Goal: Task Accomplishment & Management: Manage account settings

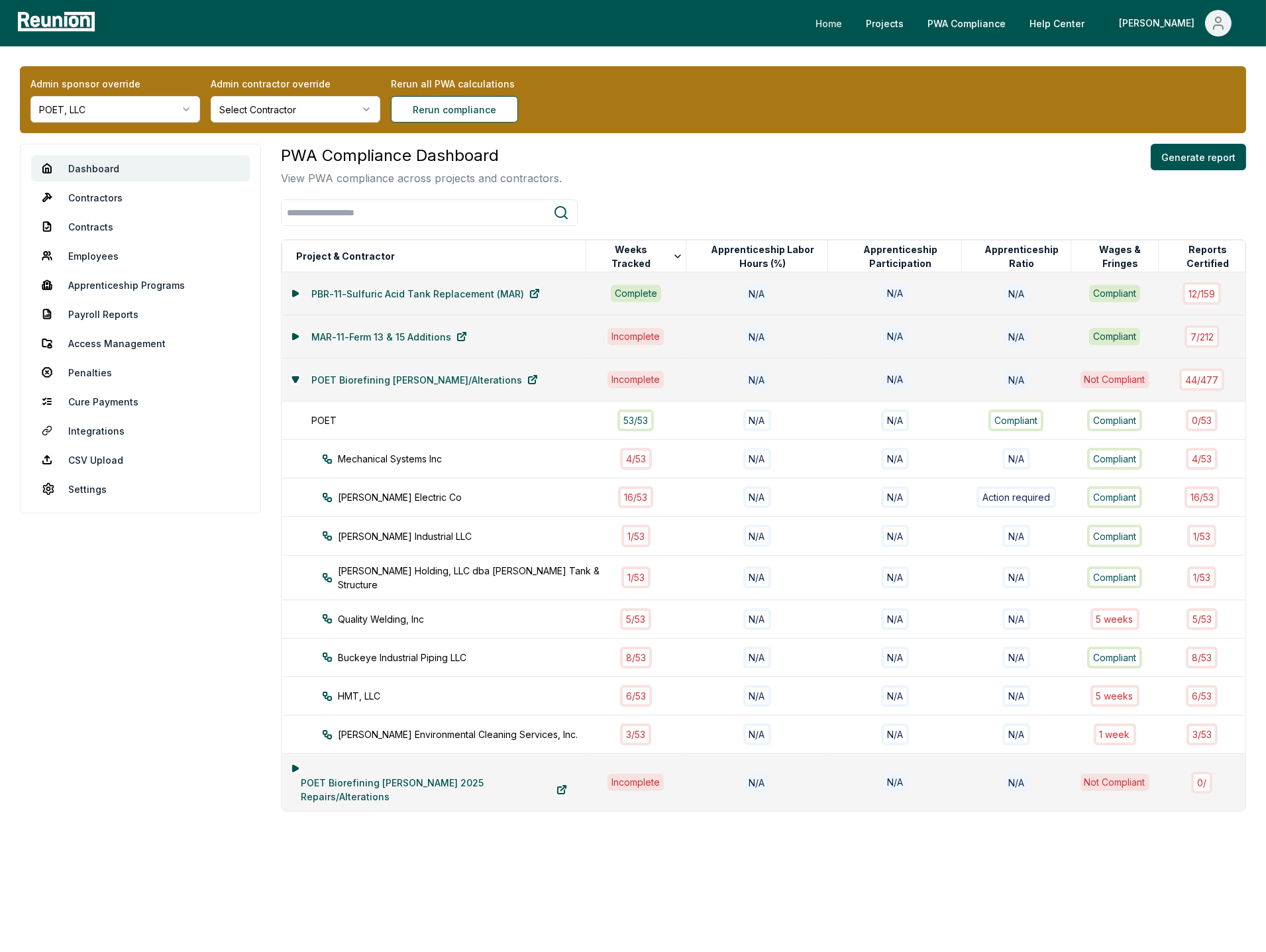
click at [853, 21] on link "Home" at bounding box center [828, 23] width 48 height 27
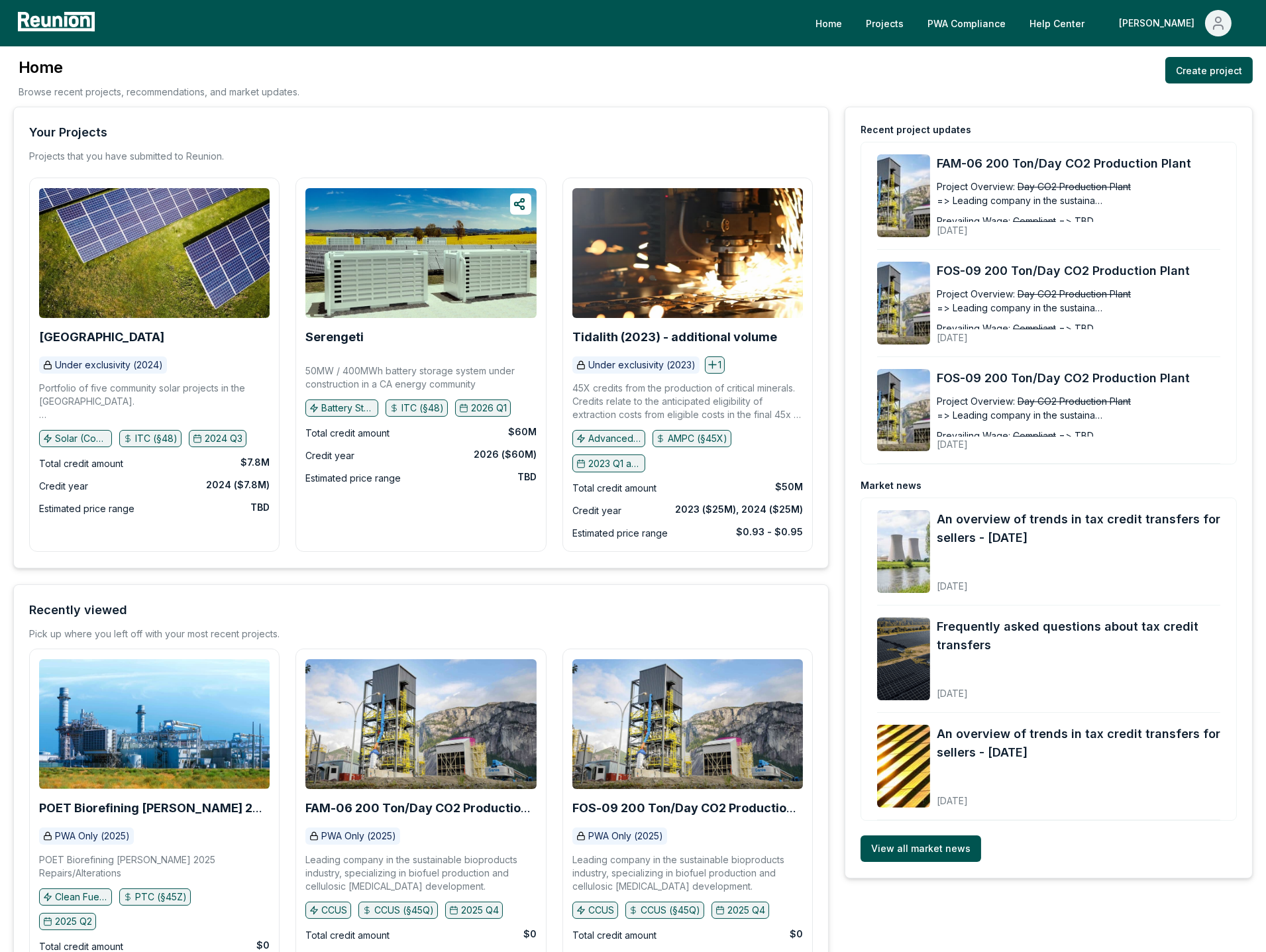
click at [757, 65] on div "Home Browse recent projects, recommendations, and market updates. Create project" at bounding box center [633, 82] width 1239 height 50
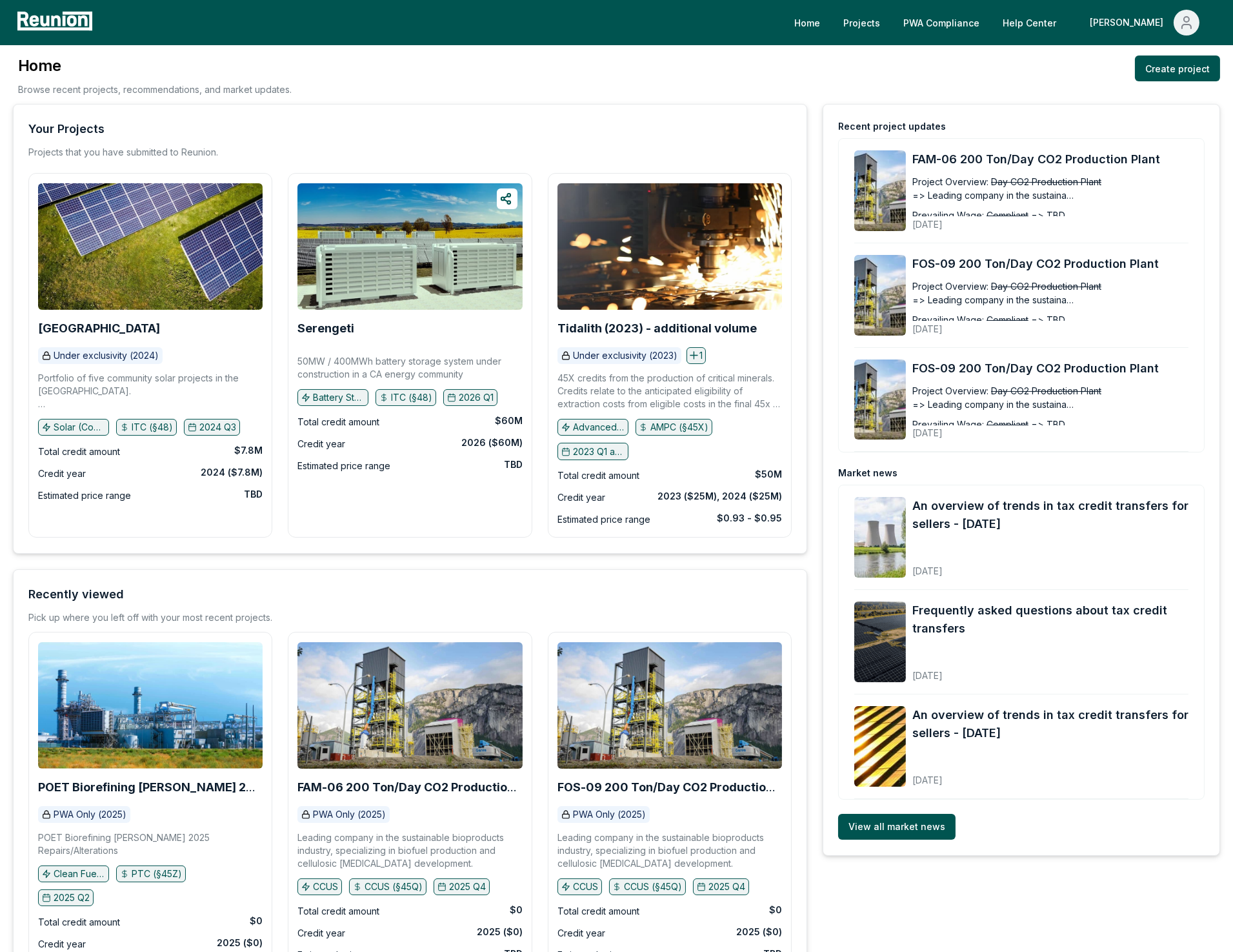
click at [722, 84] on div "Home Browse recent projects, recommendations, and market updates. Create project" at bounding box center [616, 79] width 1207 height 48
click at [799, 75] on div "Home Browse recent projects, recommendations, and market updates. Create project" at bounding box center [616, 79] width 1207 height 48
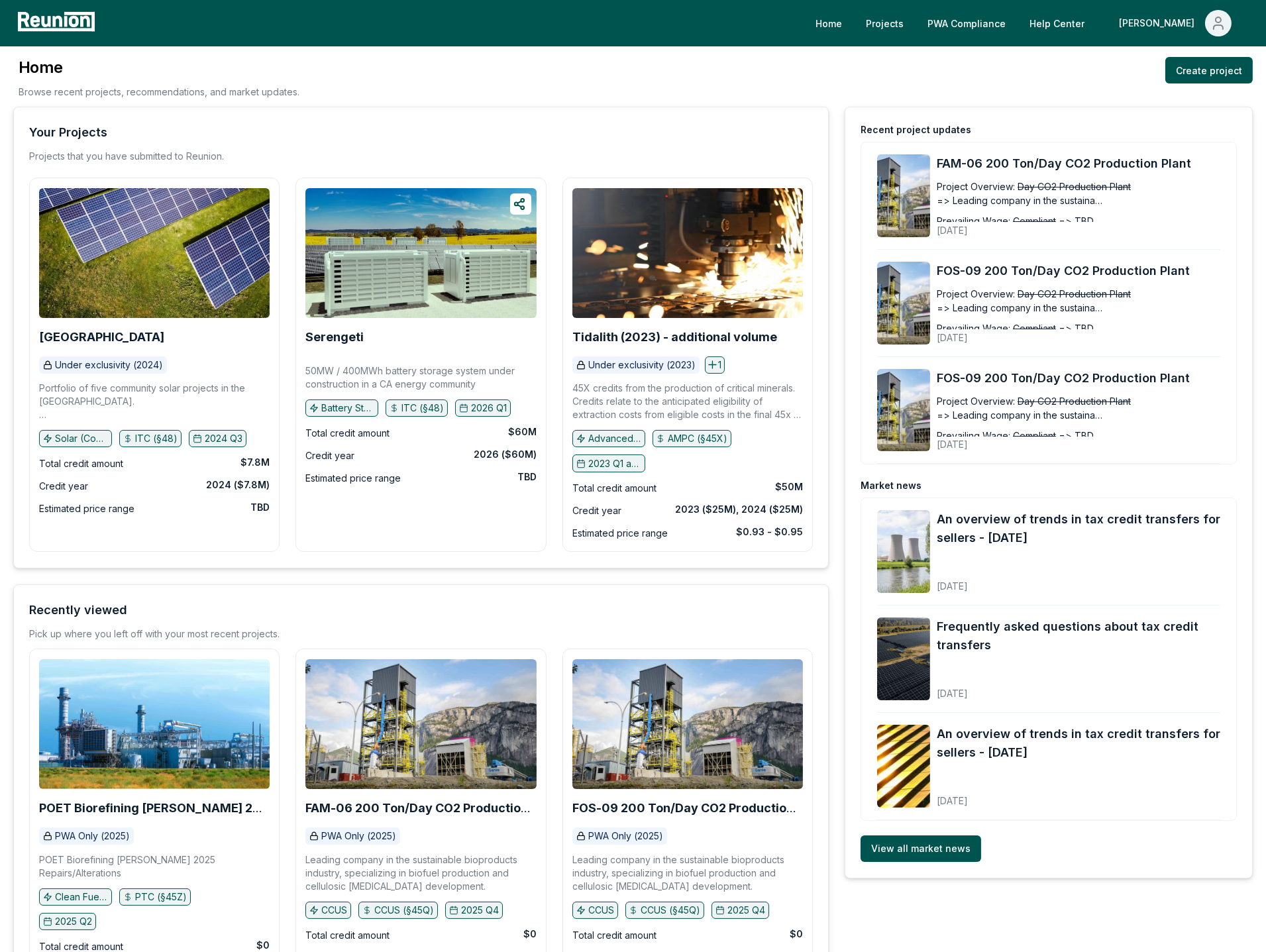
click at [716, 90] on div "Home Browse recent projects, recommendations, and market updates. Create project" at bounding box center [633, 82] width 1239 height 50
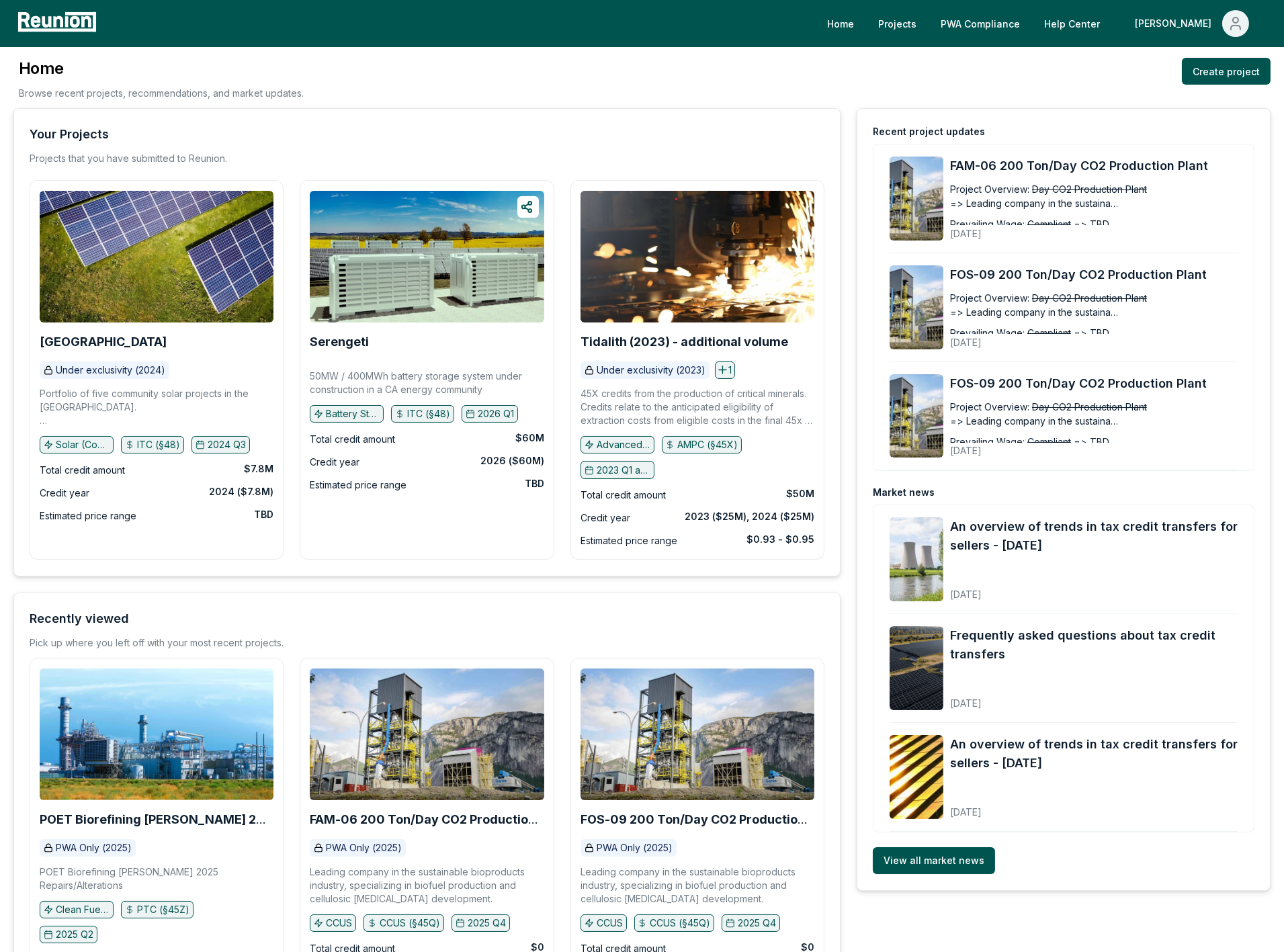
click at [842, 77] on div "Home Browse recent projects, recommendations, and market updates. Create project" at bounding box center [642, 83] width 1257 height 50
click at [959, 70] on div "Home Browse recent projects, recommendations, and market updates. Create project" at bounding box center [642, 83] width 1257 height 50
click at [1029, 26] on link "PWA Compliance" at bounding box center [981, 23] width 101 height 27
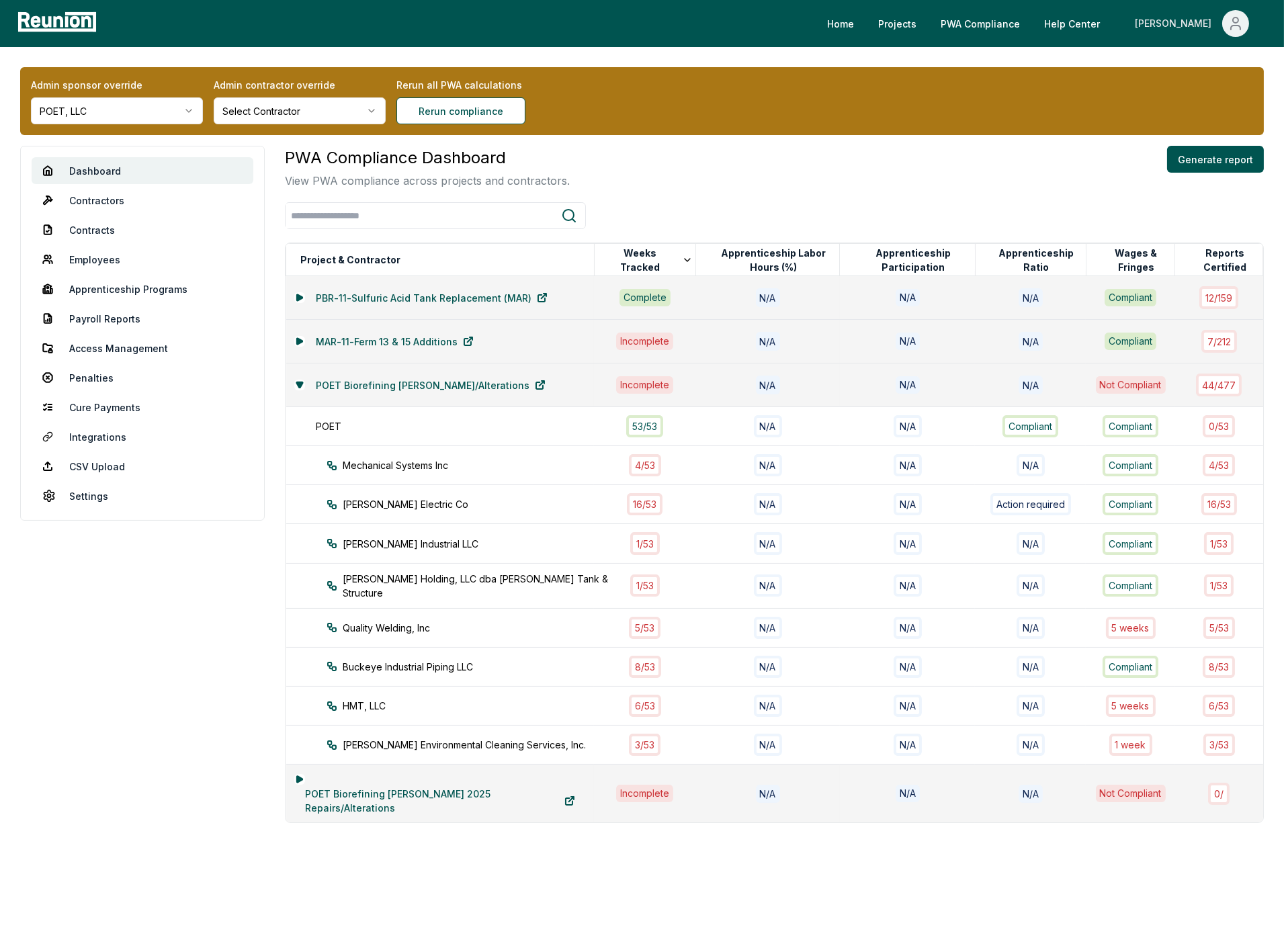
click at [1236, 26] on icon "Main" at bounding box center [1235, 27] width 9 height 4
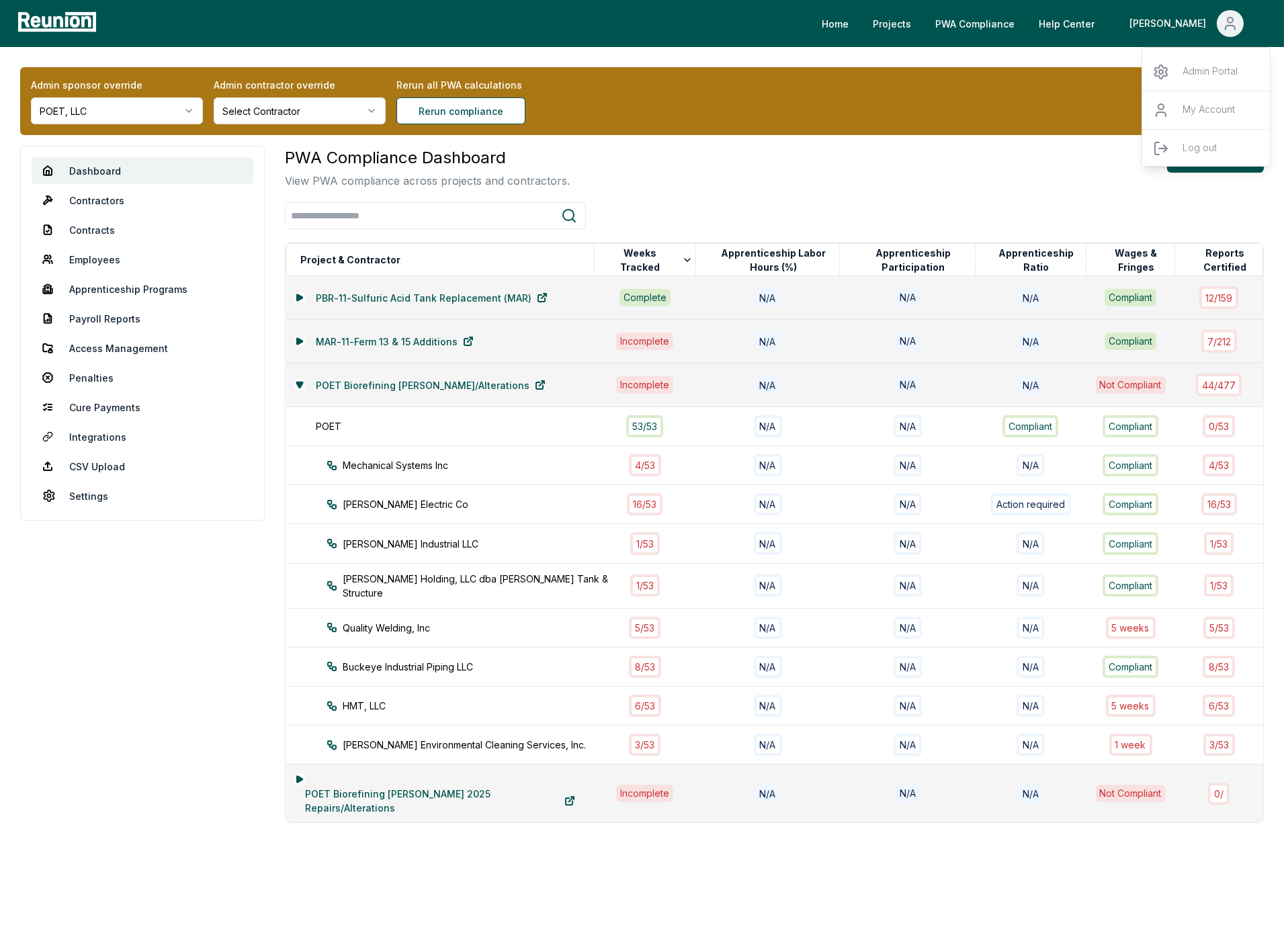
click at [1074, 55] on div "Admin sponsor override POET, LLC Admin contractor override Select Contractor Re…" at bounding box center [642, 498] width 1284 height 903
click at [299, 389] on div "POET Biorefining Marion Repairs/Alterations" at bounding box center [440, 384] width 292 height 27
click at [299, 377] on div "POET Biorefining Marion Repairs/Alterations" at bounding box center [440, 384] width 292 height 27
click at [299, 382] on icon at bounding box center [298, 384] width 6 height 6
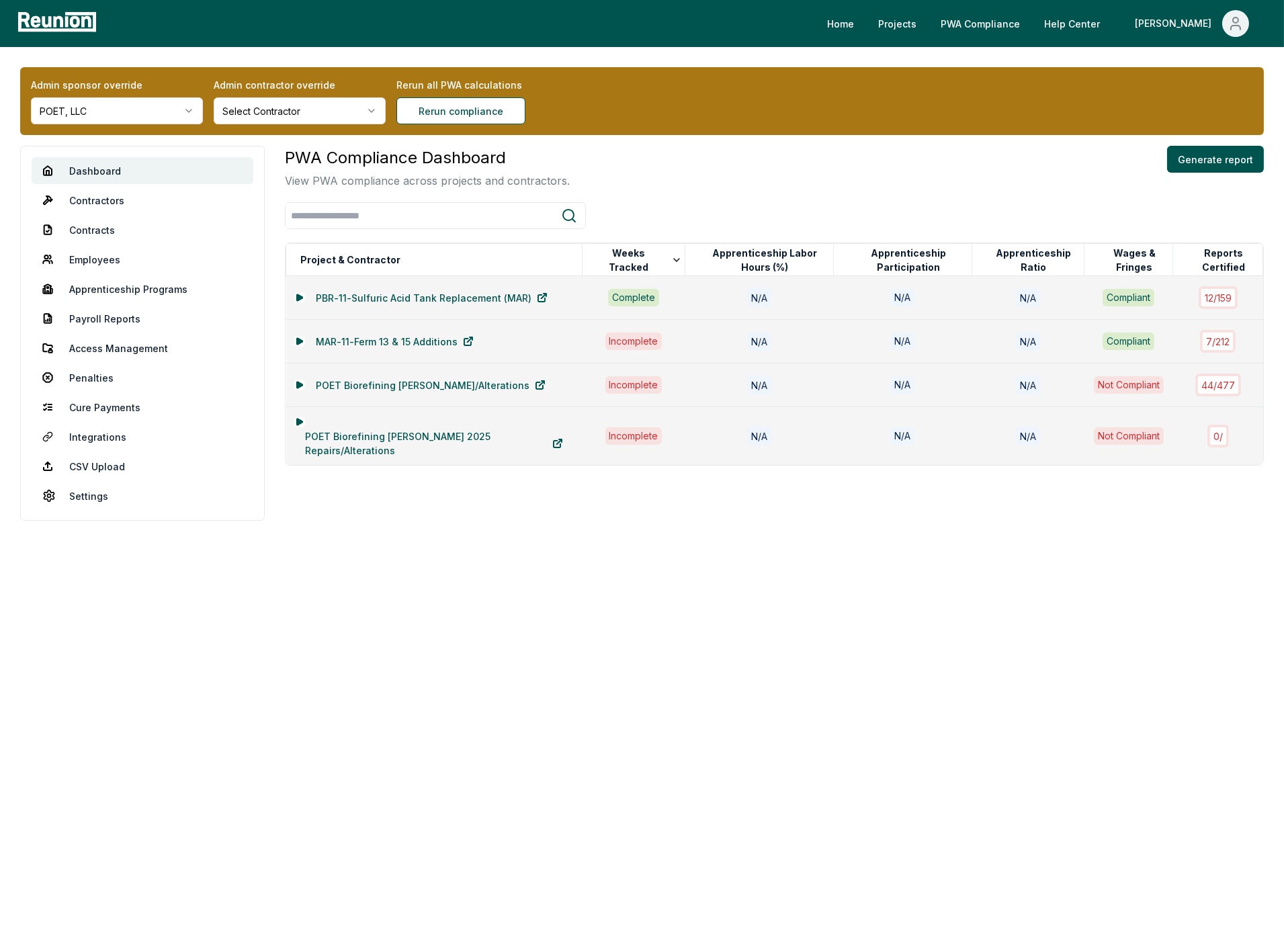
click at [642, 184] on div "PWA Compliance Dashboard View PWA compliance across projects and contractors. G…" at bounding box center [775, 167] width 979 height 43
click at [107, 115] on html "Please visit us on your desktop We're working on making our marketplace mobile-…" at bounding box center [642, 476] width 1284 height 952
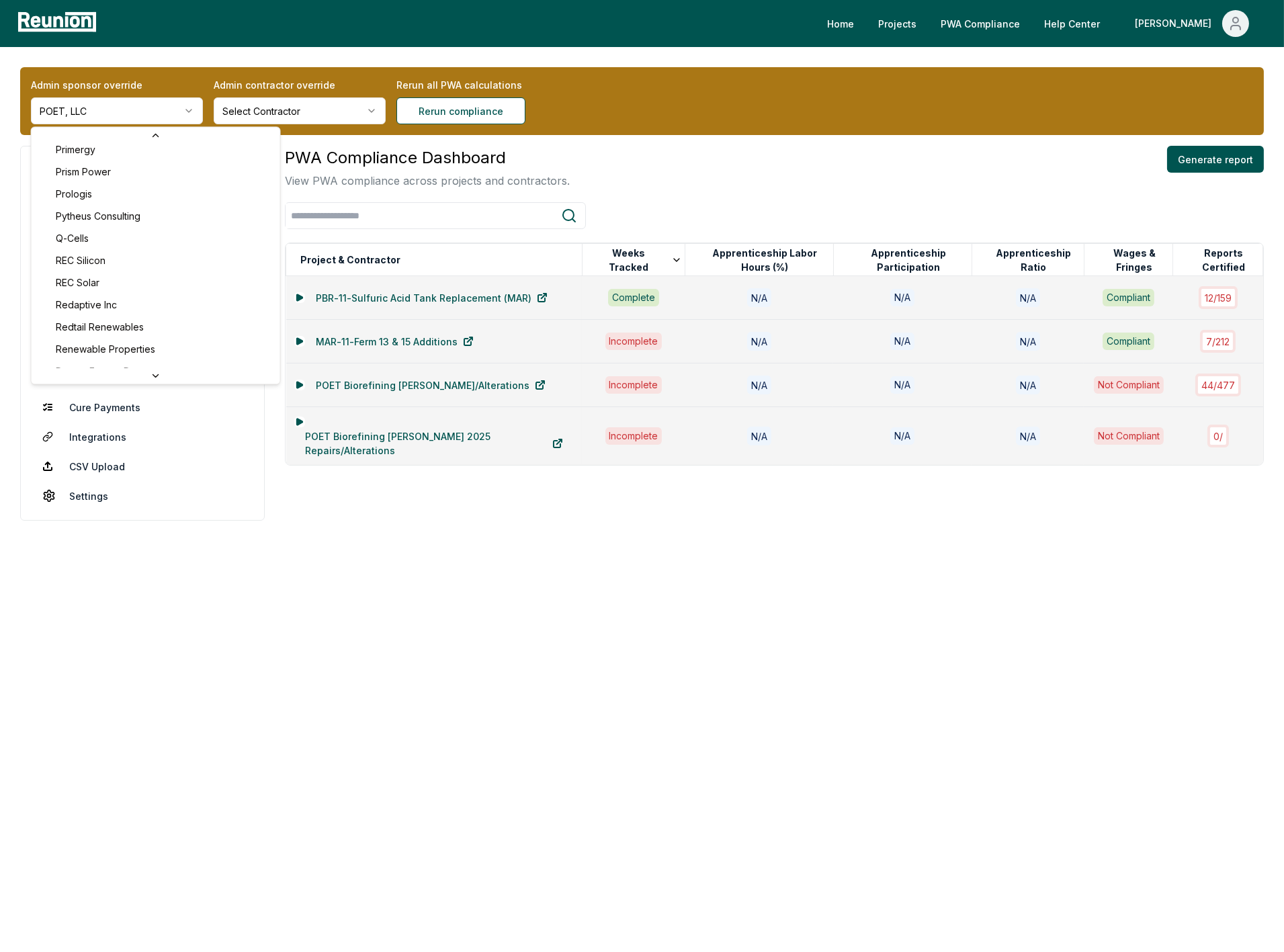
scroll to position [4994, 0]
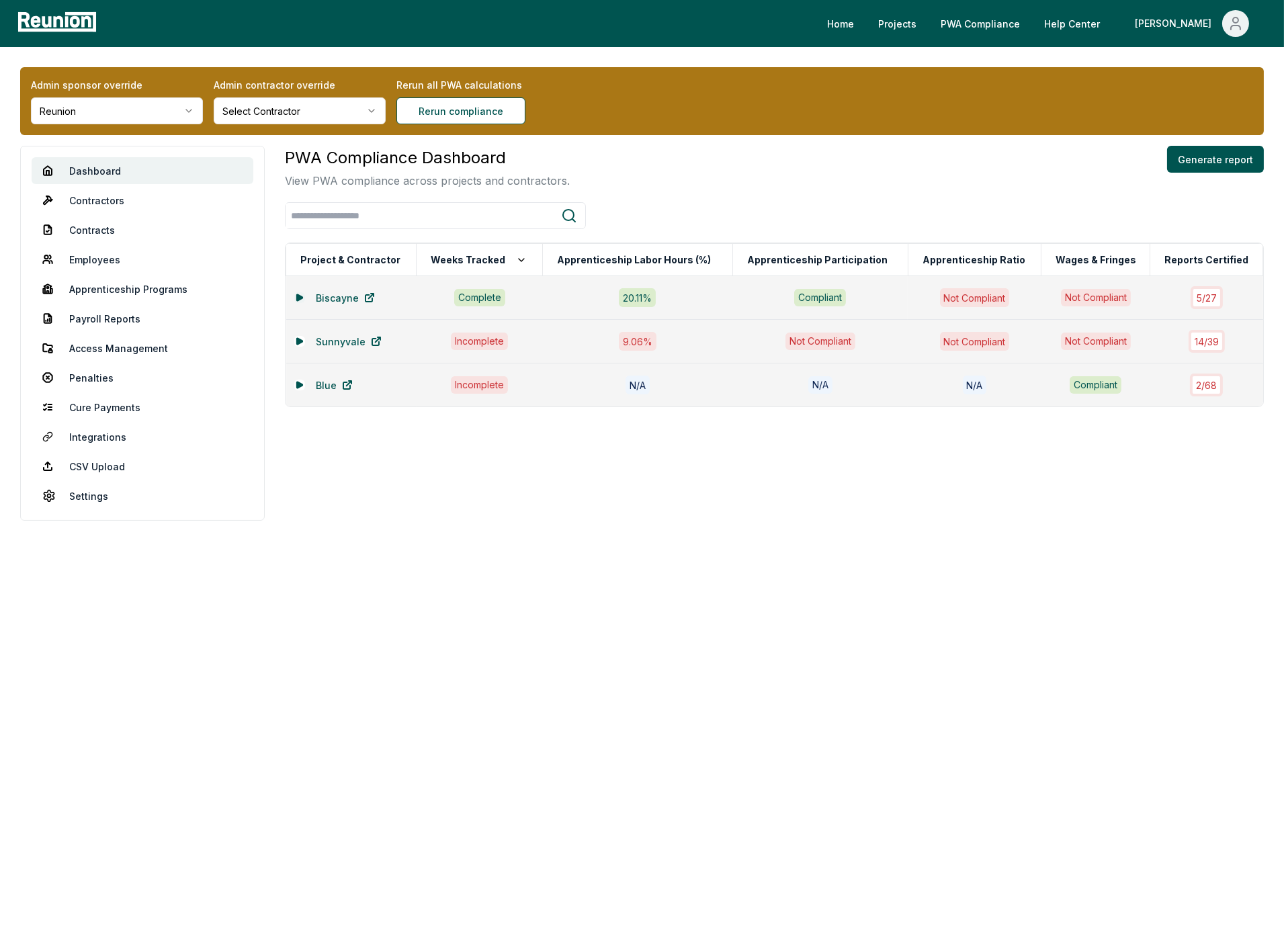
click at [303, 293] on icon at bounding box center [300, 298] width 8 height 8
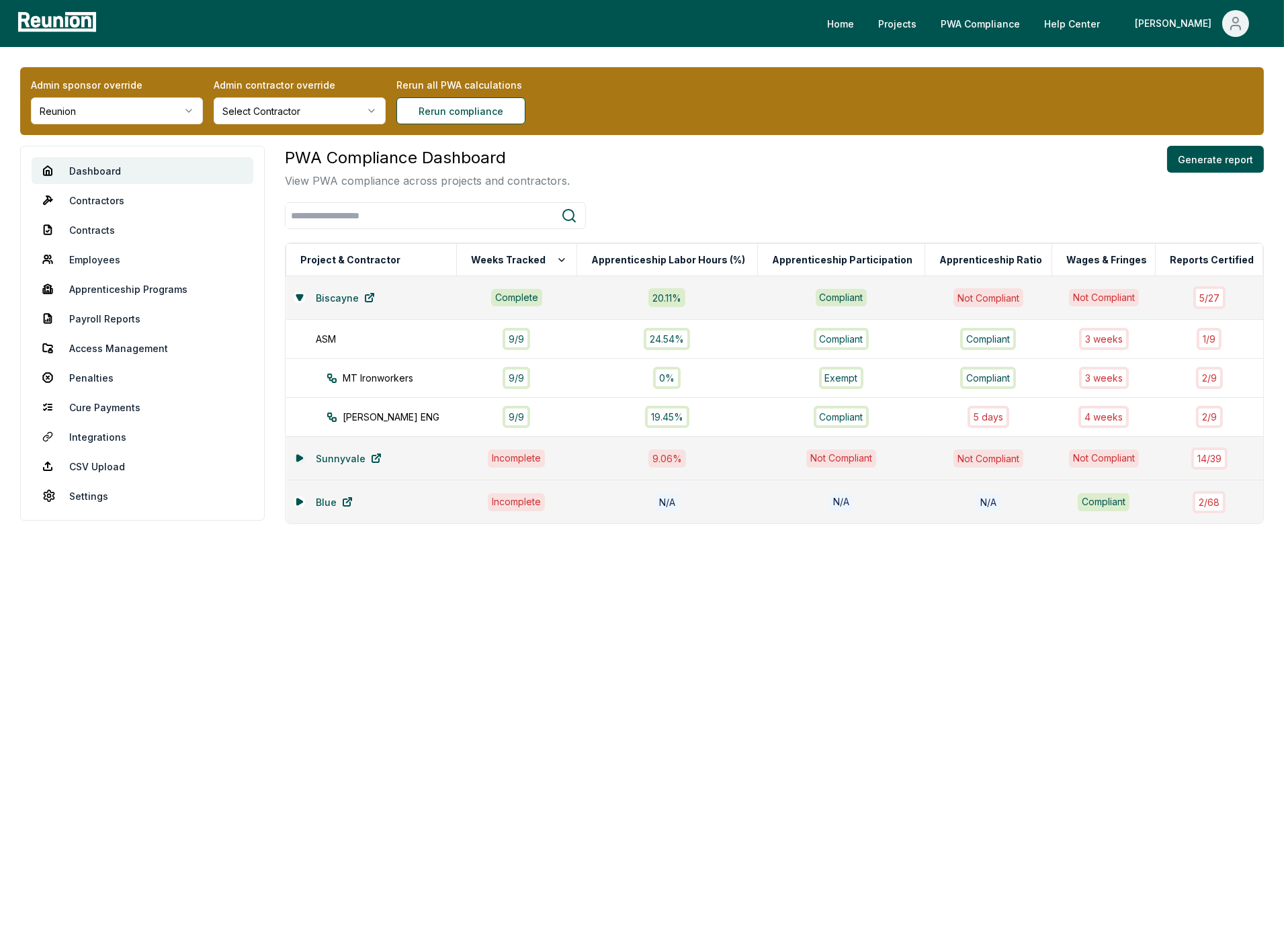
click at [298, 455] on icon at bounding box center [299, 457] width 6 height 6
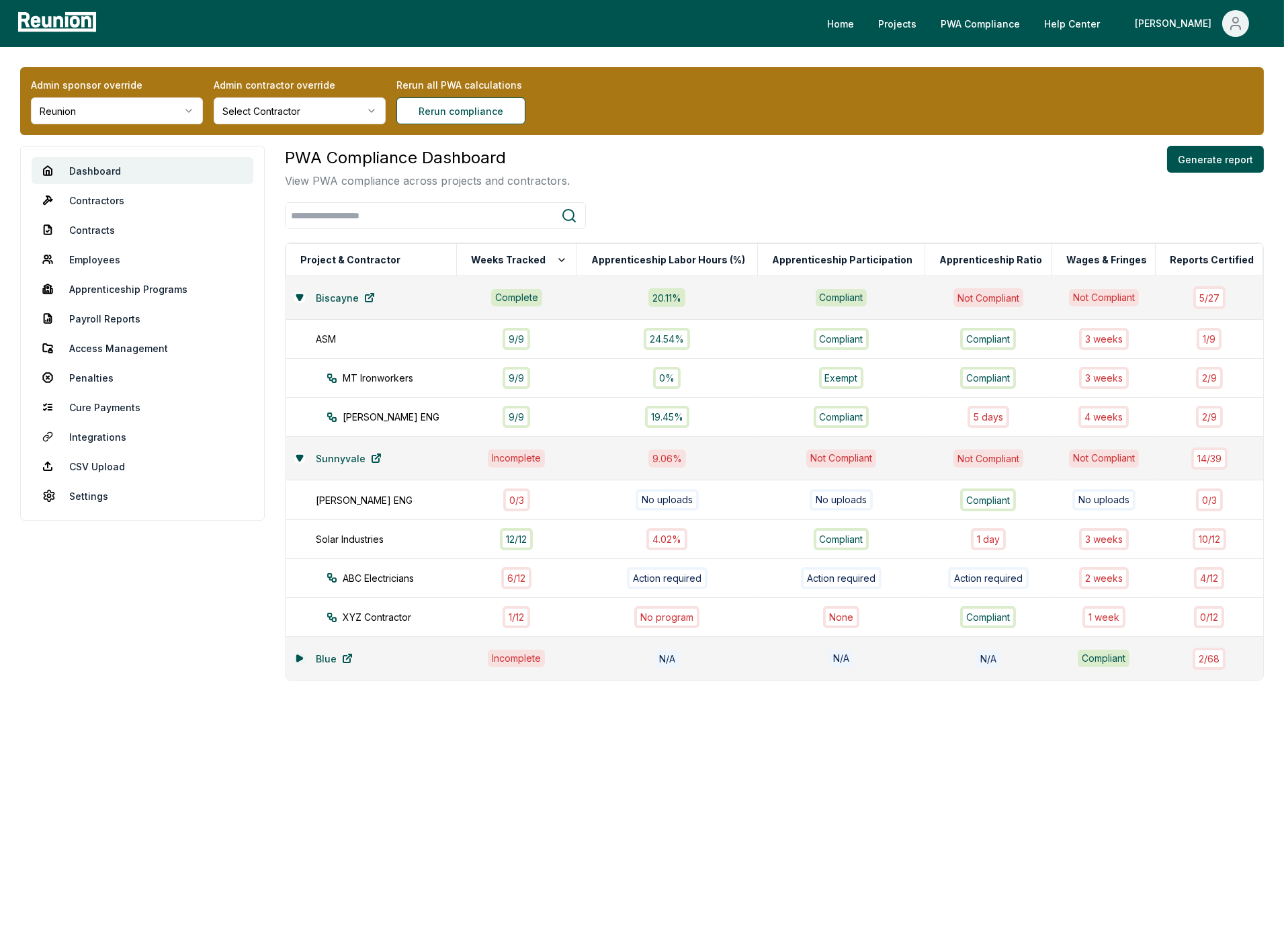
click at [303, 654] on icon at bounding box center [300, 659] width 8 height 8
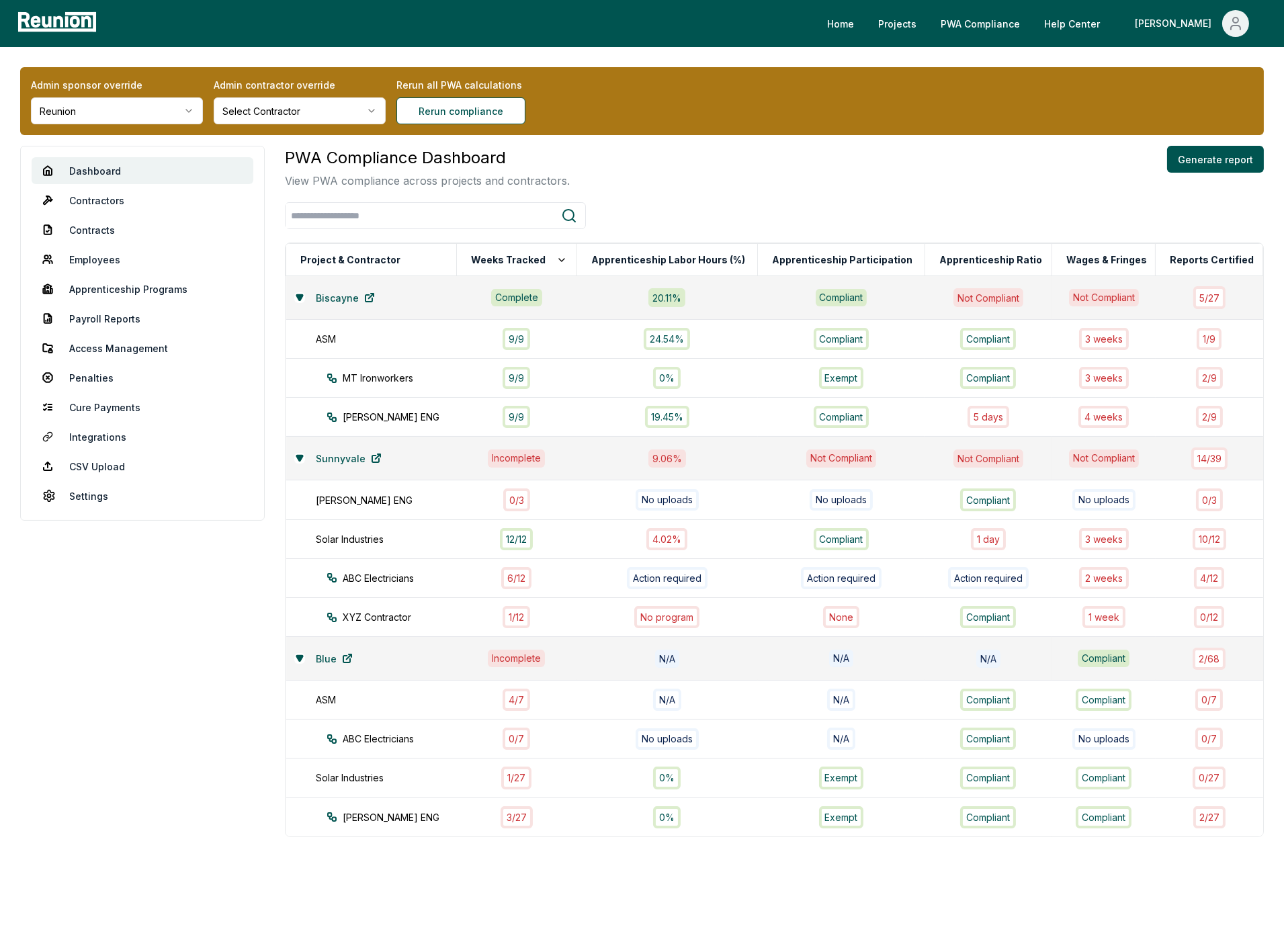
click at [669, 212] on div at bounding box center [775, 216] width 979 height 27
click at [86, 231] on link "Contracts" at bounding box center [142, 230] width 222 height 27
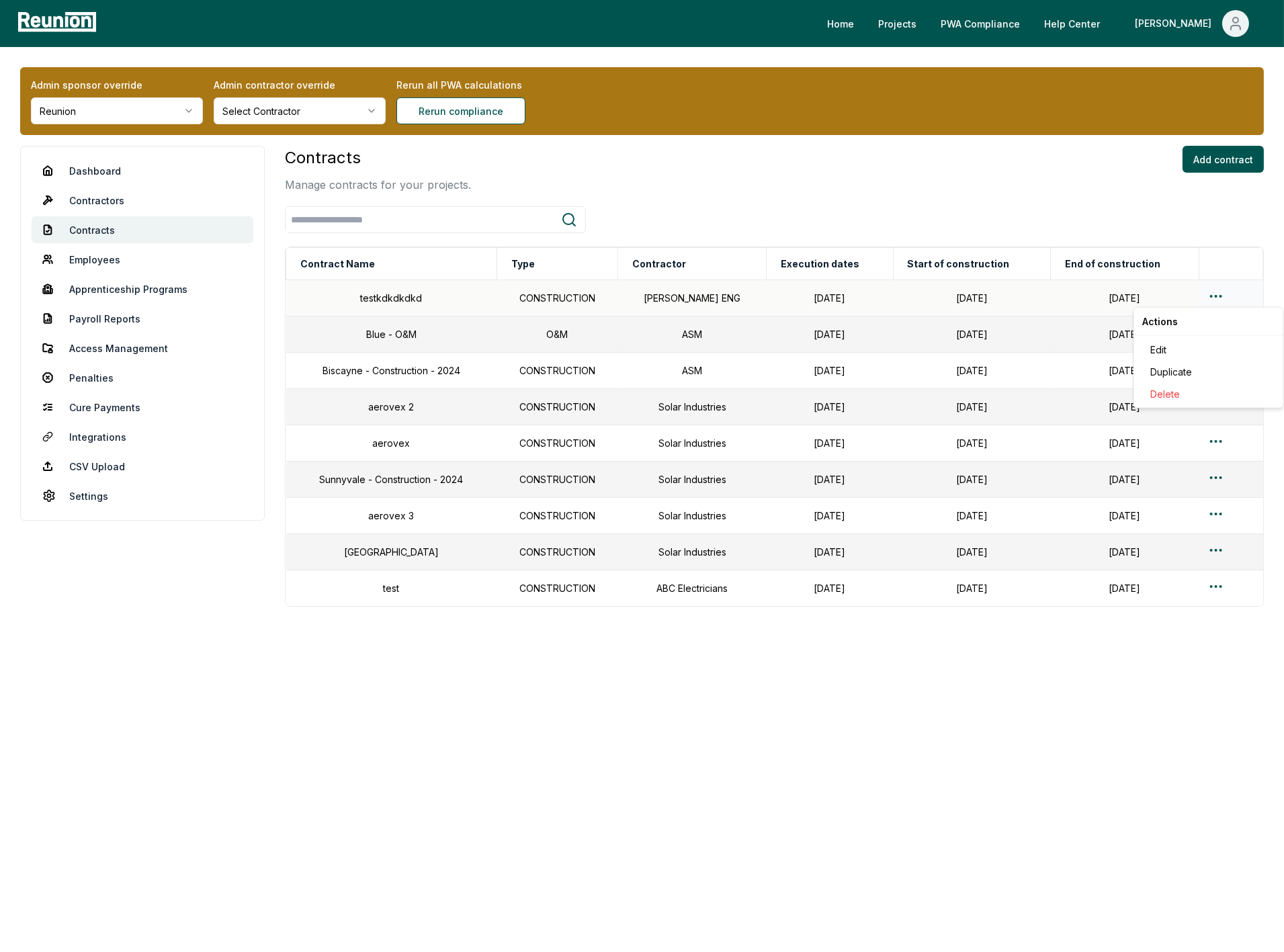
click at [1219, 296] on html "Please visit us on your desktop We're working on making our marketplace mobile-…" at bounding box center [642, 476] width 1284 height 952
click at [1182, 344] on div "Edit" at bounding box center [1209, 350] width 127 height 22
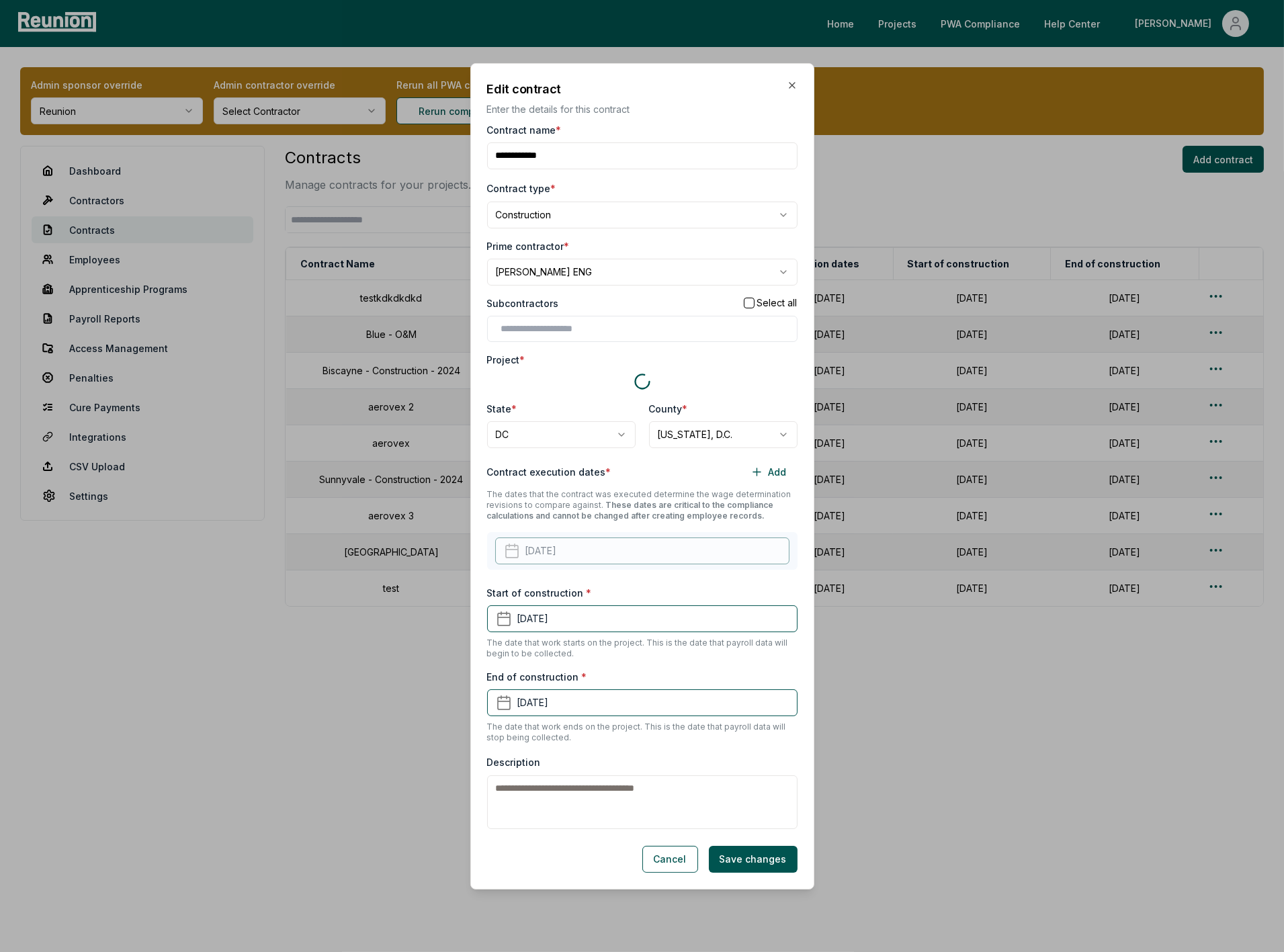
click at [554, 159] on input "Contract name *" at bounding box center [642, 155] width 310 height 27
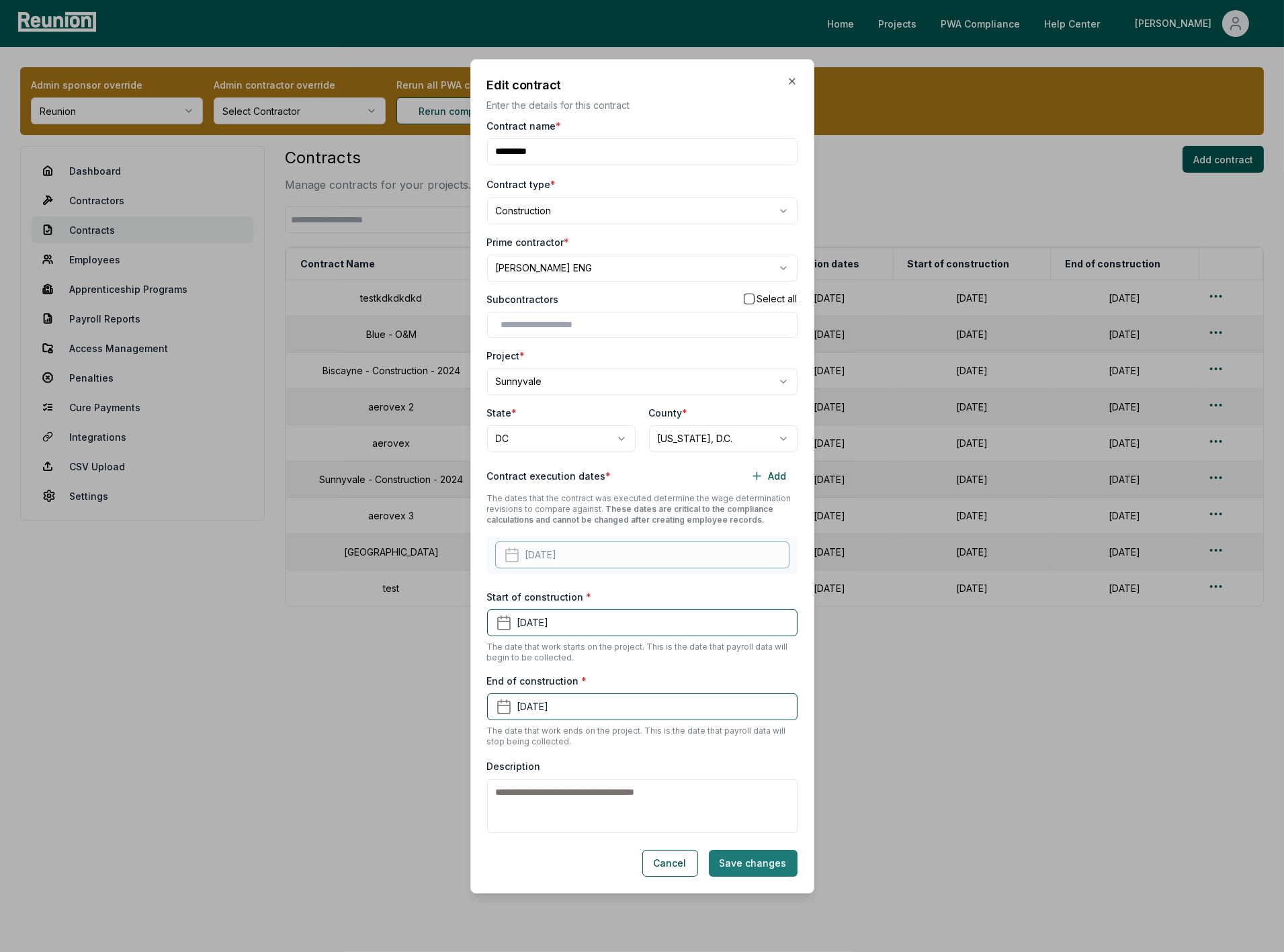
type input "*********"
click at [750, 864] on button "Save changes" at bounding box center [752, 863] width 88 height 27
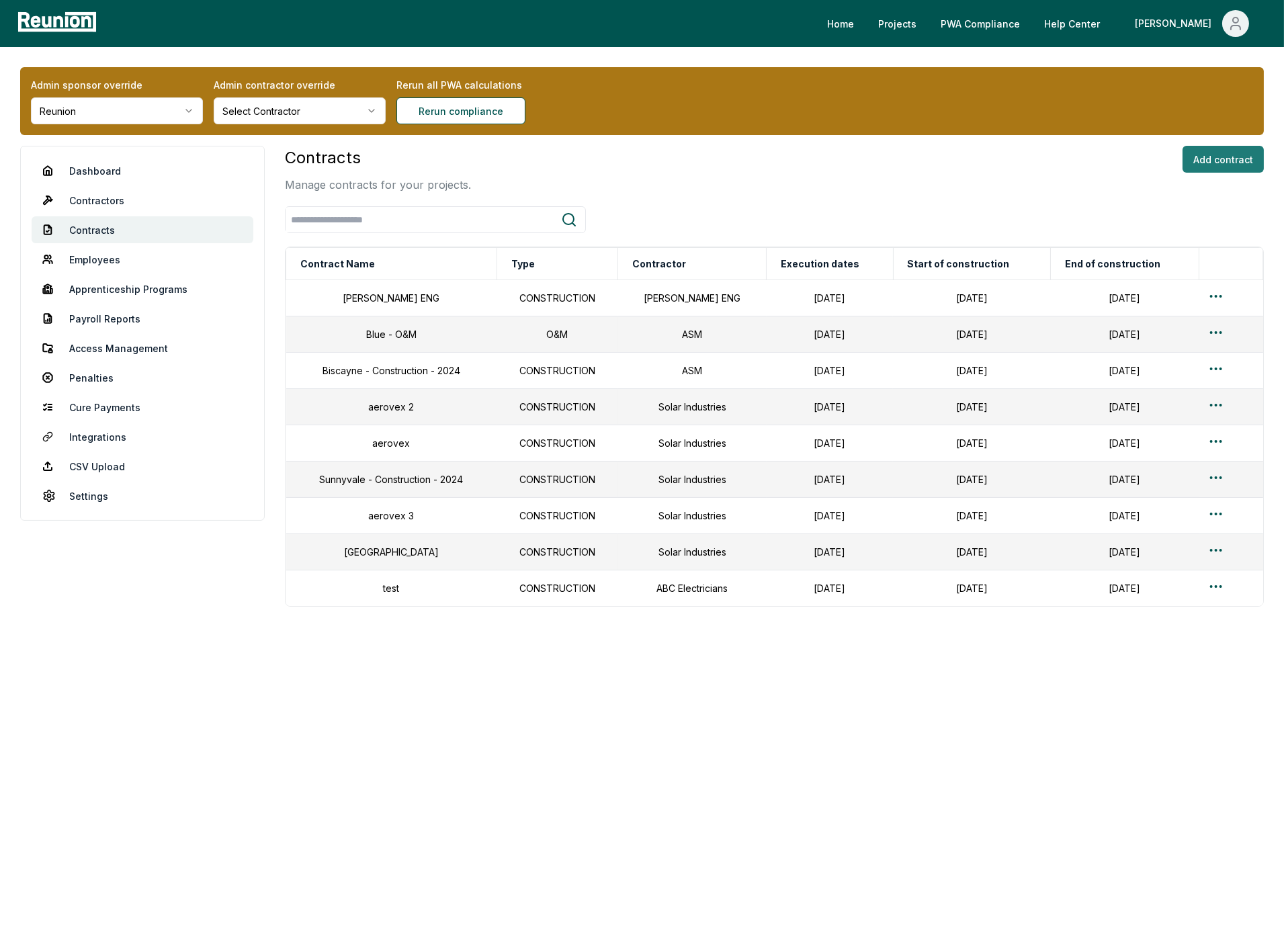
click at [1223, 159] on button "Add contract" at bounding box center [1223, 159] width 81 height 27
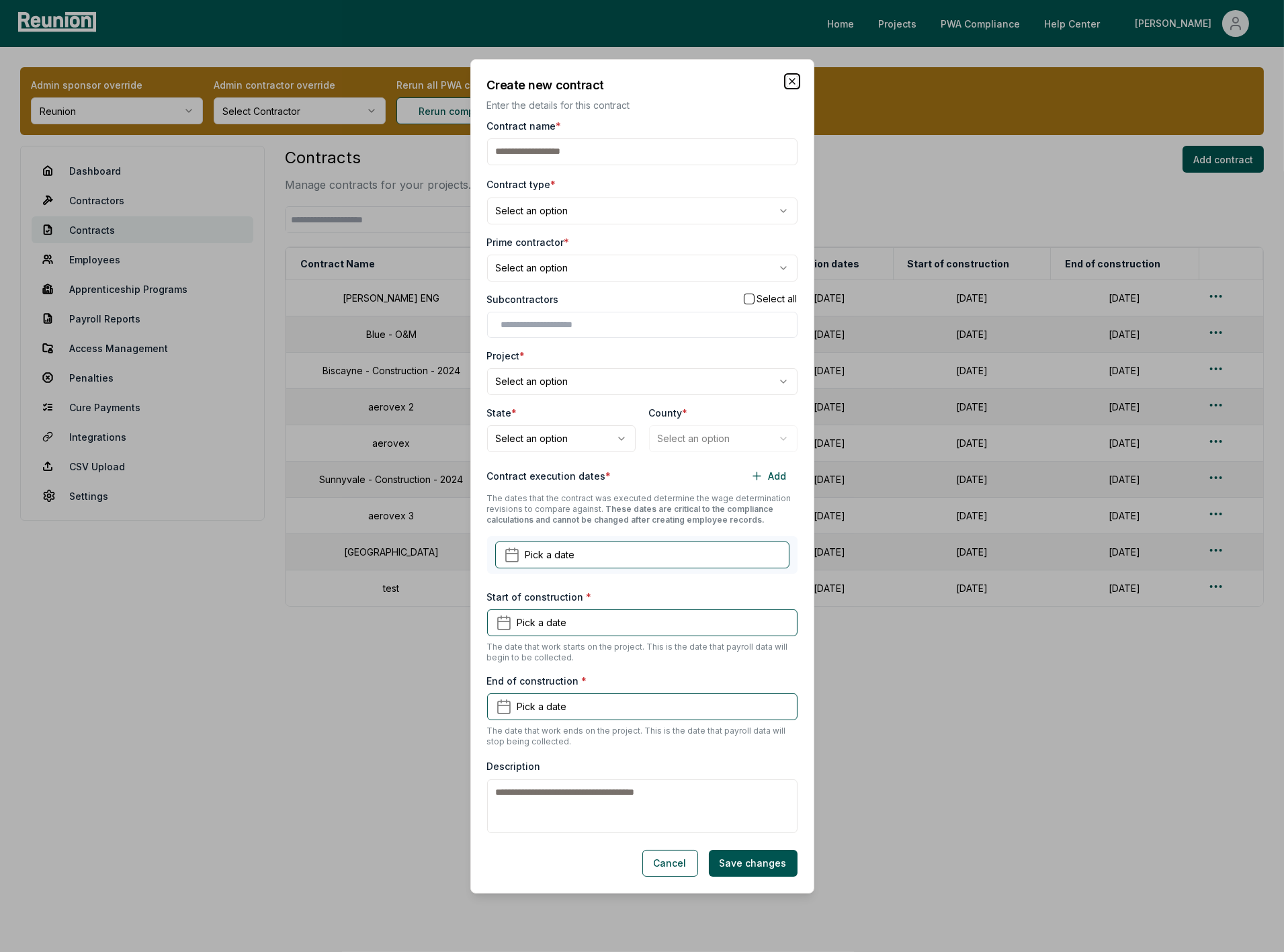
click at [791, 78] on icon "button" at bounding box center [792, 81] width 11 height 11
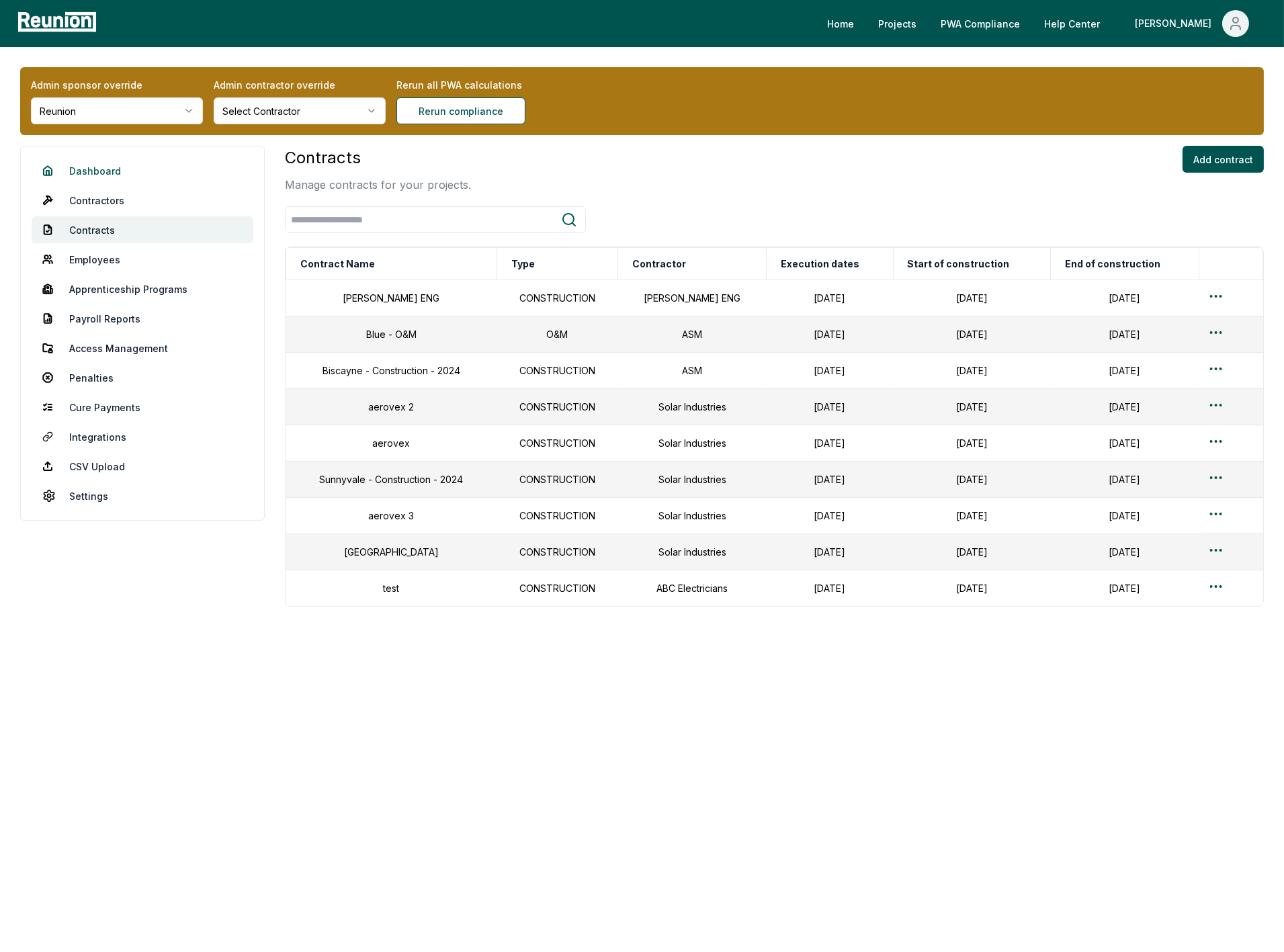
click at [82, 171] on link "Dashboard" at bounding box center [142, 170] width 222 height 27
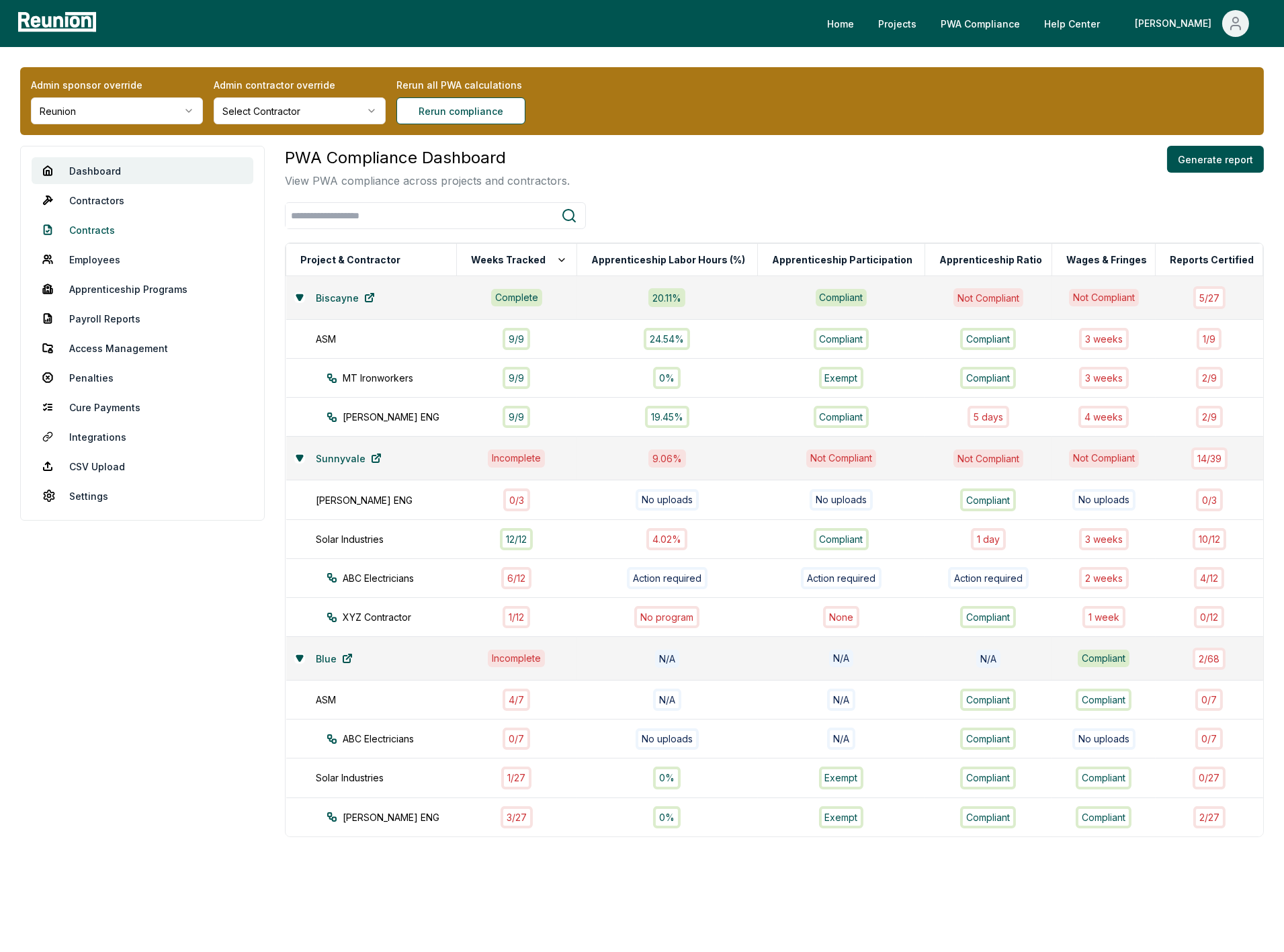
click at [103, 231] on link "Contracts" at bounding box center [142, 230] width 222 height 27
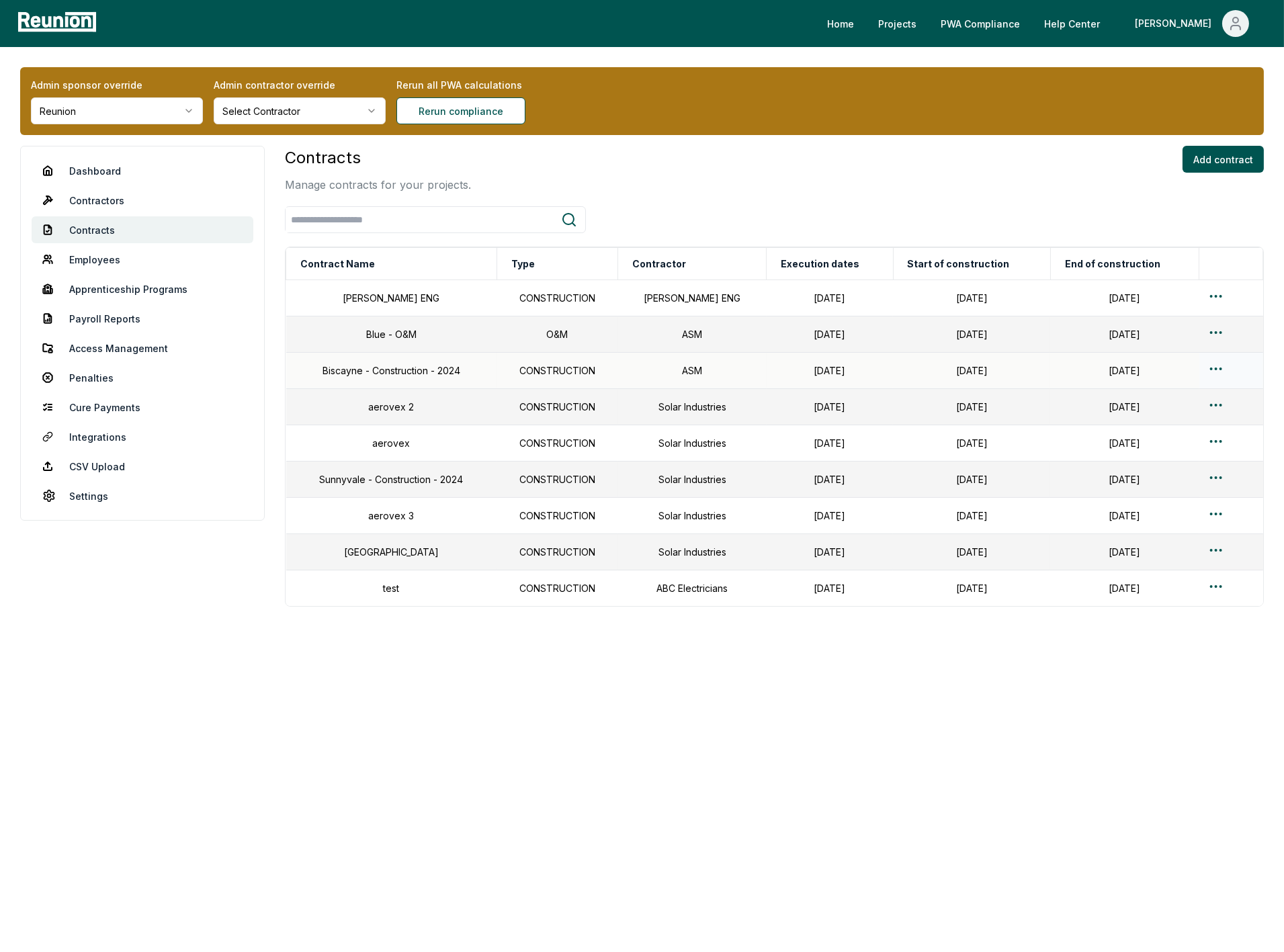
click at [1205, 372] on html "Please visit us on your desktop We're working on making our marketplace mobile-…" at bounding box center [642, 476] width 1284 height 952
click at [1189, 416] on div "Edit" at bounding box center [1209, 425] width 127 height 22
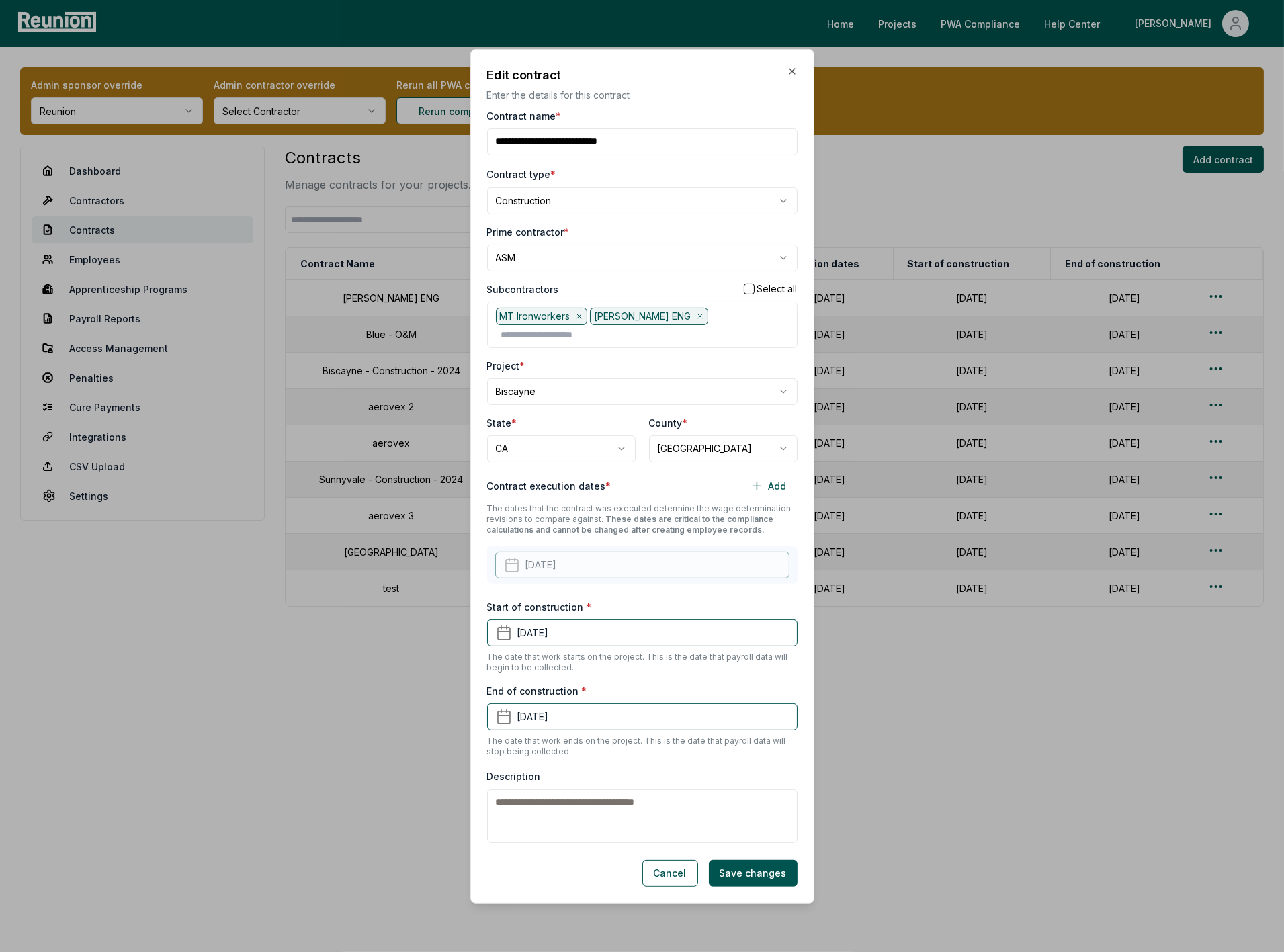
click at [632, 191] on div "**********" at bounding box center [642, 189] width 310 height 49
click at [522, 213] on body "Please visit us on your desktop We're working on making our marketplace mobile-…" at bounding box center [642, 476] width 1284 height 952
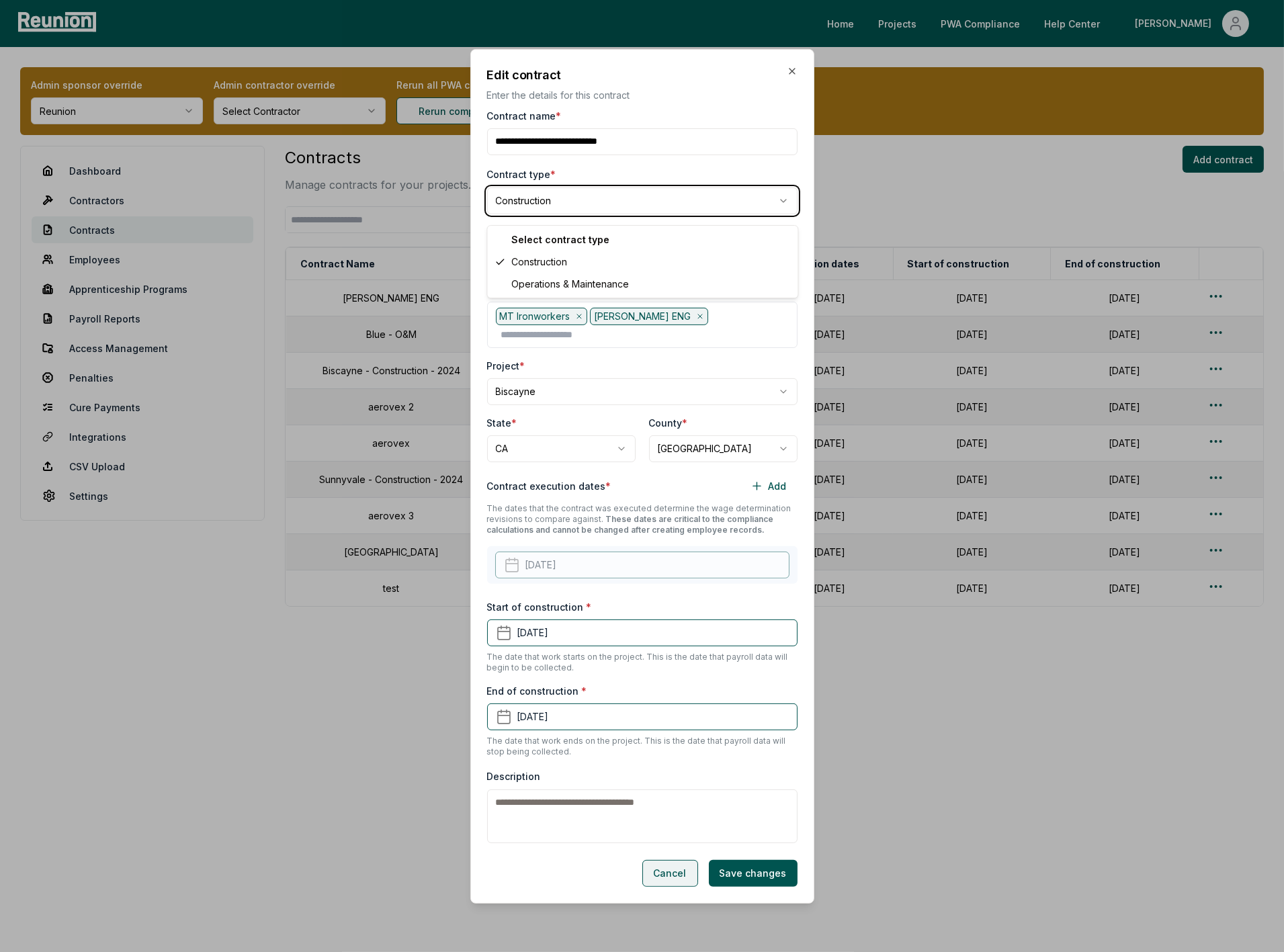
click at [675, 870] on body "Please visit us on your desktop We're working on making our marketplace mobile-…" at bounding box center [642, 476] width 1284 height 952
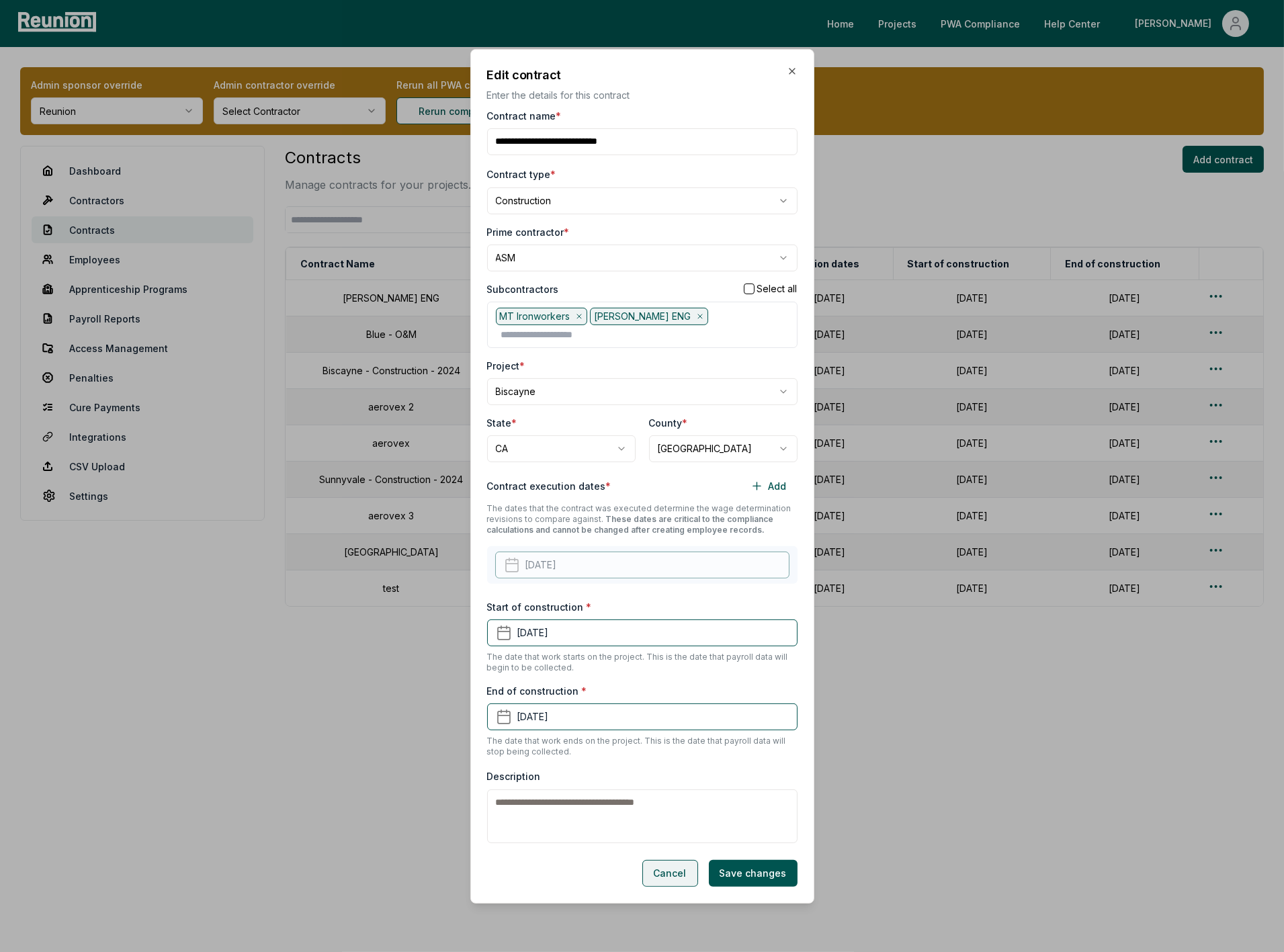
click at [675, 869] on button "Cancel" at bounding box center [670, 873] width 55 height 27
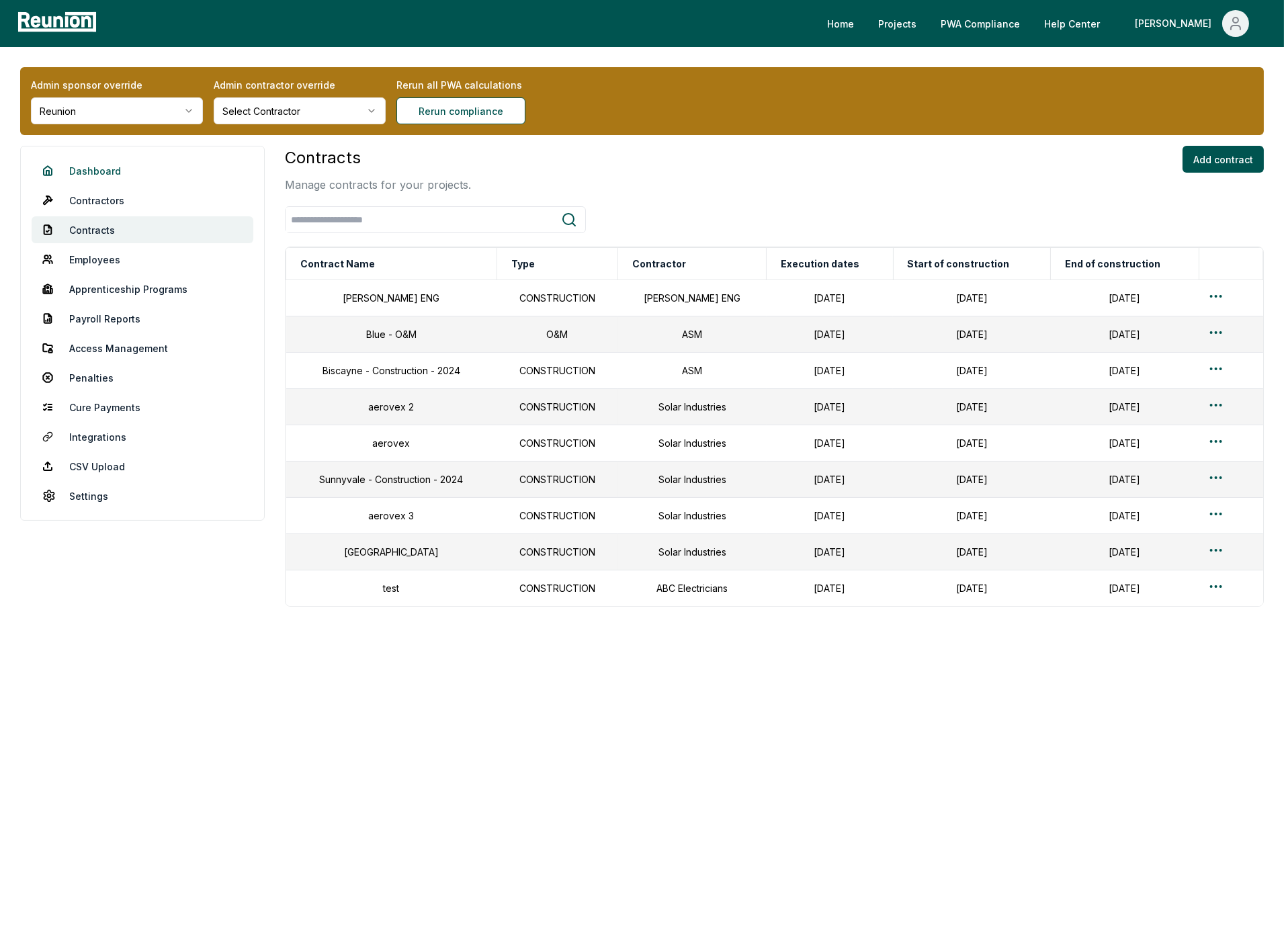
click at [100, 163] on link "Dashboard" at bounding box center [142, 170] width 222 height 27
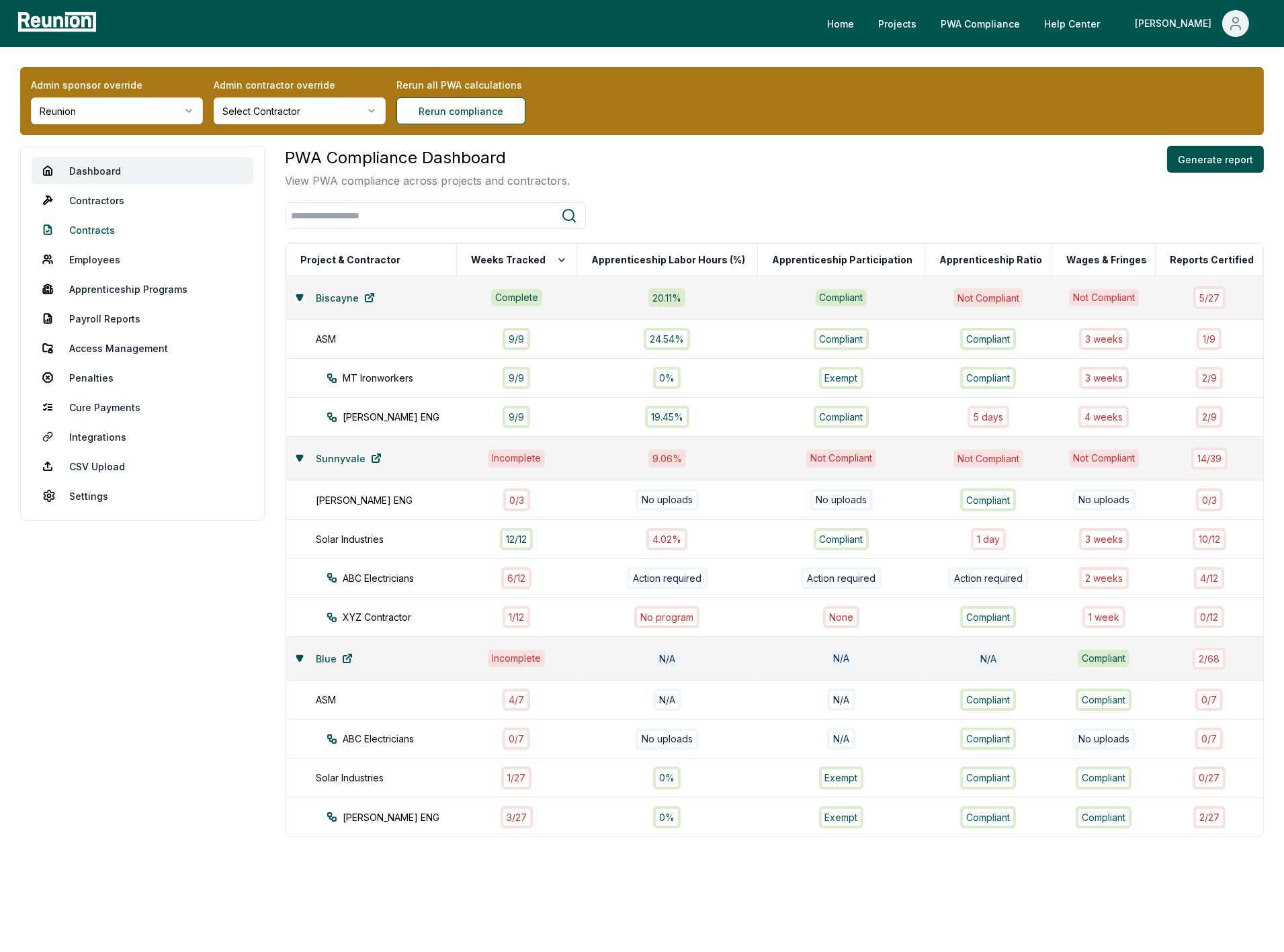
click at [79, 227] on link "Contracts" at bounding box center [142, 230] width 222 height 27
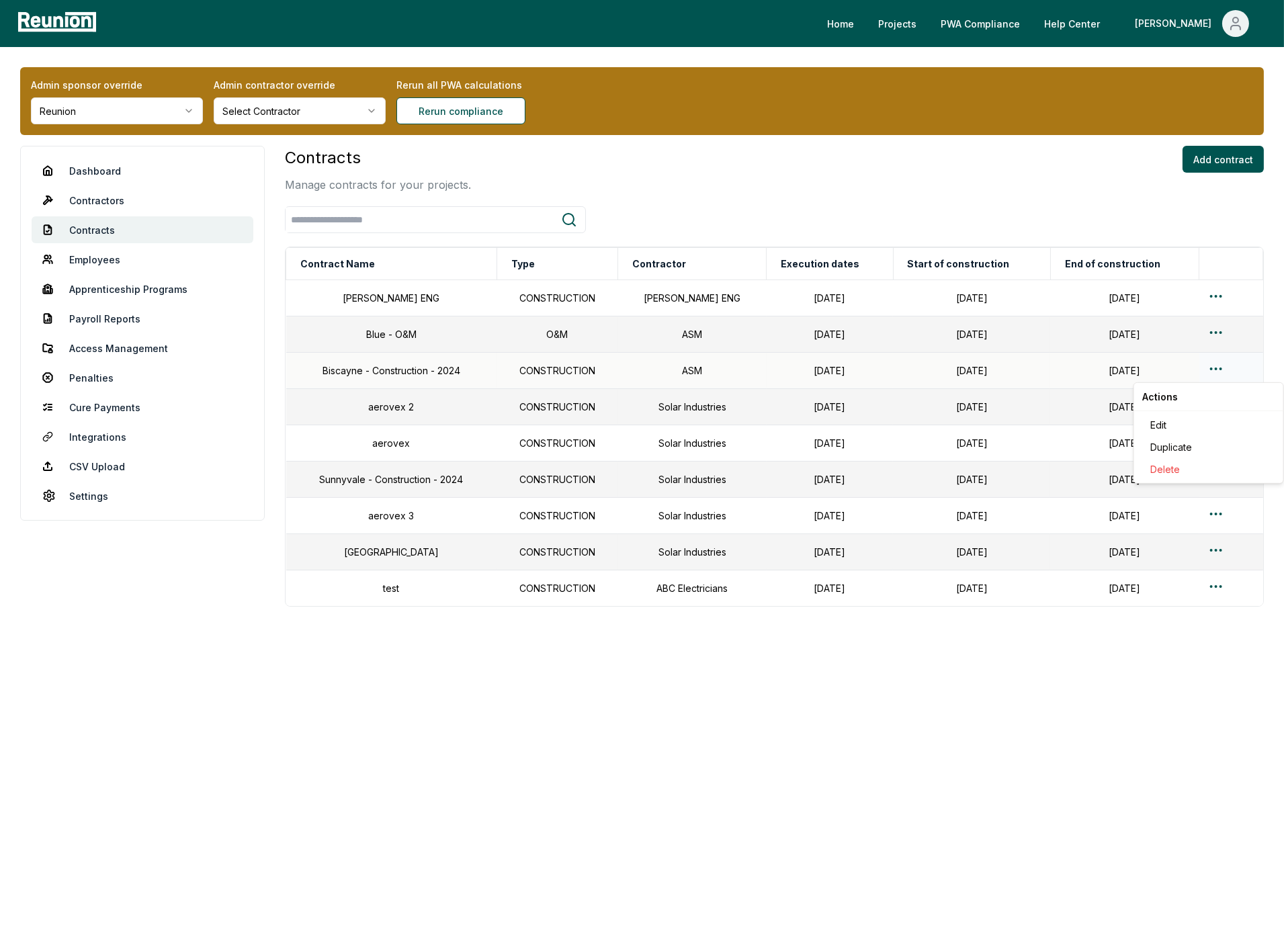
click at [1215, 371] on html "Please visit us on your desktop We're working on making our marketplace mobile-…" at bounding box center [642, 476] width 1284 height 952
click at [1181, 424] on div "Edit" at bounding box center [1209, 425] width 127 height 22
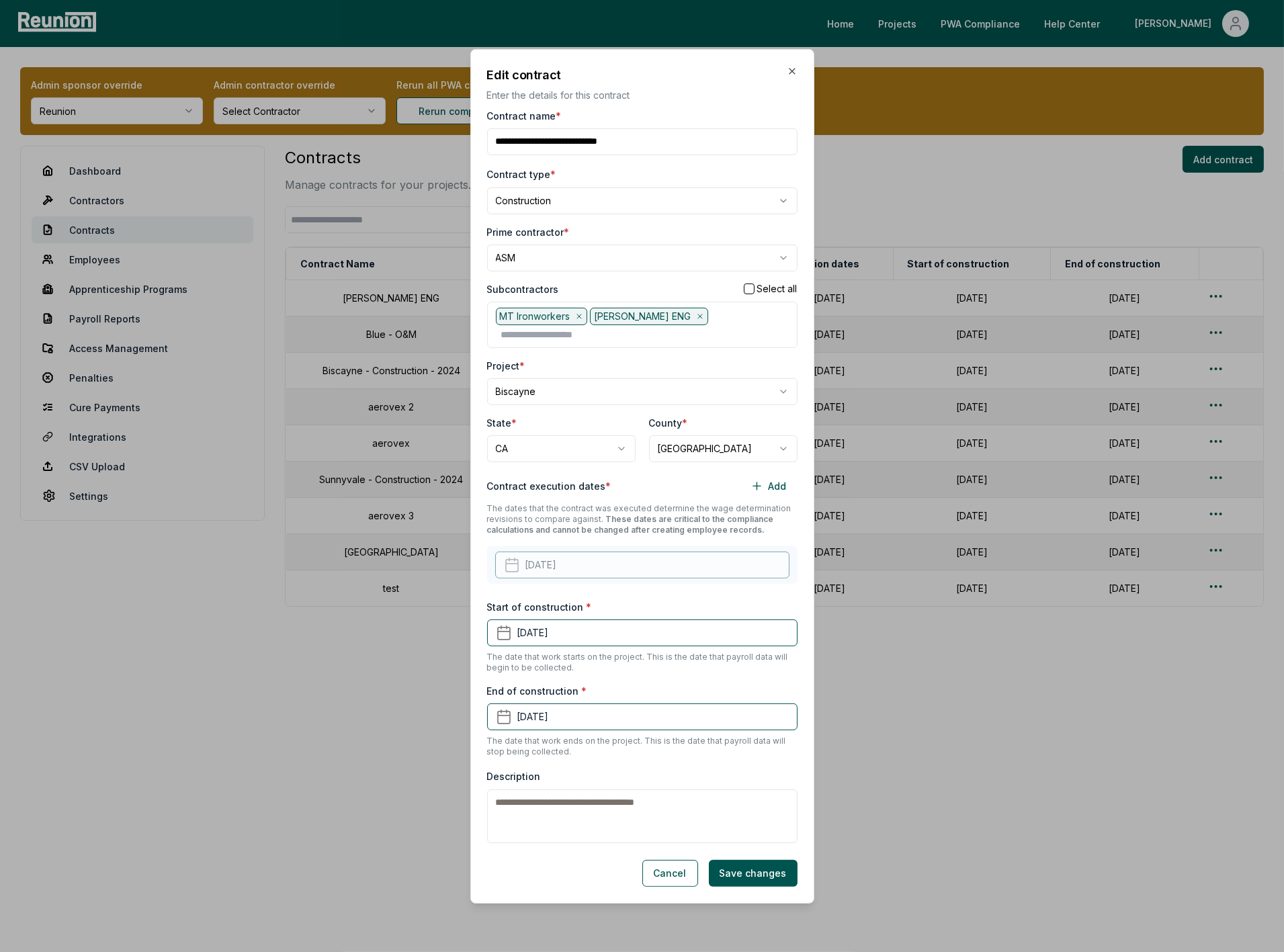
click at [637, 184] on div "**********" at bounding box center [642, 189] width 310 height 49
click at [680, 328] on input "text" at bounding box center [645, 335] width 288 height 14
click at [608, 271] on body "Please visit us on your desktop We're working on making our marketplace mobile-…" at bounding box center [642, 476] width 1284 height 952
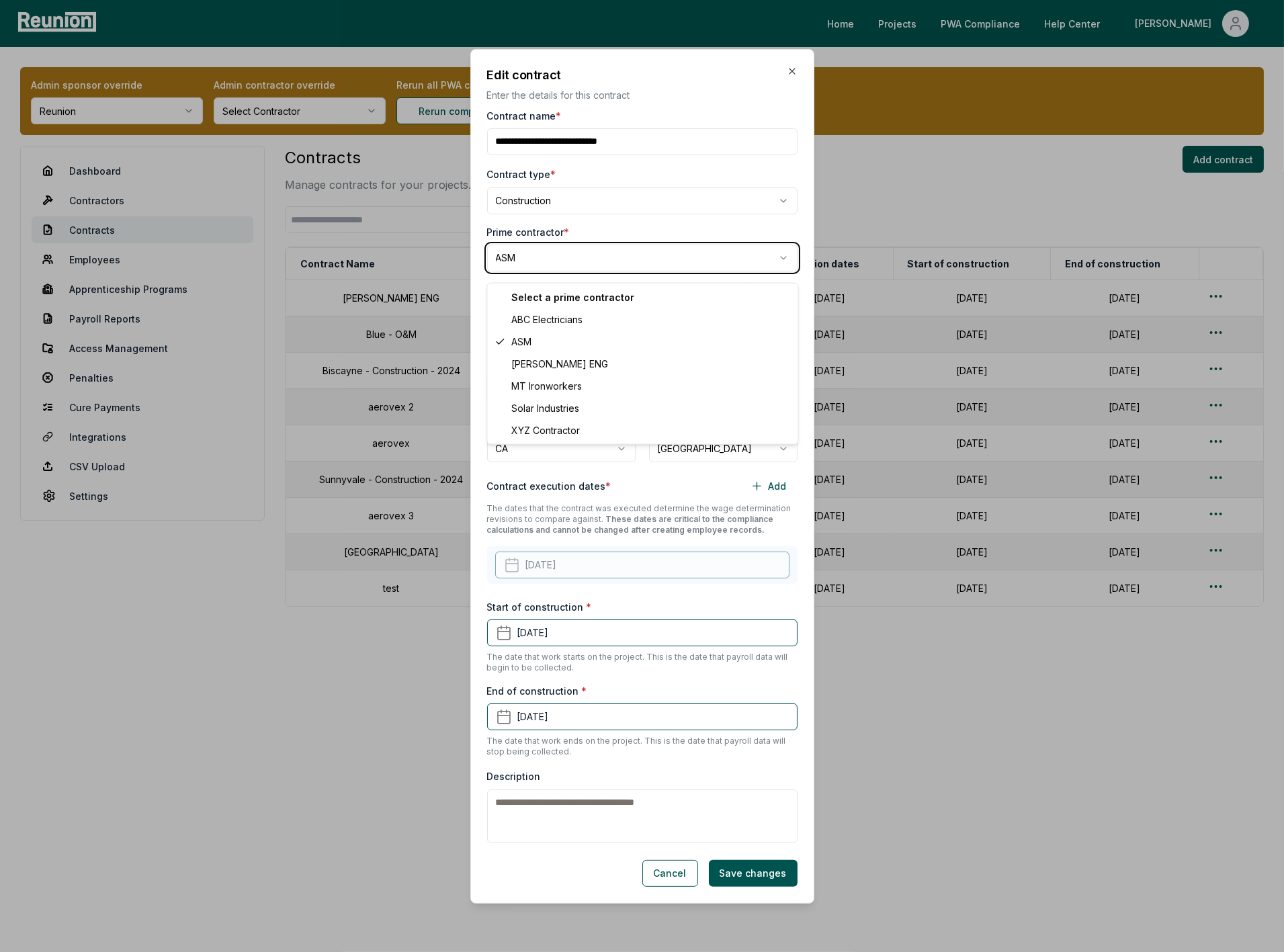
click at [613, 236] on body "Please visit us on your desktop We're working on making our marketplace mobile-…" at bounding box center [642, 476] width 1284 height 952
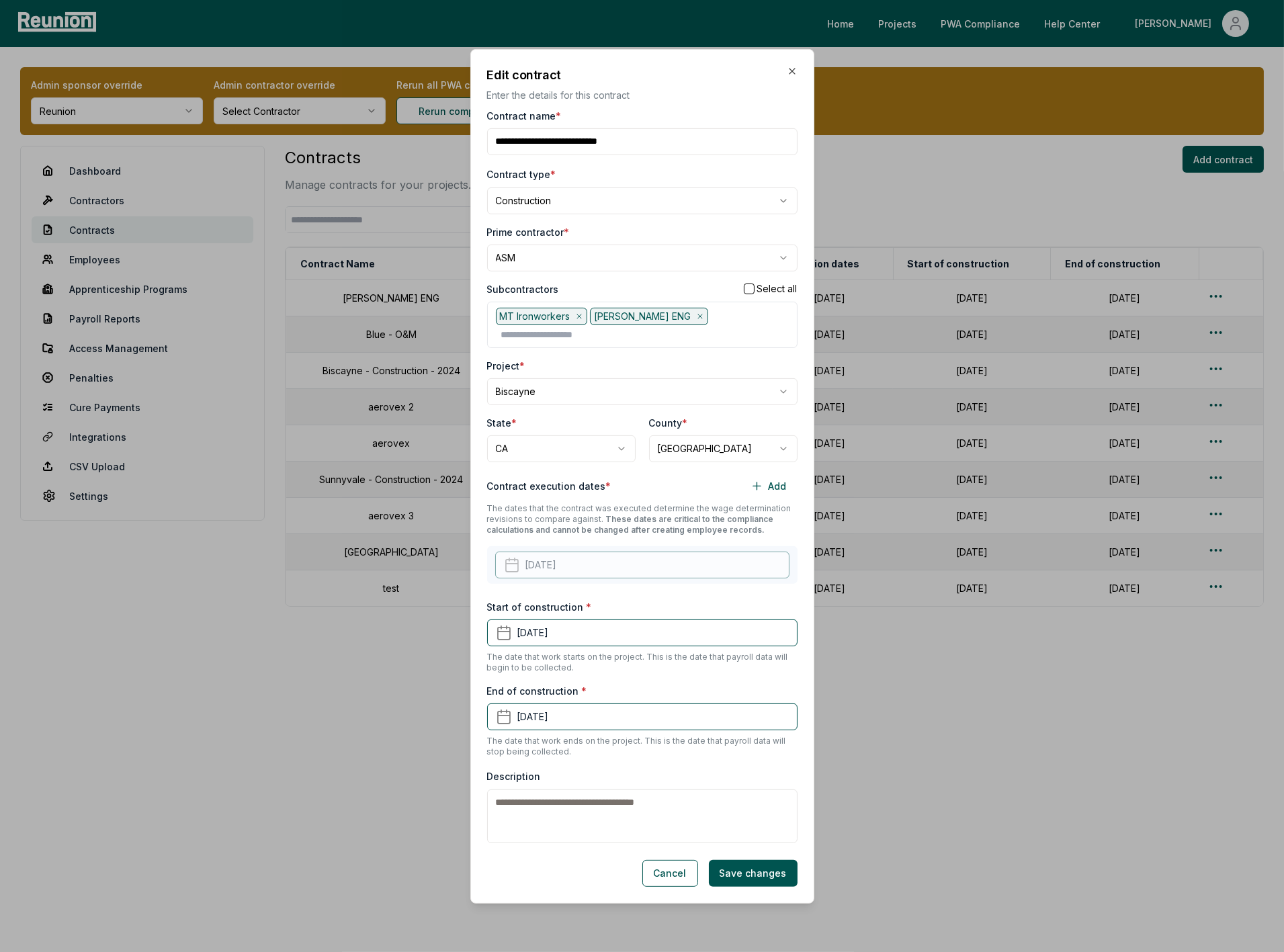
click at [640, 292] on div "Subcontractors Select all" at bounding box center [642, 288] width 310 height 14
click at [673, 864] on button "Cancel" at bounding box center [670, 873] width 55 height 27
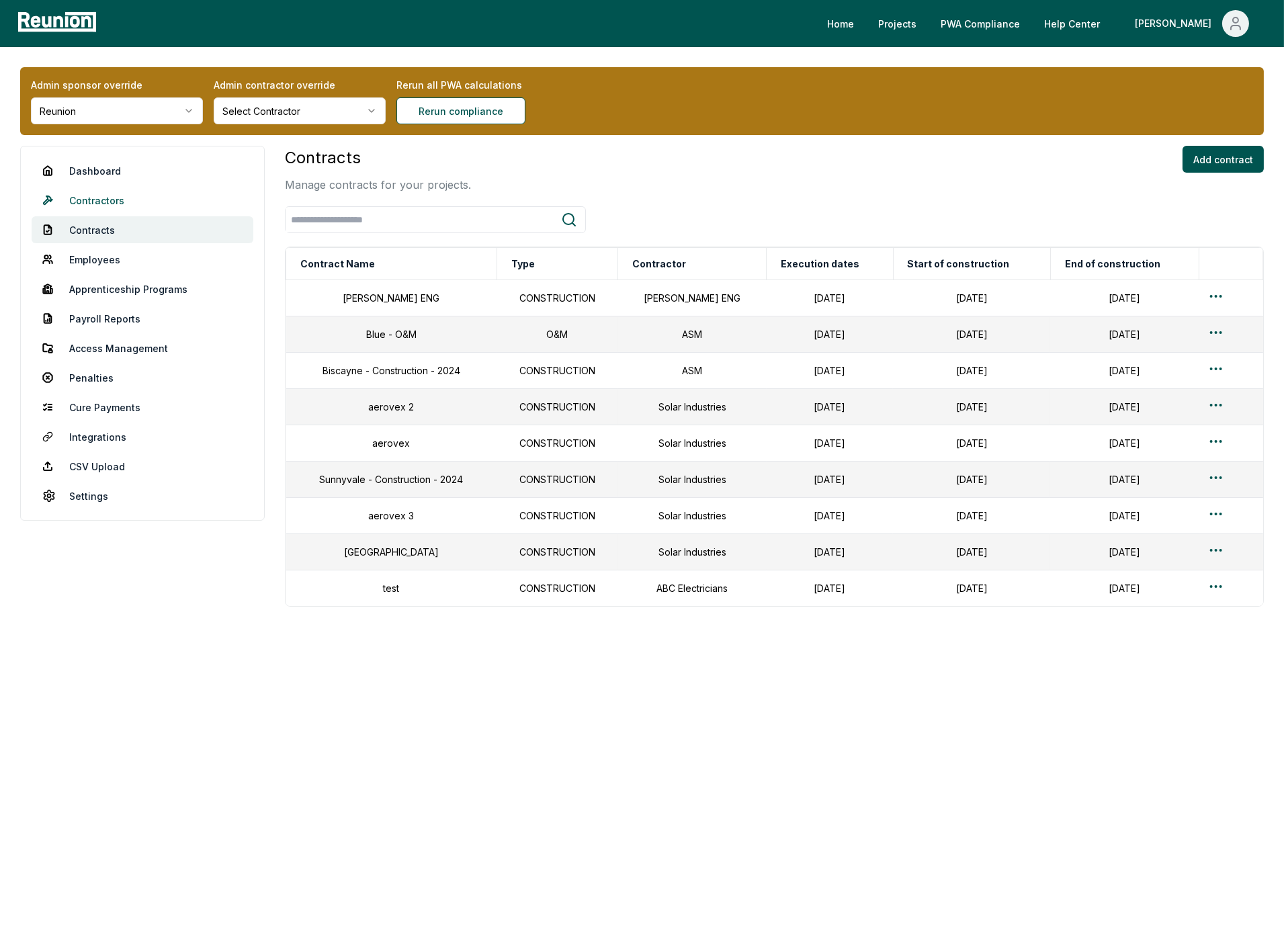
click at [88, 199] on link "Contractors" at bounding box center [142, 200] width 222 height 27
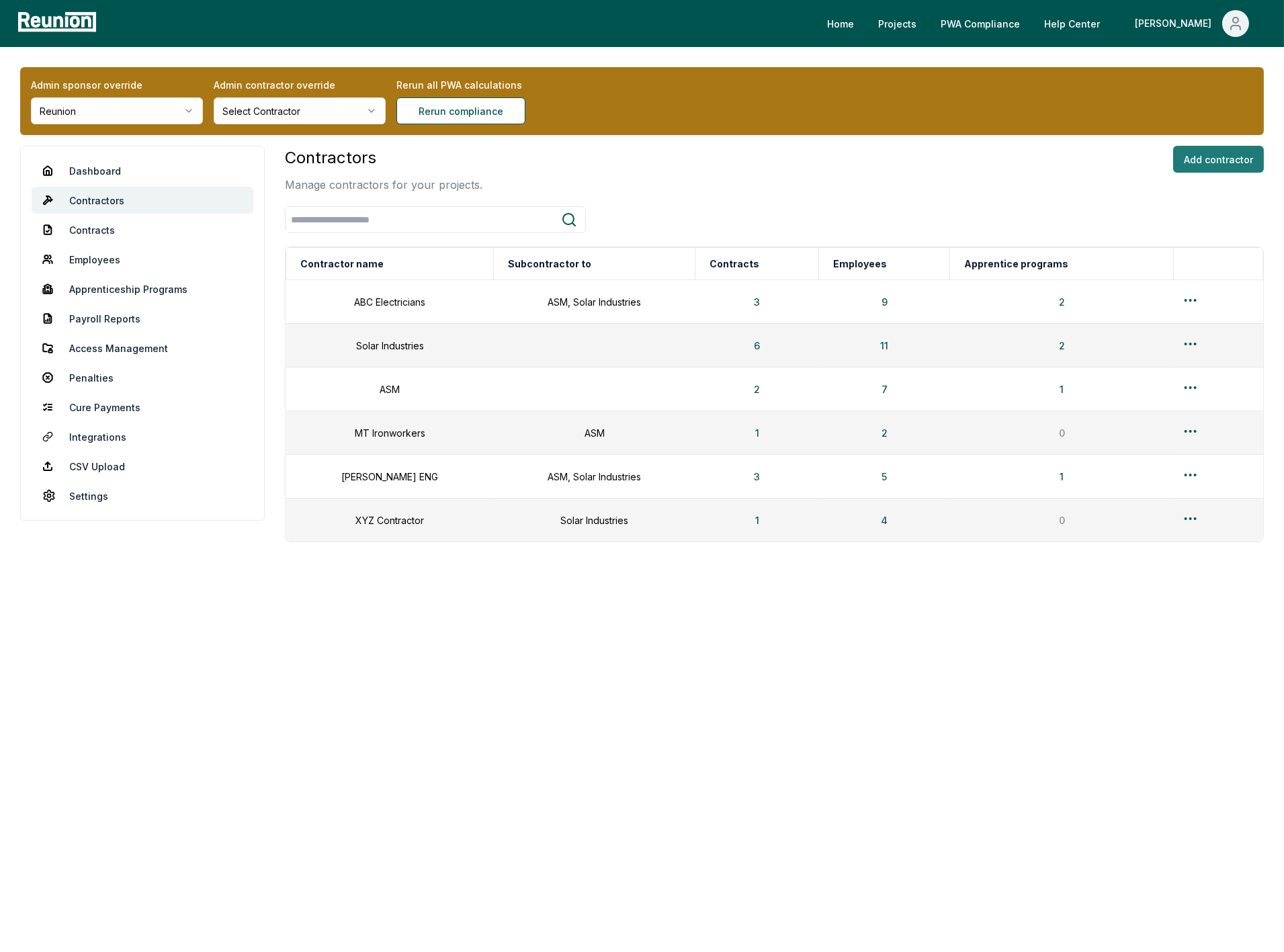
click at [1234, 159] on button "Add contractor" at bounding box center [1219, 159] width 91 height 27
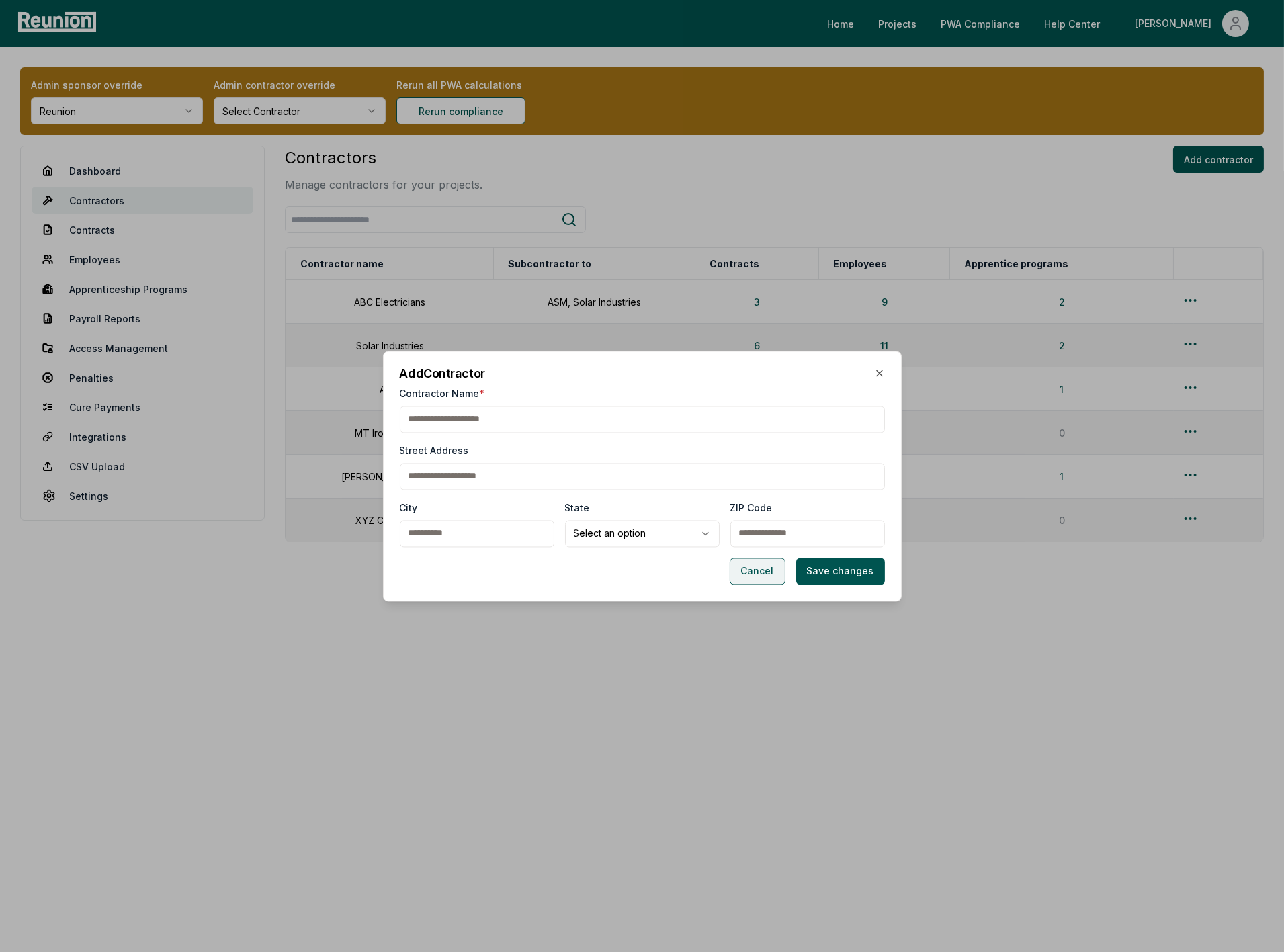
click at [762, 561] on button "Cancel" at bounding box center [757, 571] width 55 height 27
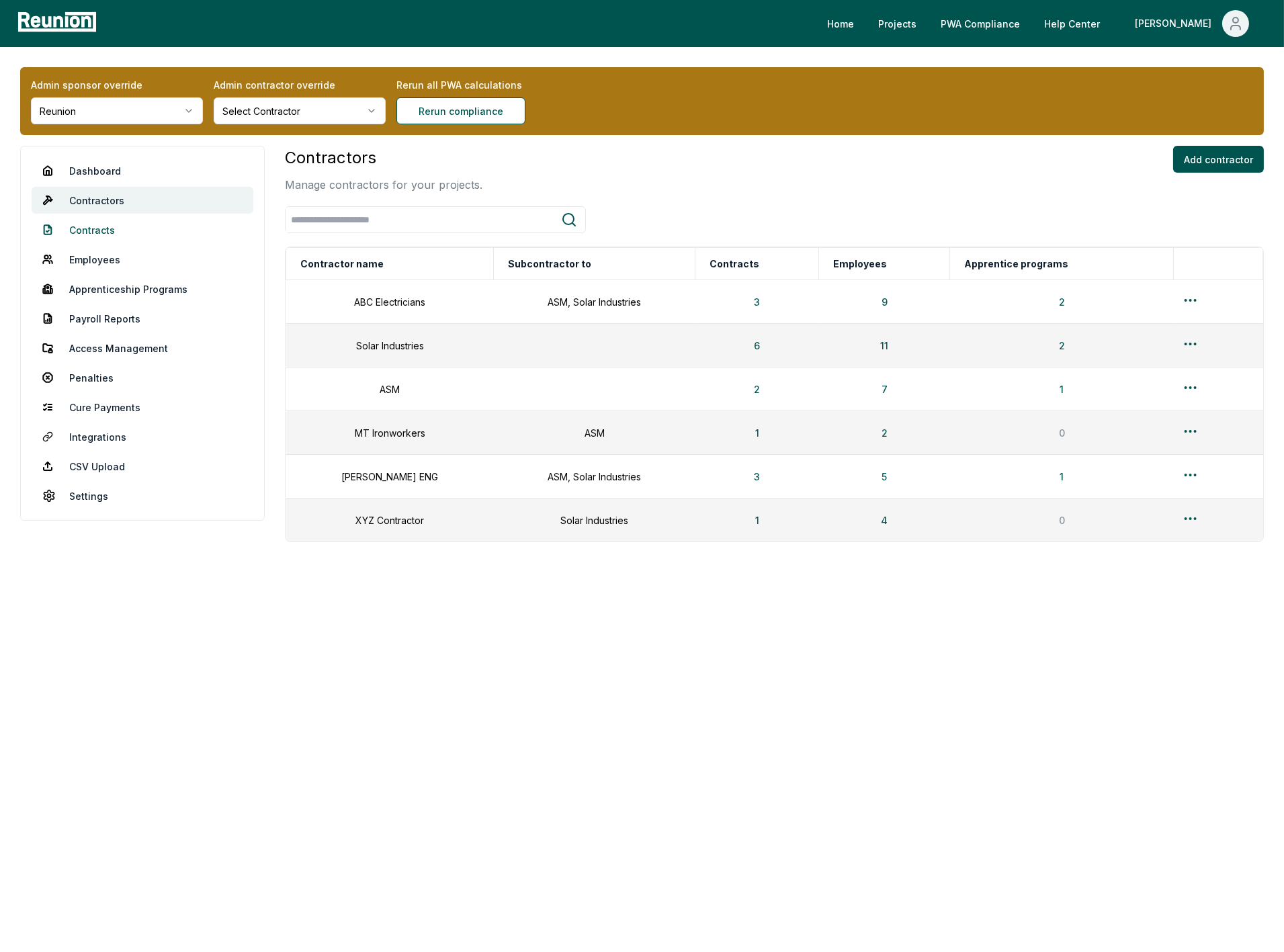
click at [101, 230] on link "Contracts" at bounding box center [142, 230] width 222 height 27
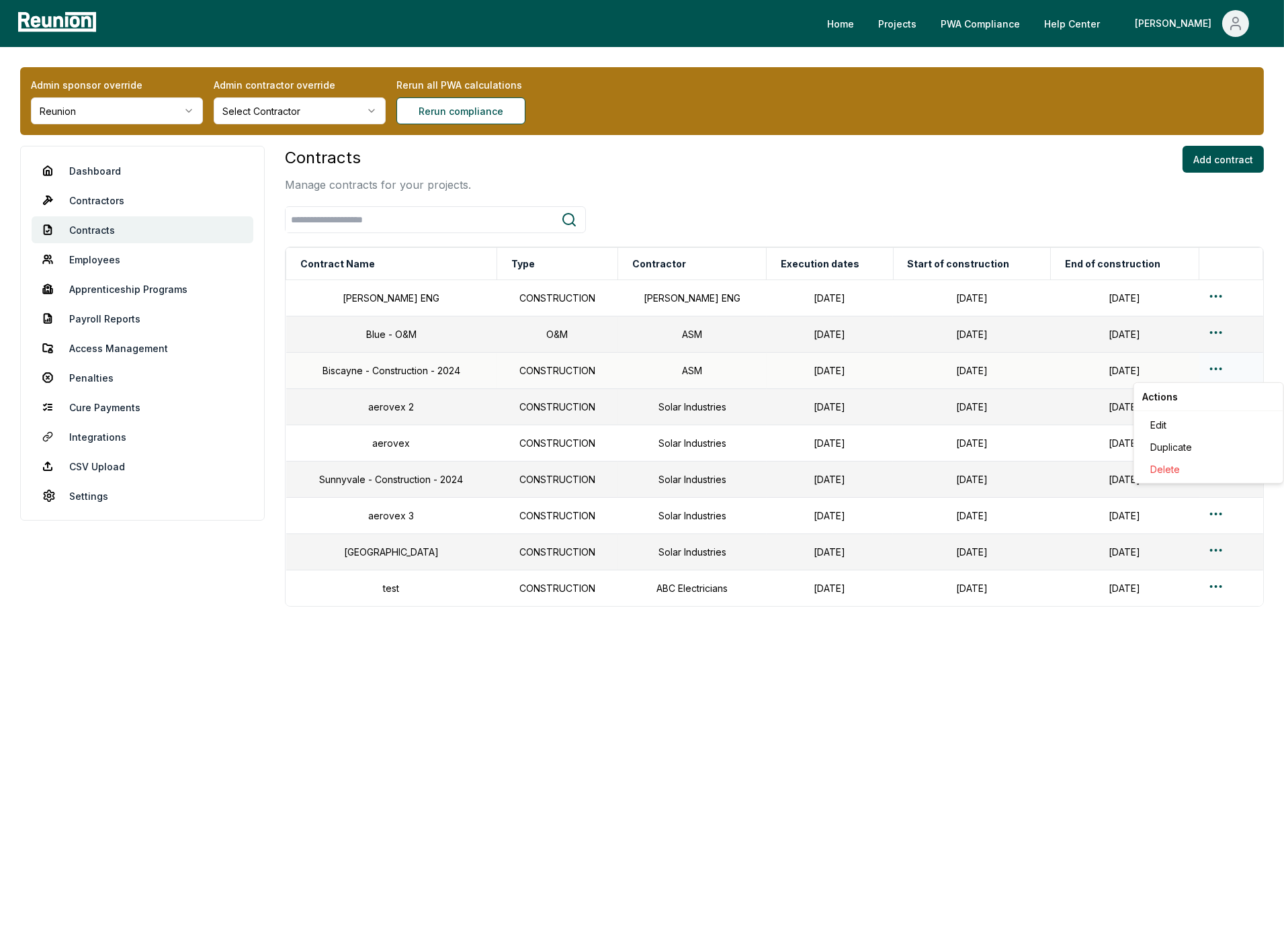
click at [1207, 371] on html "Please visit us on your desktop We're working on making our marketplace mobile-…" at bounding box center [642, 476] width 1284 height 952
click at [1171, 419] on div "Edit" at bounding box center [1209, 425] width 127 height 22
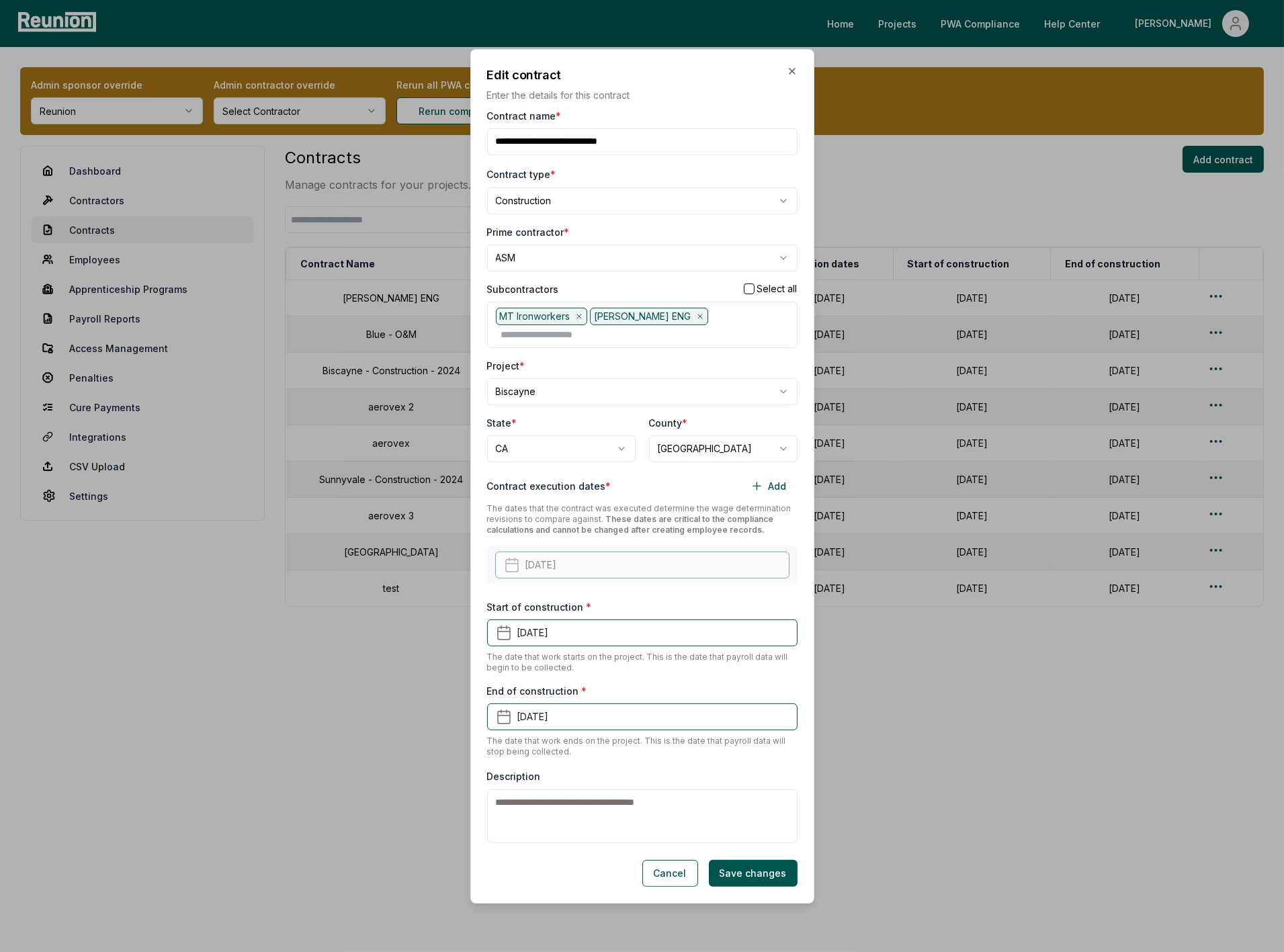
click at [551, 416] on div "State *" at bounding box center [561, 422] width 149 height 14
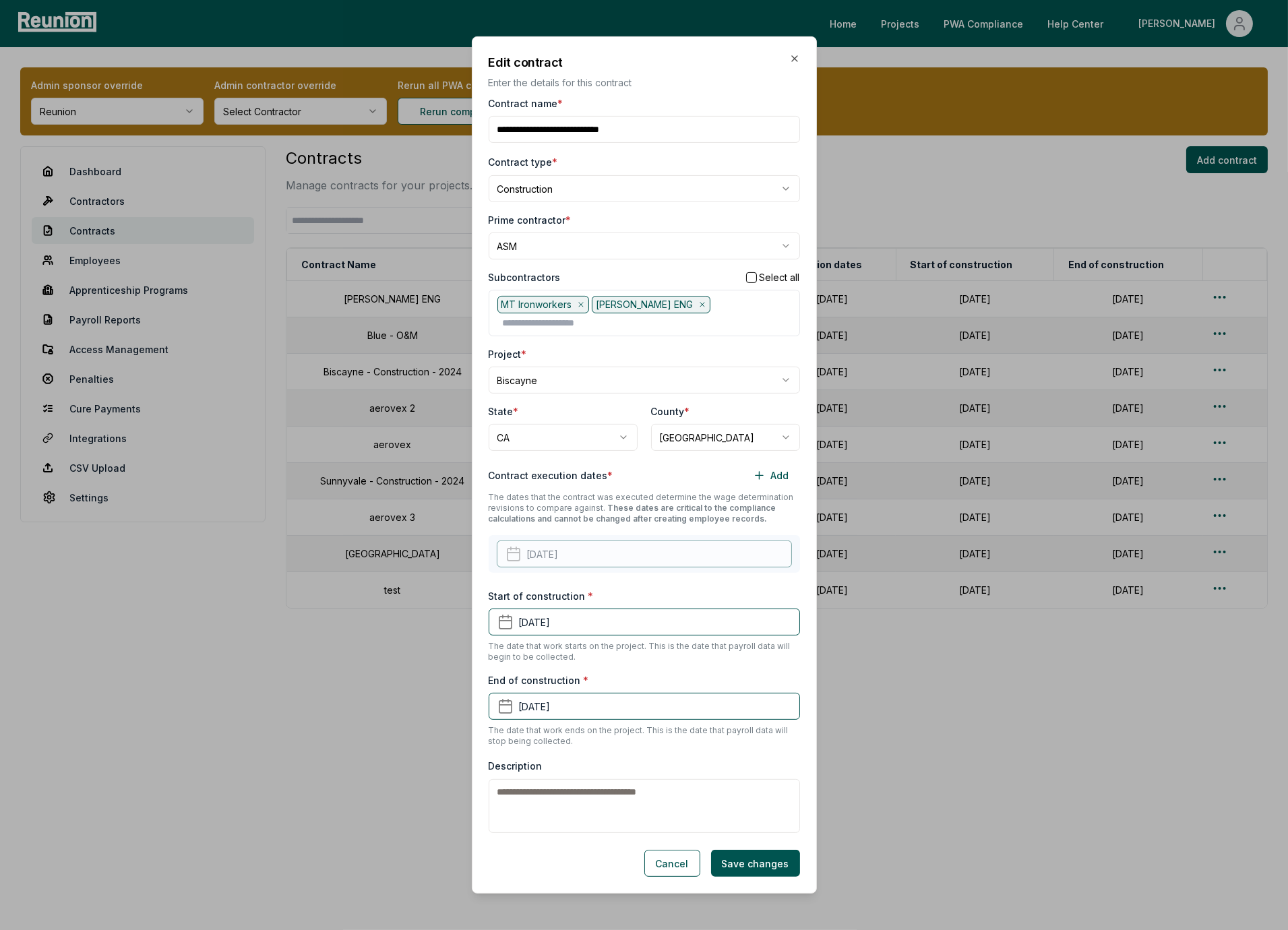
click at [644, 757] on div "Description" at bounding box center [644, 795] width 311 height 75
click at [676, 674] on div "End of construction * August 31st, 2024 The date that work ends on the project.…" at bounding box center [644, 710] width 311 height 74
click at [650, 663] on div "**********" at bounding box center [644, 465] width 311 height 737
click at [535, 470] on label "Contract execution dates *" at bounding box center [551, 475] width 124 height 14
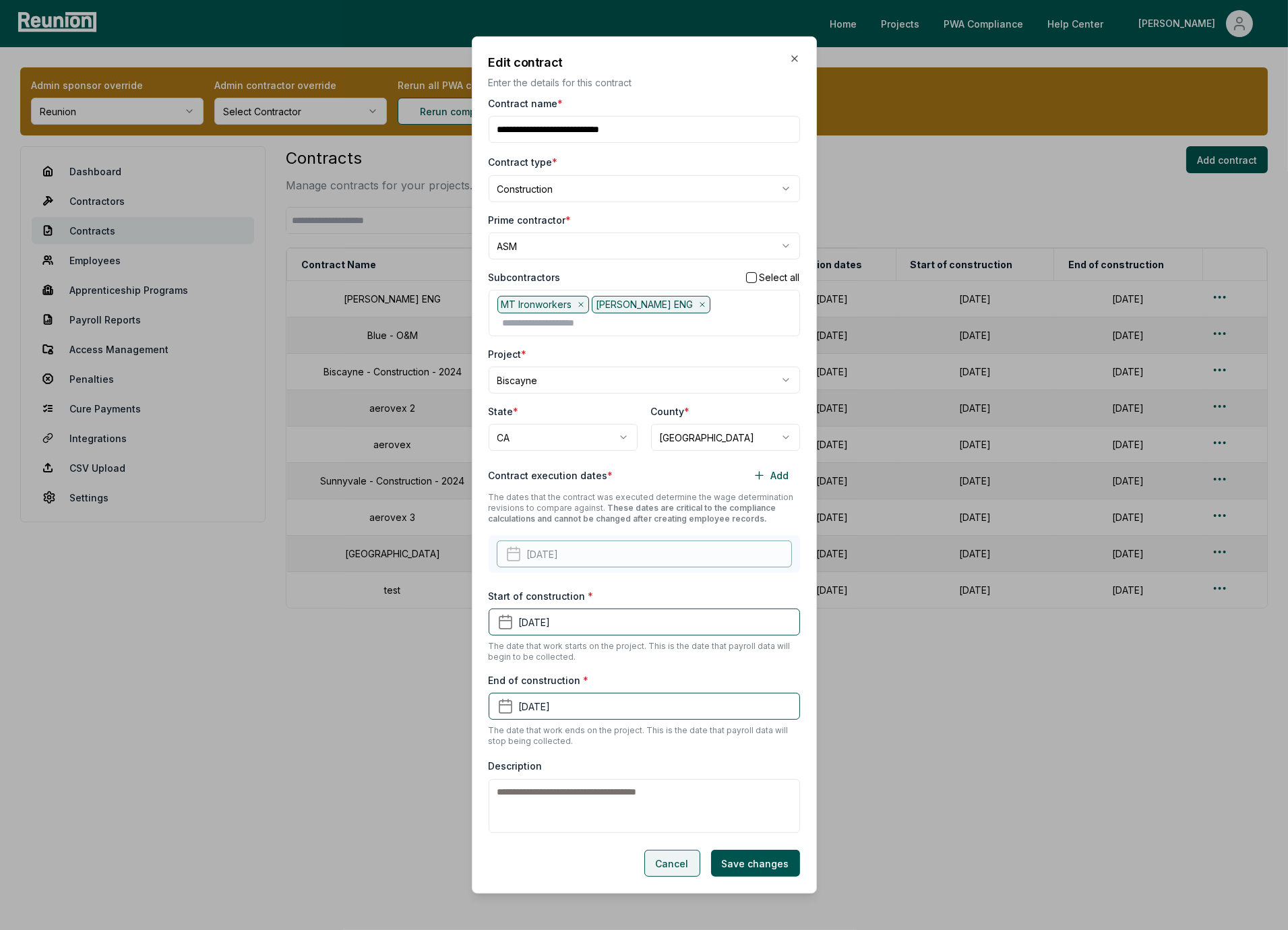
click at [678, 859] on button "Cancel" at bounding box center [672, 864] width 56 height 27
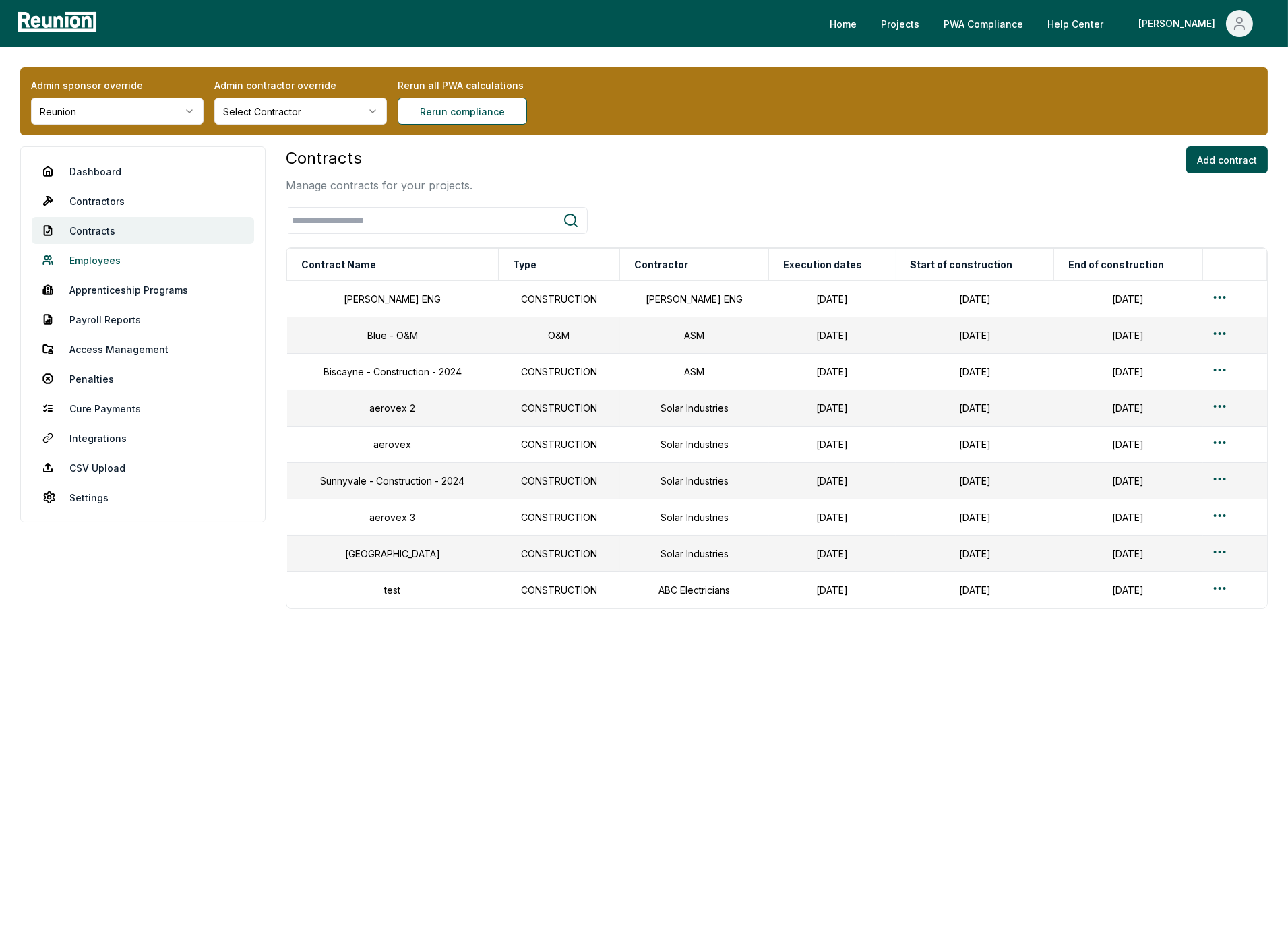
click at [89, 259] on link "Employees" at bounding box center [143, 260] width 222 height 27
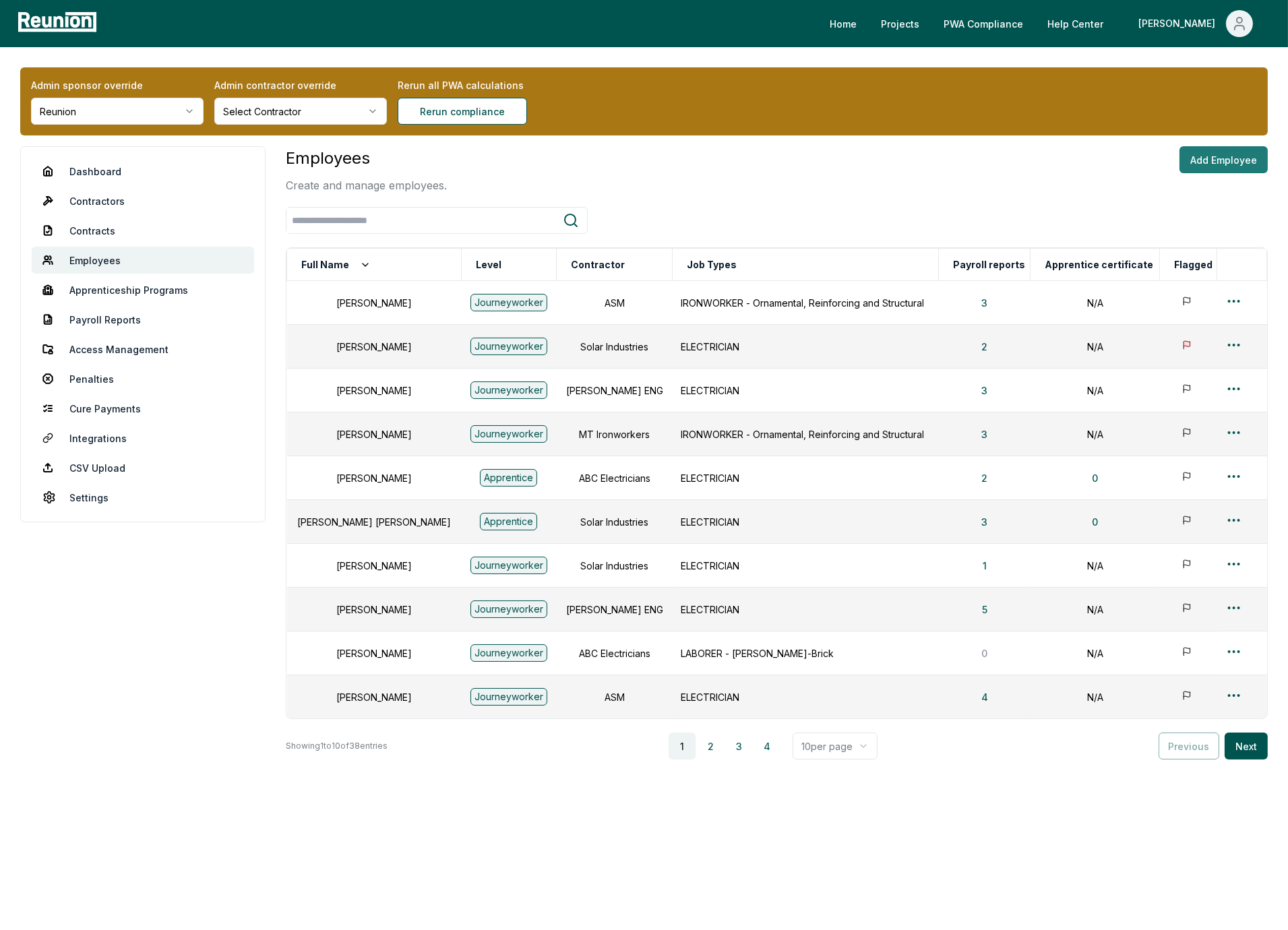
click at [1233, 163] on button "Add Employee" at bounding box center [1223, 159] width 88 height 27
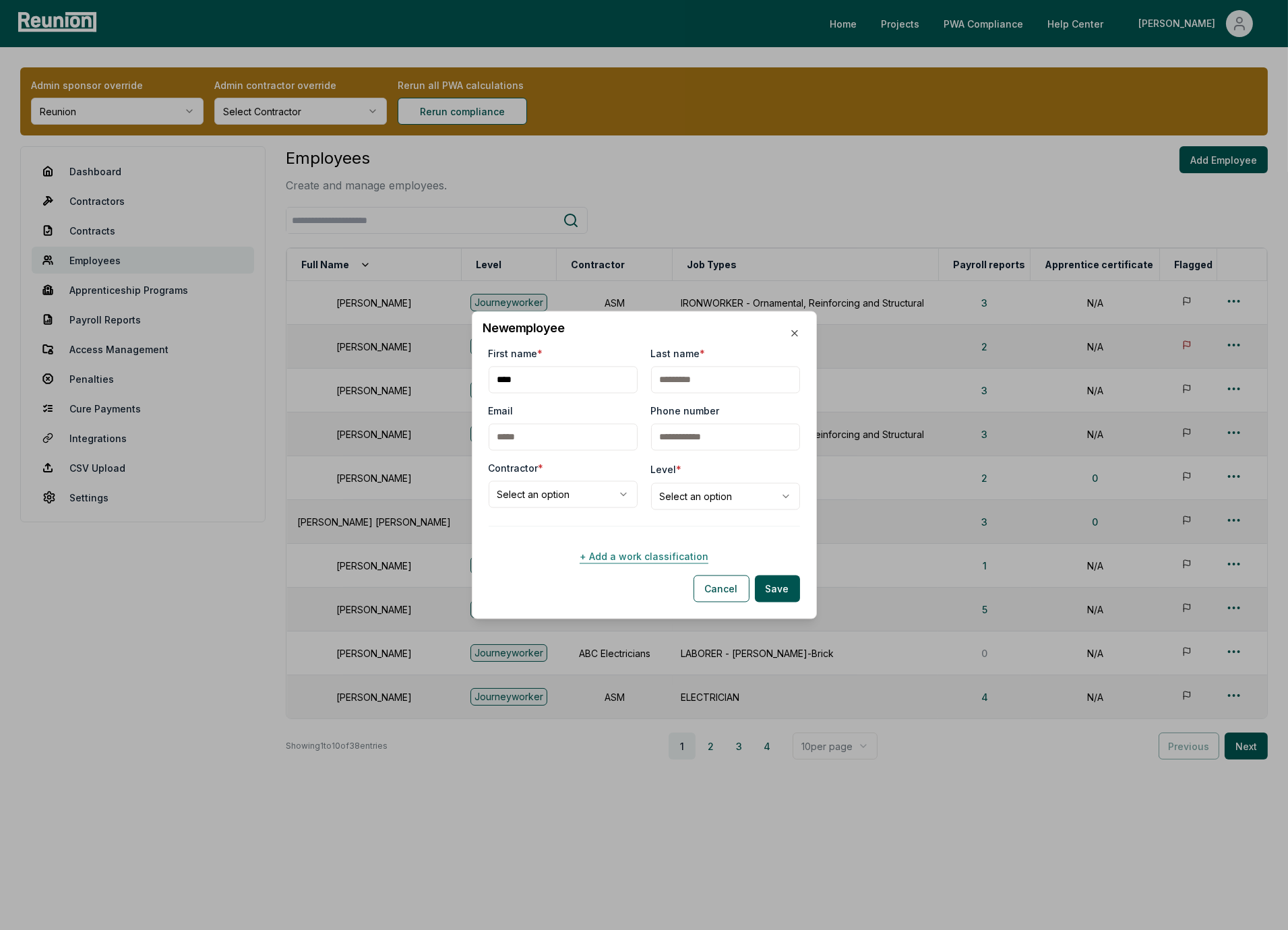
type input "****"
click at [655, 557] on button "+ Add a work classification" at bounding box center [644, 557] width 311 height 27
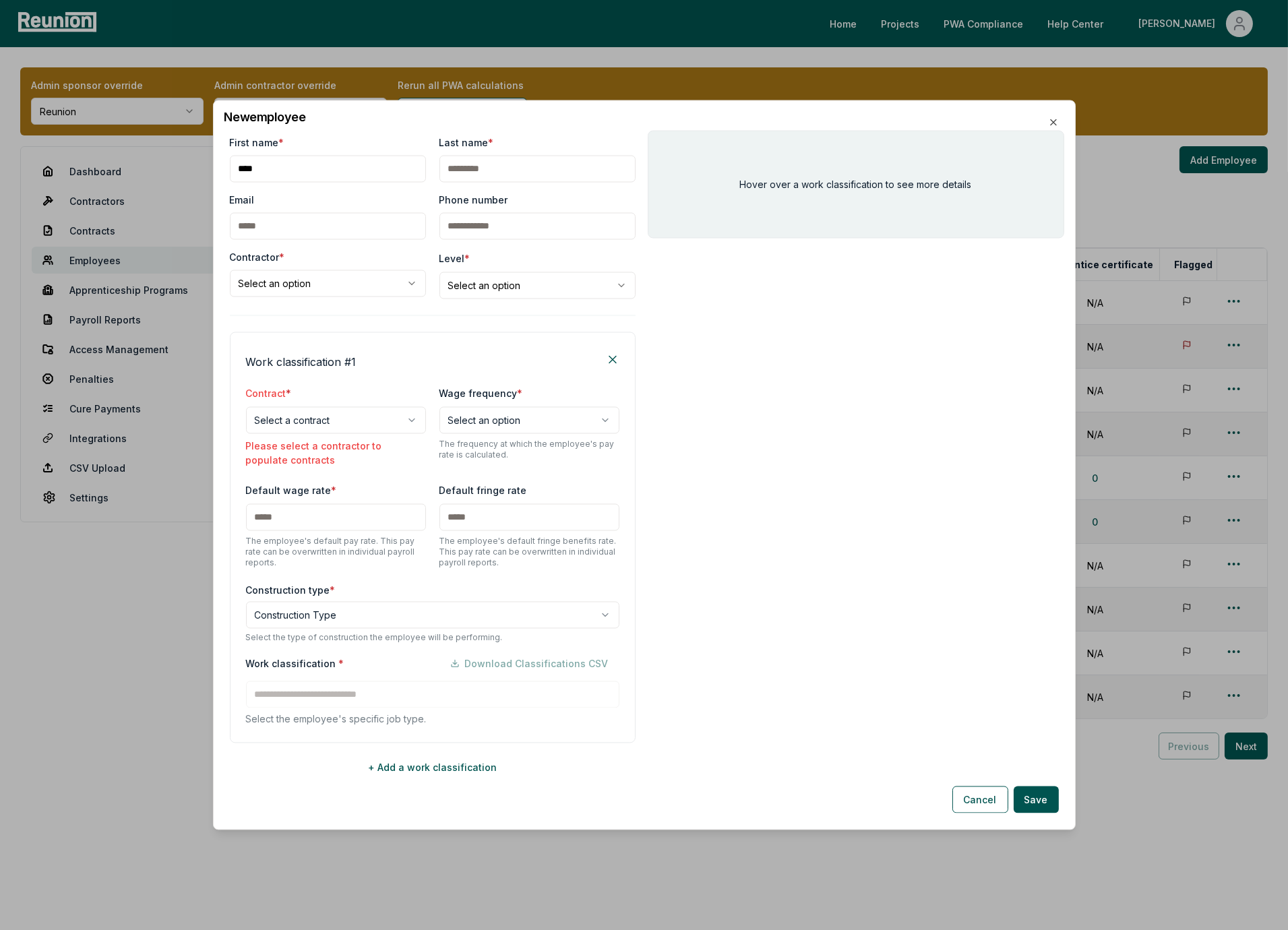
click at [348, 285] on body "Please visit us on your desktop We're working on making our marketplace mobile-…" at bounding box center [644, 465] width 1288 height 930
select select "**********"
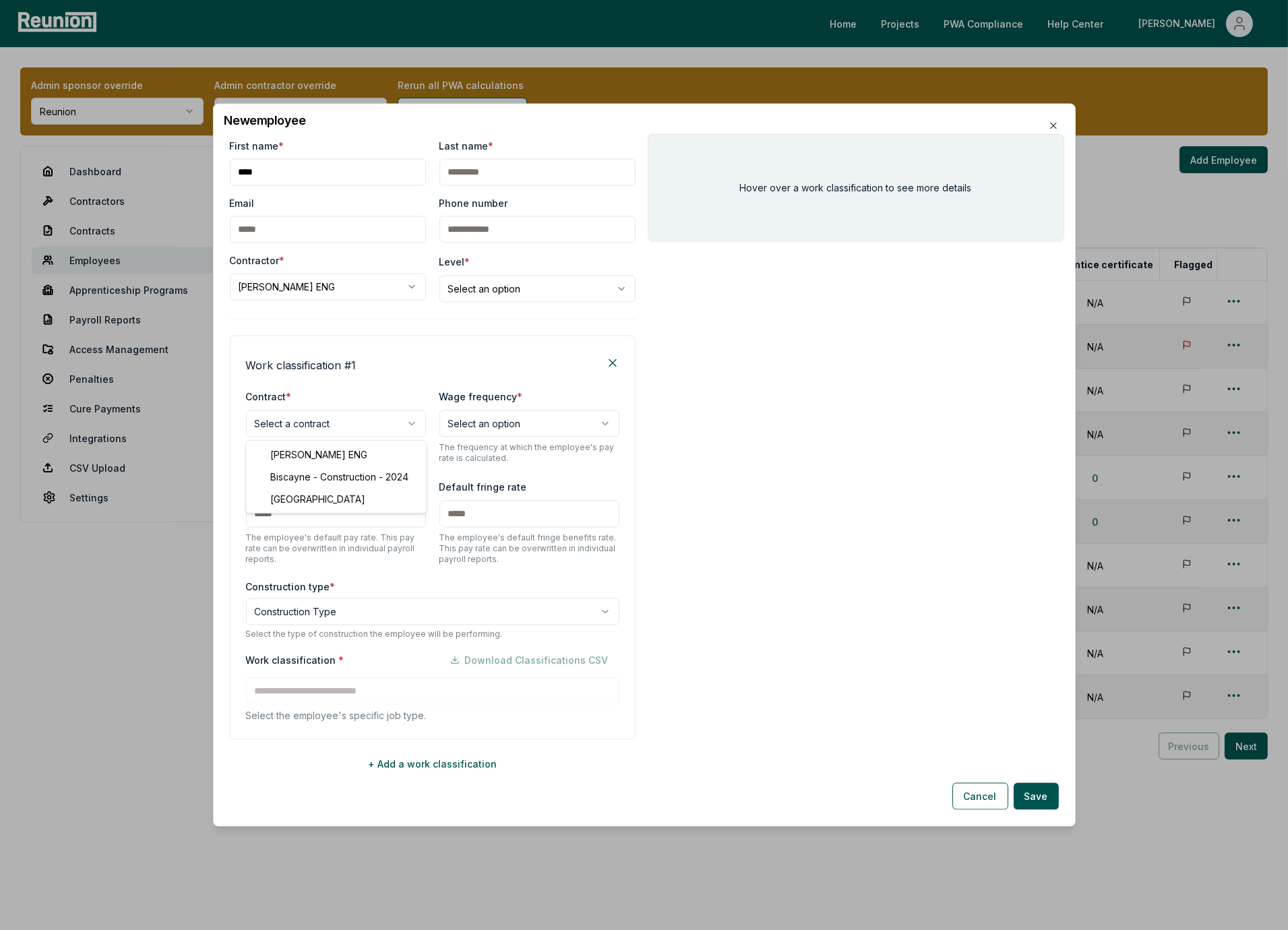
click at [299, 419] on body "Please visit us on your desktop We're working on making our marketplace mobile-…" at bounding box center [644, 465] width 1288 height 930
select select "**********"
click at [377, 367] on div "Work classification # 1" at bounding box center [433, 363] width 373 height 22
click at [313, 610] on body "Please visit us on your desktop We're working on making our marketplace mobile-…" at bounding box center [644, 465] width 1288 height 930
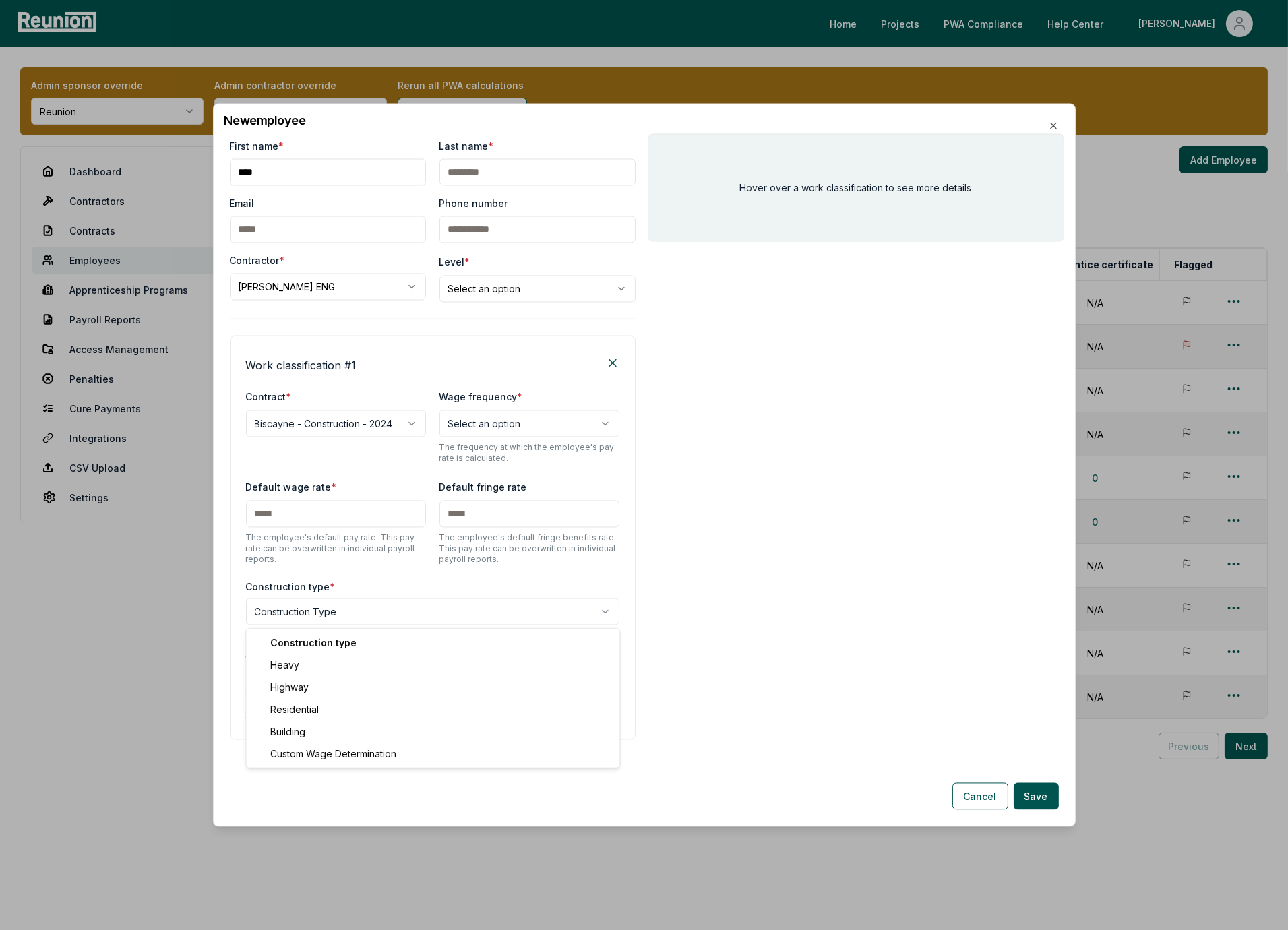
select select "*****"
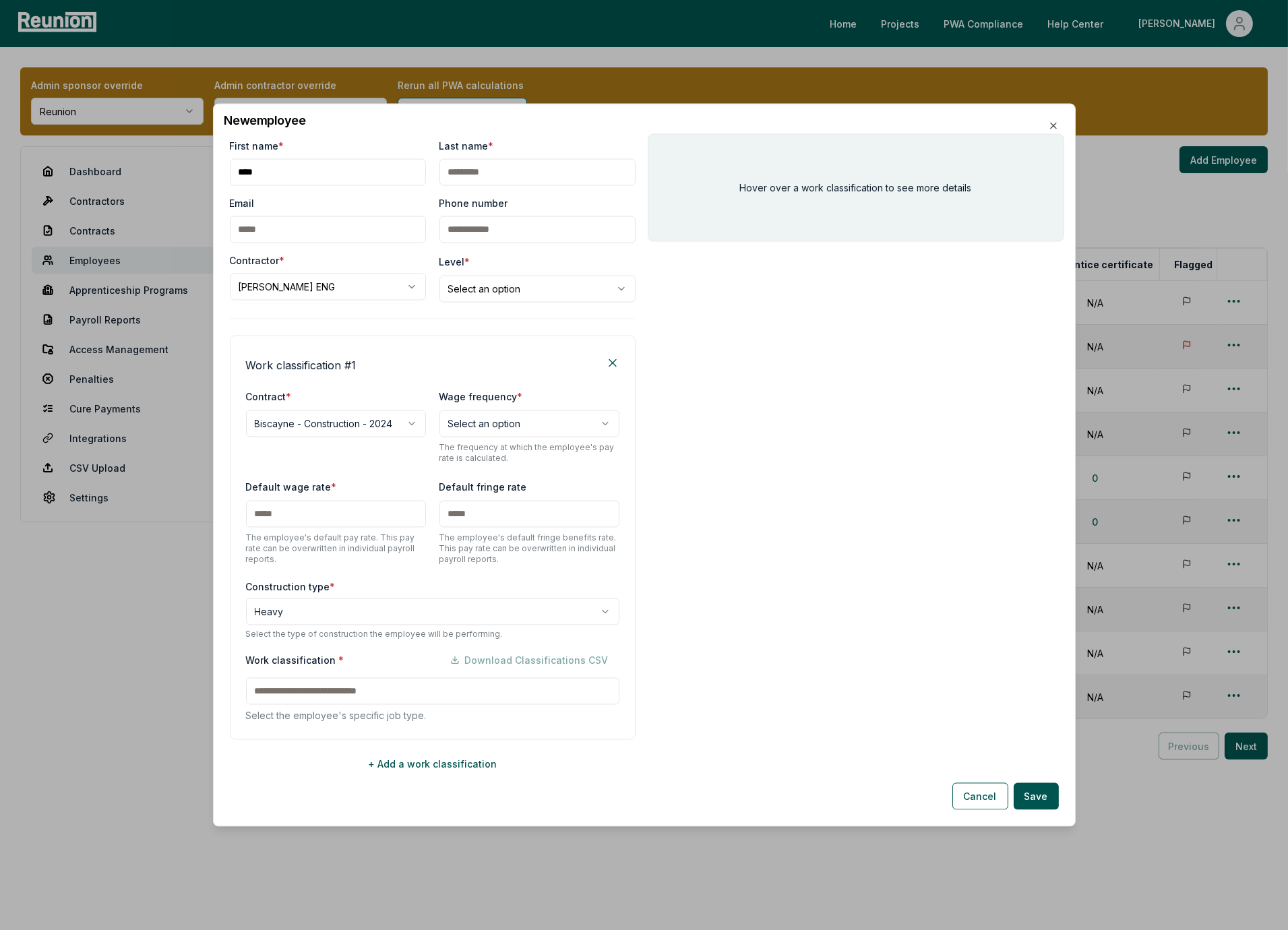
click at [309, 689] on div "Work classification * Download Classifications CSV Select the employee's specif…" at bounding box center [433, 685] width 373 height 76
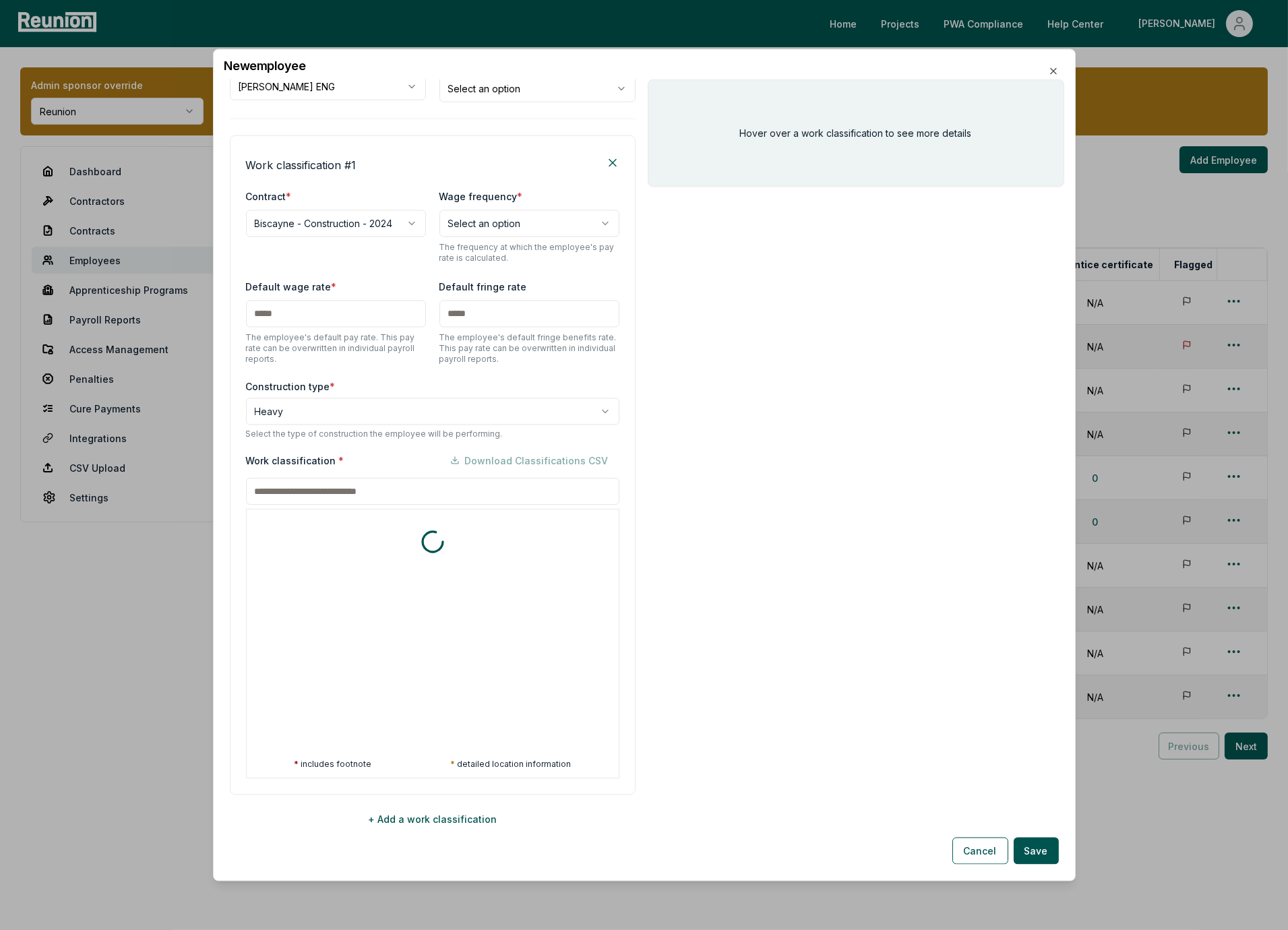
scroll to position [146, 0]
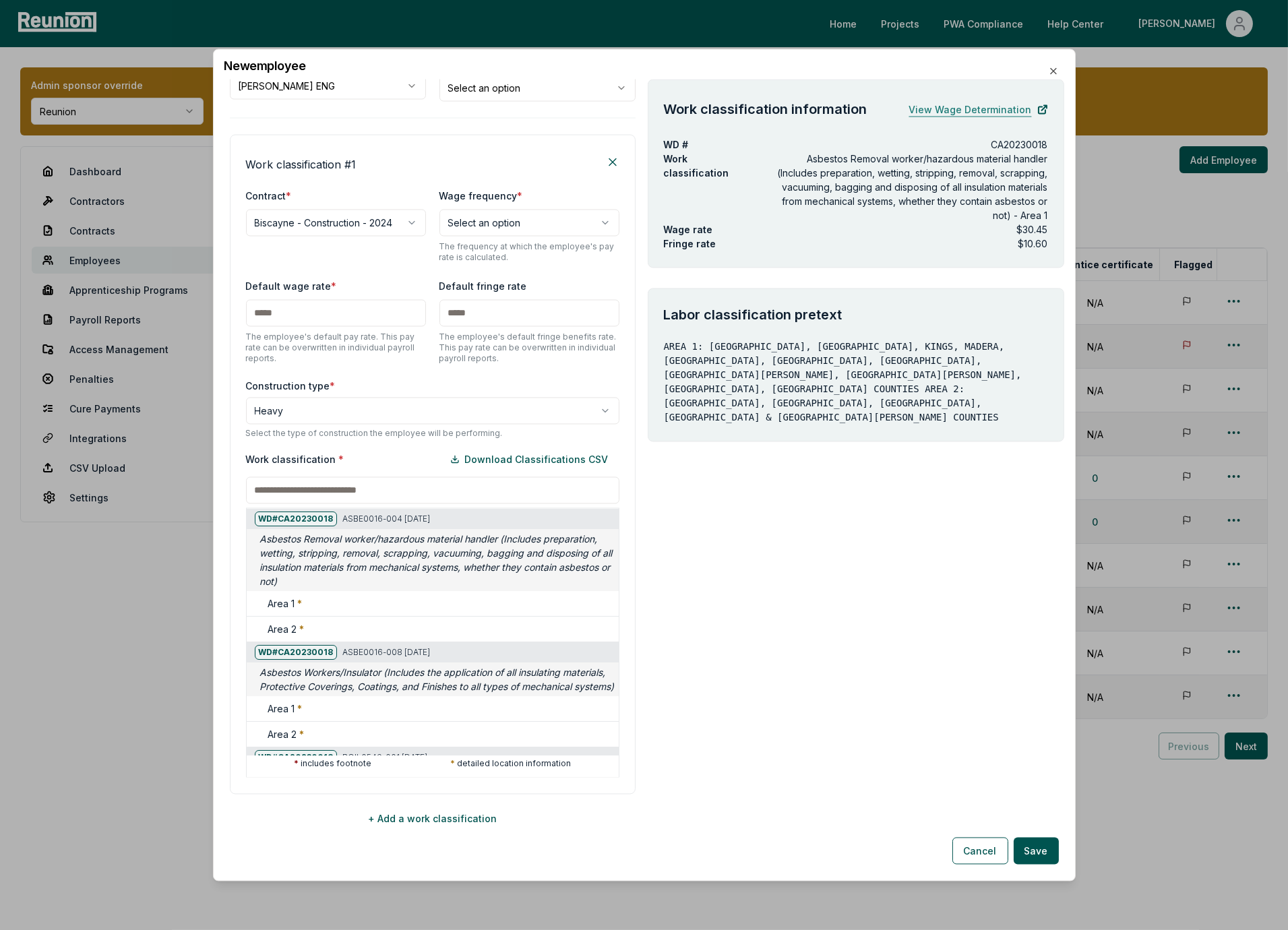
click at [966, 114] on link "View Wage Determination" at bounding box center [978, 110] width 139 height 27
click at [589, 387] on div at bounding box center [245, 525] width 1288 height 930
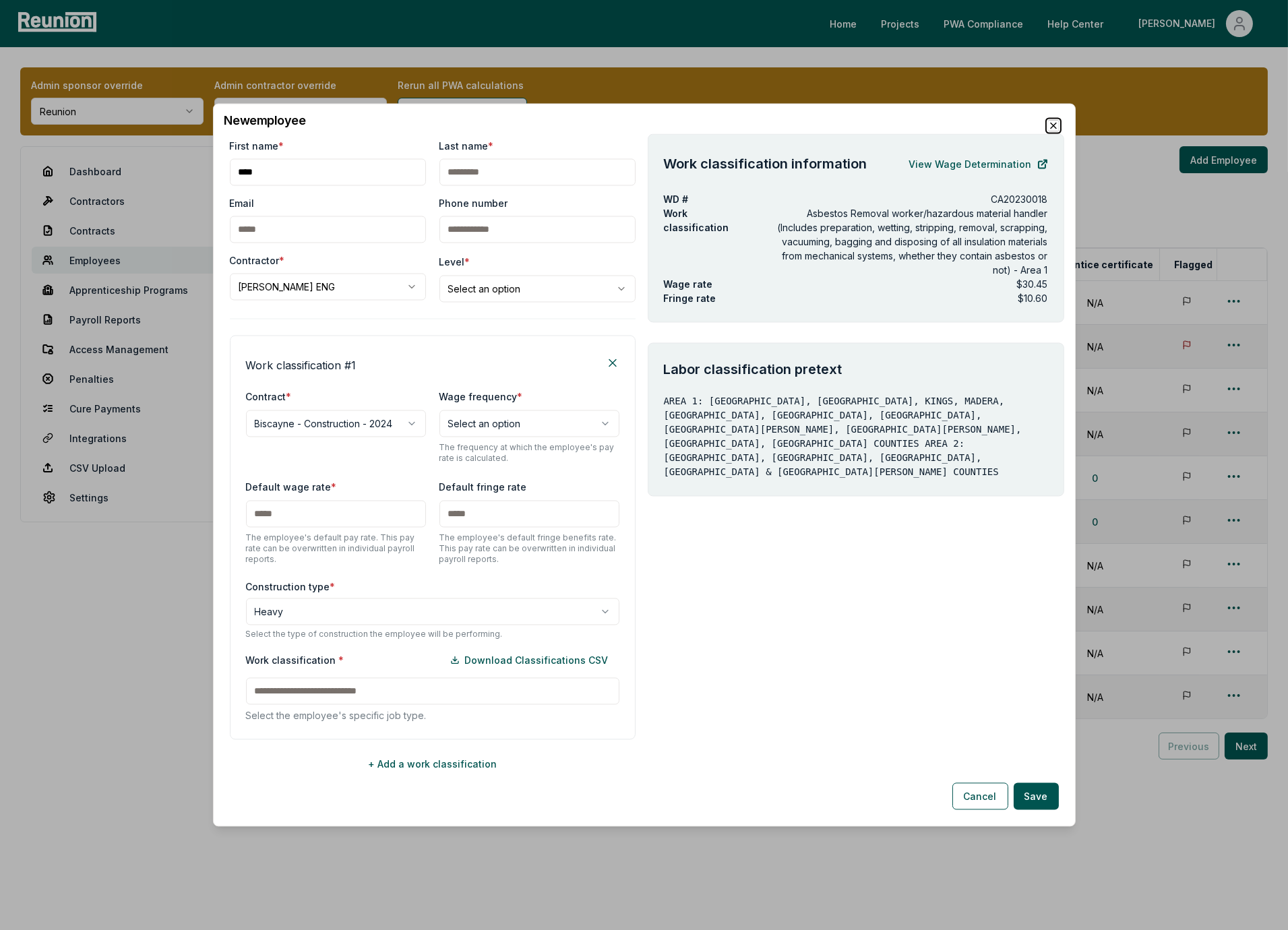
click at [1052, 124] on icon "button" at bounding box center [1053, 126] width 6 height 6
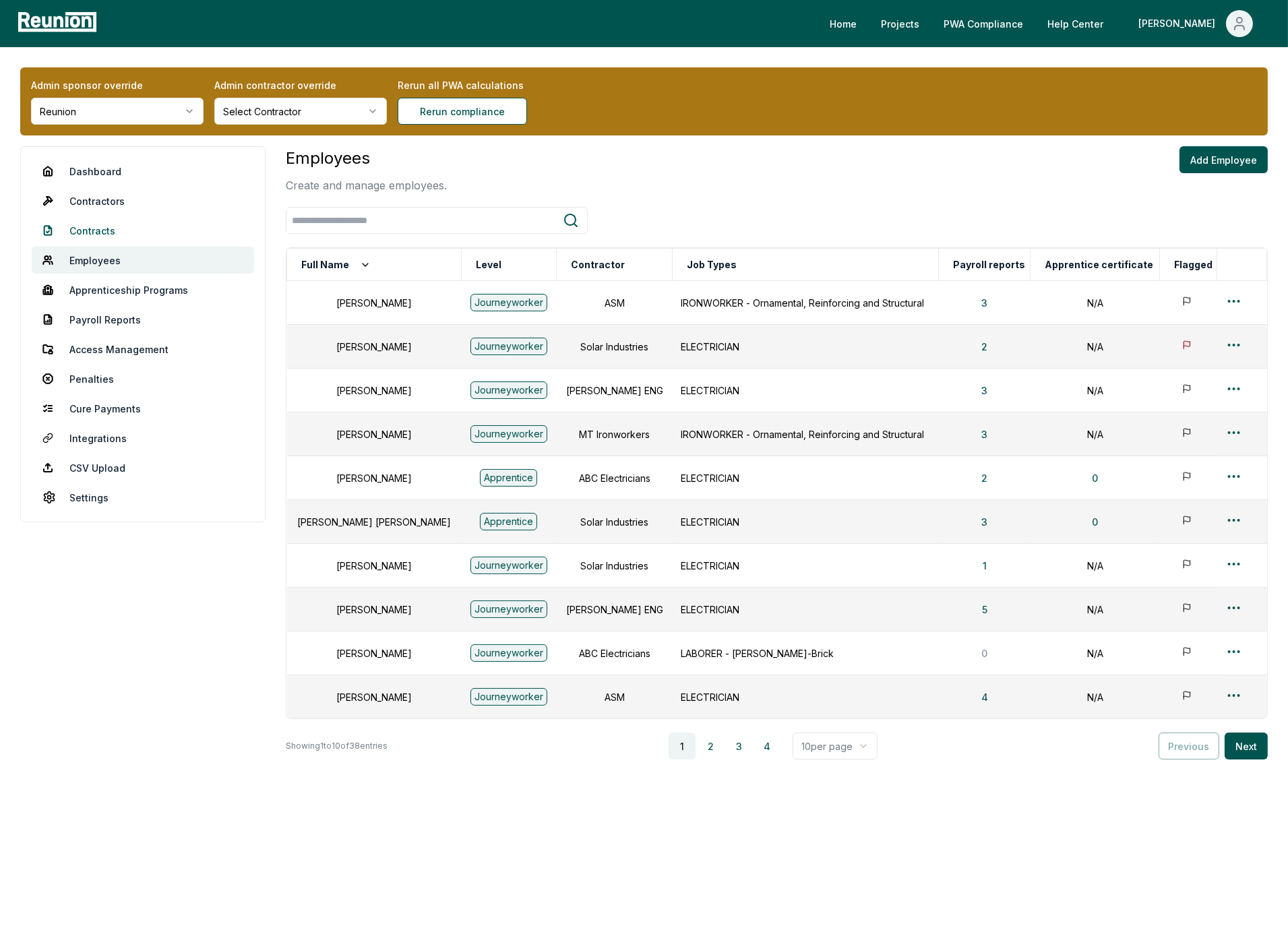
click at [101, 228] on link "Contracts" at bounding box center [143, 231] width 222 height 27
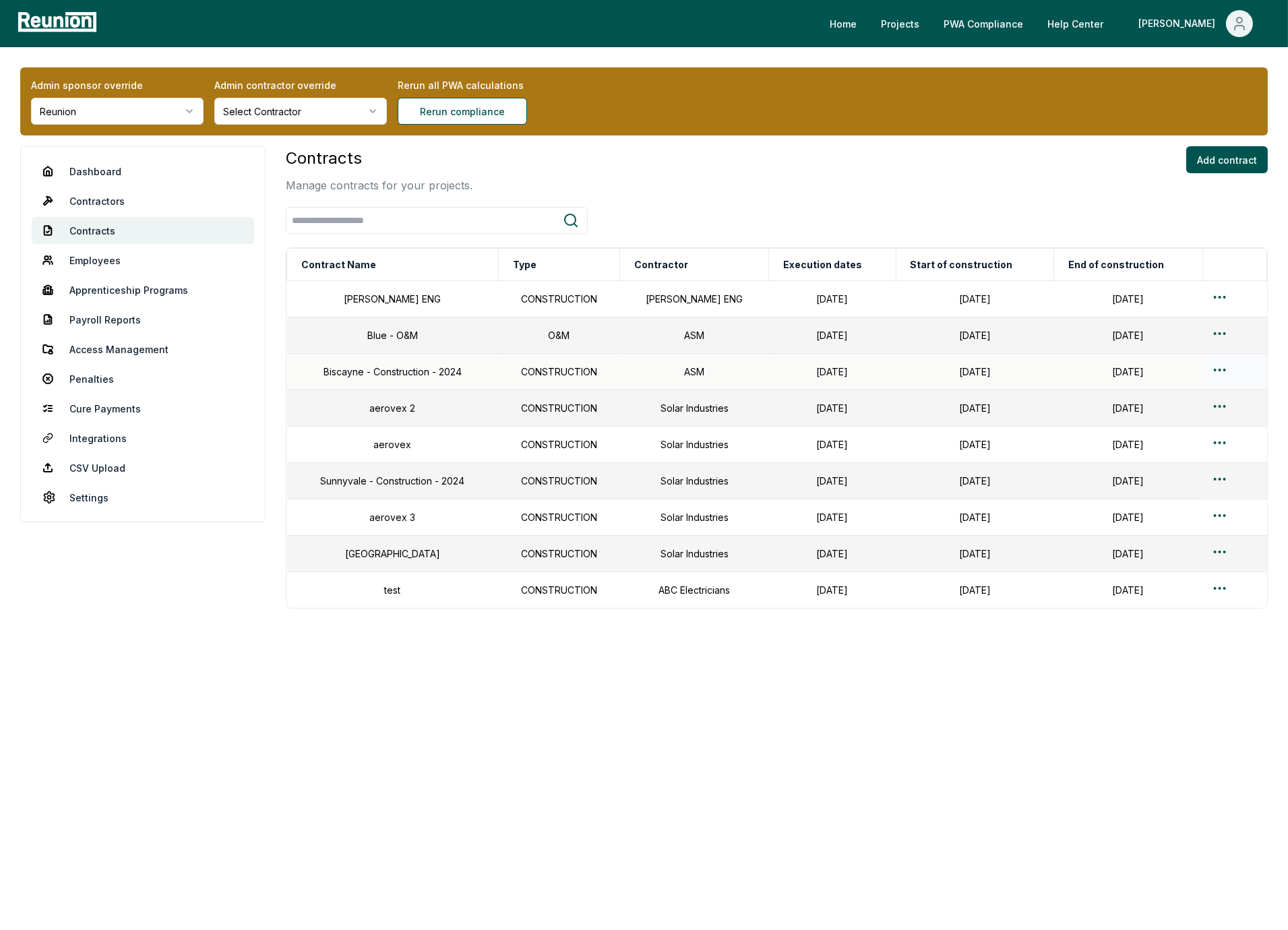
click at [1217, 368] on html "Please visit us on your desktop We're working on making our marketplace mobile-…" at bounding box center [644, 465] width 1288 height 930
click at [1158, 426] on div "Edit" at bounding box center [1213, 426] width 128 height 22
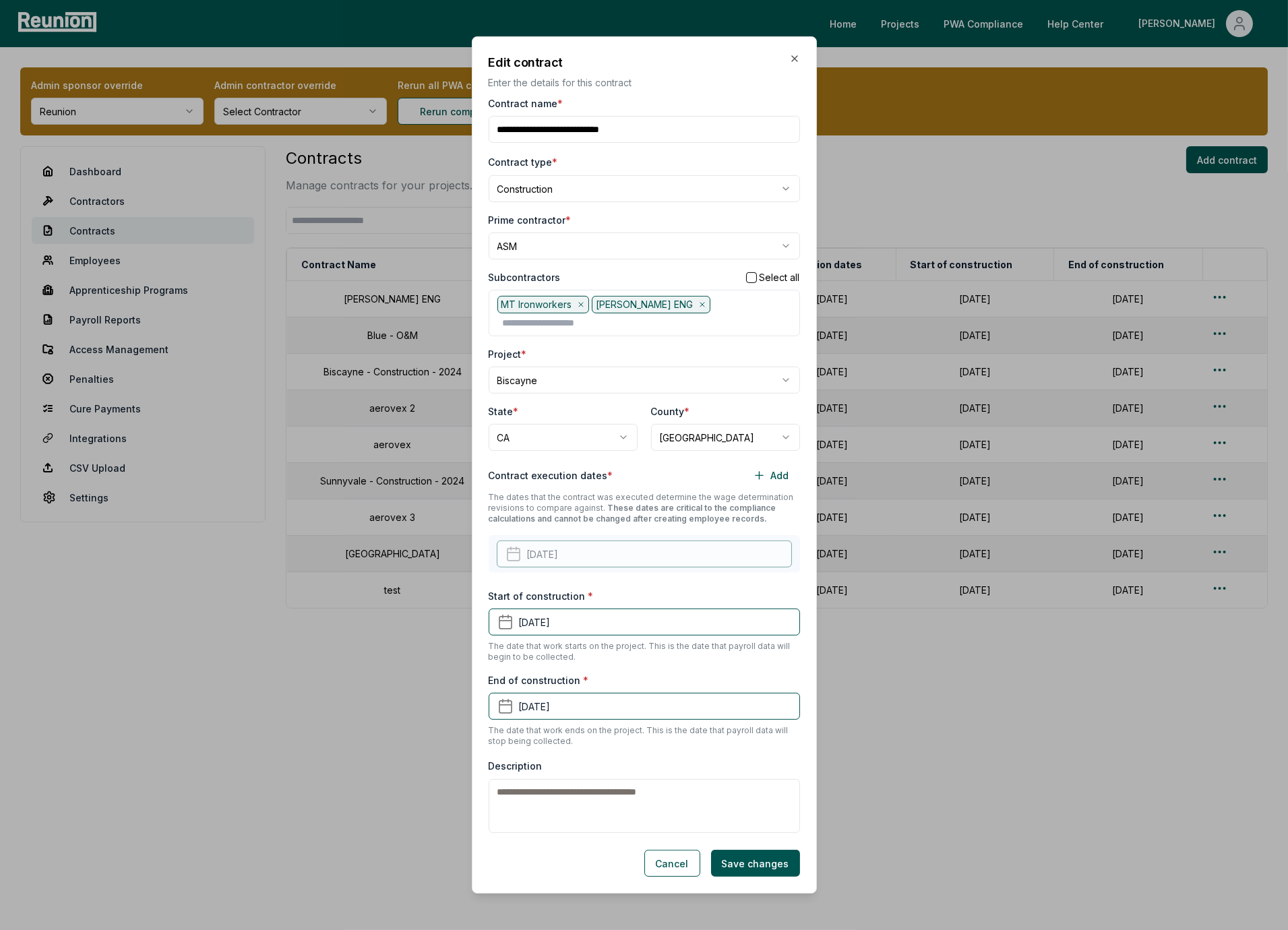
click at [624, 579] on div "**********" at bounding box center [644, 465] width 311 height 737
click at [677, 855] on button "Cancel" at bounding box center [672, 864] width 56 height 27
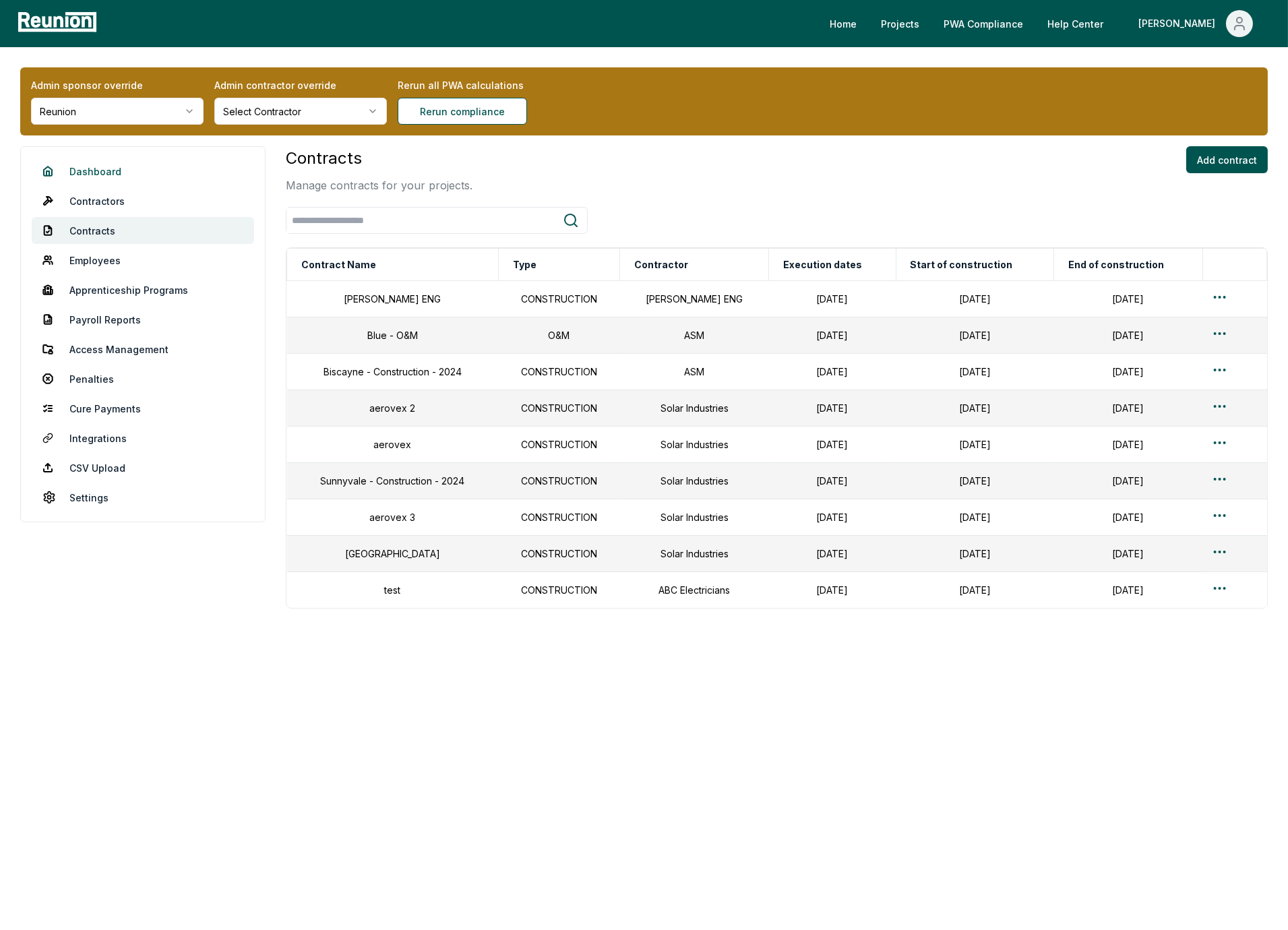
click at [102, 171] on link "Dashboard" at bounding box center [143, 171] width 222 height 27
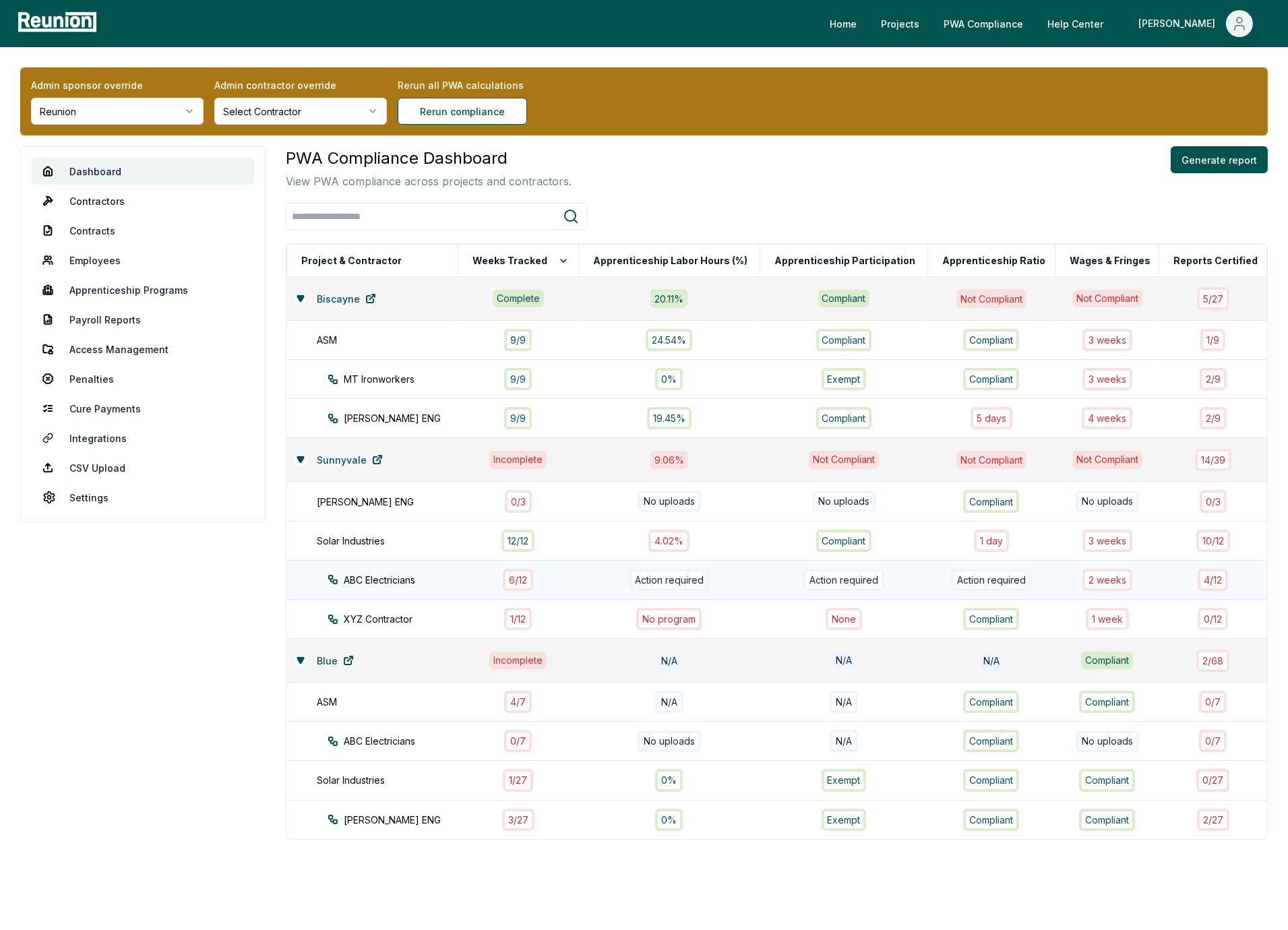
click at [396, 580] on div "ABC Electricians" at bounding box center [405, 580] width 155 height 14
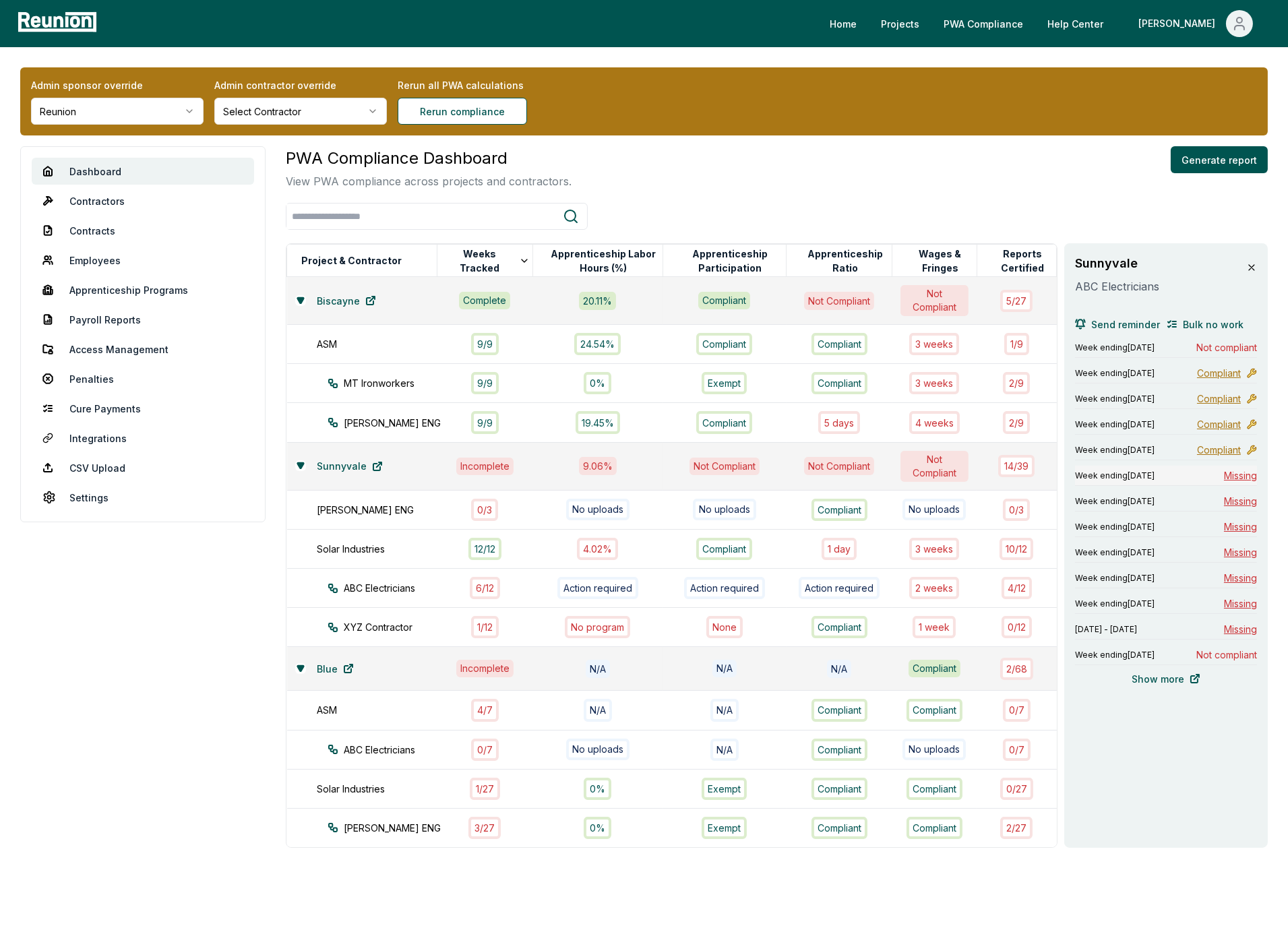
click at [1202, 484] on div "Week ending November 11, 2024 Missing" at bounding box center [1165, 476] width 182 height 20
click at [976, 160] on div "PWA Compliance Dashboard View PWA compliance across projects and contractors. G…" at bounding box center [777, 168] width 982 height 43
click at [1252, 272] on icon at bounding box center [1252, 267] width 11 height 11
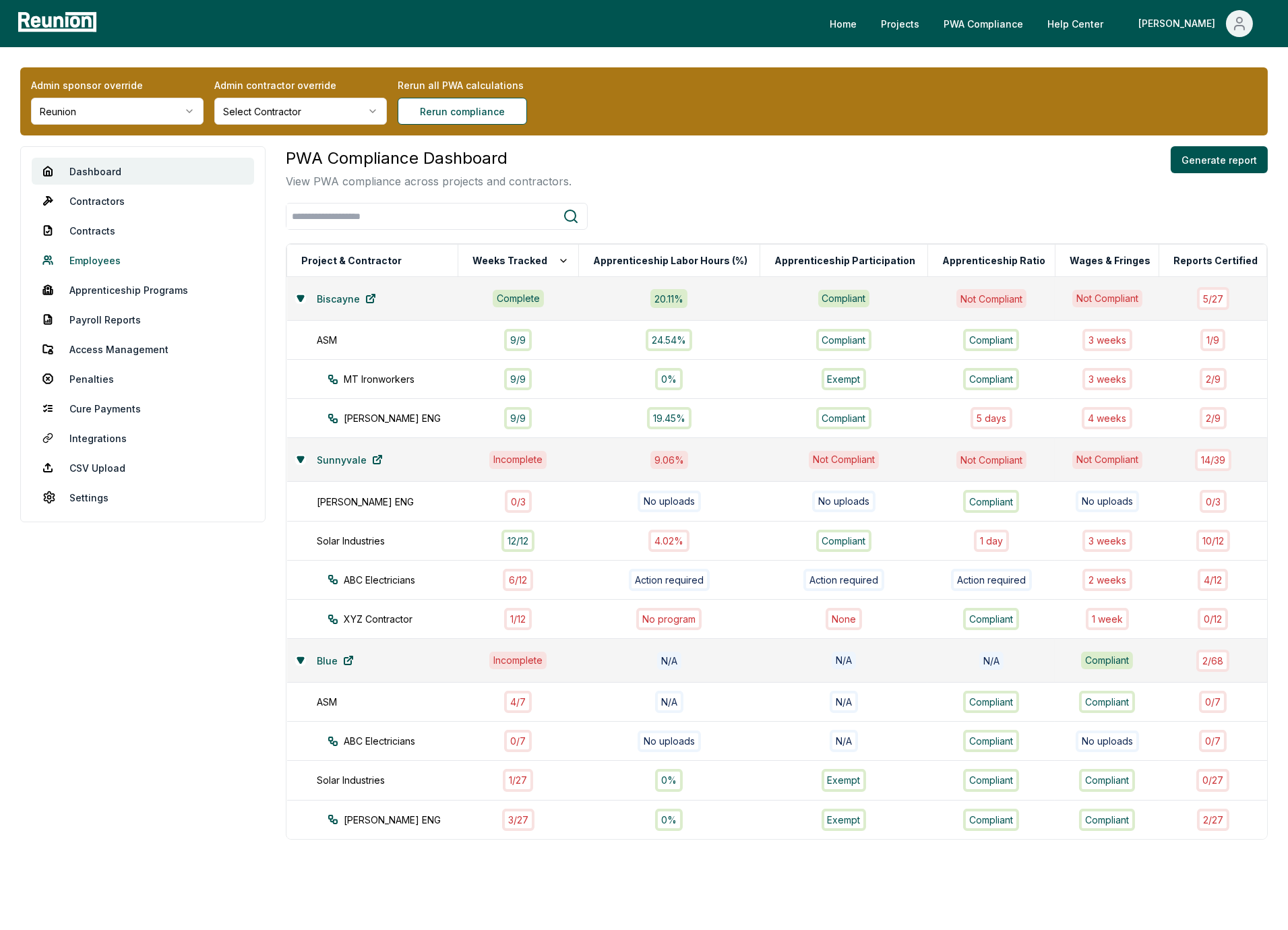
click at [92, 262] on link "Employees" at bounding box center [143, 260] width 222 height 27
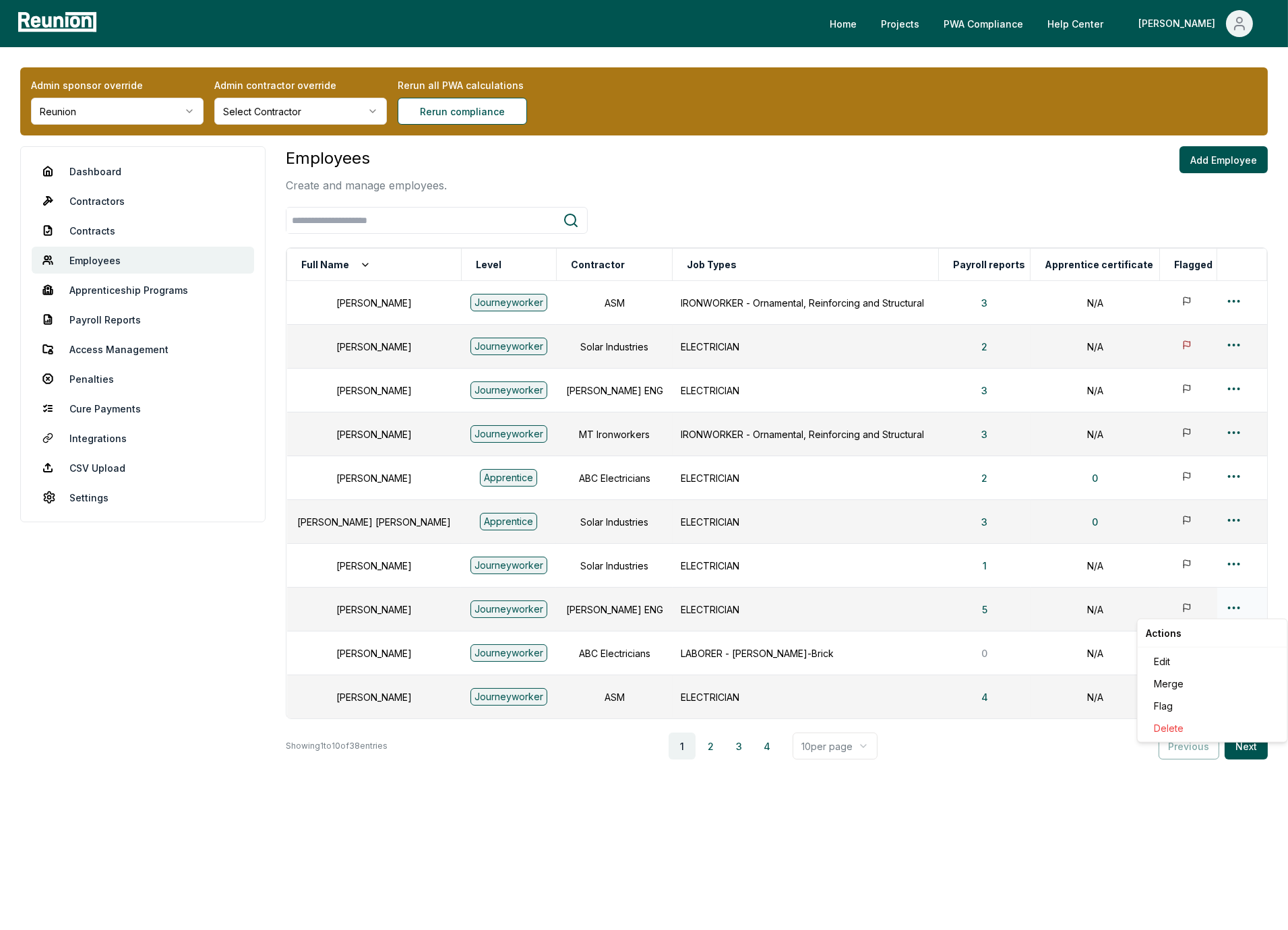
click at [1224, 608] on html "Please visit us on your desktop We're working on making our marketplace mobile-…" at bounding box center [644, 465] width 1288 height 930
click at [1180, 657] on div "Edit" at bounding box center [1213, 661] width 128 height 22
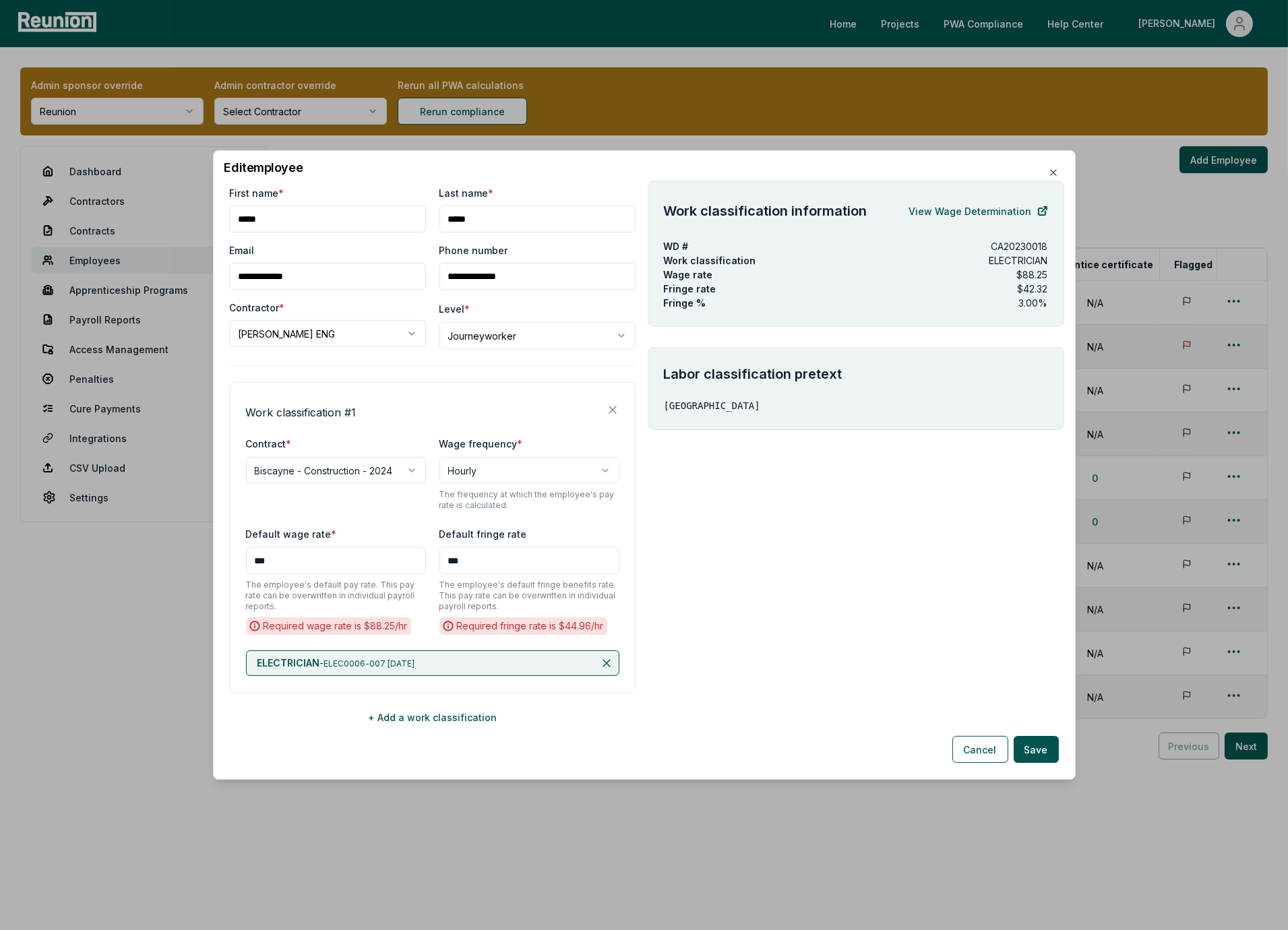
click at [433, 382] on div "**********" at bounding box center [432, 538] width 406 height 311
click at [301, 338] on body "Please visit us on your desktop We're working on making our marketplace mobile-…" at bounding box center [644, 465] width 1288 height 930
click at [315, 319] on body "Please visit us on your desktop We're working on making our marketplace mobile-…" at bounding box center [644, 465] width 1288 height 930
click at [528, 325] on body "Please visit us on your desktop We're working on making our marketplace mobile-…" at bounding box center [644, 465] width 1288 height 930
click at [398, 385] on body "Please visit us on your desktop We're working on making our marketplace mobile-…" at bounding box center [644, 465] width 1288 height 930
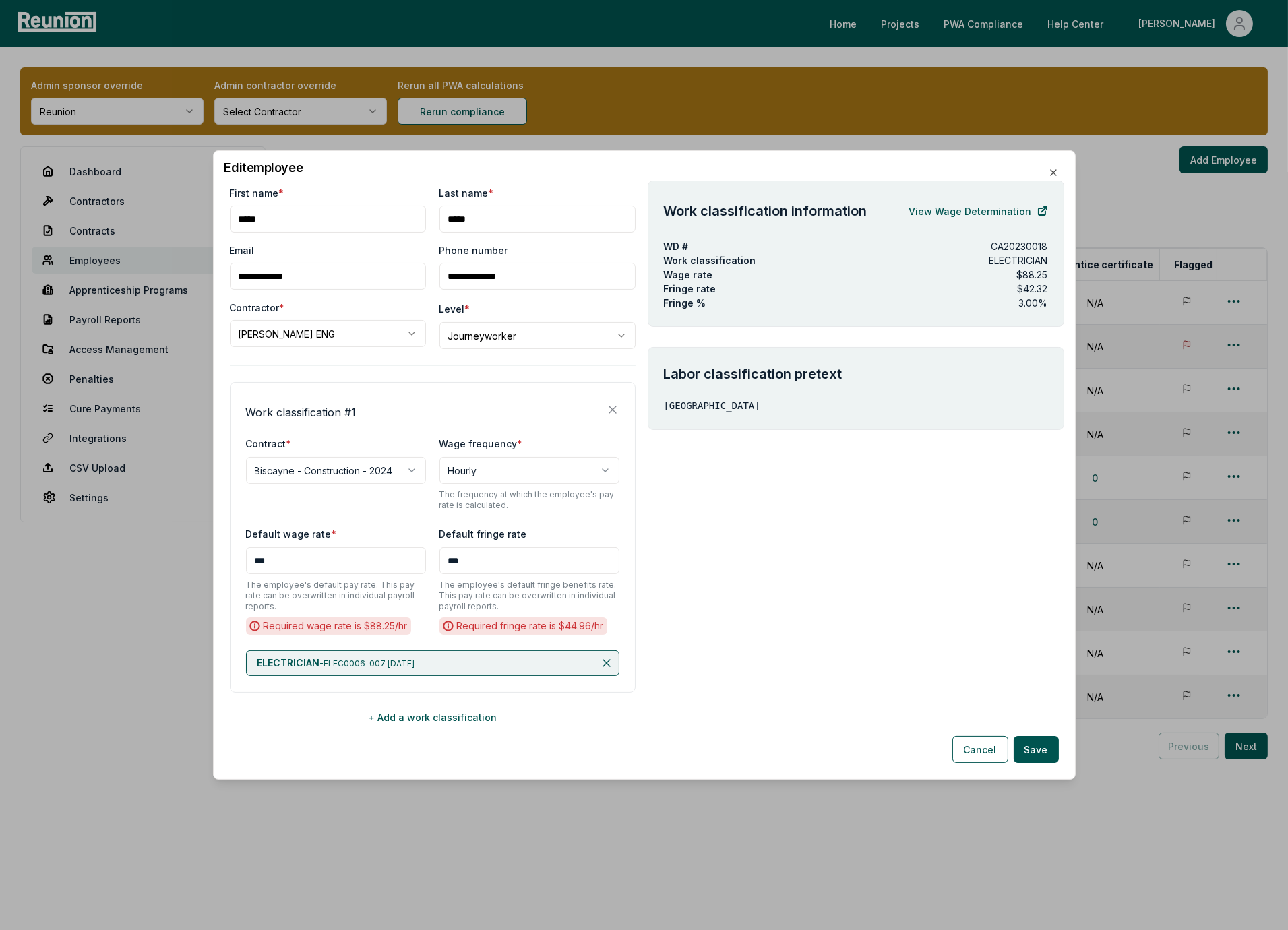
click at [500, 337] on body "Please visit us on your desktop We're working on making our marketplace mobile-…" at bounding box center [644, 465] width 1288 height 930
select select "**********"
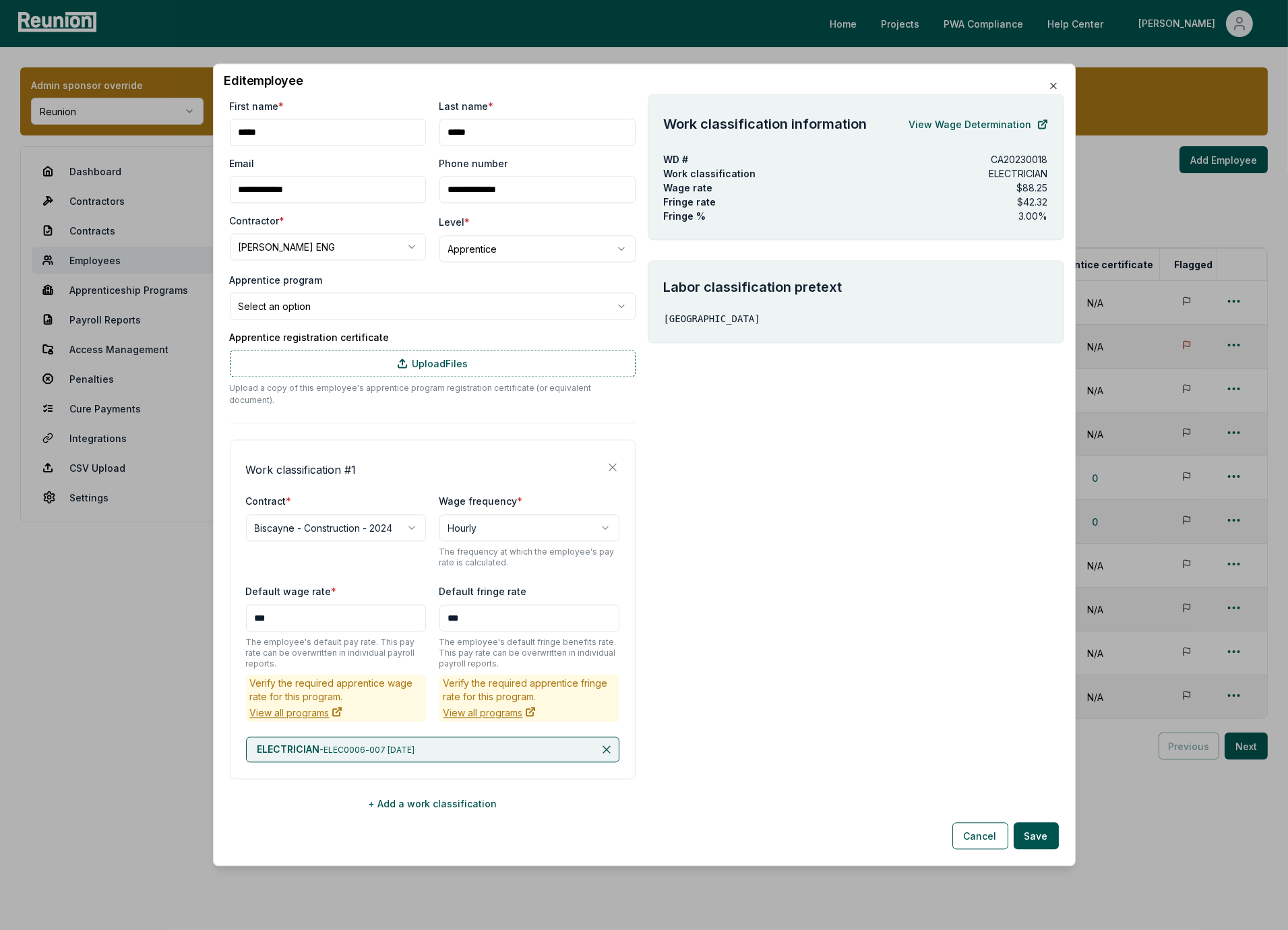
click at [313, 311] on body "Please visit us on your desktop We're working on making our marketplace mobile-…" at bounding box center [644, 465] width 1288 height 930
click at [359, 286] on body "Please visit us on your desktop We're working on making our marketplace mobile-…" at bounding box center [644, 465] width 1288 height 930
click at [401, 407] on div "**********" at bounding box center [432, 457] width 406 height 718
click at [414, 411] on div "**********" at bounding box center [432, 457] width 406 height 718
click at [473, 410] on div "**********" at bounding box center [432, 457] width 406 height 718
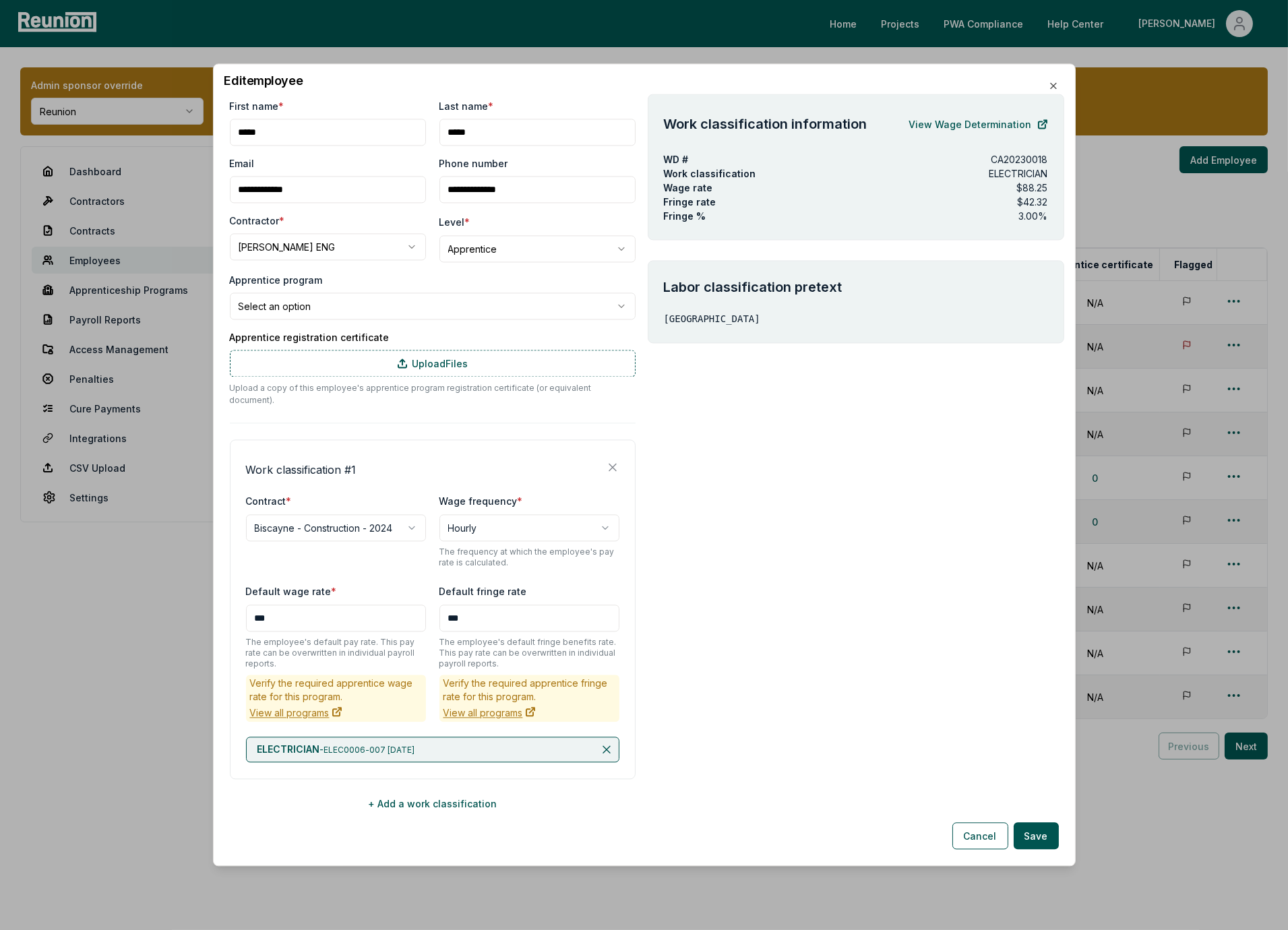
click at [322, 462] on h4 "Work classification # 1" at bounding box center [301, 470] width 110 height 17
click at [398, 461] on div "Work classification # 1" at bounding box center [433, 467] width 373 height 22
click at [404, 803] on button "+ Add a work classification" at bounding box center [432, 804] width 406 height 27
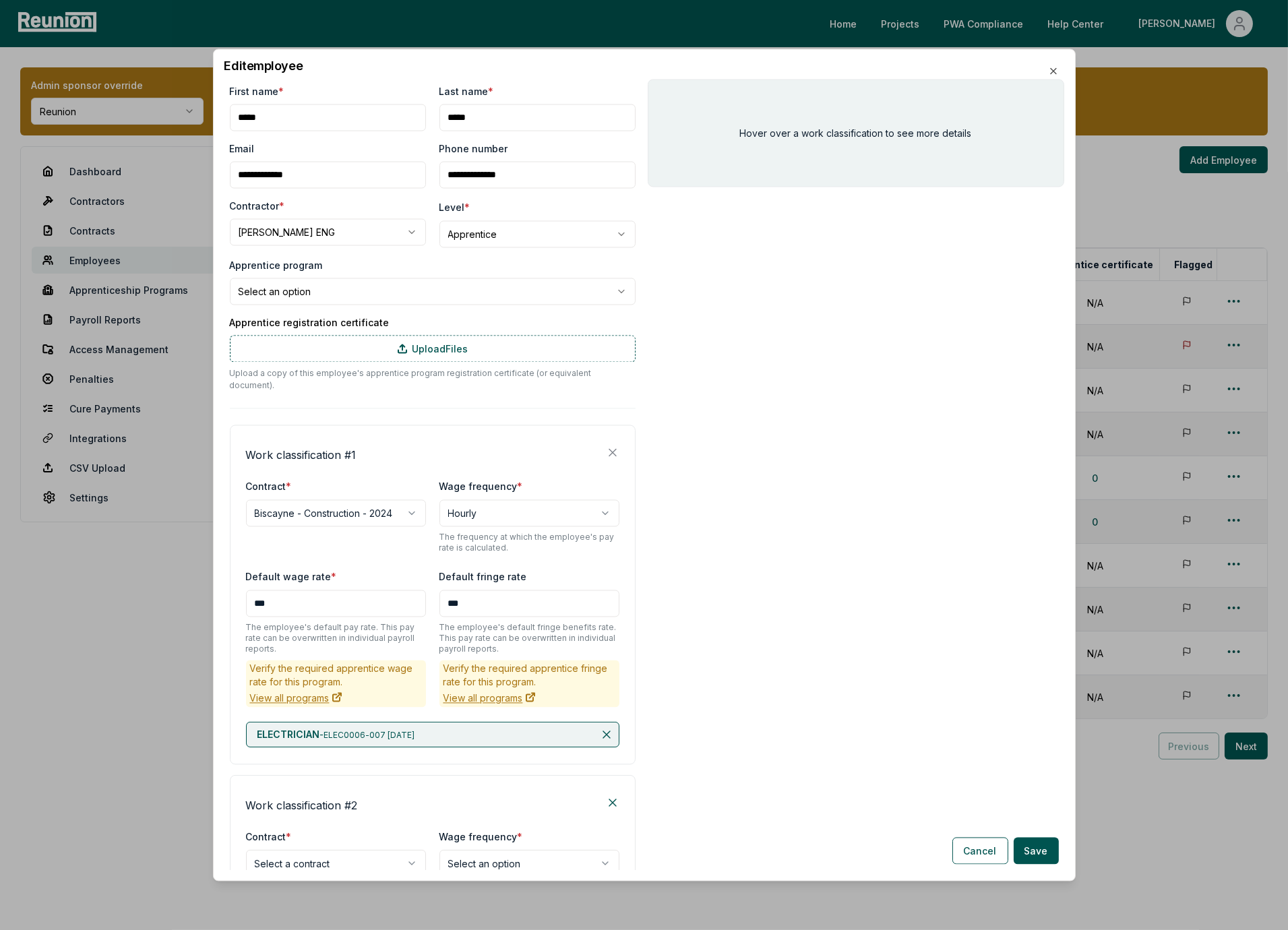
scroll to position [374, 0]
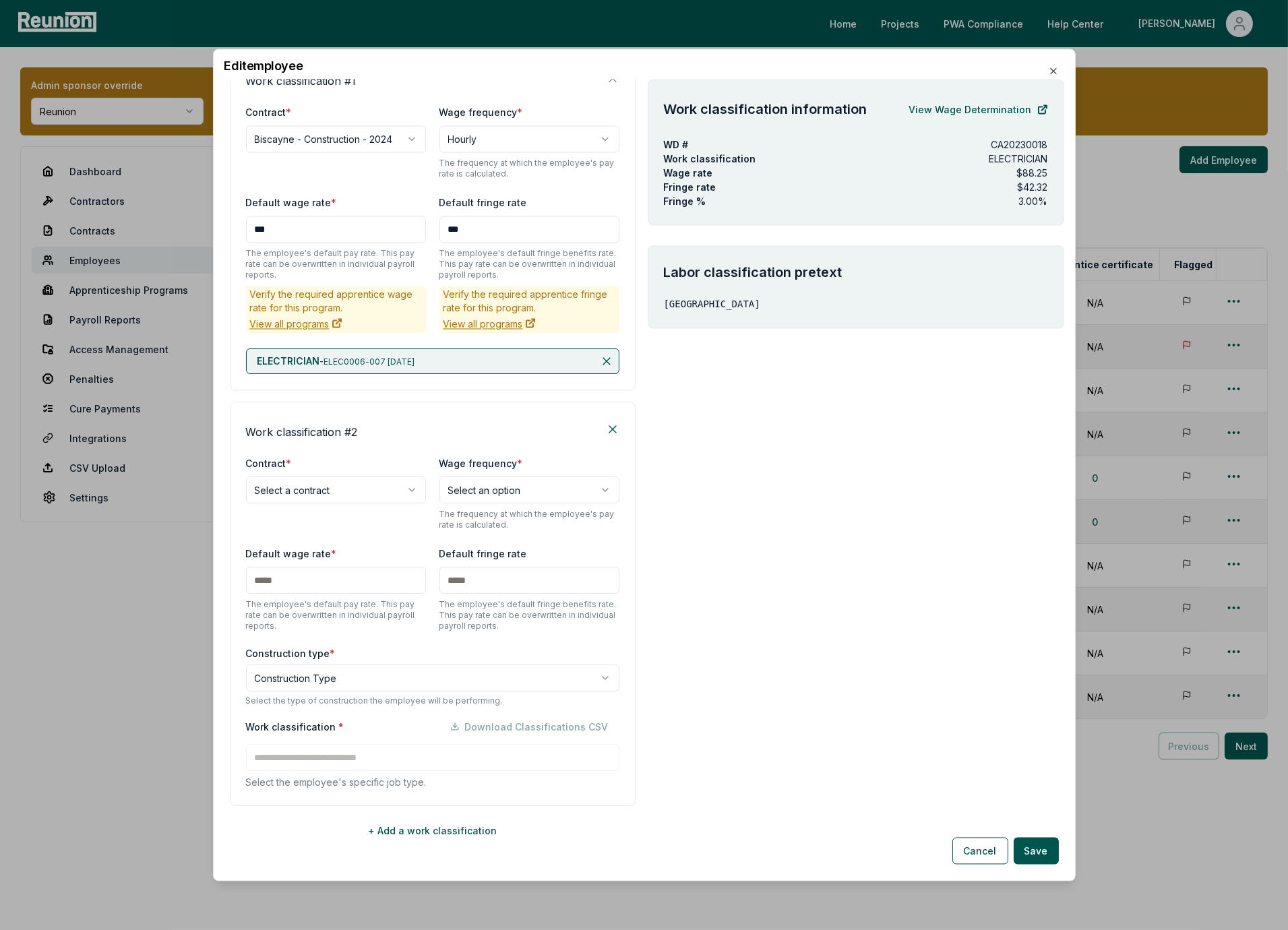
click at [336, 477] on body "Please visit us on your desktop We're working on making our marketplace mobile-…" at bounding box center [644, 465] width 1288 height 930
select select "**********"
click at [386, 428] on div "**********" at bounding box center [432, 604] width 406 height 405
click at [341, 664] on body "Please visit us on your desktop We're working on making our marketplace mobile-…" at bounding box center [644, 465] width 1288 height 930
click at [313, 752] on div "Work classification * Download Classifications CSV Select the employee's specif…" at bounding box center [433, 752] width 373 height 76
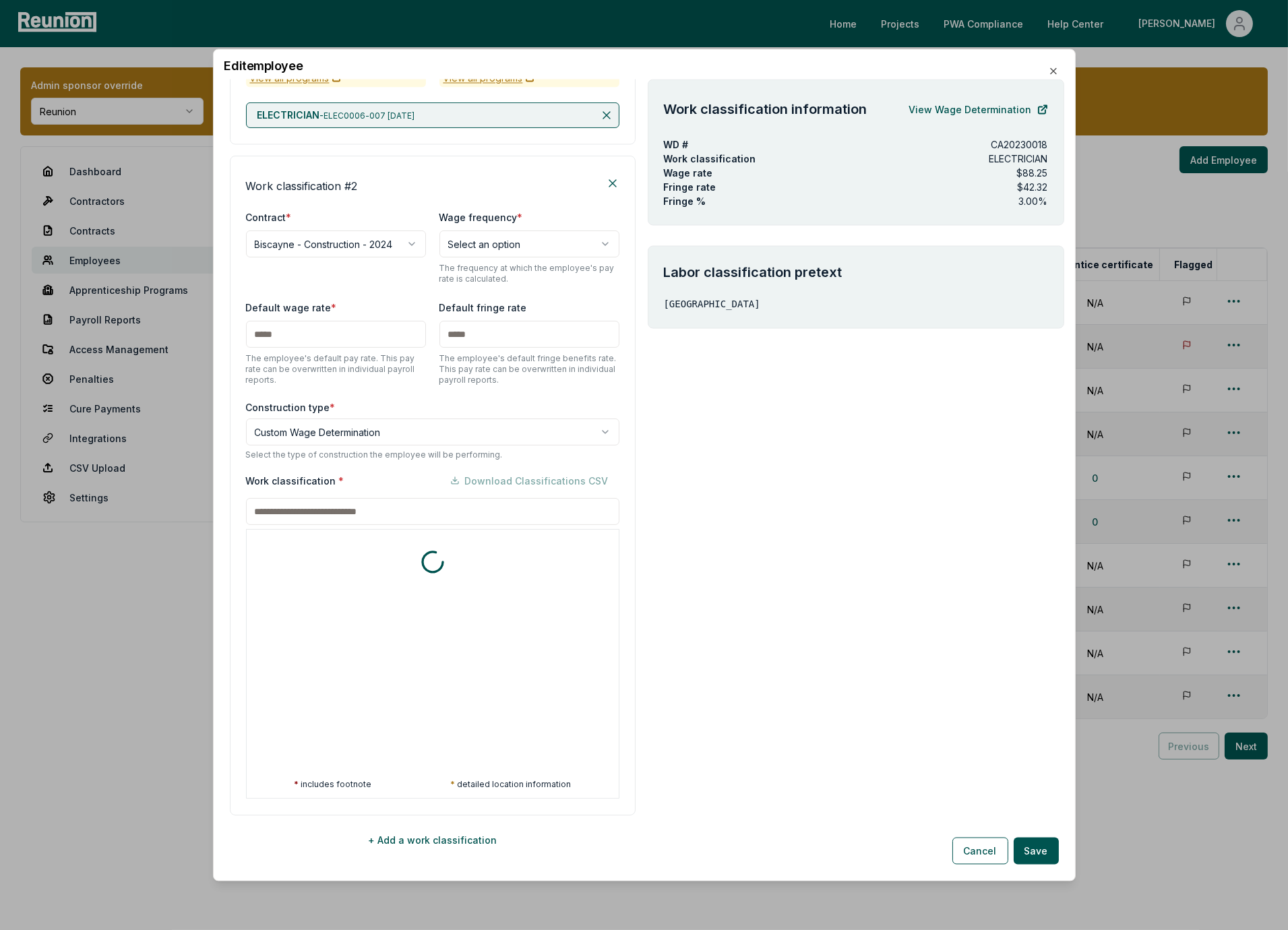
scroll to position [630, 0]
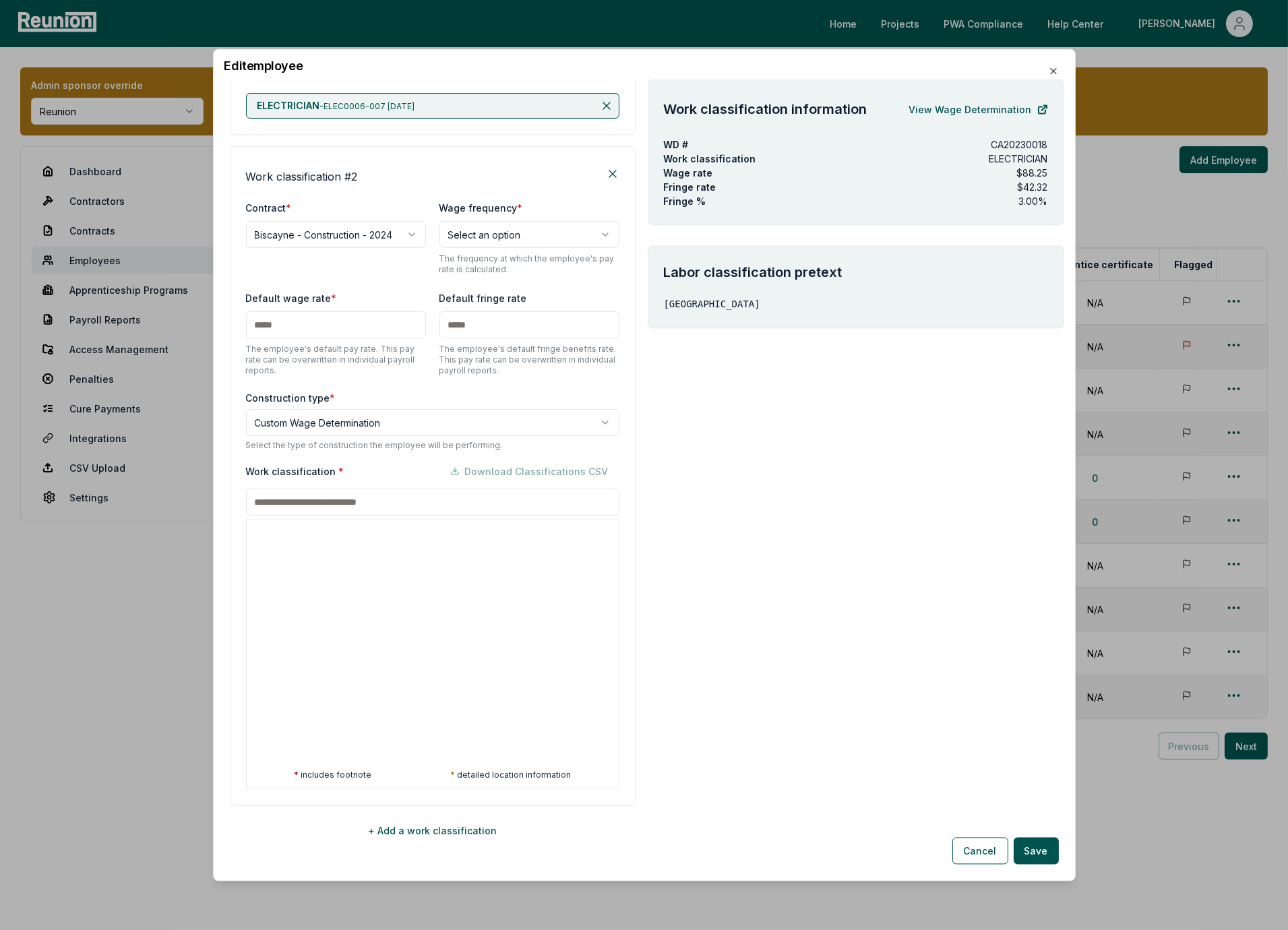
click at [385, 420] on body "Please visit us on your desktop We're working on making our marketplace mobile-…" at bounding box center [644, 465] width 1288 height 930
select select "*****"
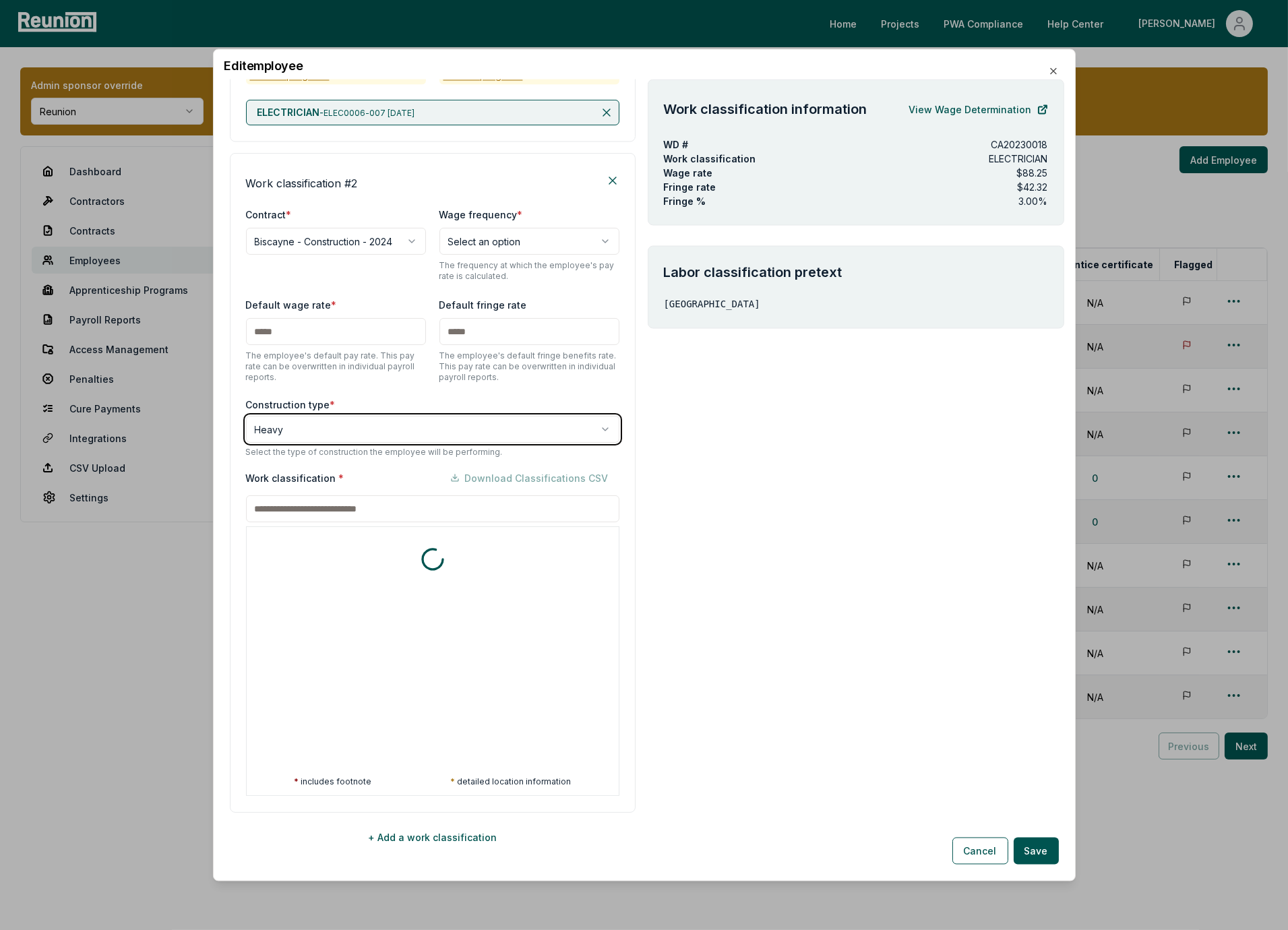
scroll to position [581, 0]
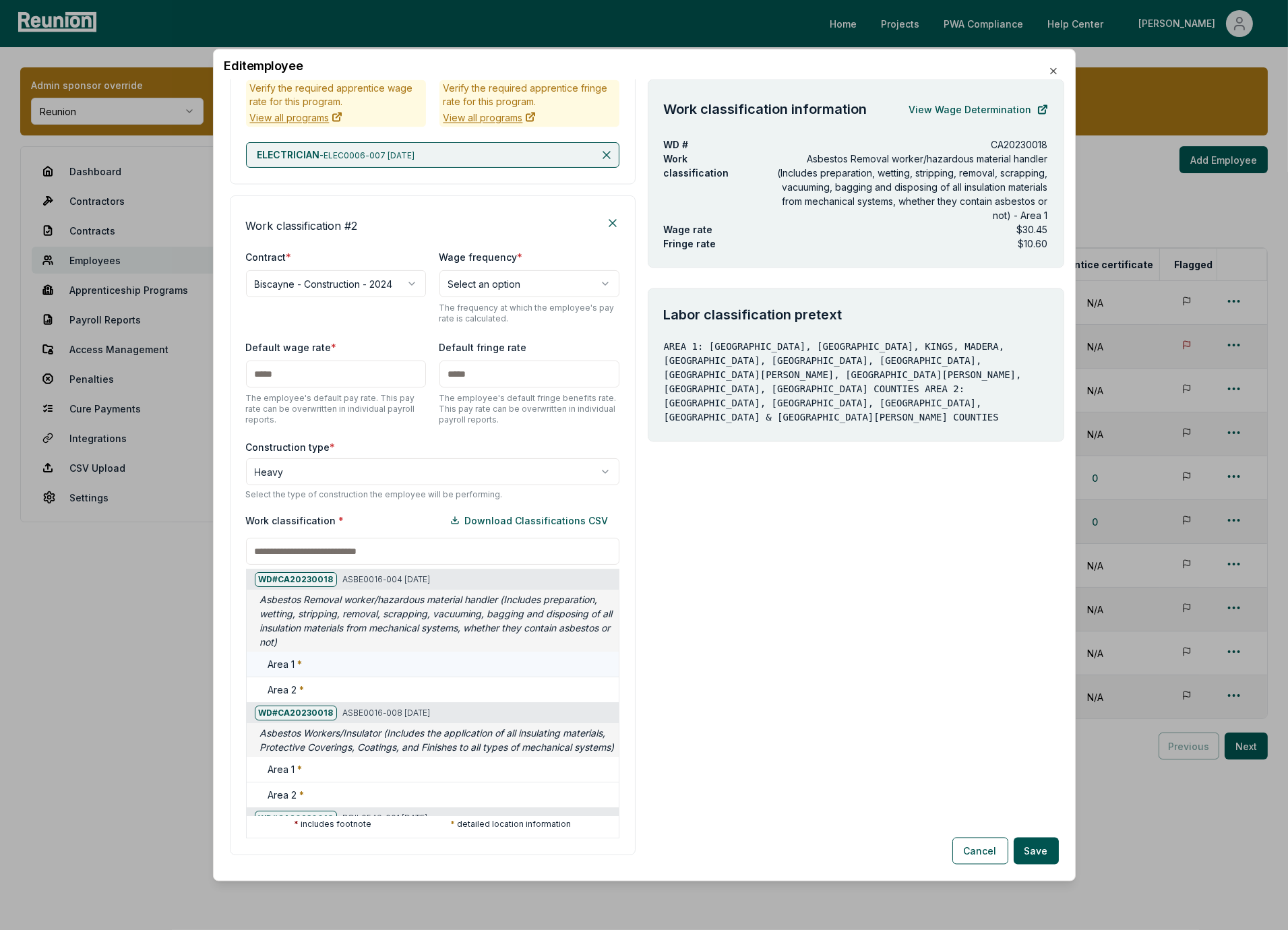
click at [315, 657] on div "Area 1 *" at bounding box center [440, 664] width 345 height 14
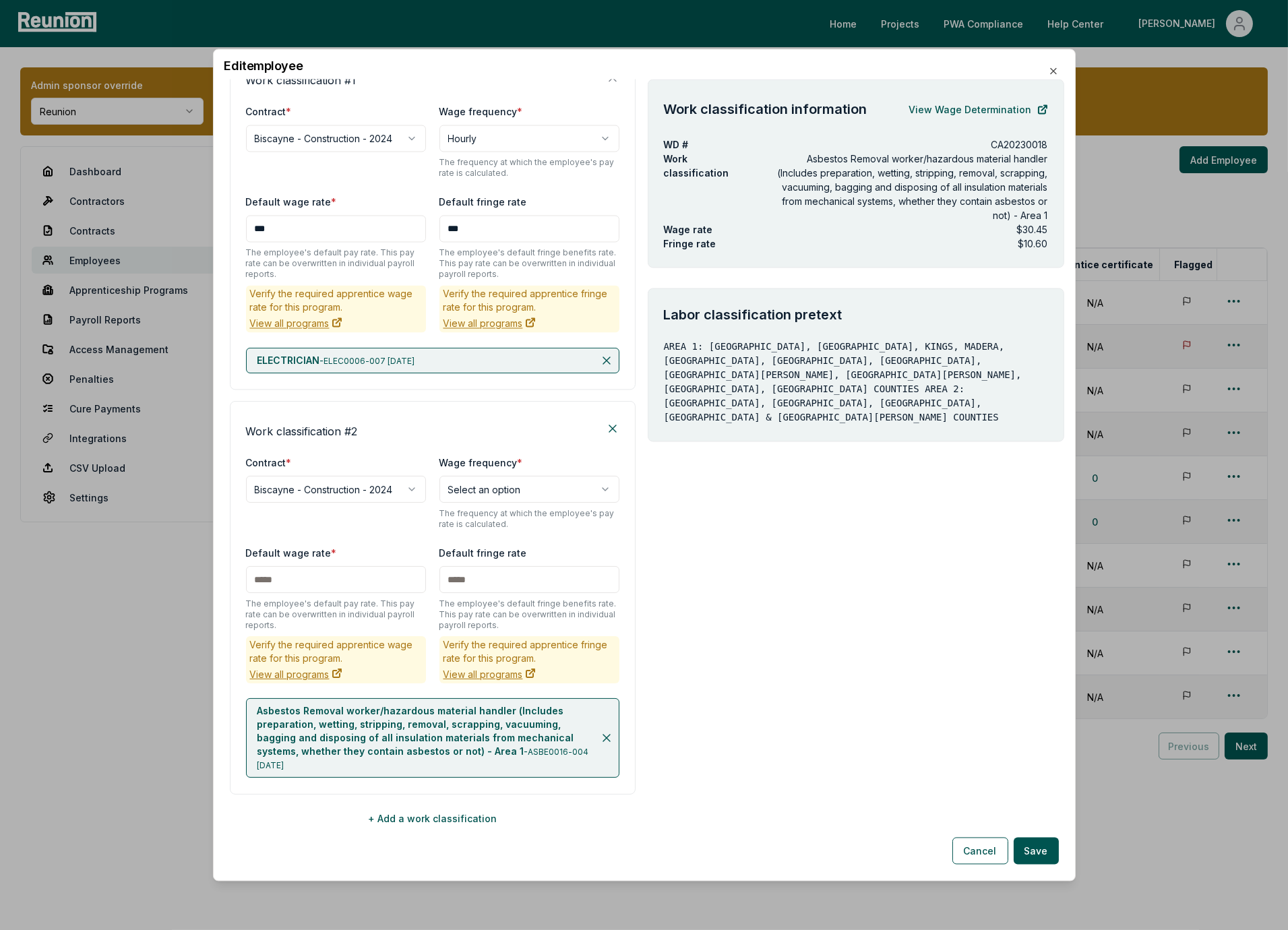
scroll to position [351, 0]
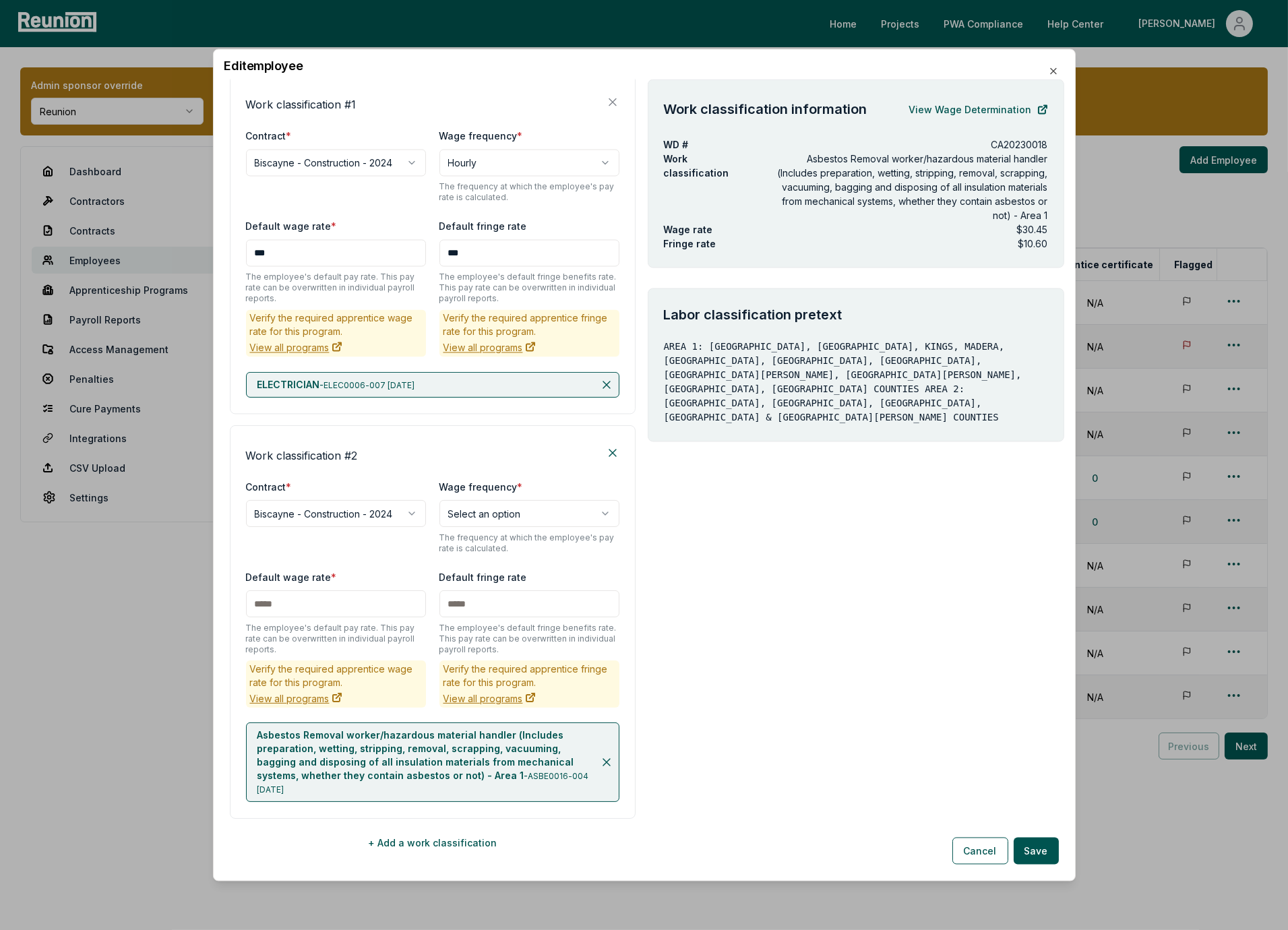
click at [389, 699] on div "**********" at bounding box center [432, 622] width 406 height 394
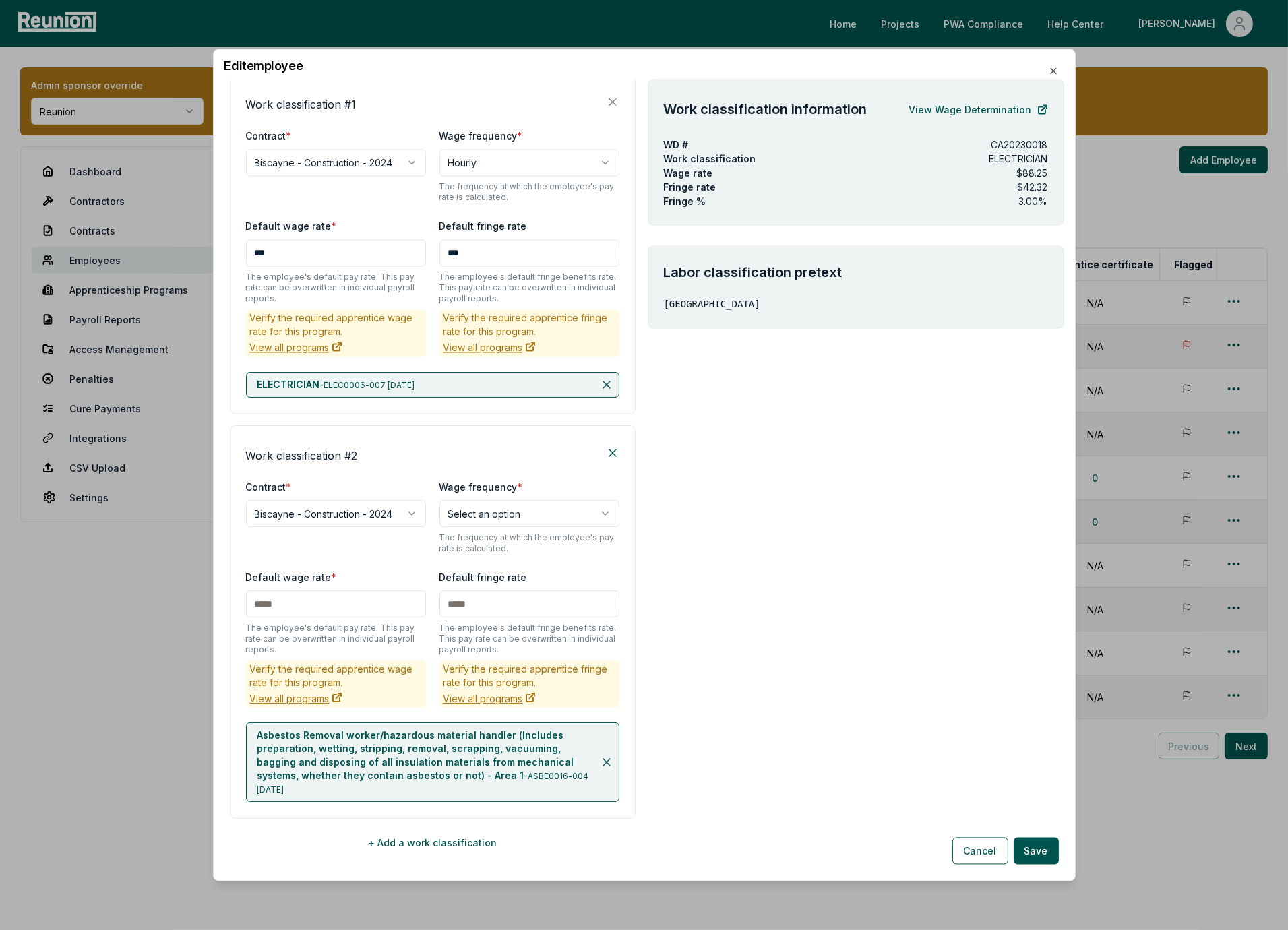
click at [1034, 174] on p "$88.25" at bounding box center [1032, 173] width 31 height 14
click at [1034, 186] on p "$42.32" at bounding box center [1033, 187] width 31 height 14
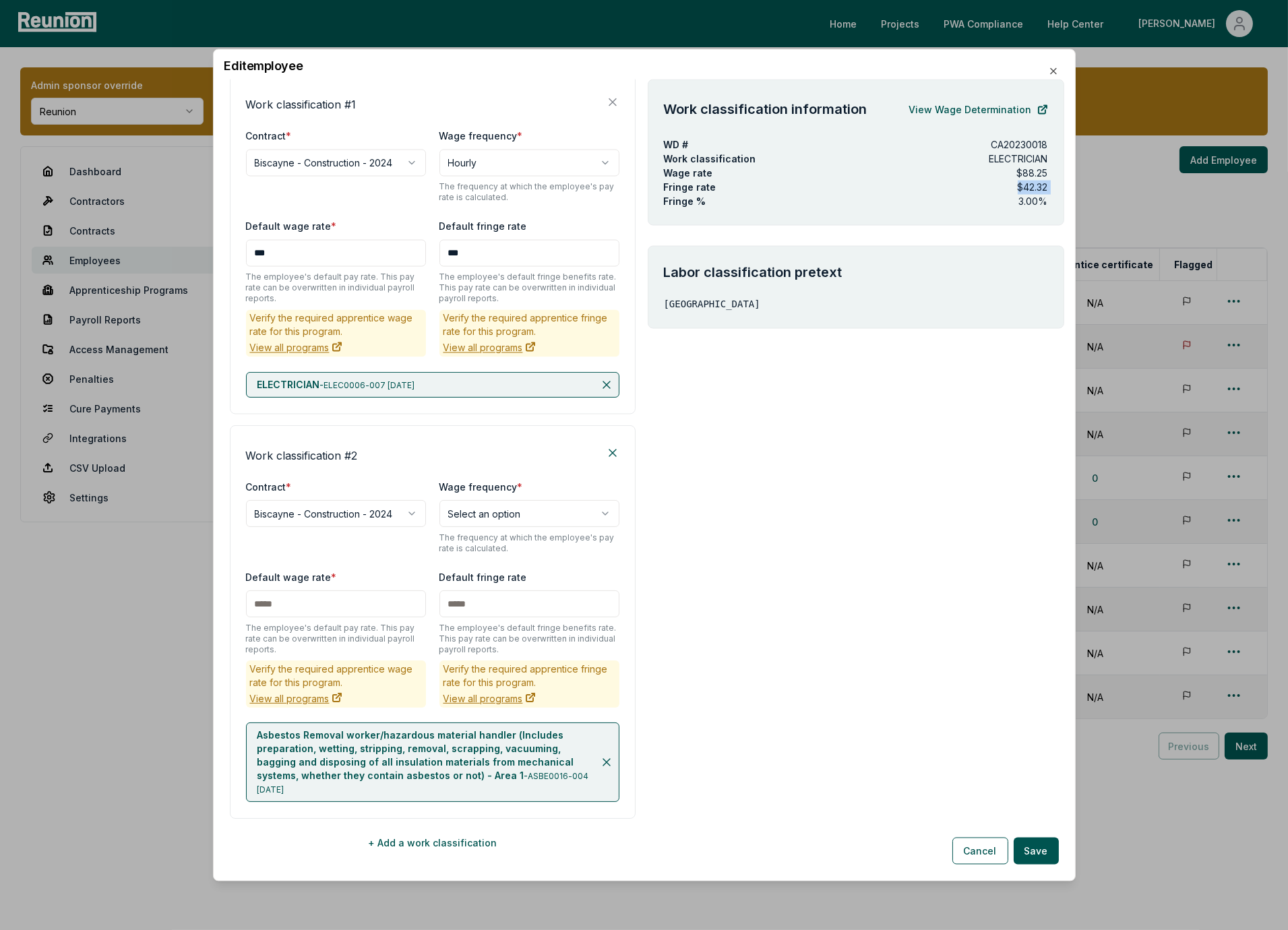
click at [1034, 186] on p "$42.32" at bounding box center [1033, 187] width 31 height 14
click at [993, 233] on div "Work classification information View Wage Determination WD # CA20230018 Work cl…" at bounding box center [856, 204] width 416 height 250
drag, startPoint x: 1044, startPoint y: 188, endPoint x: 1026, endPoint y: 187, distance: 18.0
click at [1026, 187] on div "Work classification information View Wage Determination WD # CA20230018 Work cl…" at bounding box center [856, 153] width 416 height 146
click at [1003, 185] on div "Fringe rate $42.32" at bounding box center [855, 187] width 384 height 14
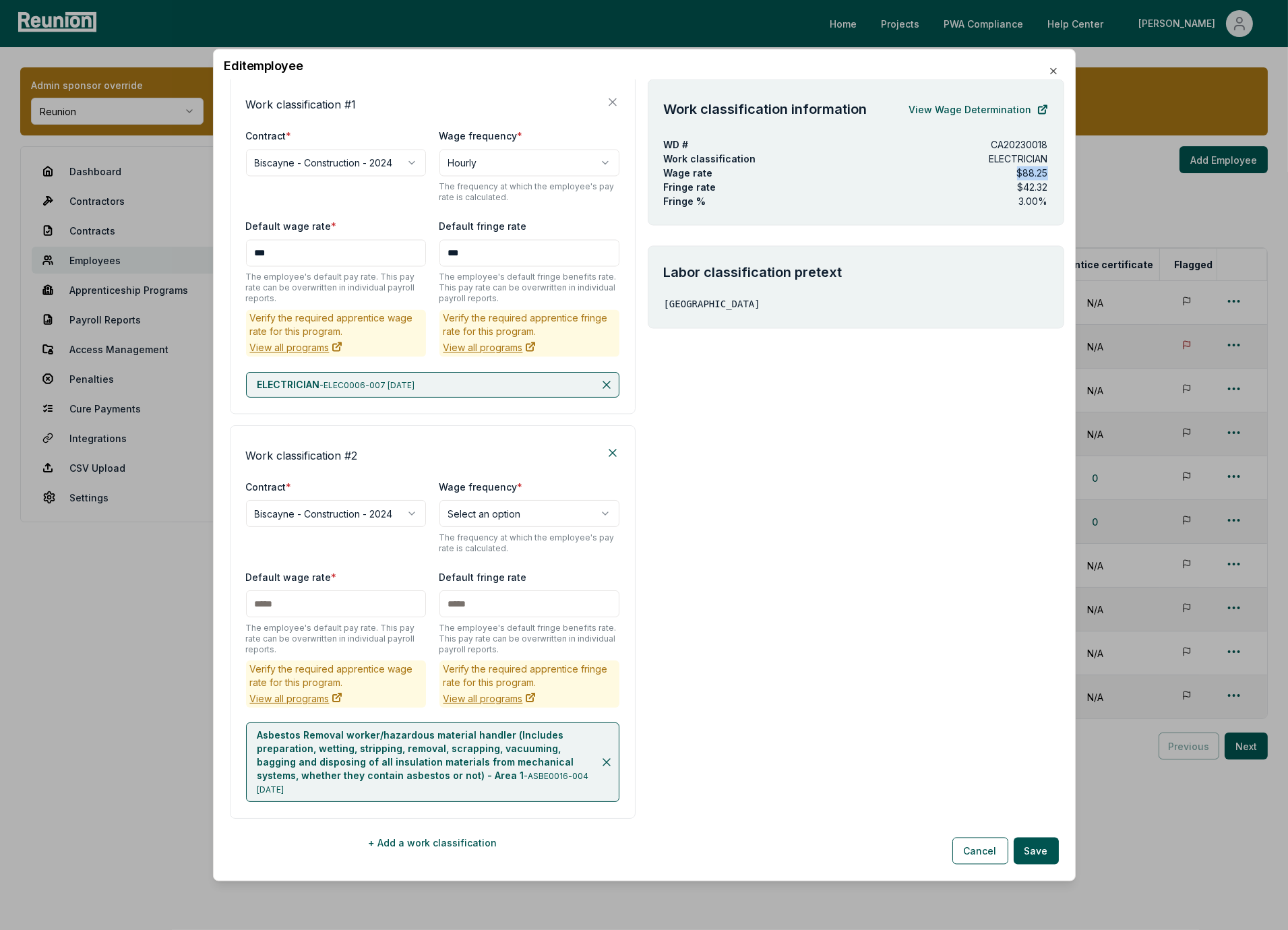
drag, startPoint x: 1046, startPoint y: 174, endPoint x: 1010, endPoint y: 174, distance: 36.0
click at [1010, 174] on div "Wage rate $88.25" at bounding box center [855, 173] width 384 height 14
click at [1020, 174] on p "$88.25" at bounding box center [1032, 173] width 31 height 14
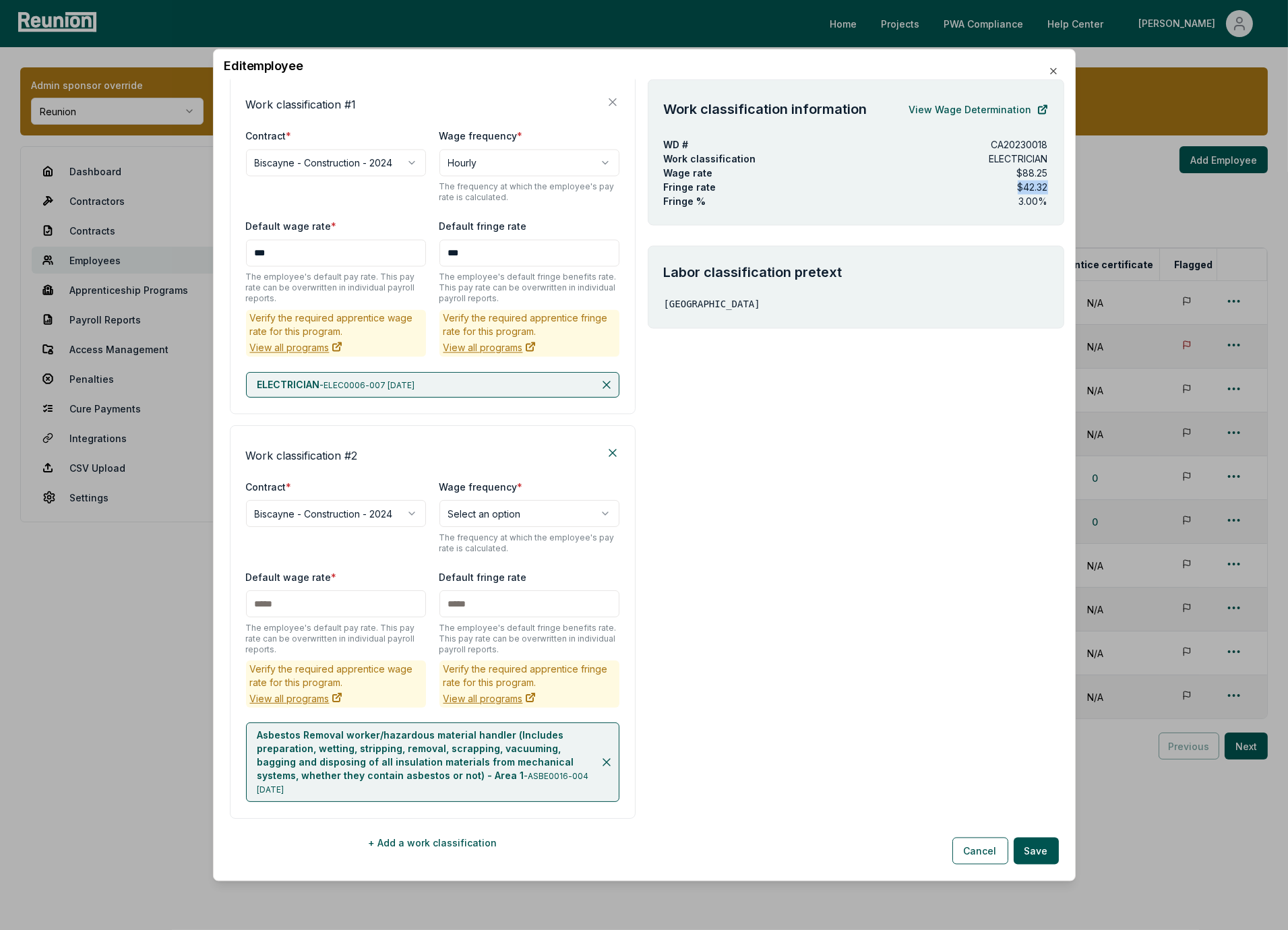
drag, startPoint x: 1048, startPoint y: 192, endPoint x: 1009, endPoint y: 185, distance: 39.6
click at [1009, 185] on div "Work classification information View Wage Determination WD # CA20230018 Work cl…" at bounding box center [856, 153] width 416 height 146
drag, startPoint x: 1015, startPoint y: 174, endPoint x: 1034, endPoint y: 173, distance: 19.0
click at [1033, 173] on div "Wage rate $88.25" at bounding box center [855, 173] width 384 height 14
click at [1042, 178] on p "$88.25" at bounding box center [1032, 173] width 31 height 14
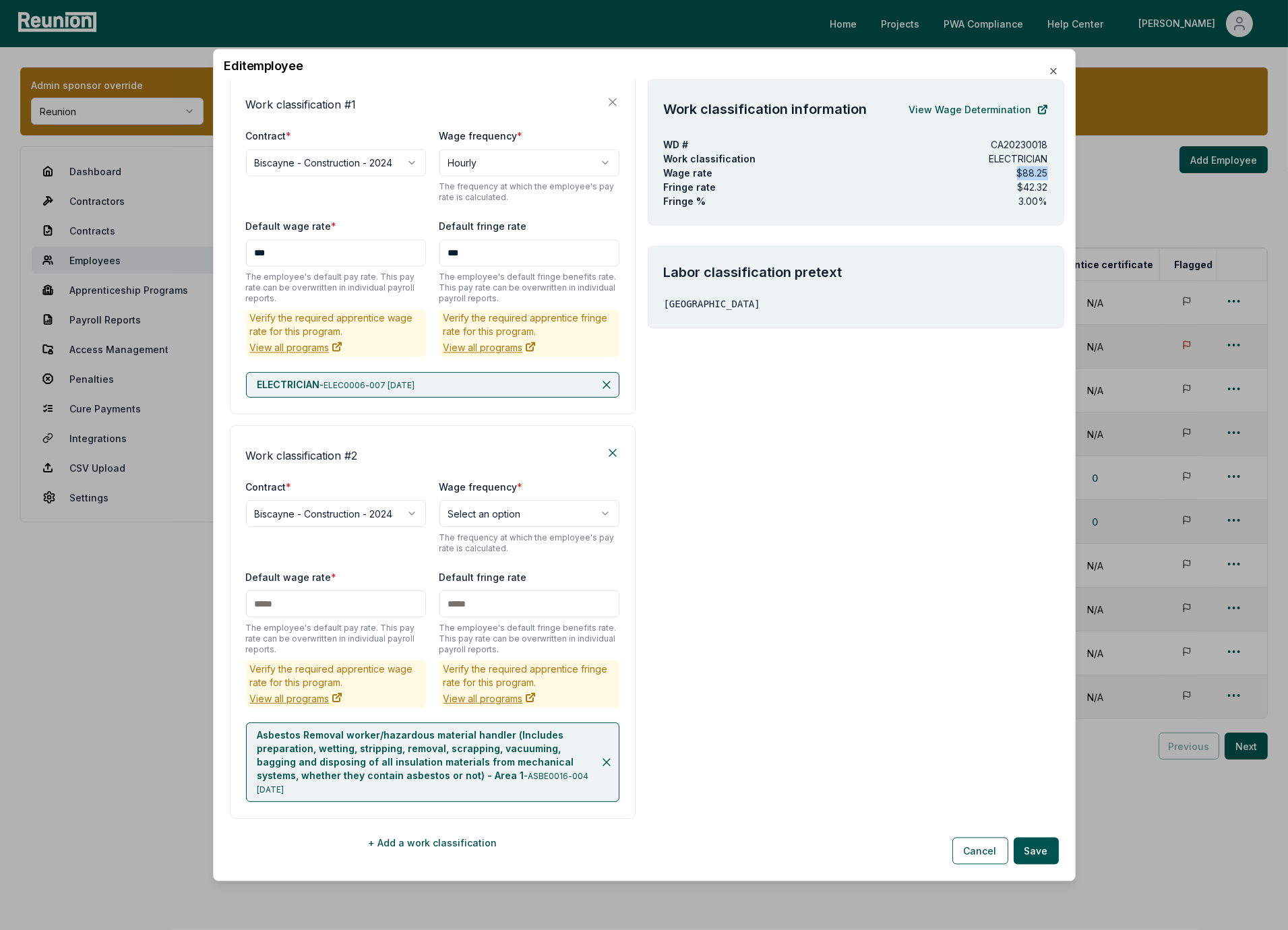
drag, startPoint x: 1047, startPoint y: 171, endPoint x: 1008, endPoint y: 171, distance: 39.0
click at [1008, 171] on div "Work classification information View Wage Determination WD # CA20230018 Work cl…" at bounding box center [856, 153] width 416 height 146
click at [1027, 173] on p "$88.25" at bounding box center [1032, 173] width 31 height 14
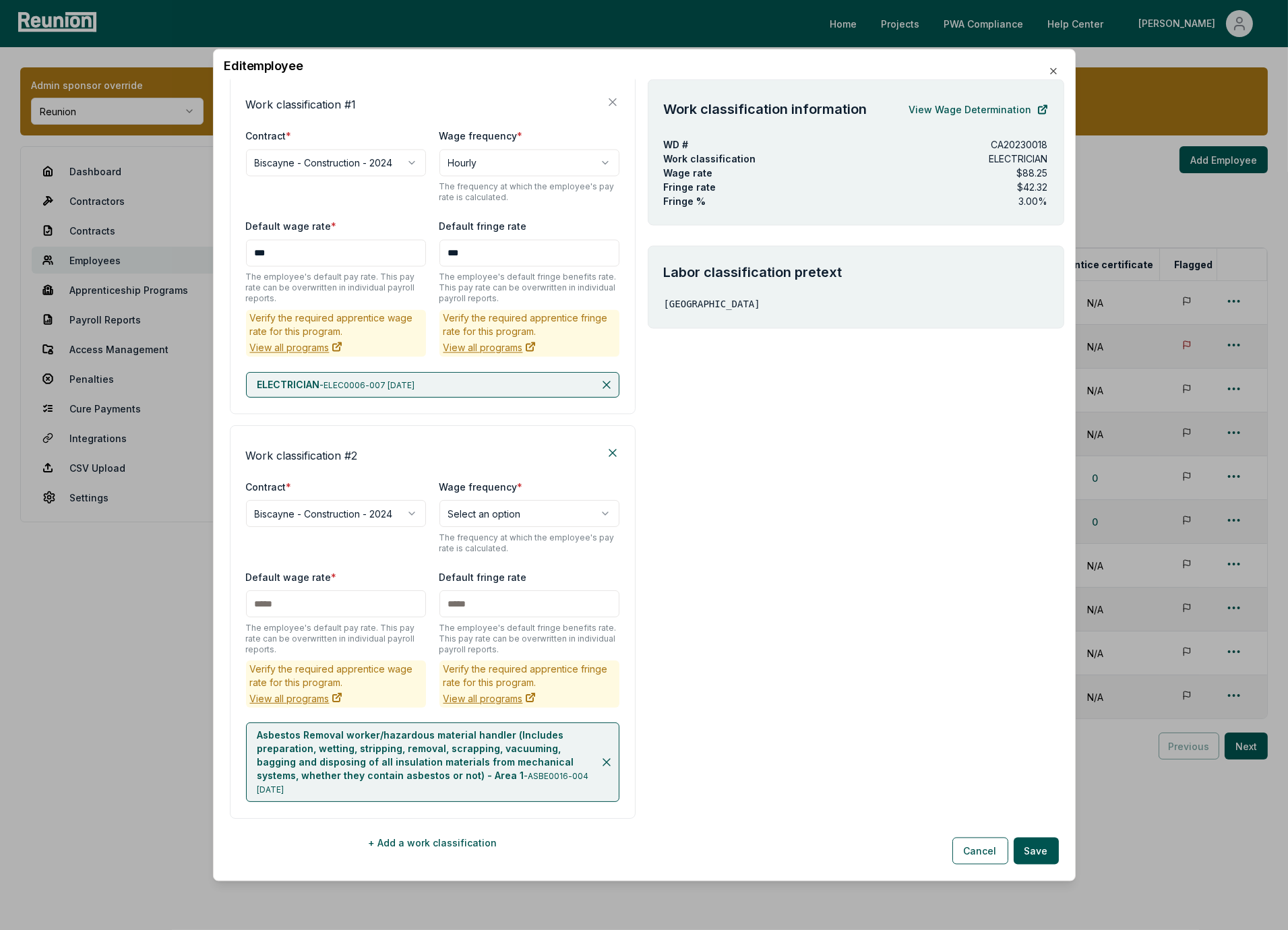
click at [717, 380] on div "Work classification information View Wage Determination WD # CA20230018 Work cl…" at bounding box center [856, 475] width 416 height 791
click at [625, 303] on div "**********" at bounding box center [432, 245] width 406 height 340
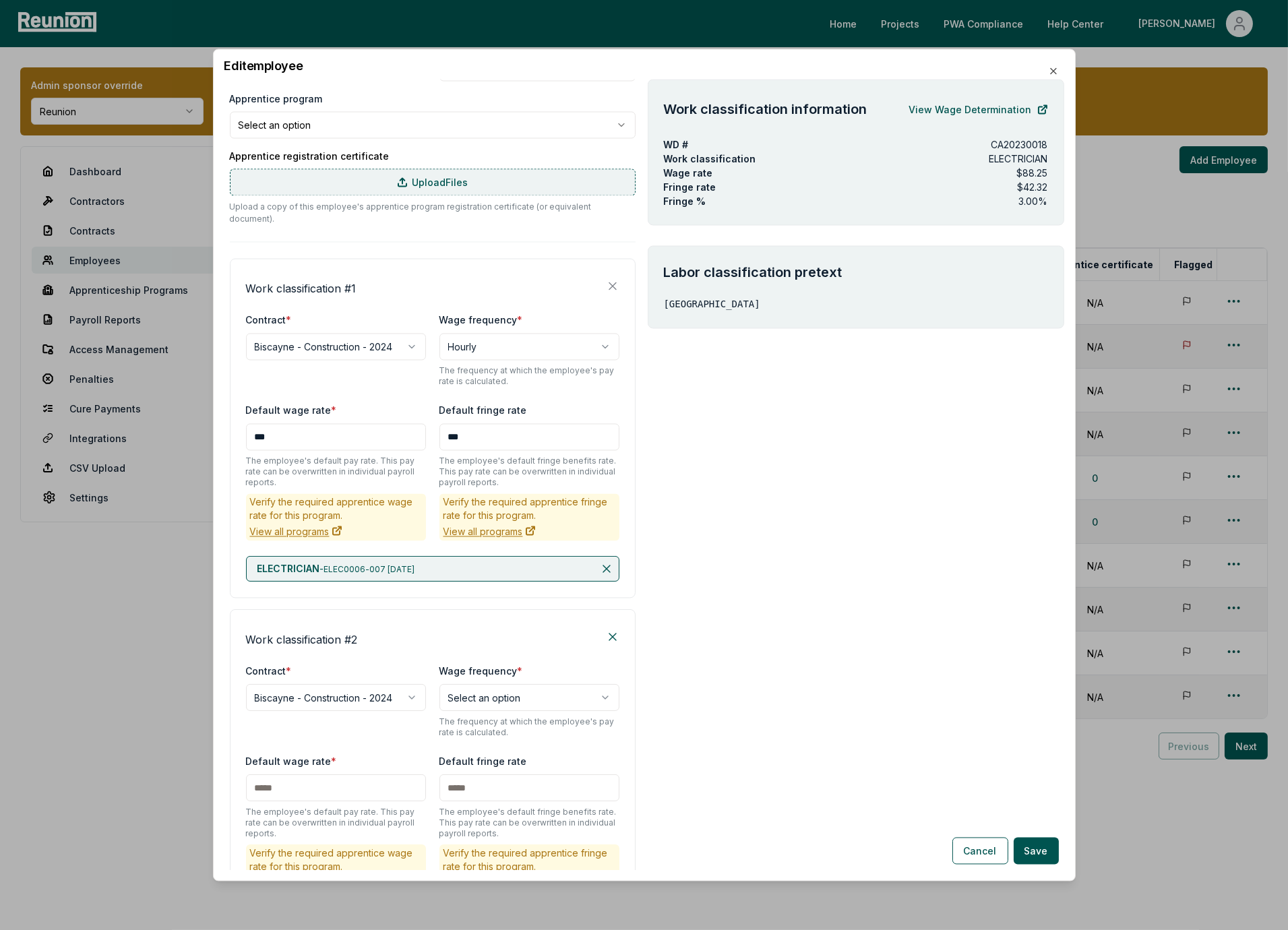
scroll to position [85, 0]
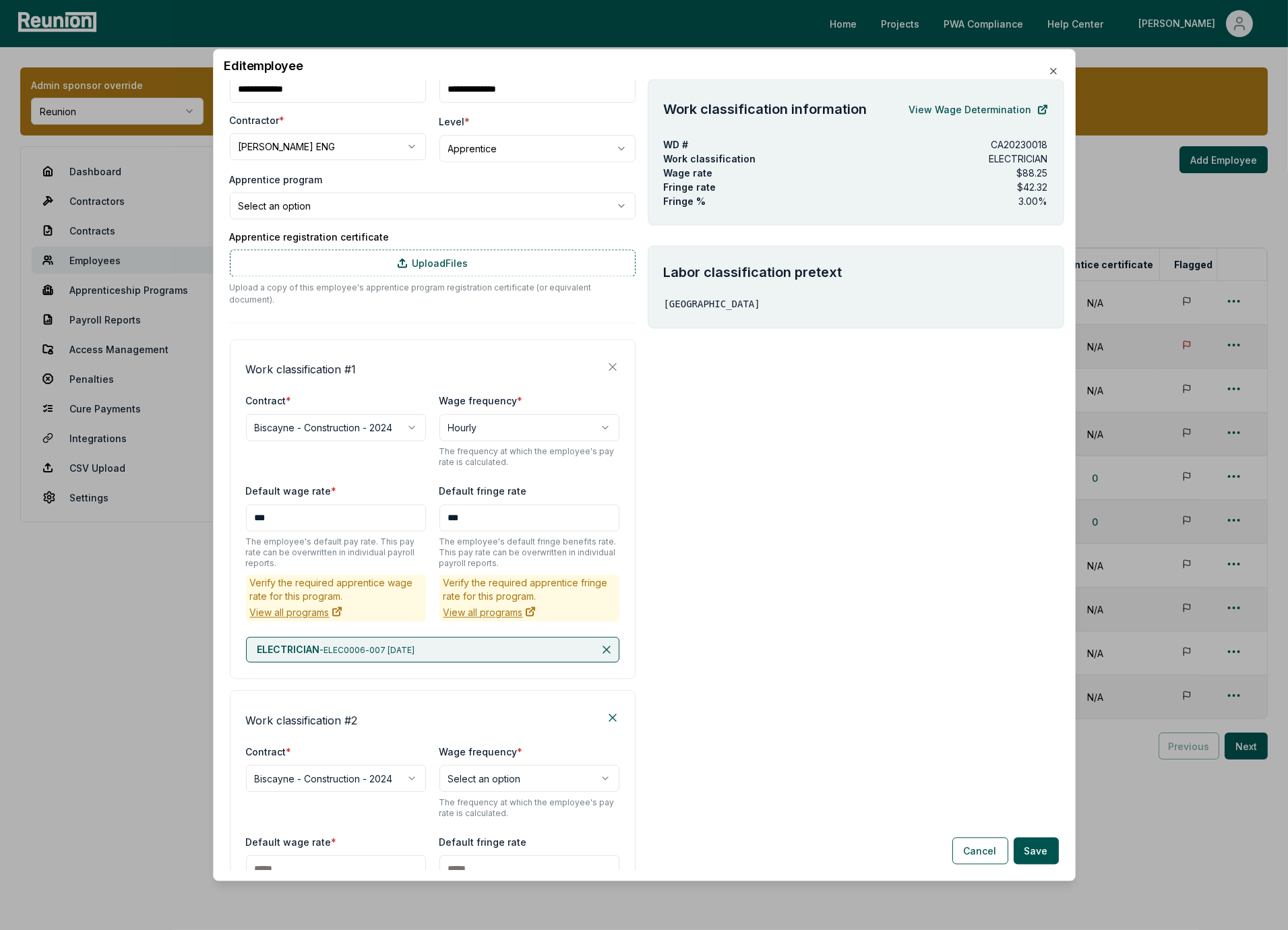
click at [549, 153] on body "Please visit us on your desktop We're working on making our marketplace mobile-…" at bounding box center [644, 465] width 1288 height 930
select select "**********"
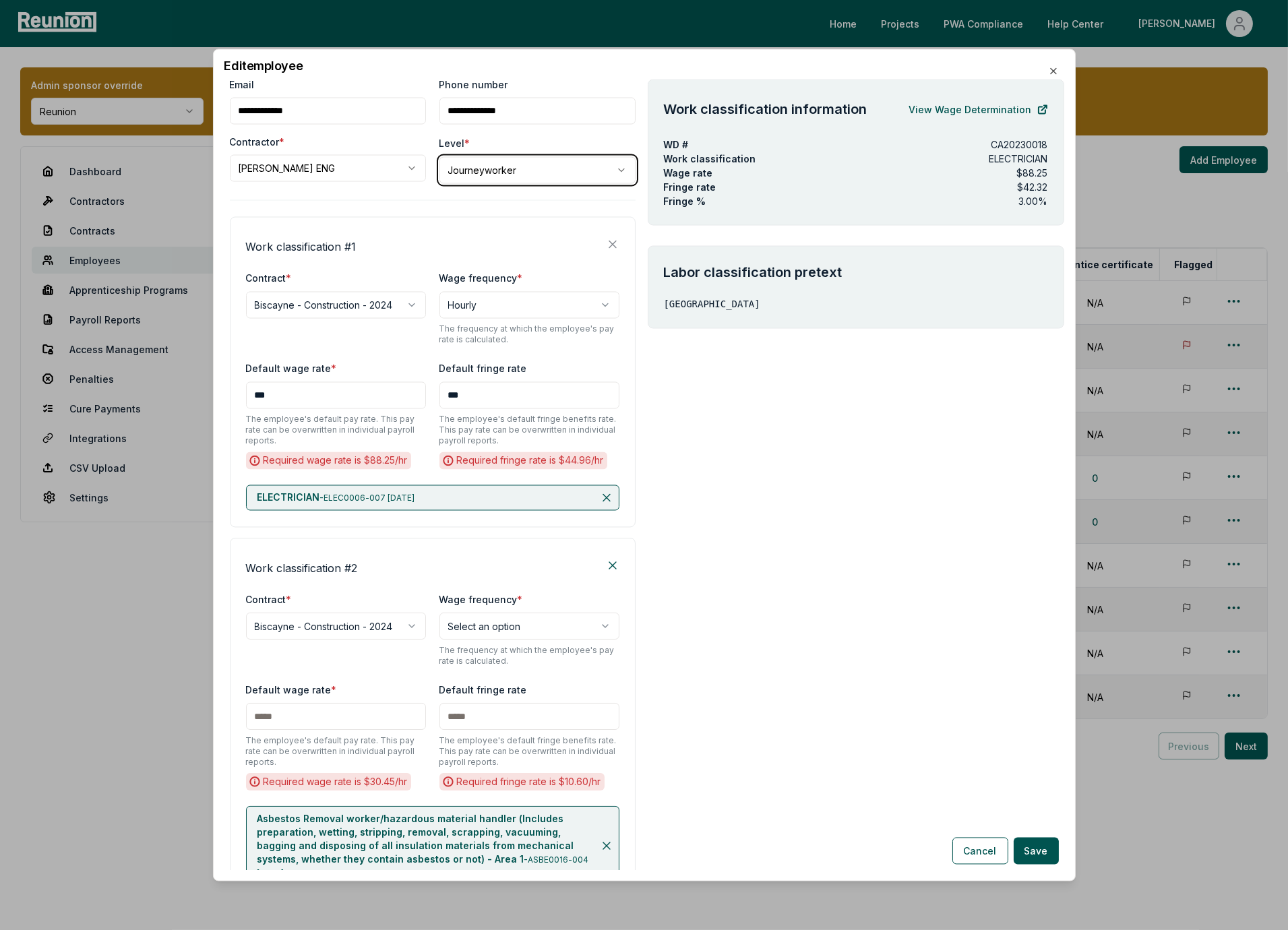
scroll to position [22, 0]
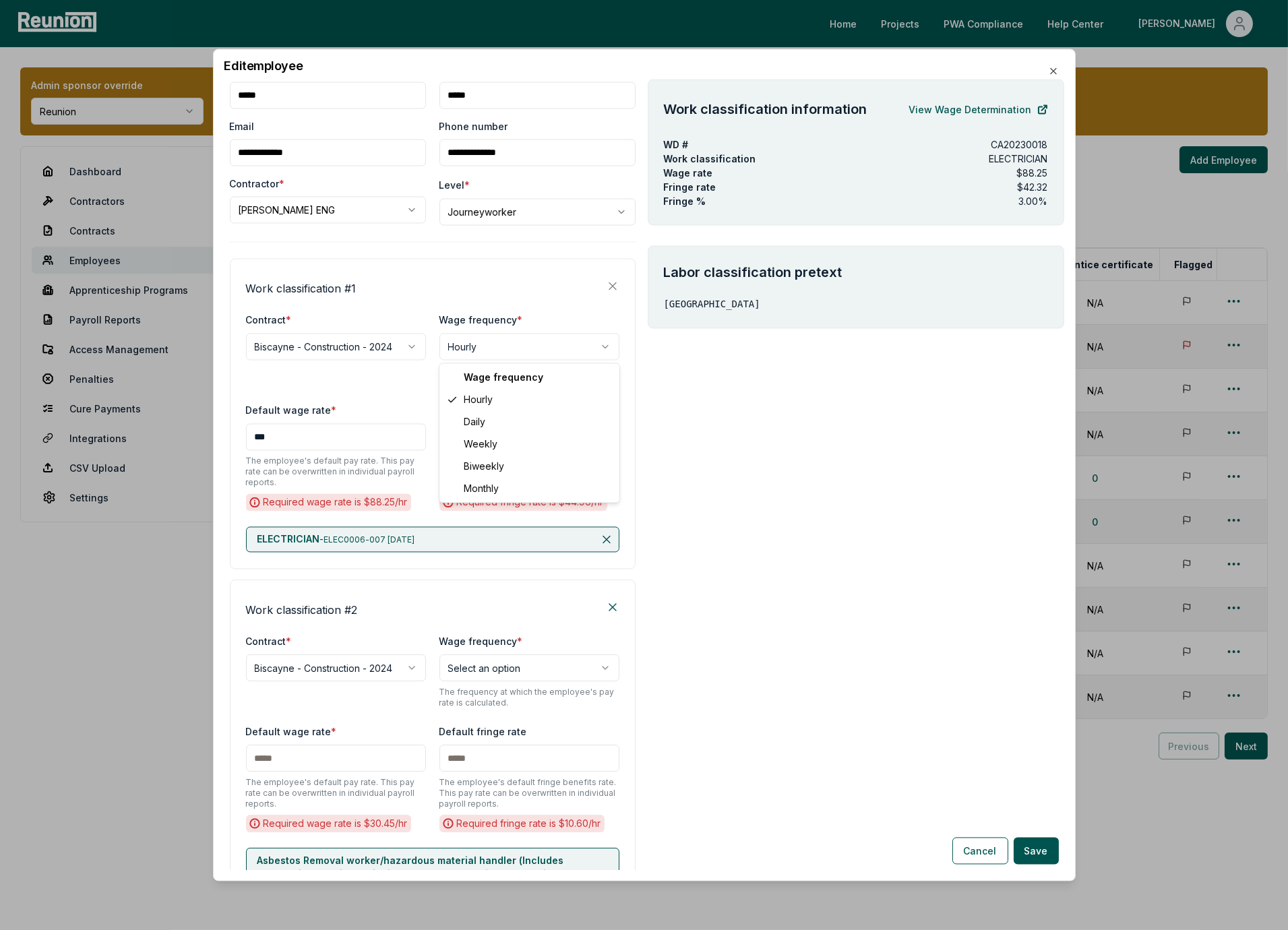
click at [499, 346] on body "Please visit us on your desktop We're working on making our marketplace mobile-…" at bounding box center [644, 465] width 1288 height 930
click at [522, 319] on body "Please visit us on your desktop We're working on making our marketplace mobile-…" at bounding box center [644, 465] width 1288 height 930
click at [306, 437] on input "***" at bounding box center [336, 437] width 180 height 27
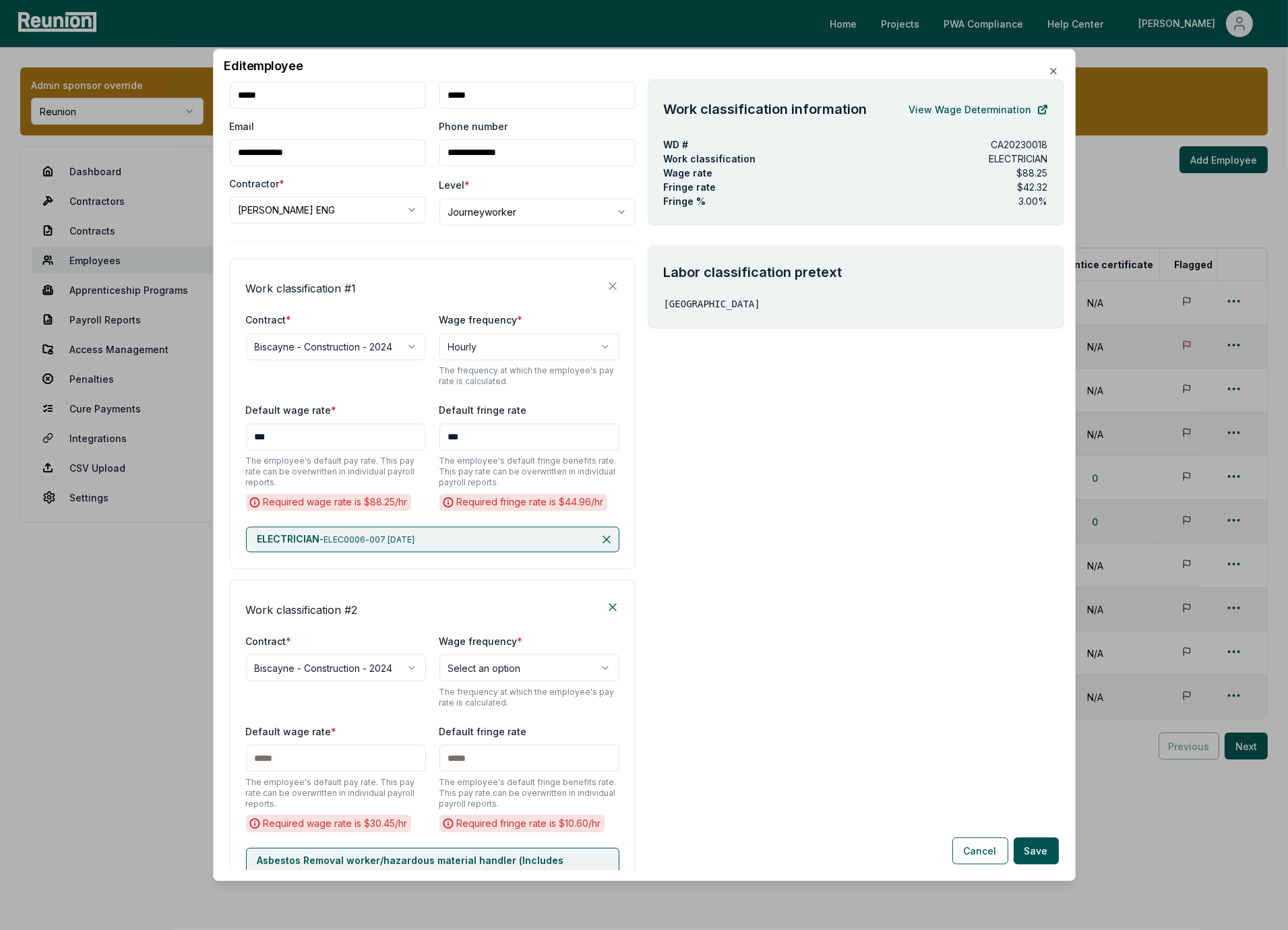
click at [512, 446] on input "***" at bounding box center [529, 437] width 180 height 27
click at [348, 385] on div "**********" at bounding box center [433, 349] width 373 height 75
click at [325, 431] on input "***" at bounding box center [336, 437] width 180 height 27
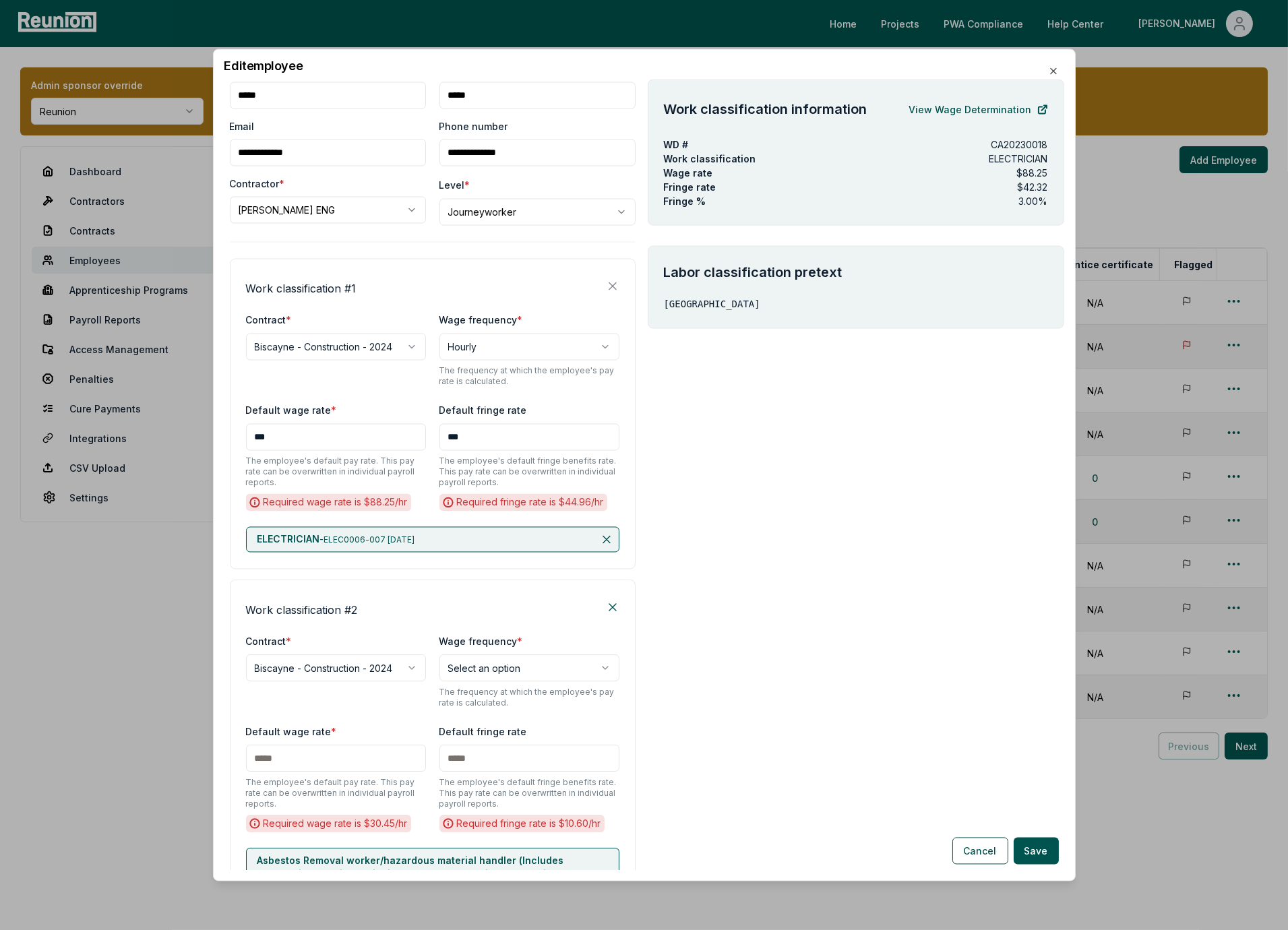
click at [325, 431] on input "***" at bounding box center [336, 437] width 180 height 27
click at [494, 426] on input "***" at bounding box center [529, 437] width 180 height 27
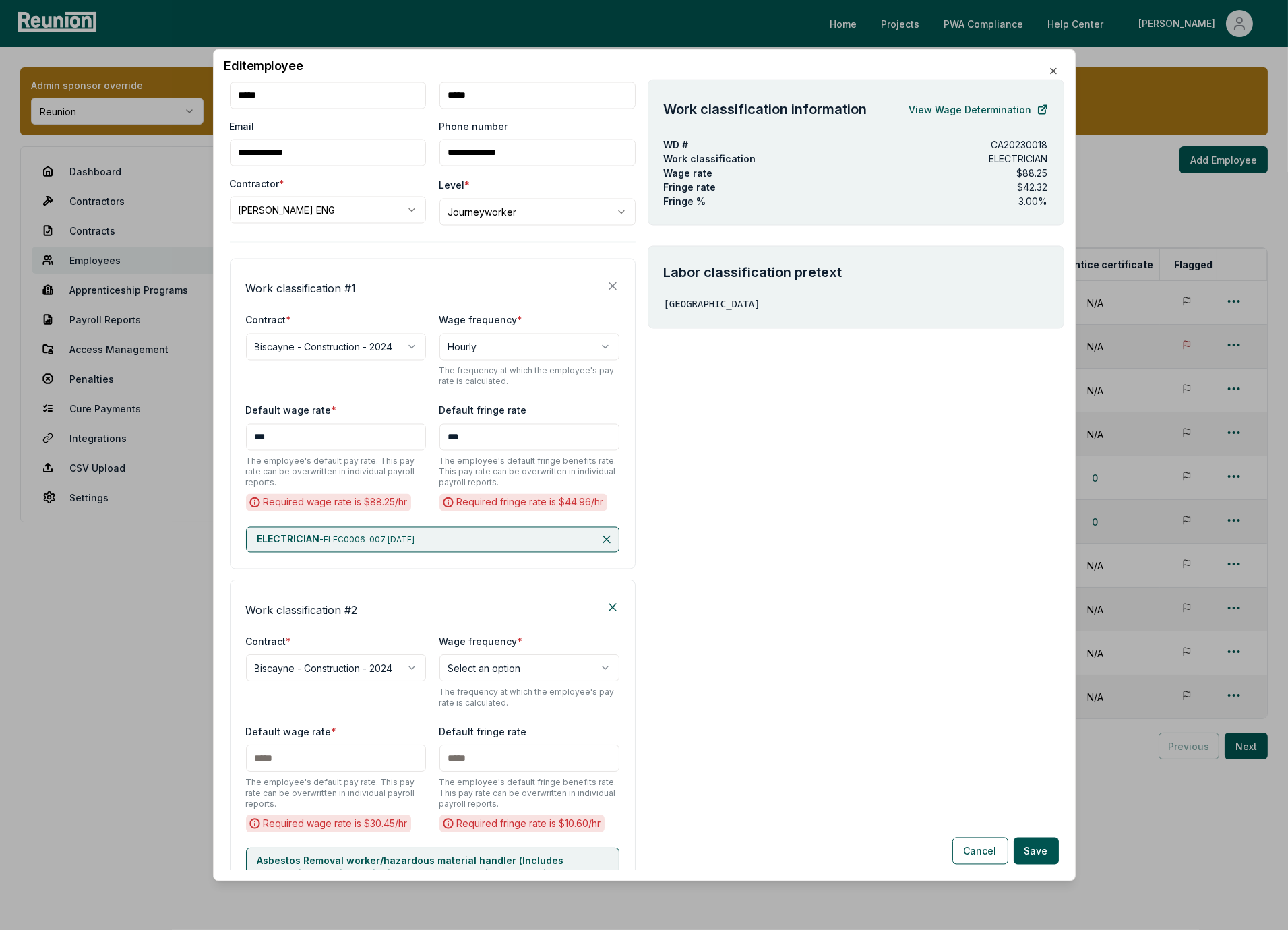
click at [372, 399] on div "**********" at bounding box center [432, 414] width 406 height 311
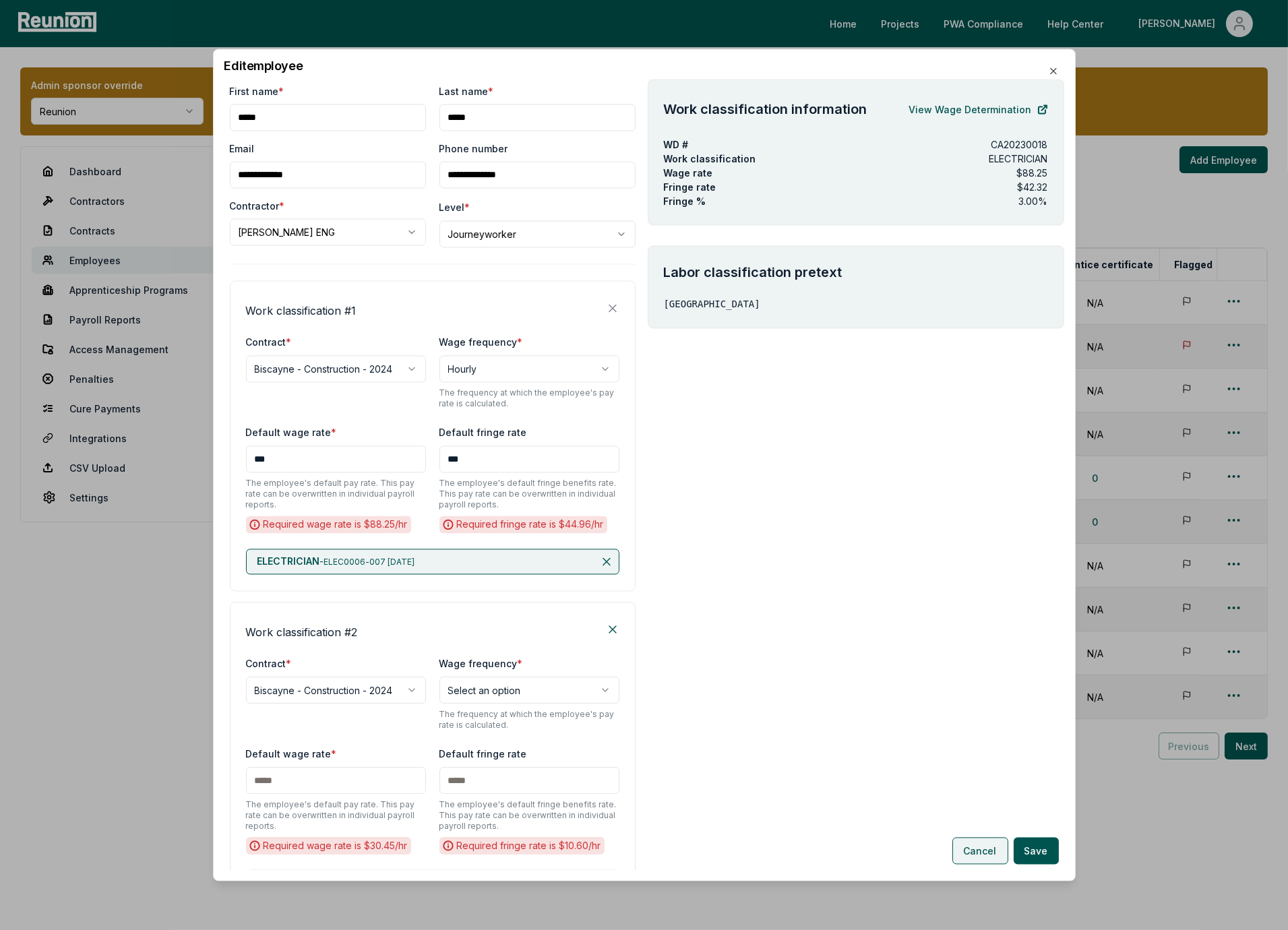
click at [977, 854] on button "Cancel" at bounding box center [979, 851] width 56 height 27
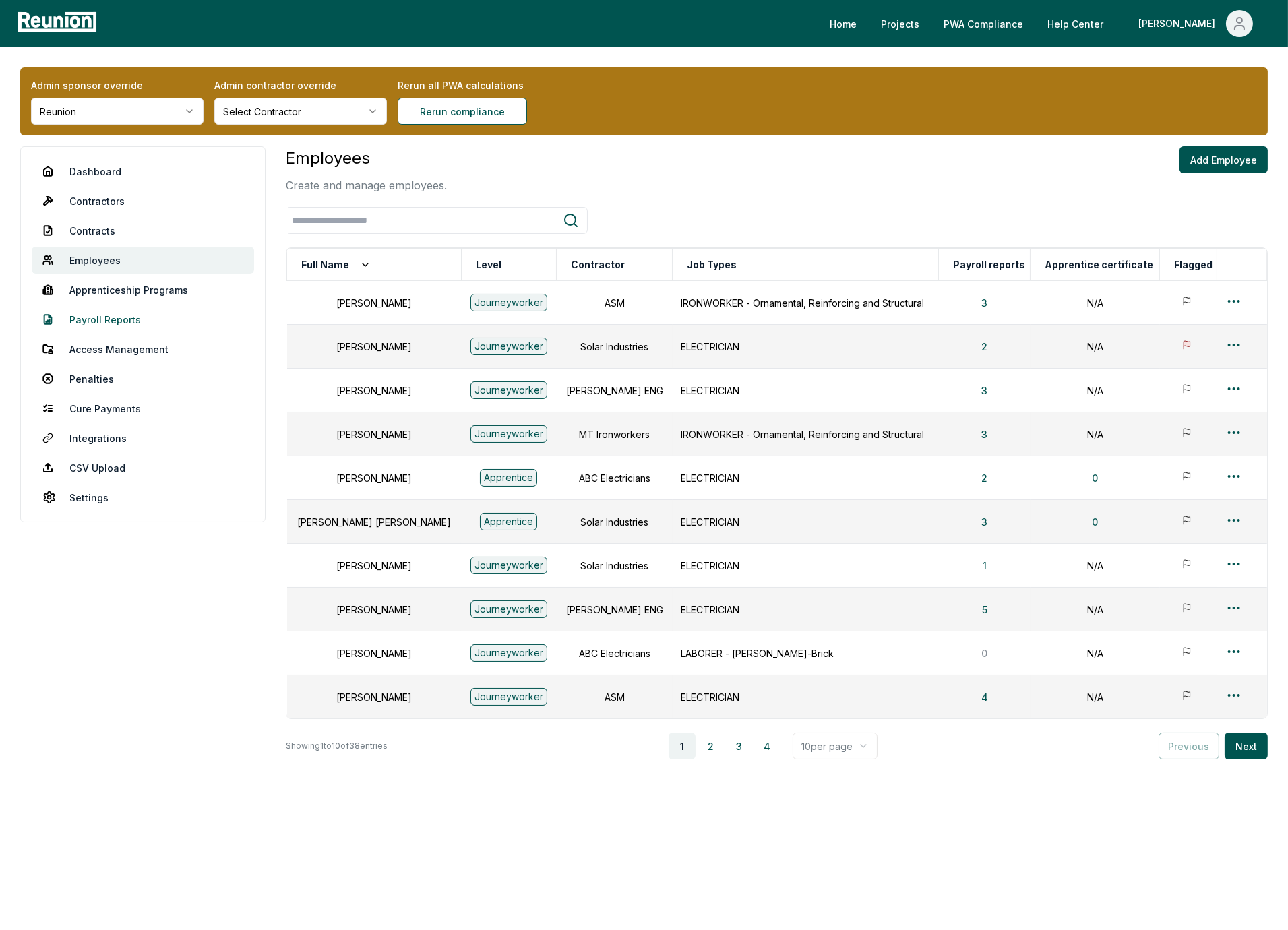
click at [100, 319] on link "Payroll Reports" at bounding box center [143, 319] width 222 height 27
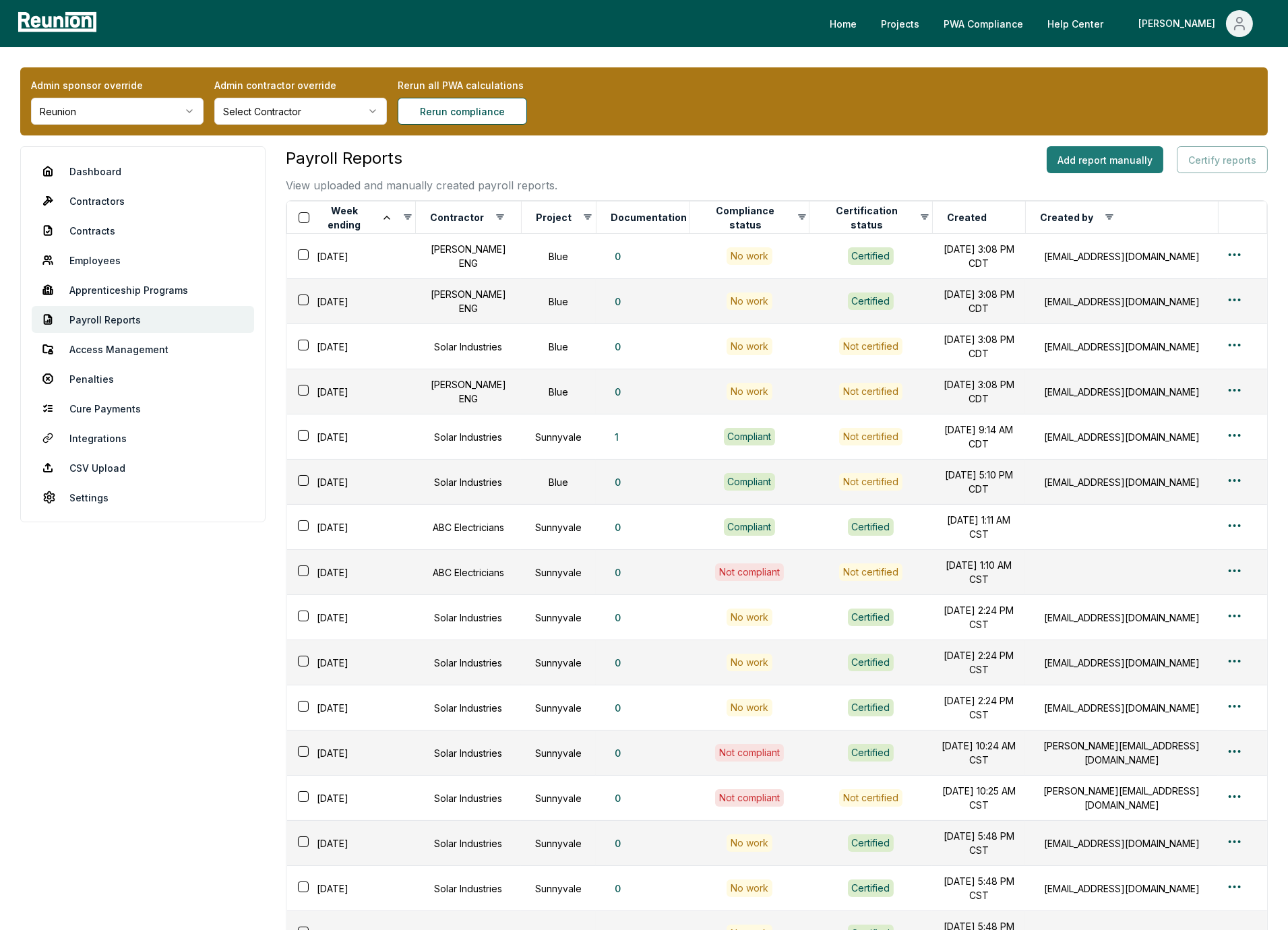
click at [1103, 160] on button "Add report manually" at bounding box center [1105, 159] width 117 height 27
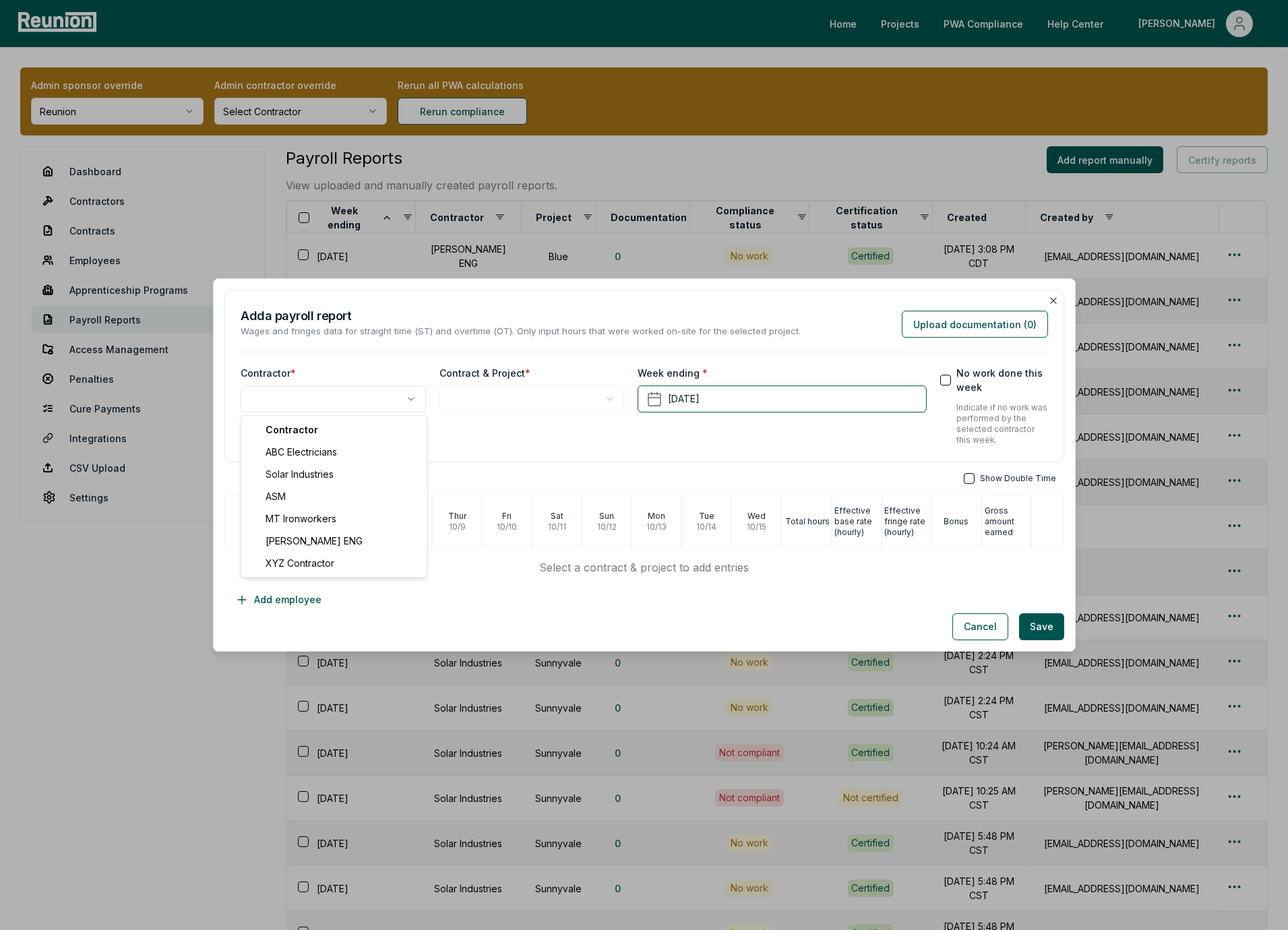
select select "**********"
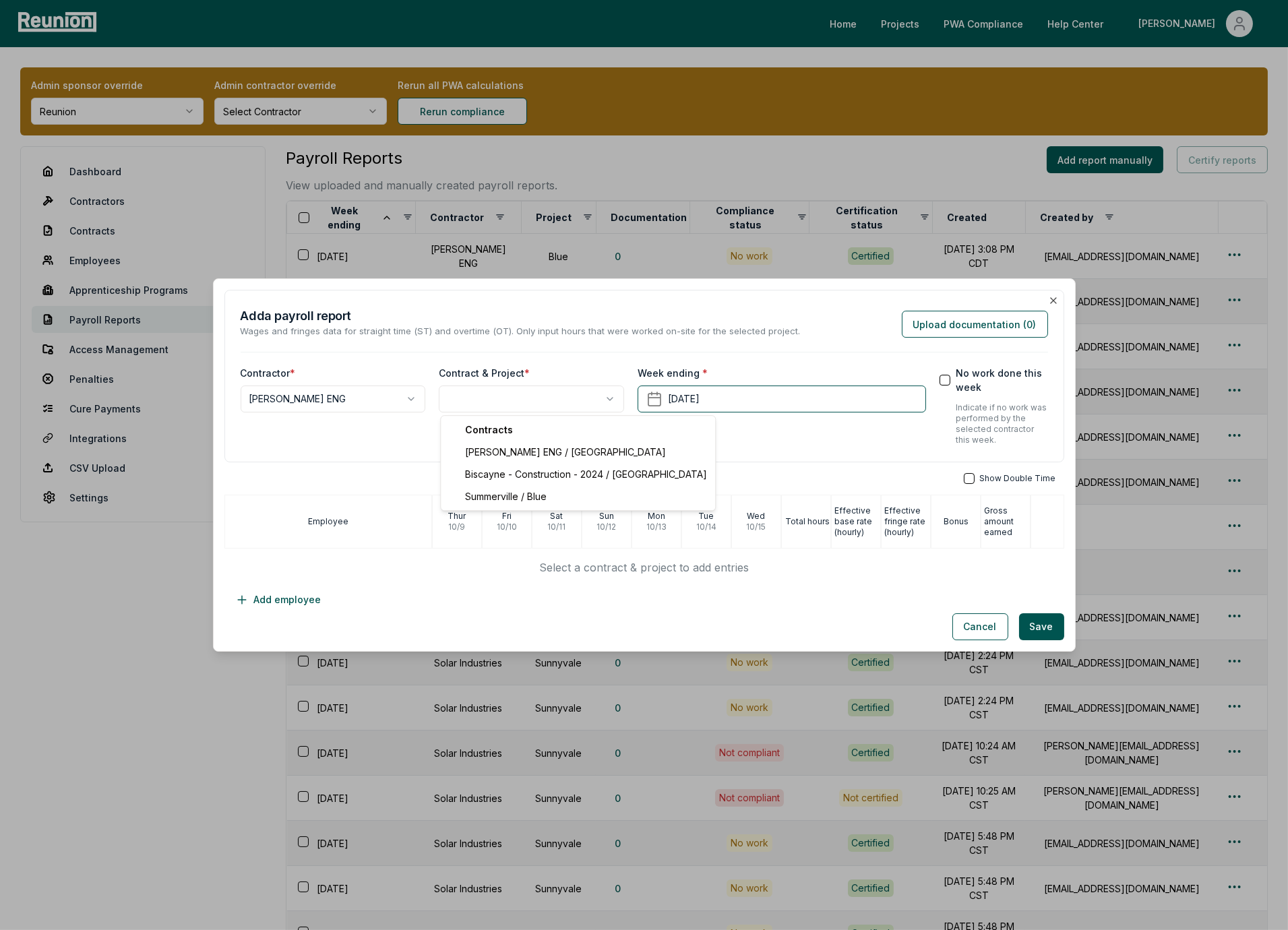
select select "**********"
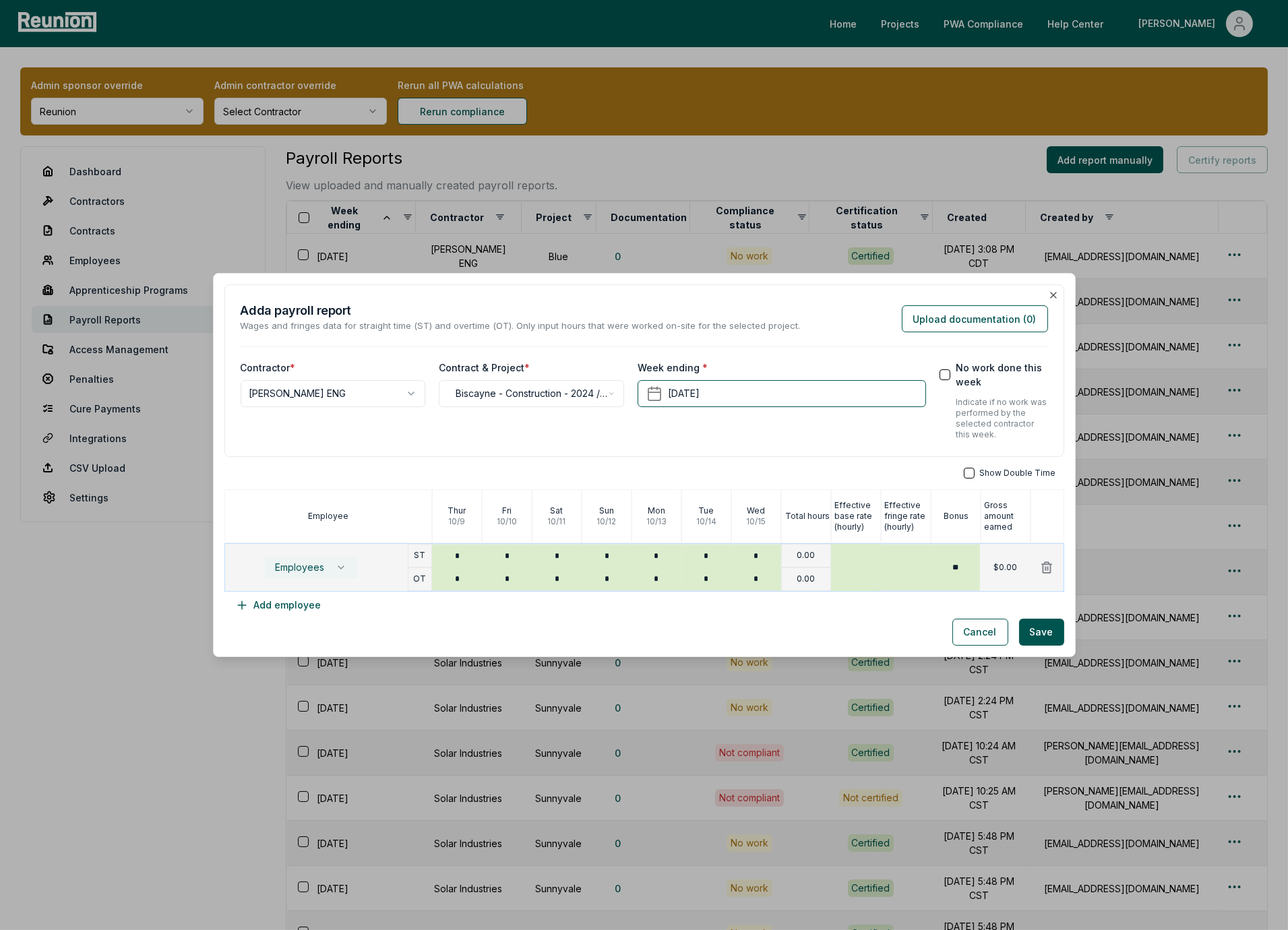
click at [323, 562] on span "Employees" at bounding box center [299, 567] width 49 height 11
type input "***"
click at [309, 646] on span "ELECTRICIAN" at bounding box center [303, 647] width 75 height 11
type input "***"
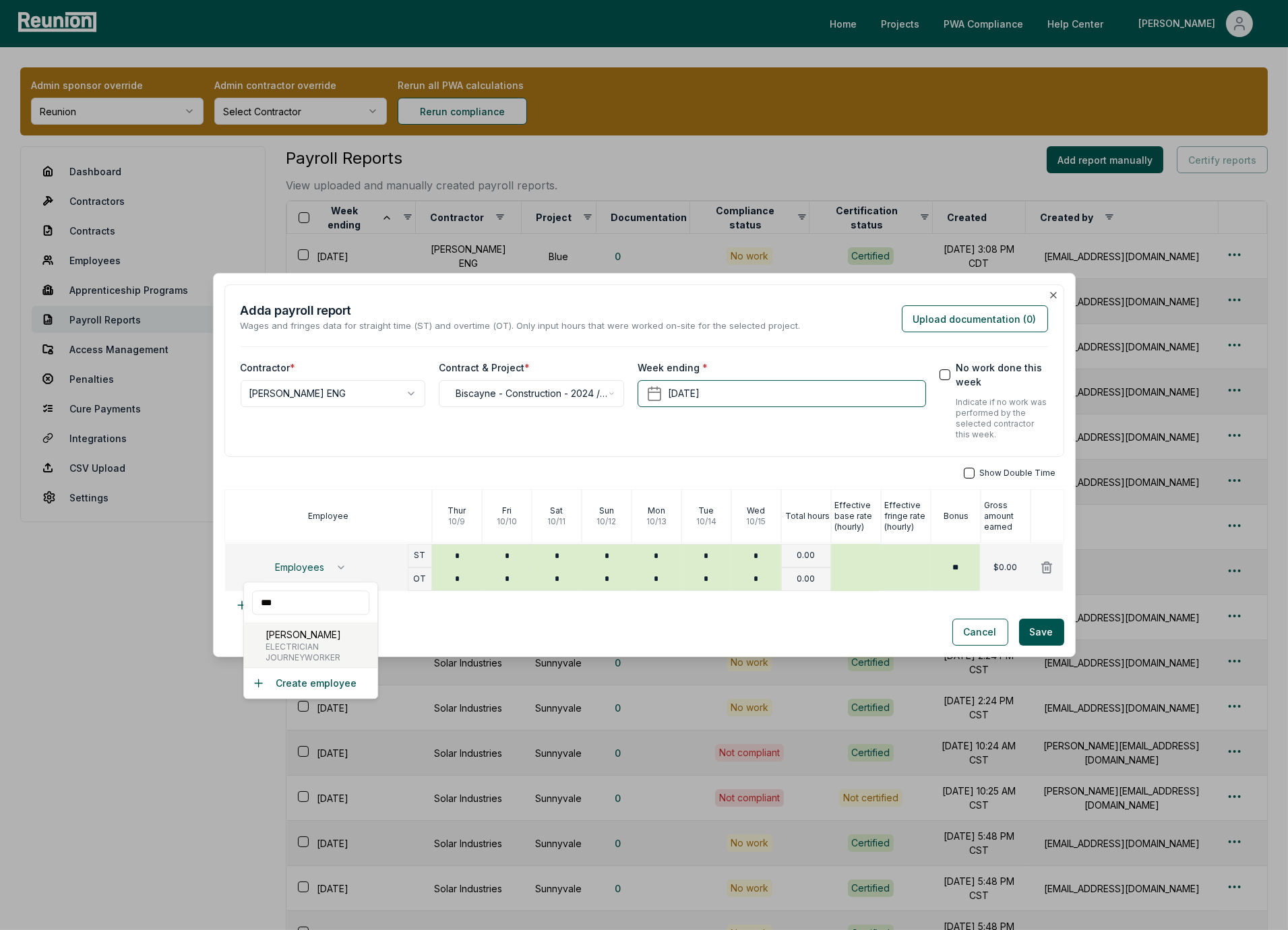
type input "***"
click at [464, 555] on input "*" at bounding box center [457, 557] width 50 height 23
type input "*"
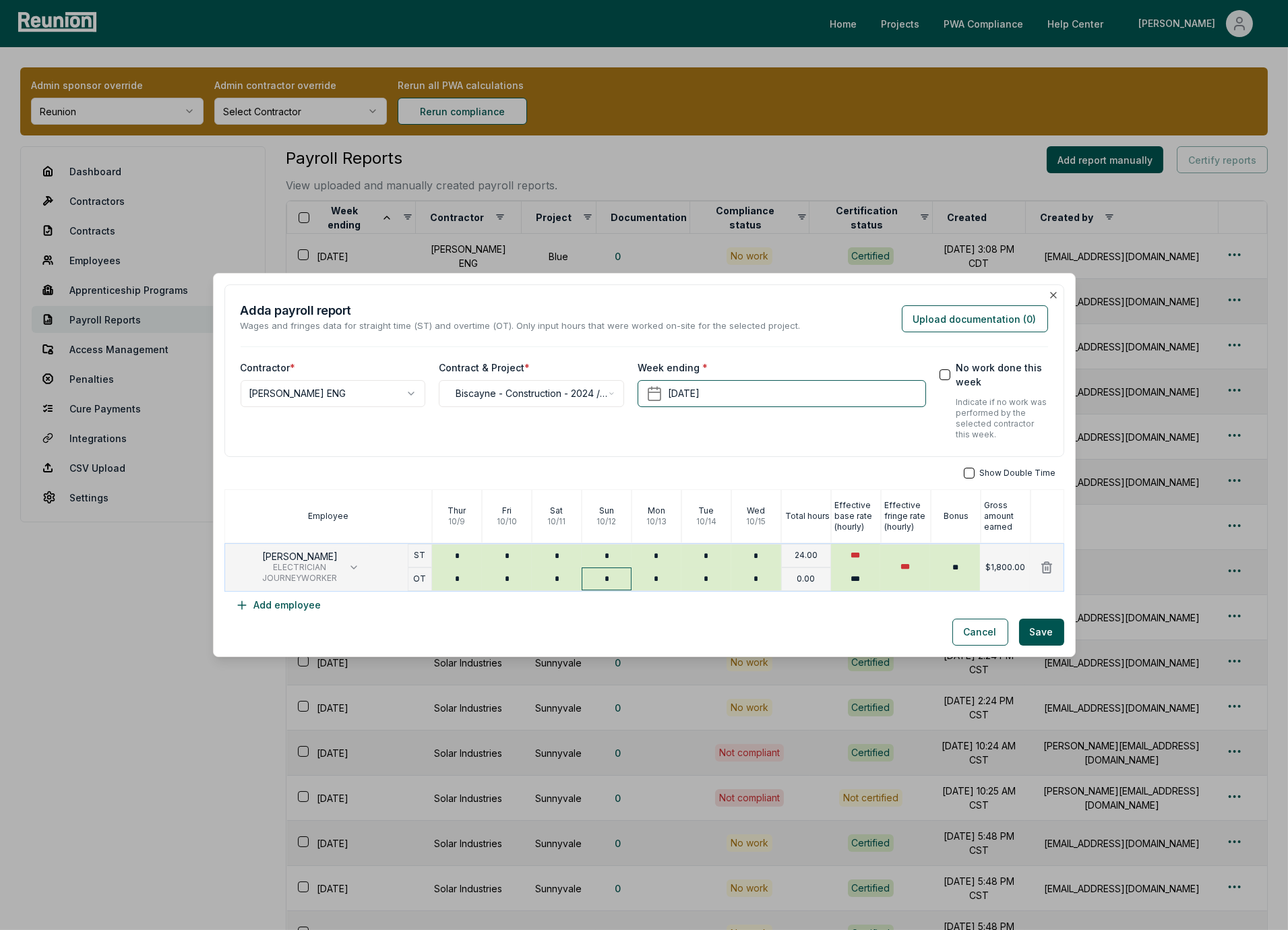
type input "*"
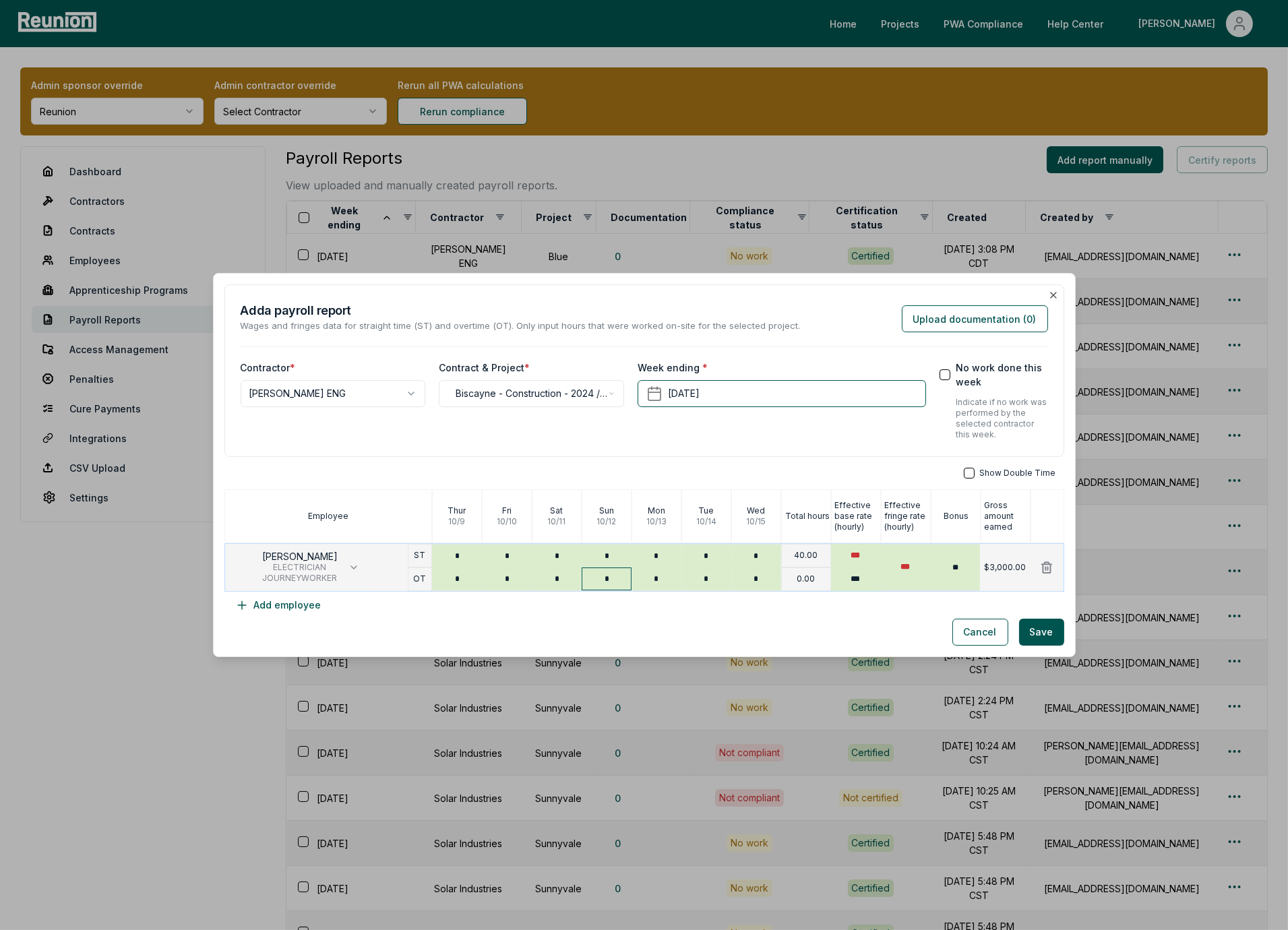
type input "*"
click at [826, 597] on div "Show Double Time Employee Thur 10 / 9 Fri 10 / 10 Sat 10 / 11 Sun 10 / 12 Mon 1…" at bounding box center [644, 543] width 840 height 151
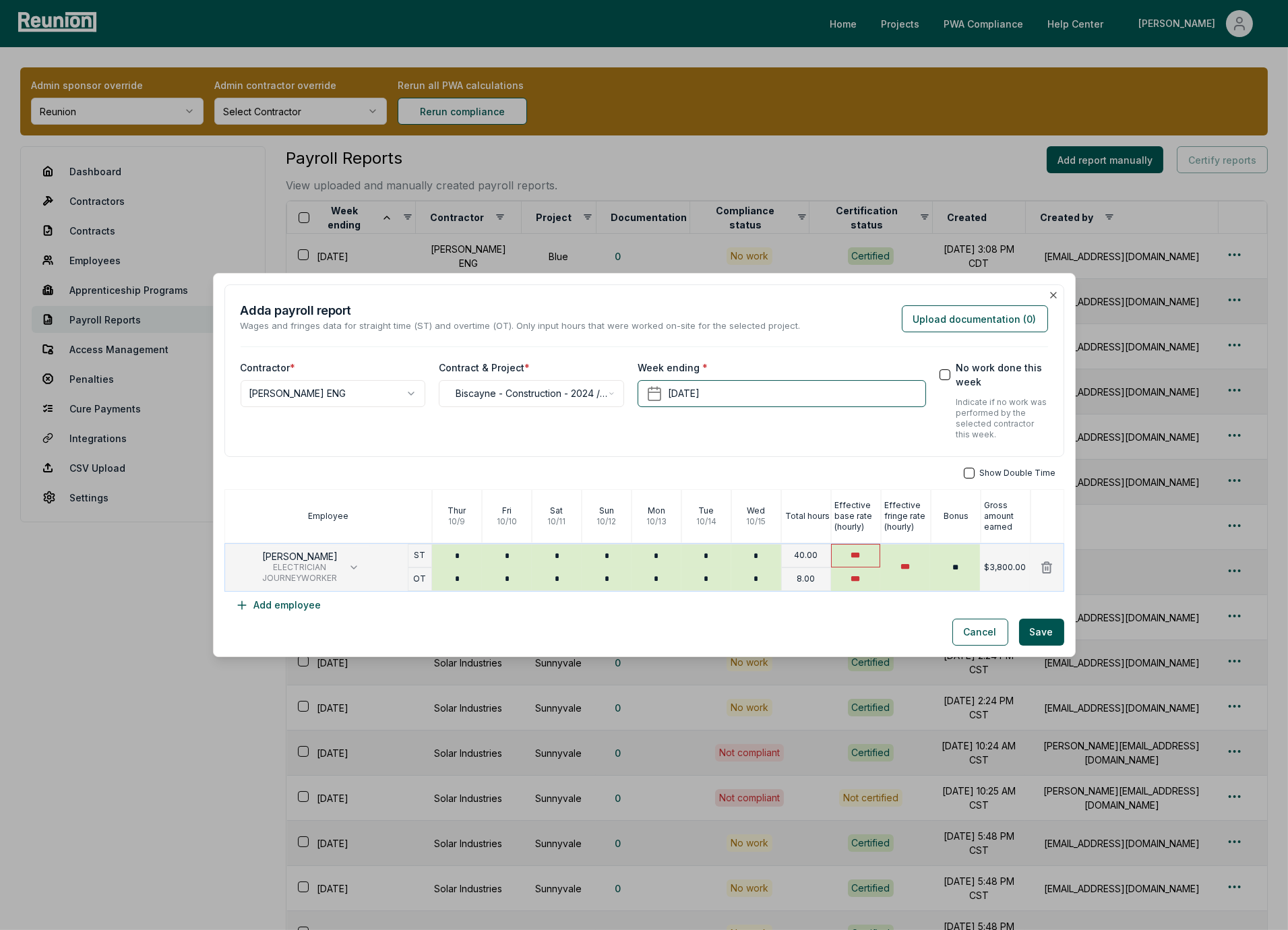
type input "***"
click at [864, 562] on input "***" at bounding box center [856, 556] width 50 height 23
type input "*"
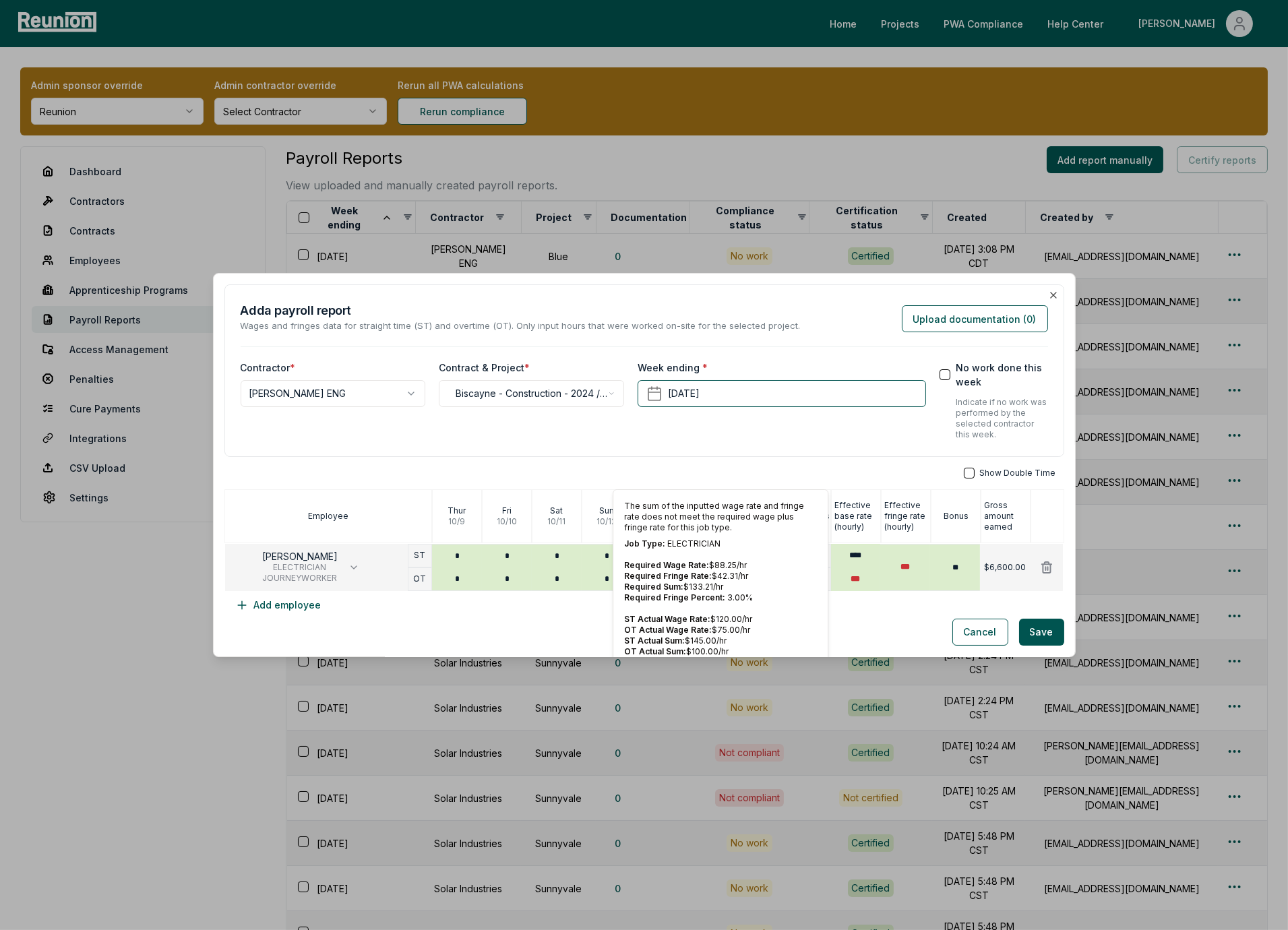
type input "****"
click at [876, 631] on div "Cancel Save" at bounding box center [644, 632] width 840 height 27
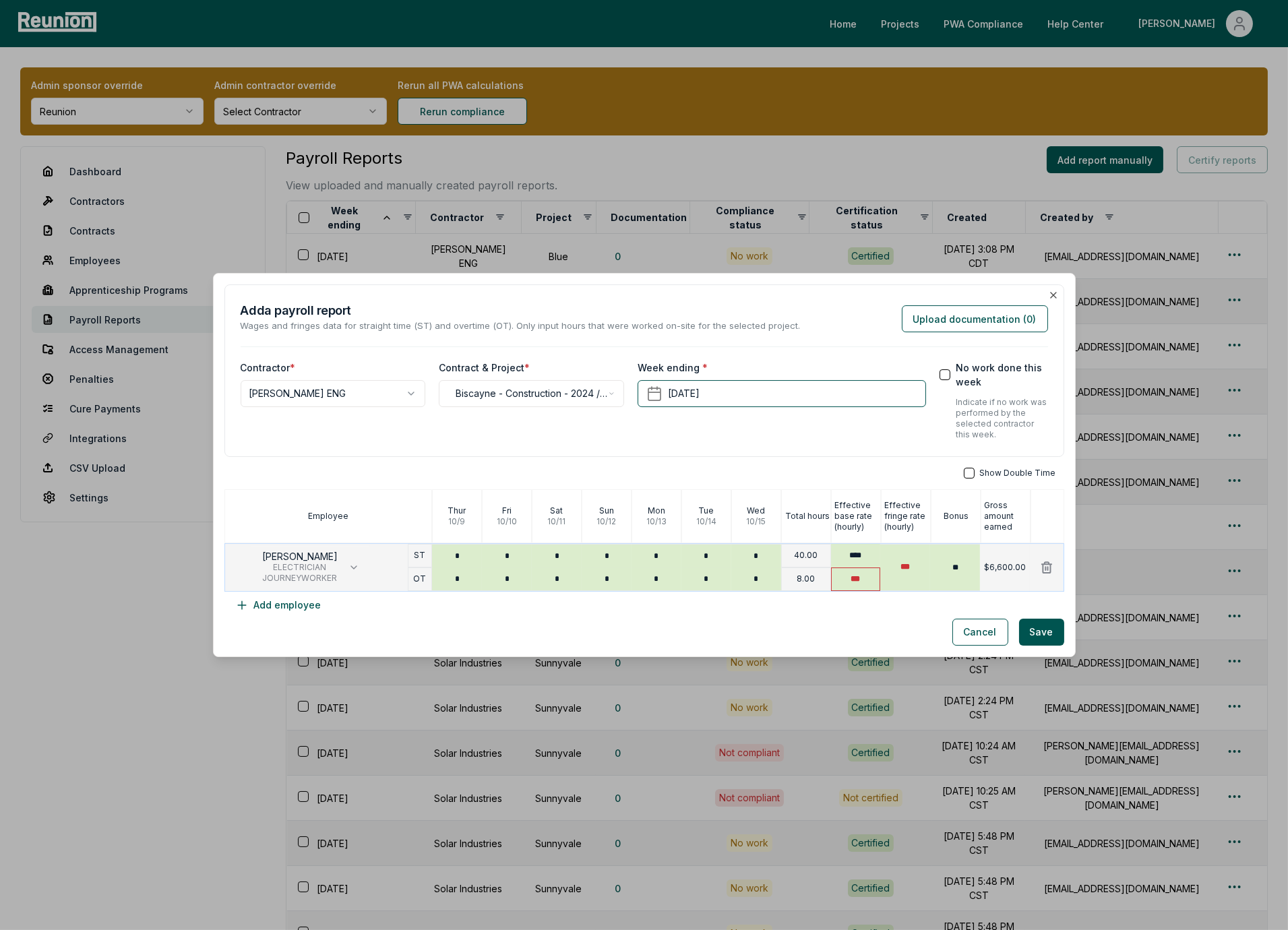
click at [852, 585] on input "***" at bounding box center [856, 579] width 50 height 23
type input "****"
click at [869, 638] on div "Cancel Save" at bounding box center [644, 632] width 840 height 27
click at [976, 635] on button "Cancel" at bounding box center [979, 632] width 56 height 27
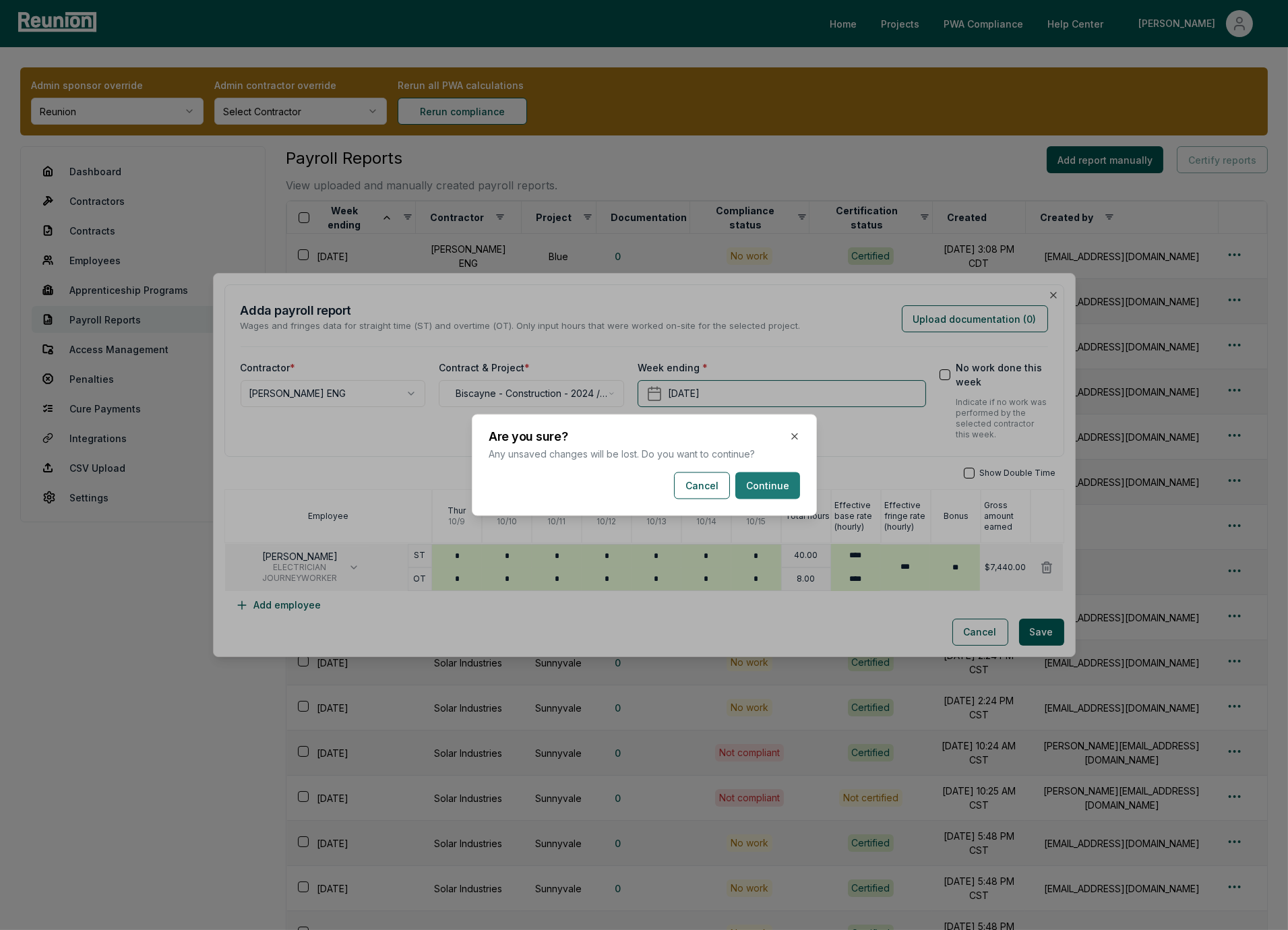
click at [766, 489] on button "Continue" at bounding box center [768, 486] width 65 height 27
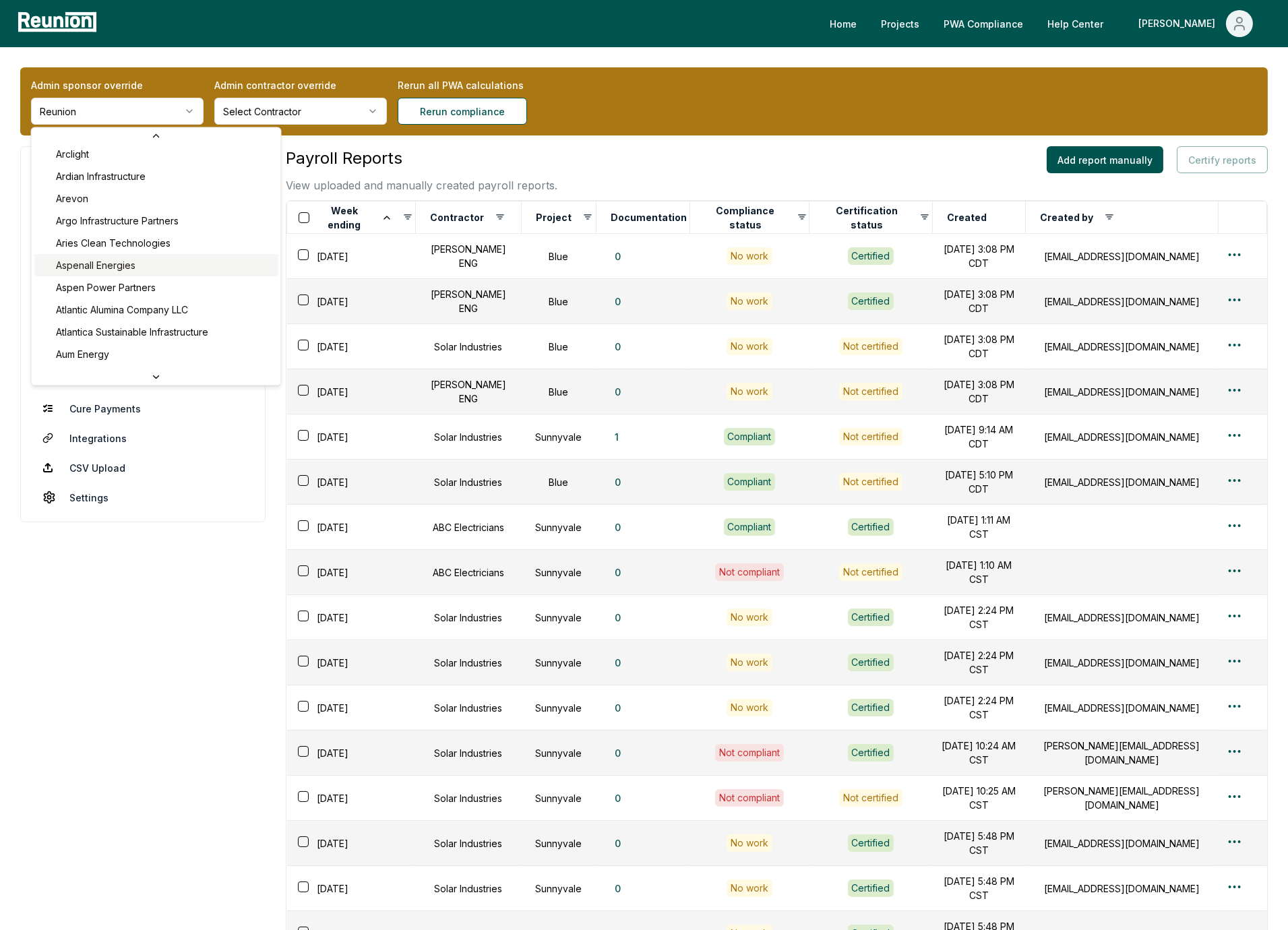
scroll to position [506, 0]
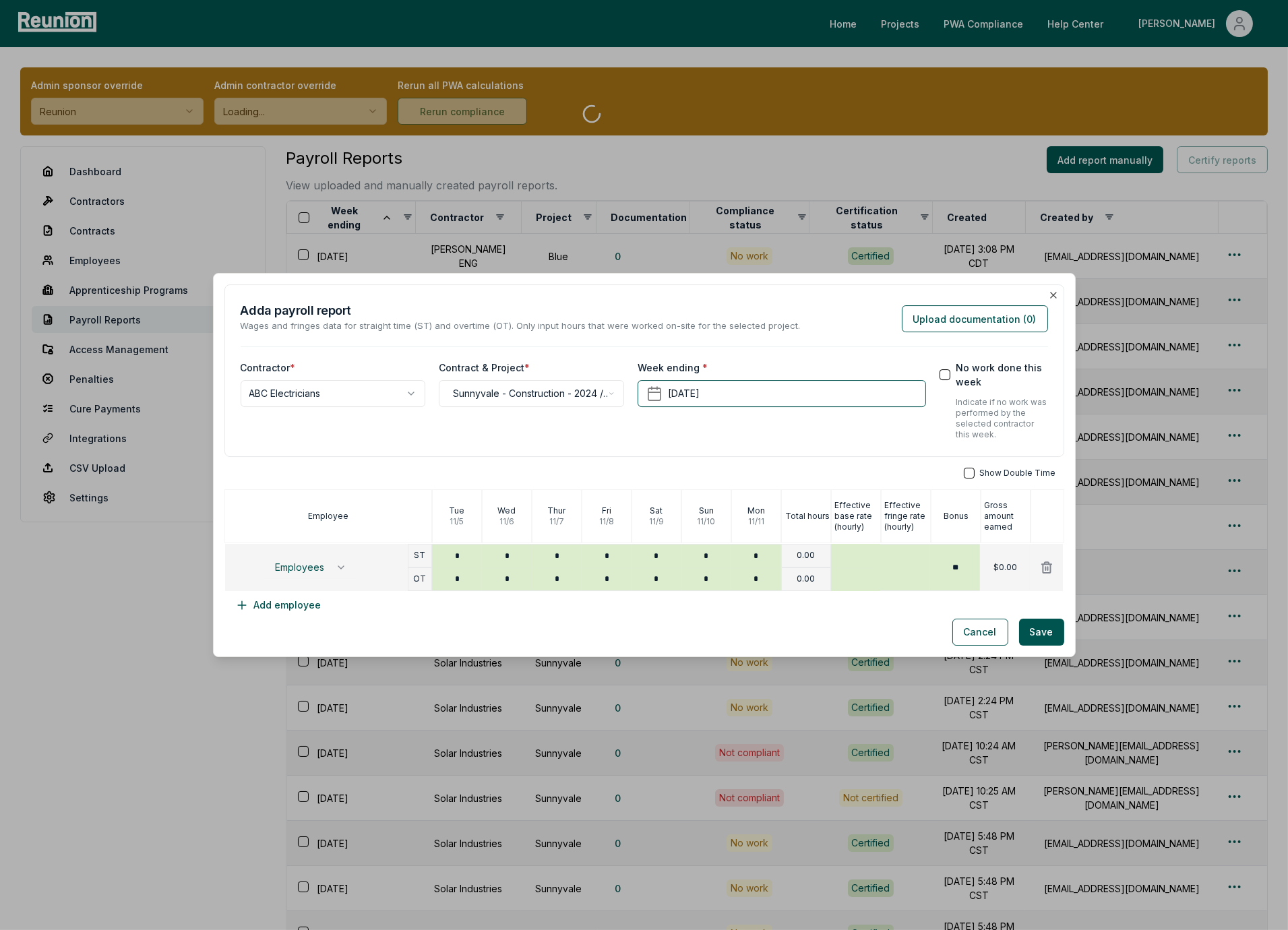
click at [542, 453] on div "**********" at bounding box center [644, 371] width 840 height 173
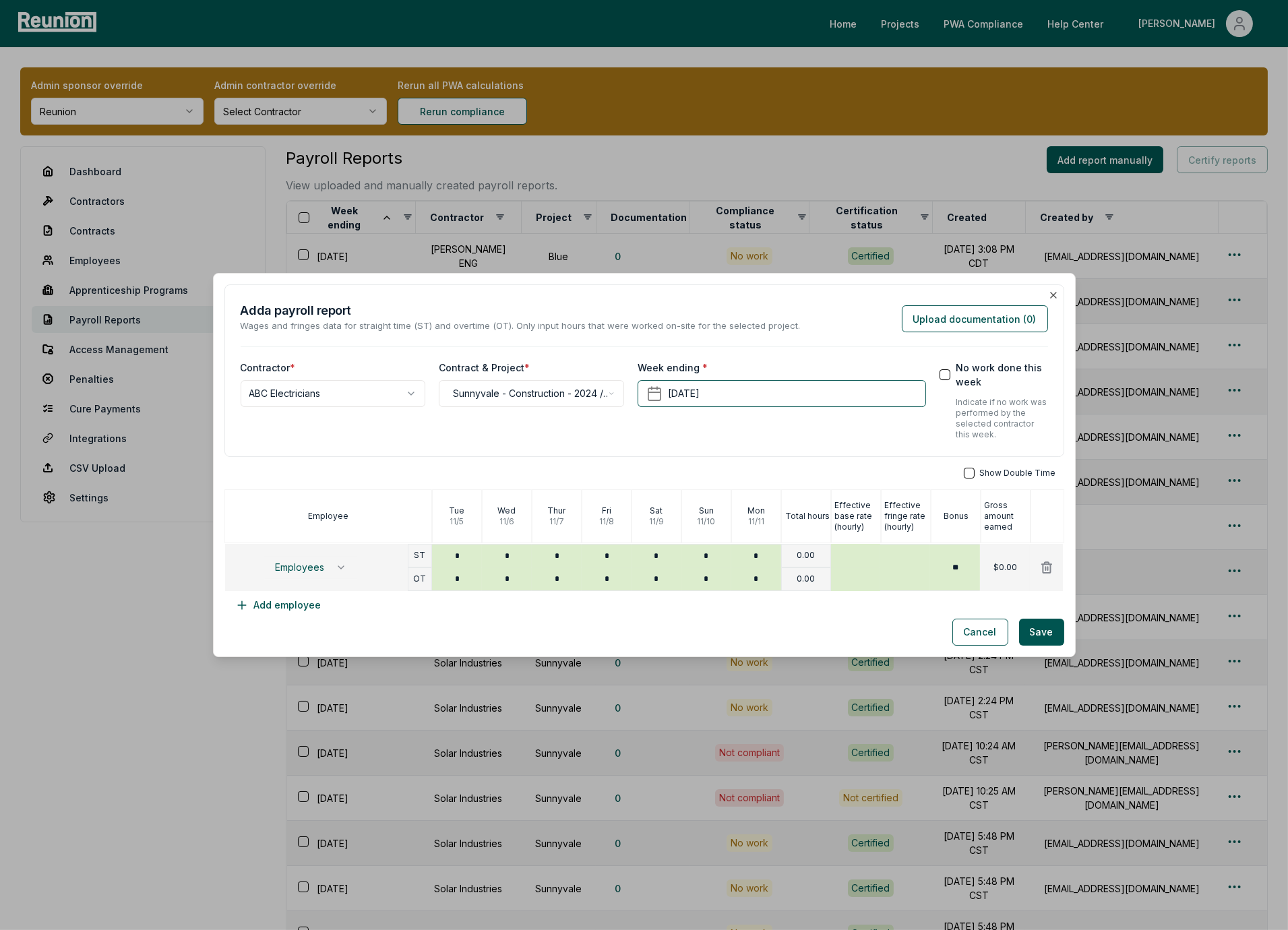
click at [835, 446] on div "**********" at bounding box center [644, 371] width 840 height 173
click at [950, 377] on button "No work done this week" at bounding box center [945, 374] width 11 height 11
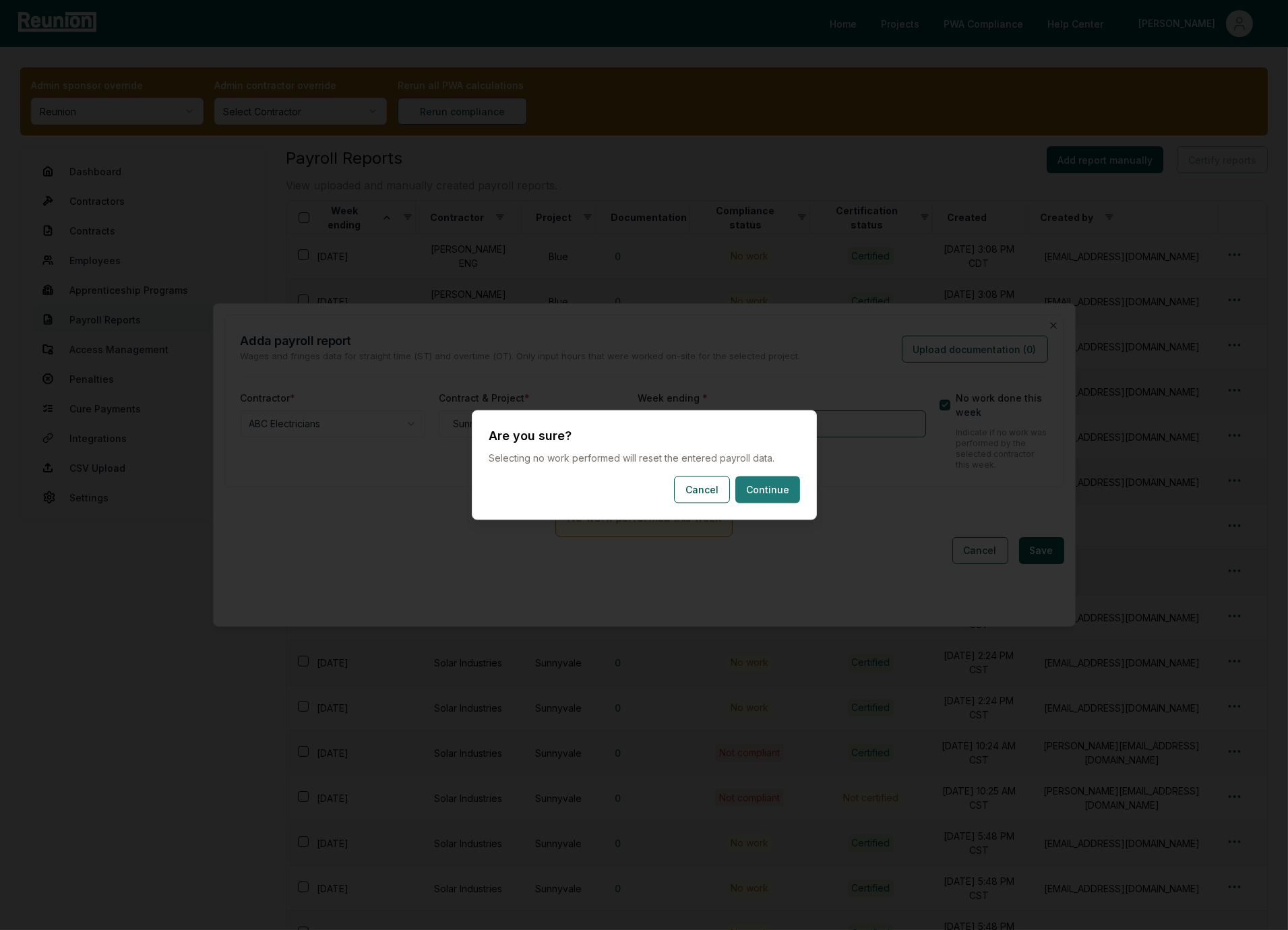
click at [774, 491] on button "Continue" at bounding box center [768, 490] width 65 height 27
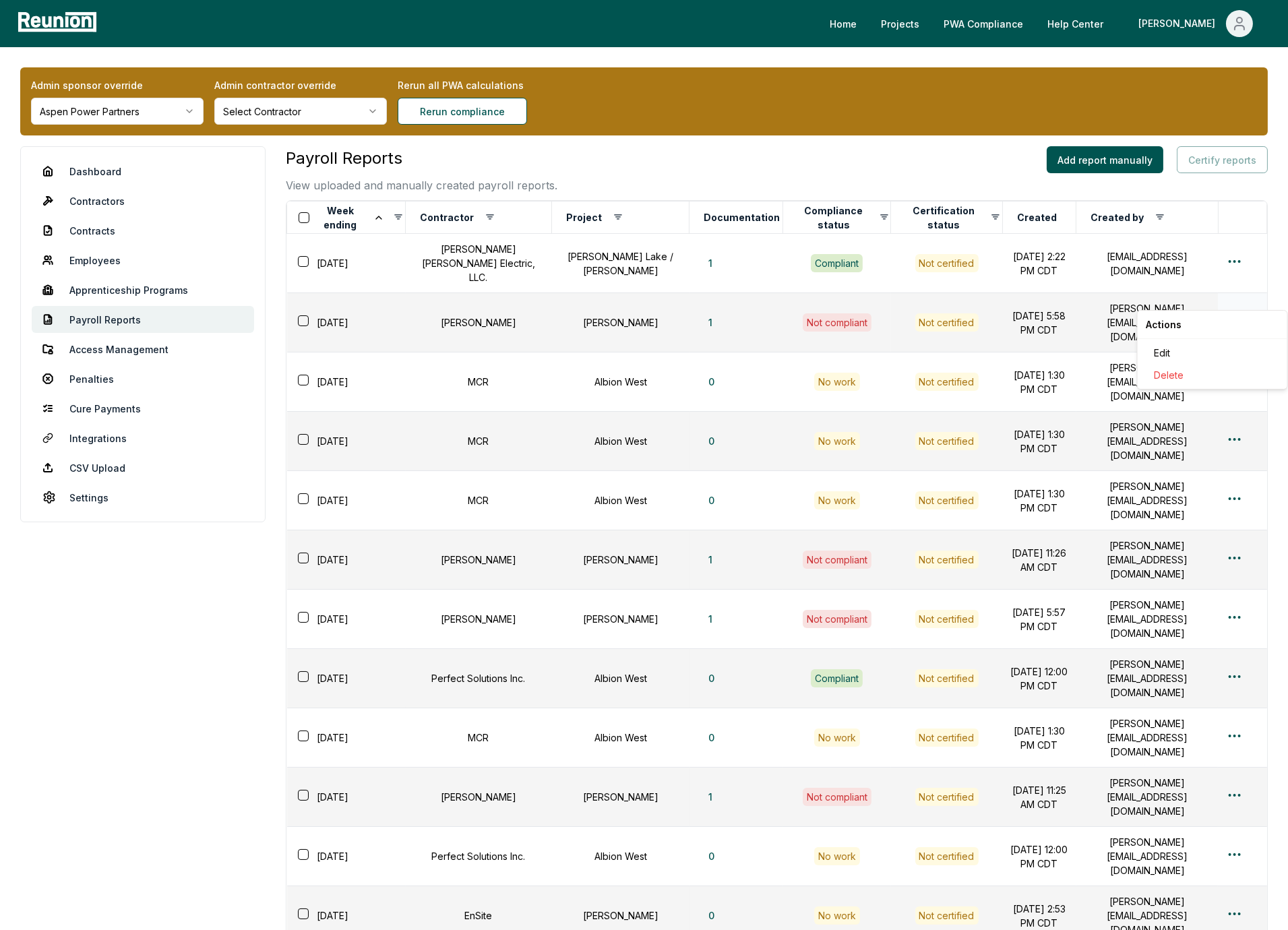
click at [1185, 348] on div "Edit" at bounding box center [1213, 353] width 128 height 22
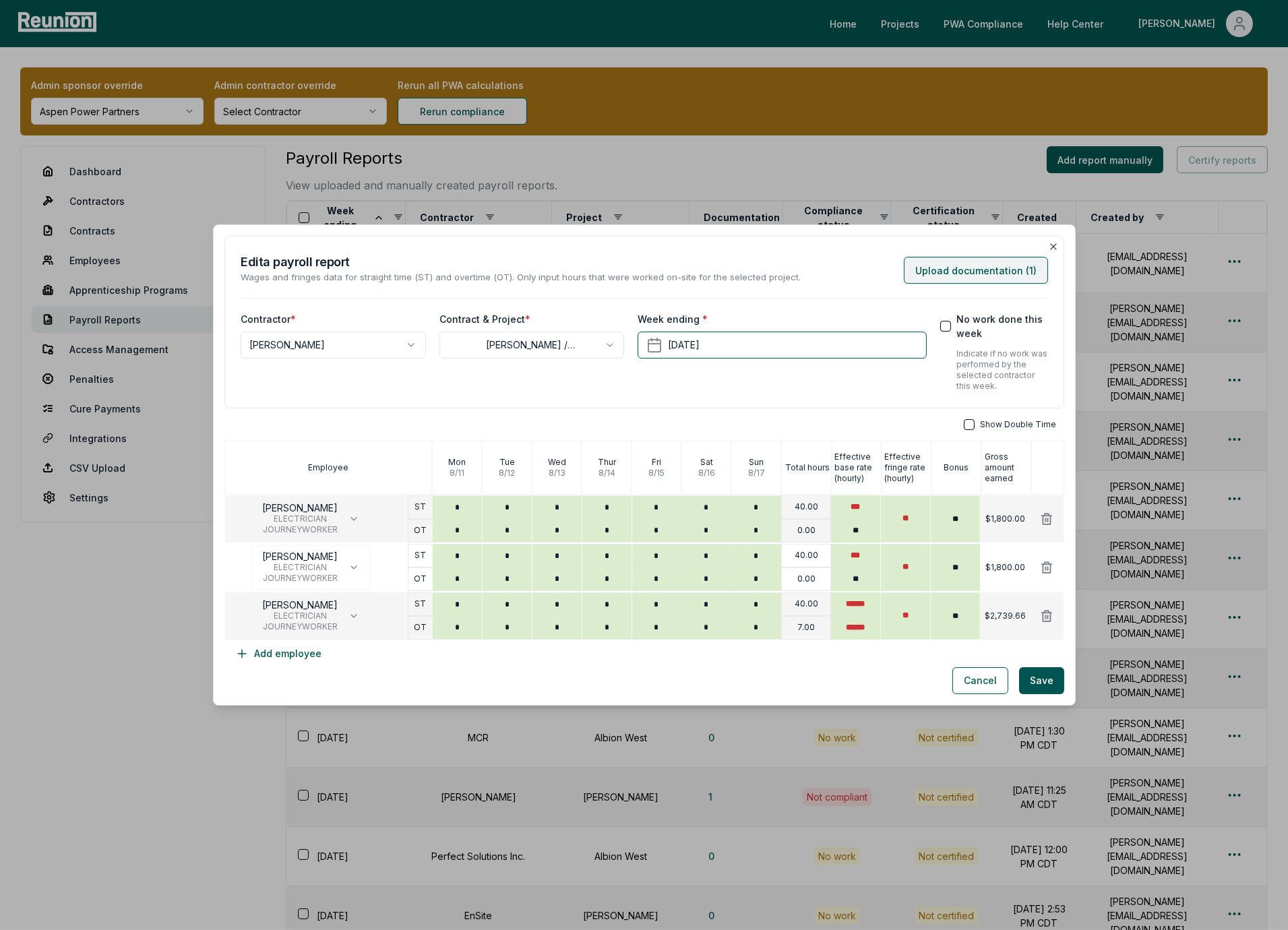
click at [945, 275] on button "Upload documentation ( 1 )" at bounding box center [976, 270] width 144 height 27
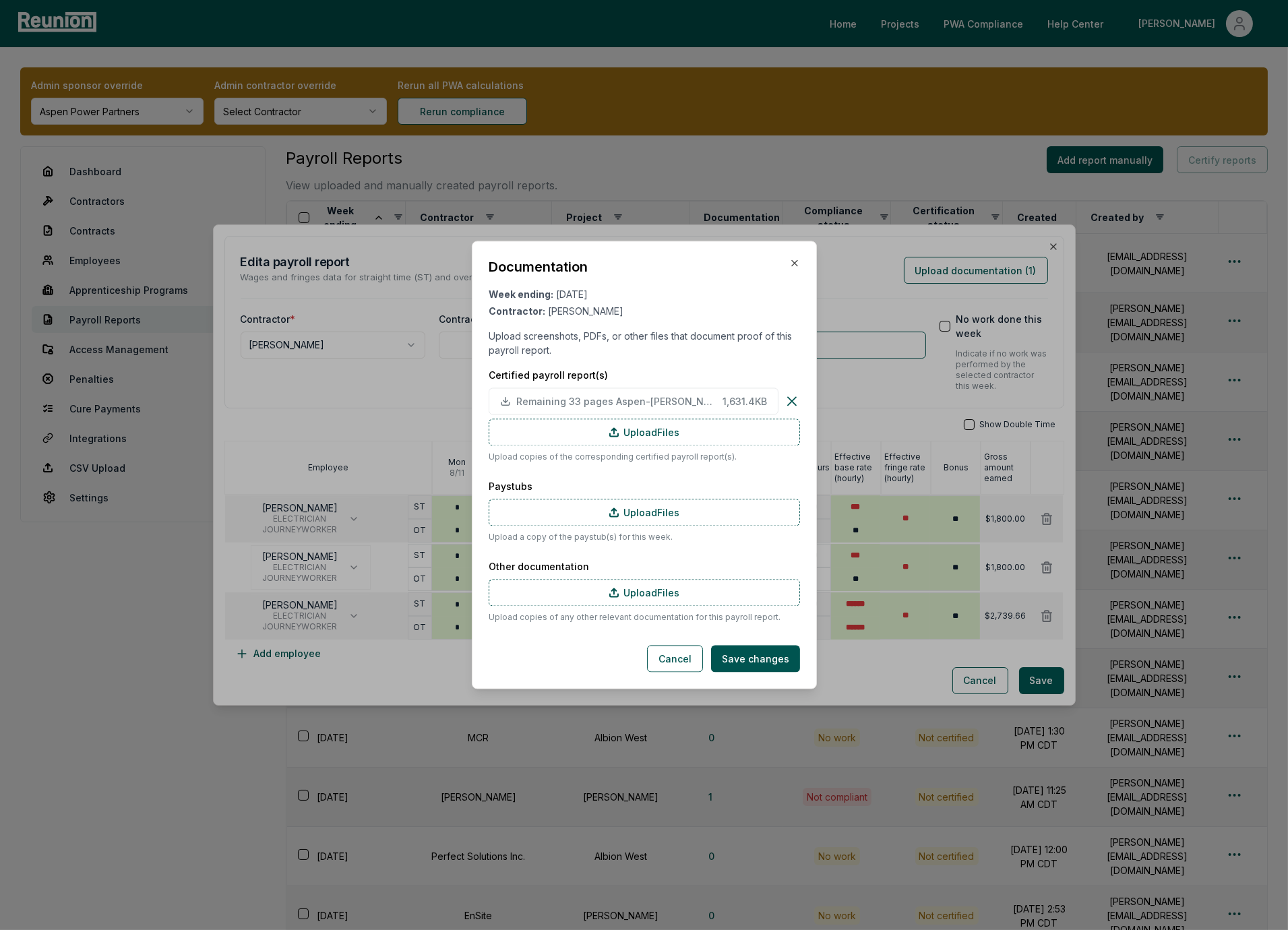
click at [660, 377] on label "Certified payroll report(s)" at bounding box center [644, 376] width 311 height 14
click at [552, 372] on label "Certified payroll report(s)" at bounding box center [644, 376] width 311 height 14
click at [601, 404] on span "Remaining 33 pages Aspen-Horning - Schuler Haas.pdf" at bounding box center [616, 401] width 201 height 14
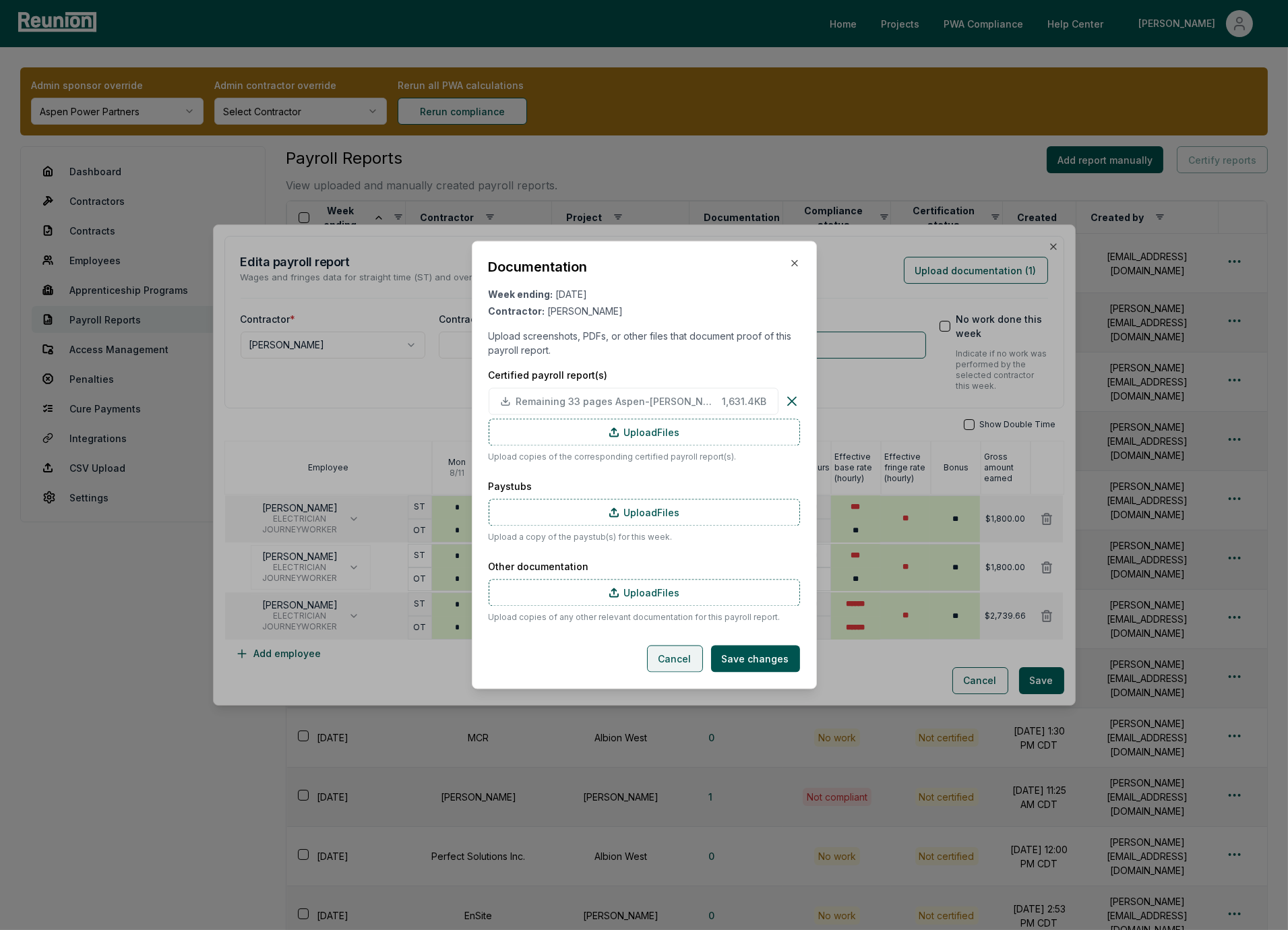
click at [685, 660] on button "Cancel" at bounding box center [674, 660] width 56 height 27
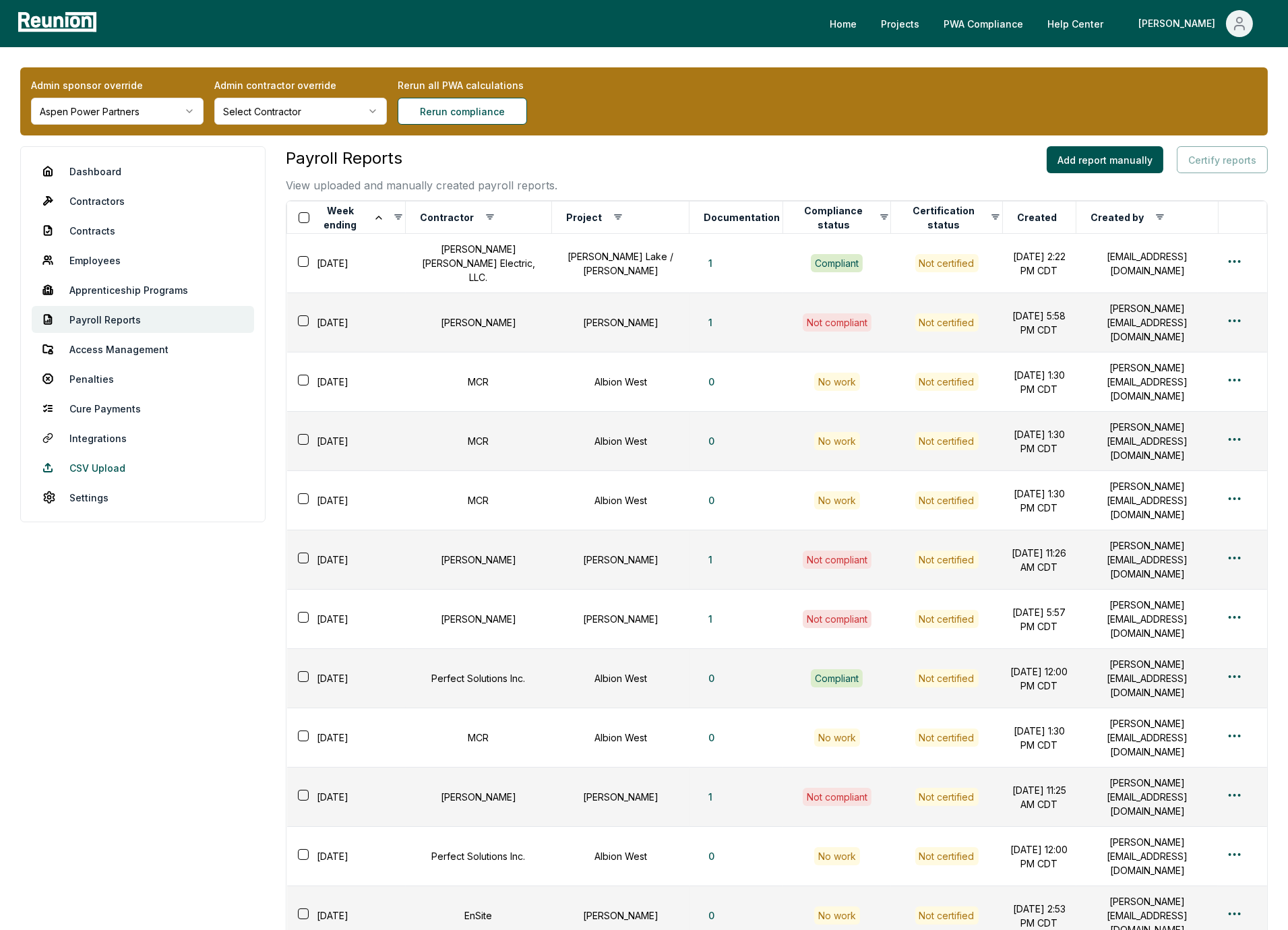
click at [70, 464] on link "CSV Upload" at bounding box center [143, 468] width 222 height 27
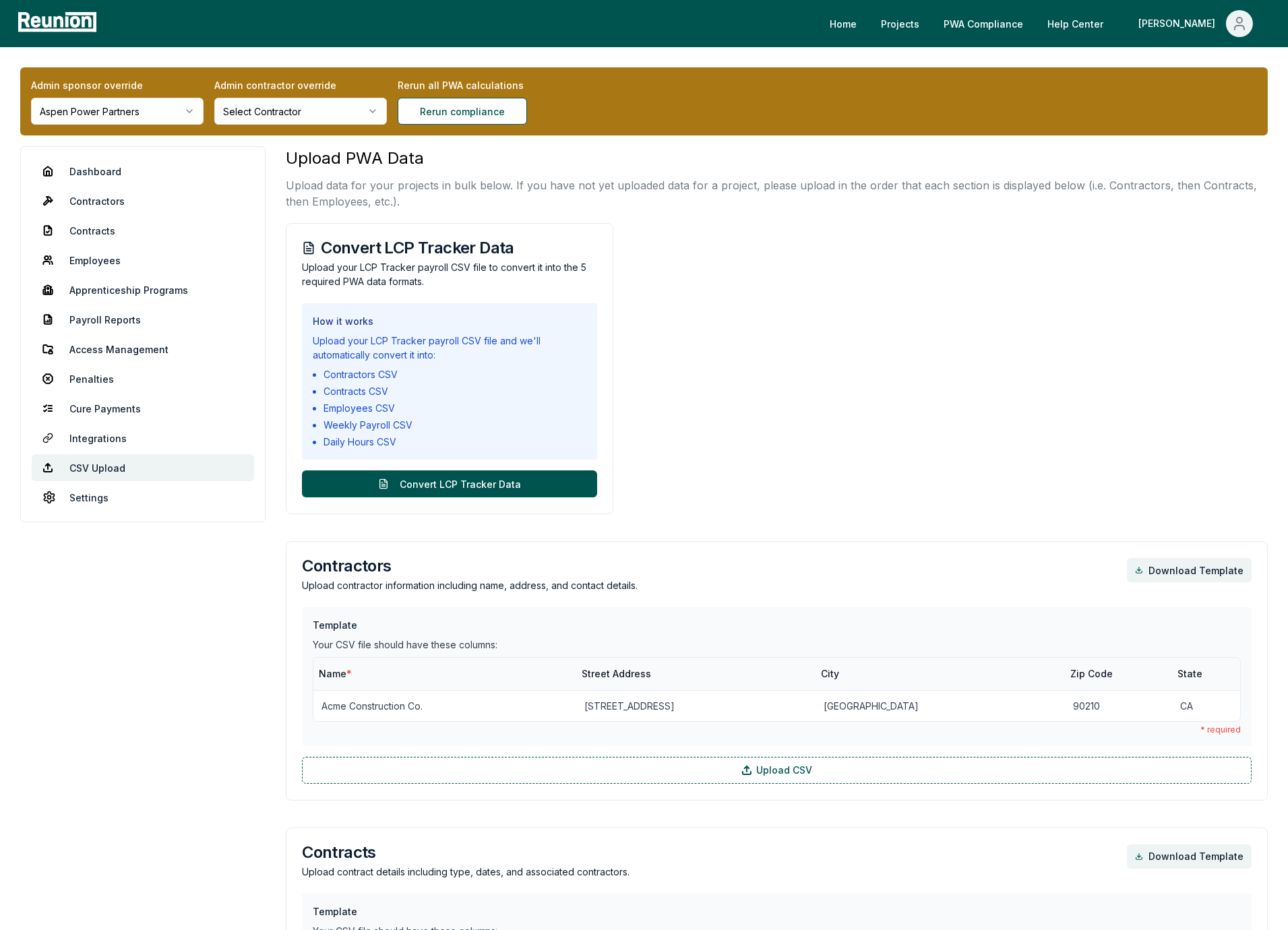
drag, startPoint x: 321, startPoint y: 246, endPoint x: 522, endPoint y: 247, distance: 201.0
click at [522, 247] on h3 "Convert LCP Tracker Data" at bounding box center [450, 248] width 295 height 17
click at [493, 246] on h3 "Convert LCP Tracker Data" at bounding box center [450, 248] width 295 height 17
click at [493, 243] on h3 "Convert LCP Tracker Data" at bounding box center [450, 248] width 295 height 17
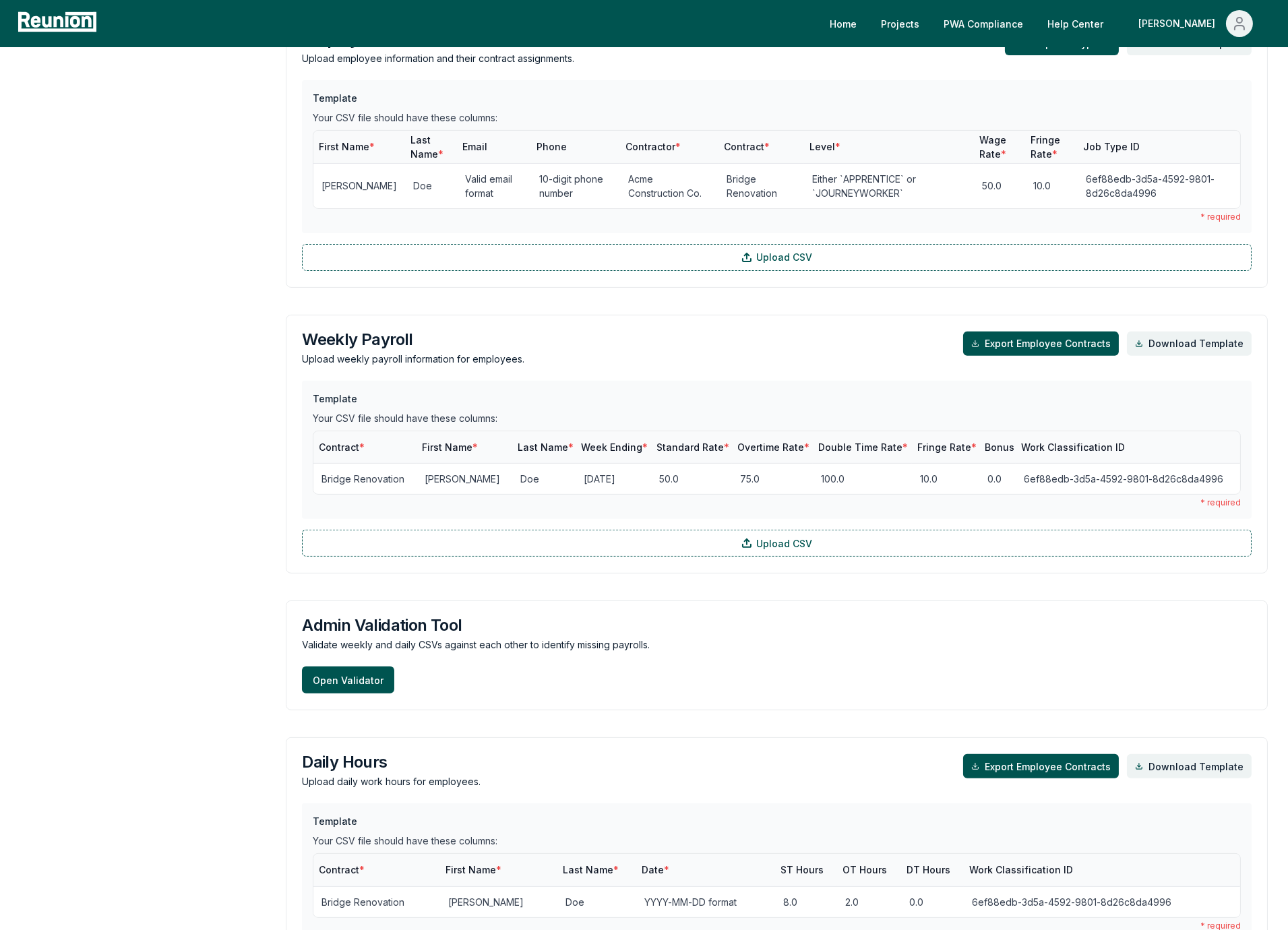
scroll to position [1291, 0]
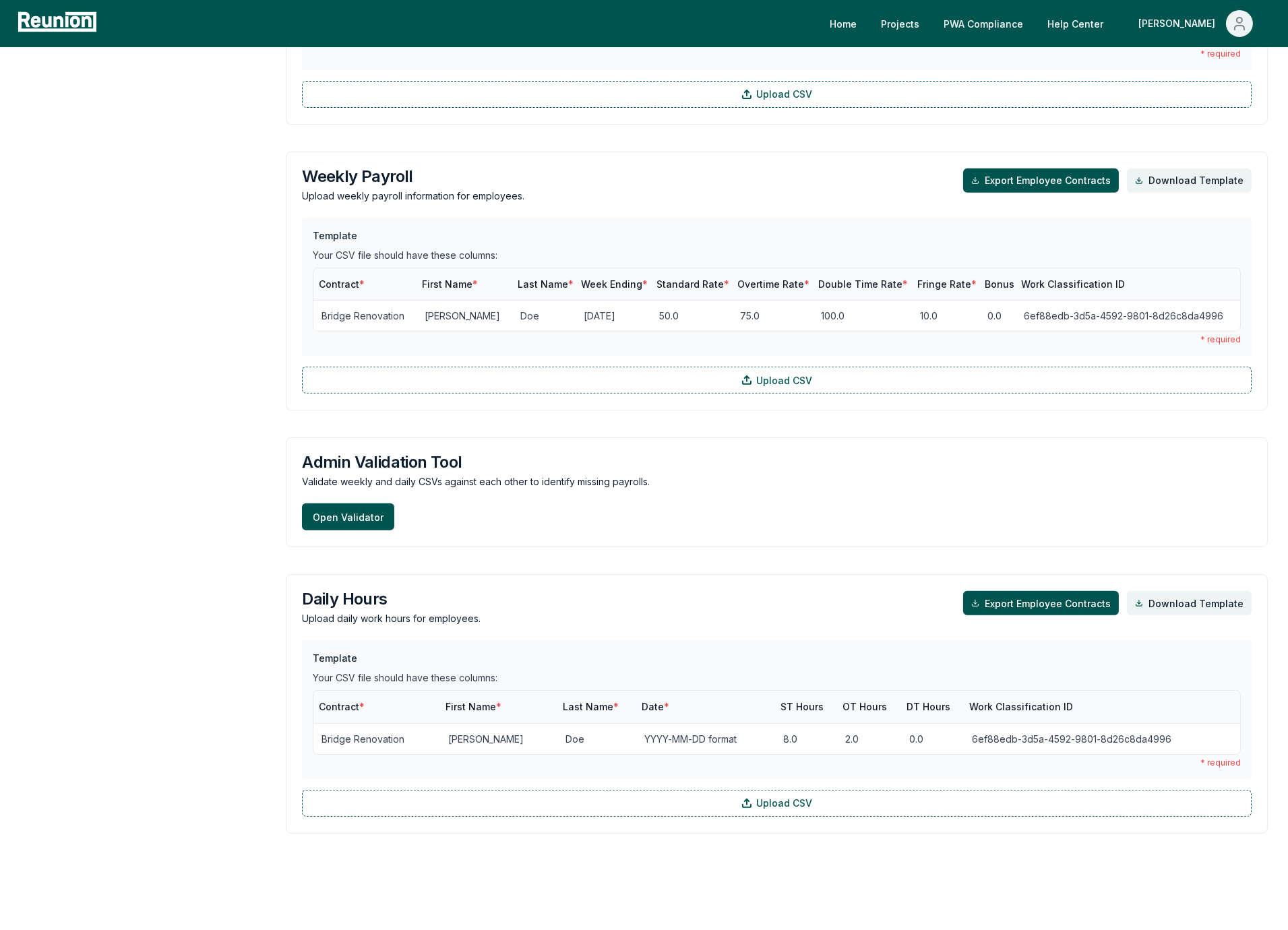
click at [391, 458] on h3 "Admin Validation Tool" at bounding box center [776, 463] width 950 height 17
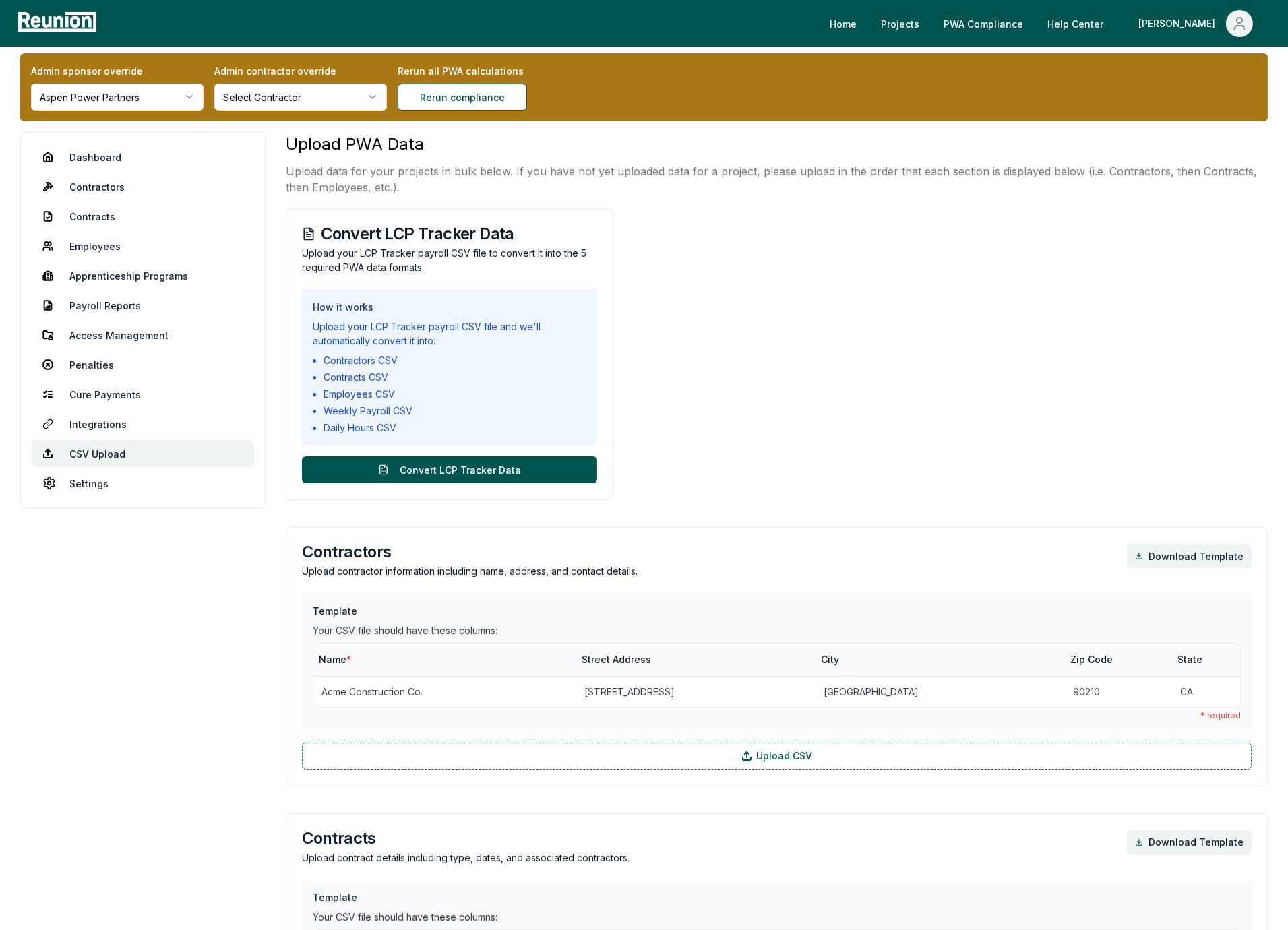
scroll to position [0, 0]
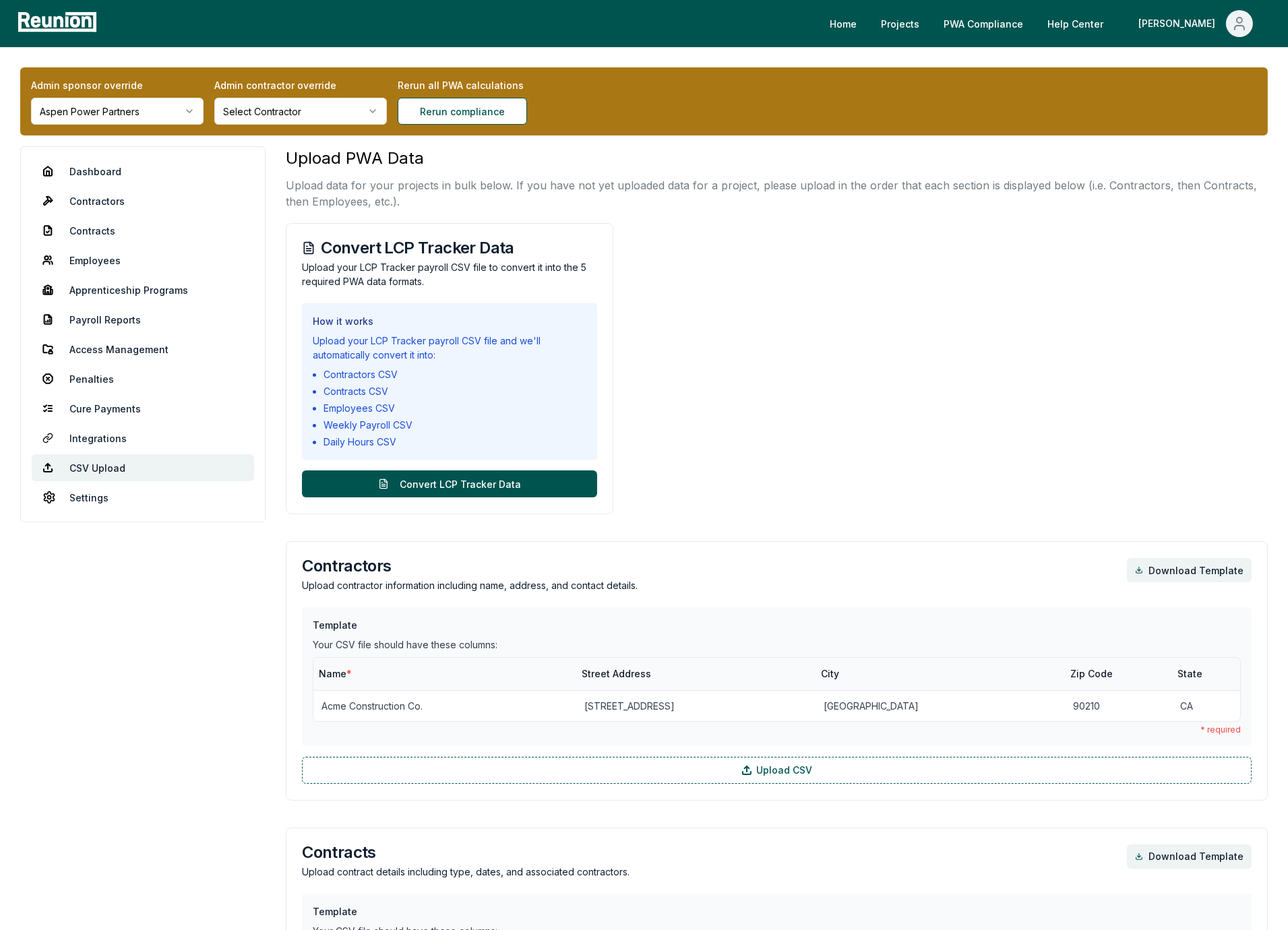
click at [437, 244] on h3 "Convert LCP Tracker Data" at bounding box center [450, 248] width 295 height 17
click at [493, 241] on h3 "Convert LCP Tracker Data" at bounding box center [450, 248] width 295 height 17
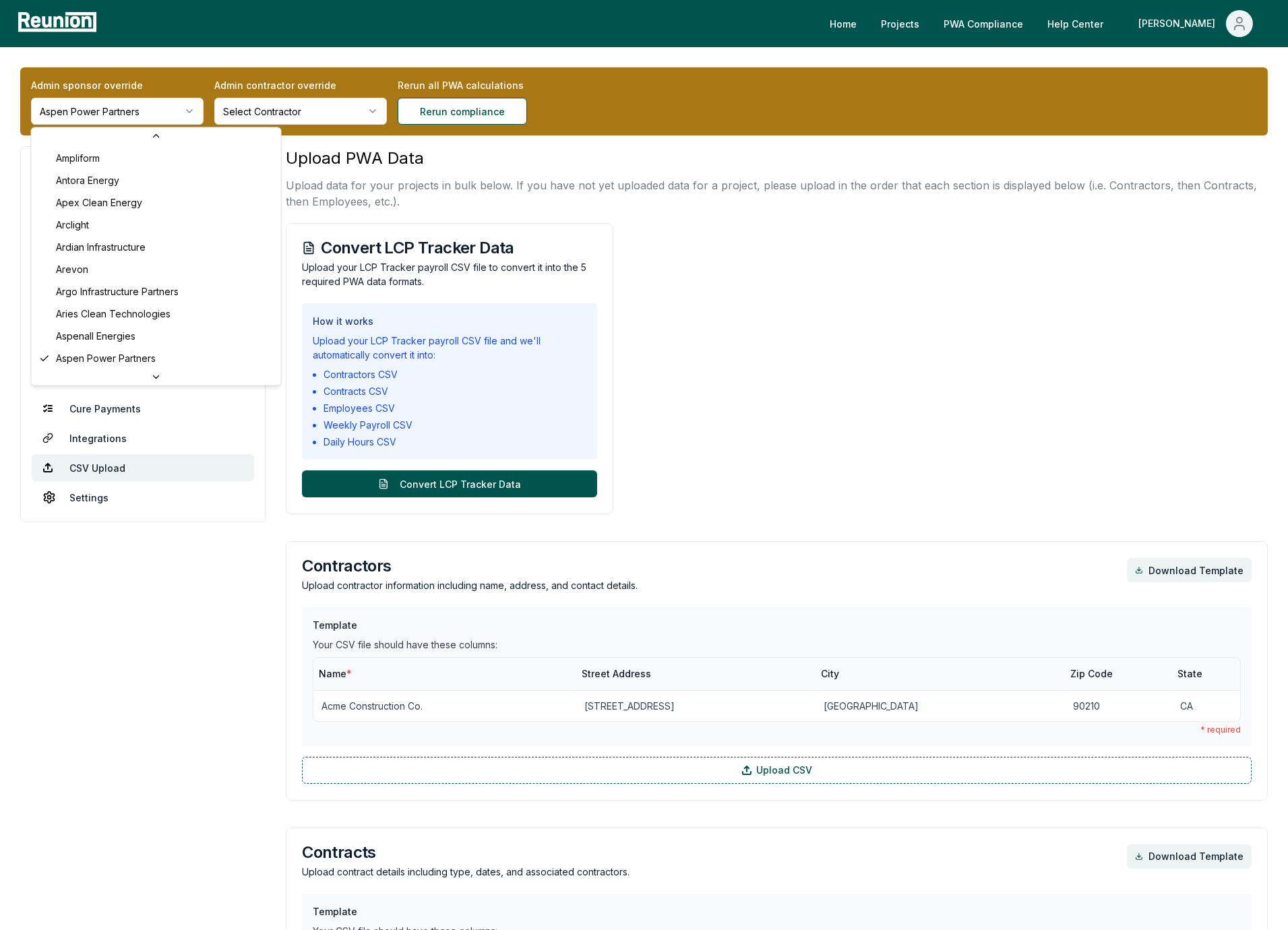
scroll to position [4635, 0]
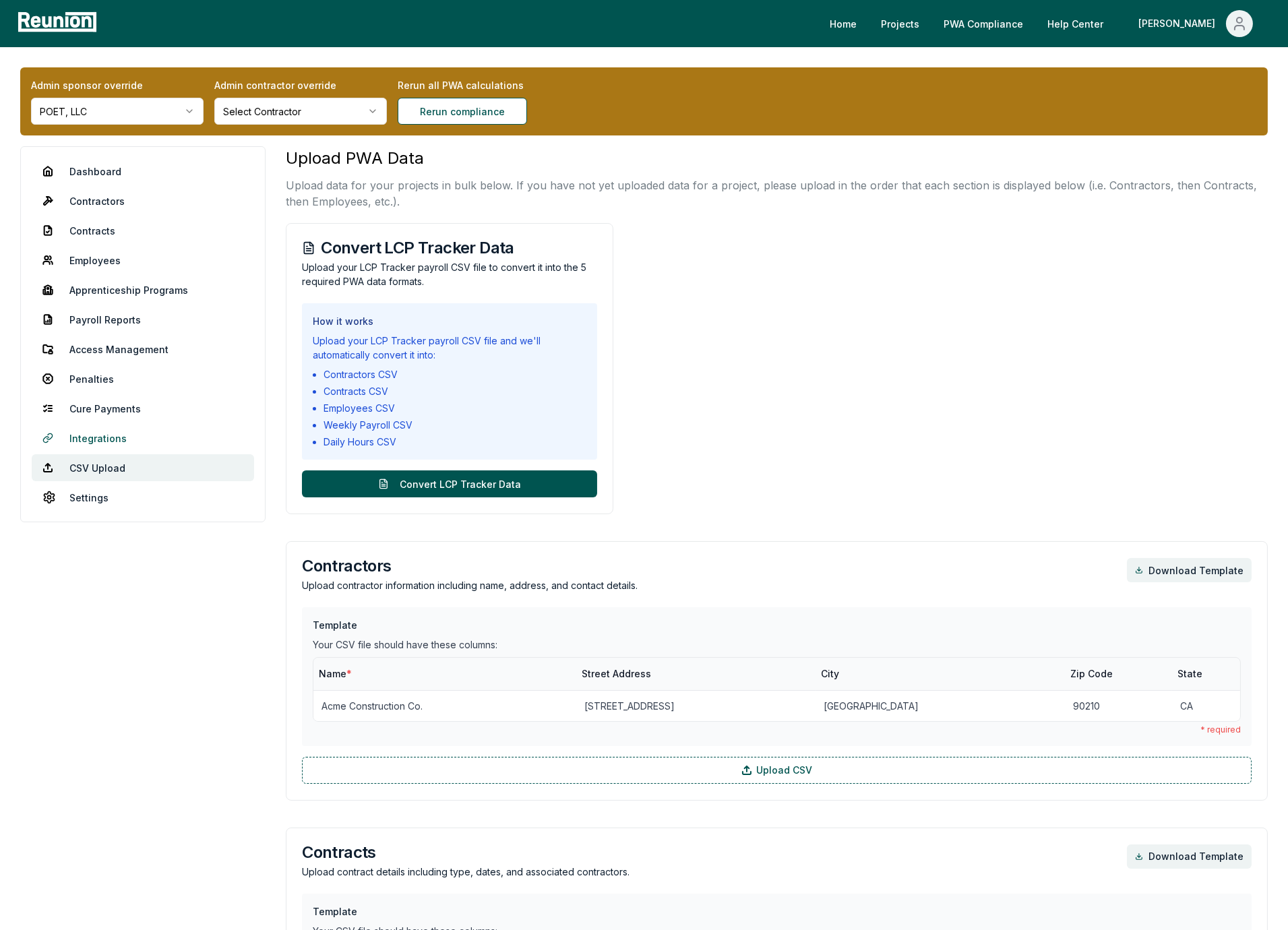
click at [106, 438] on link "Integrations" at bounding box center [143, 438] width 222 height 27
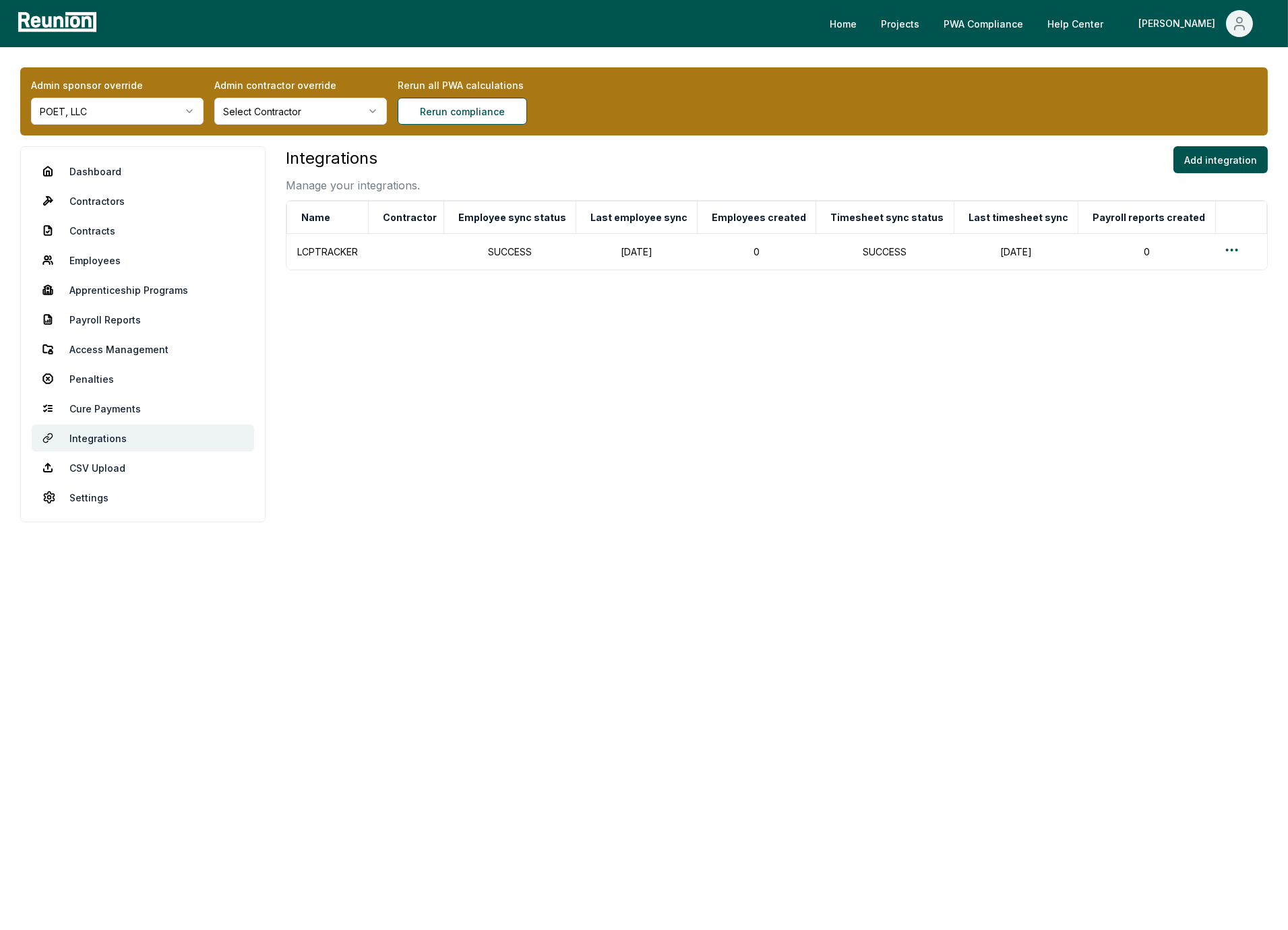
click at [851, 496] on div "Integrations Manage your integrations. Add integration Name [DEMOGRAPHIC_DATA] …" at bounding box center [777, 334] width 982 height 376
click at [1214, 159] on button "Add integration" at bounding box center [1221, 159] width 95 height 27
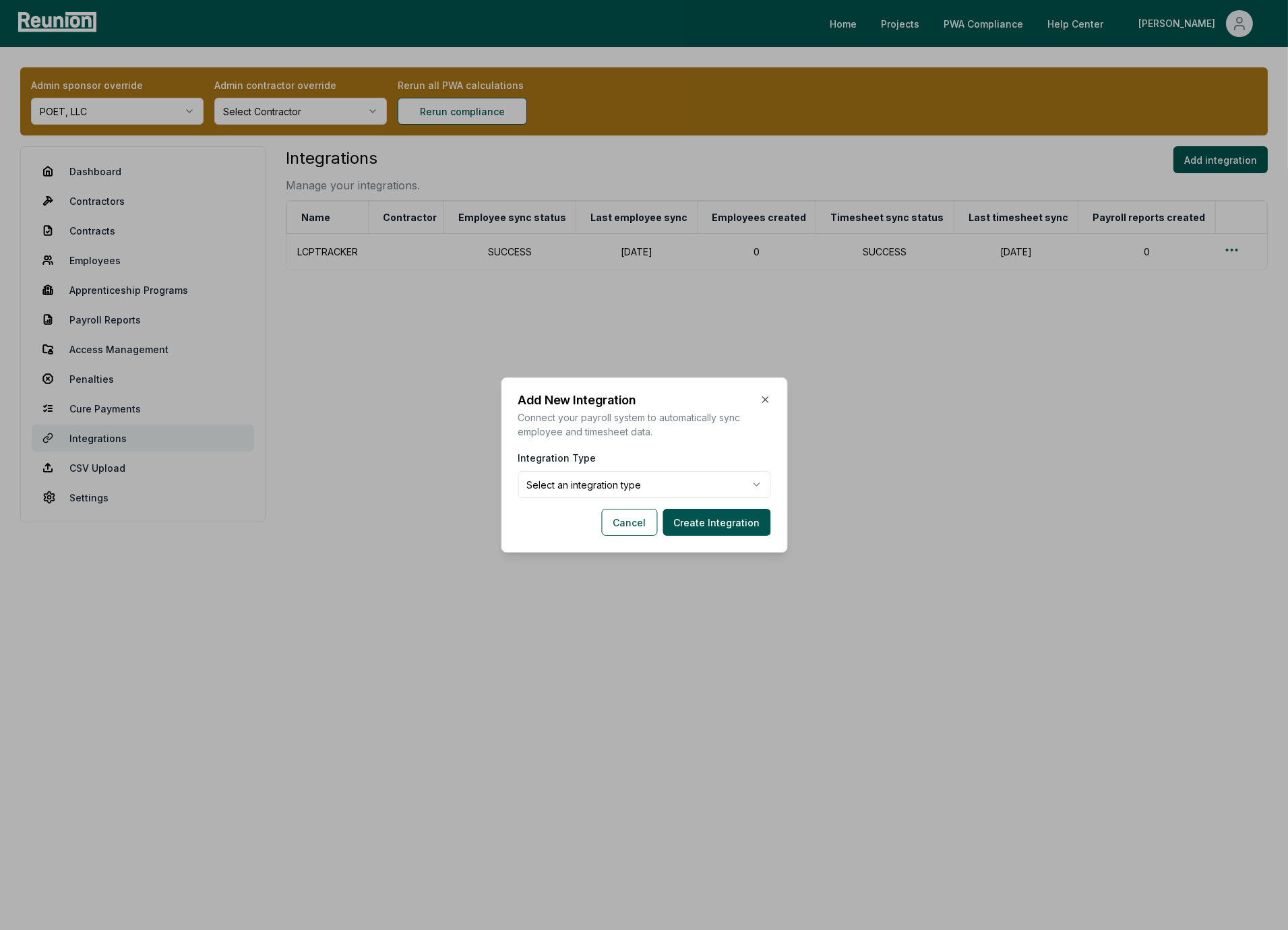
click at [605, 488] on body "**********" at bounding box center [644, 465] width 1288 height 930
click at [620, 447] on body "**********" at bounding box center [644, 465] width 1288 height 930
click at [620, 447] on div "**********" at bounding box center [644, 465] width 286 height 175
click at [639, 522] on button "Cancel" at bounding box center [629, 523] width 56 height 27
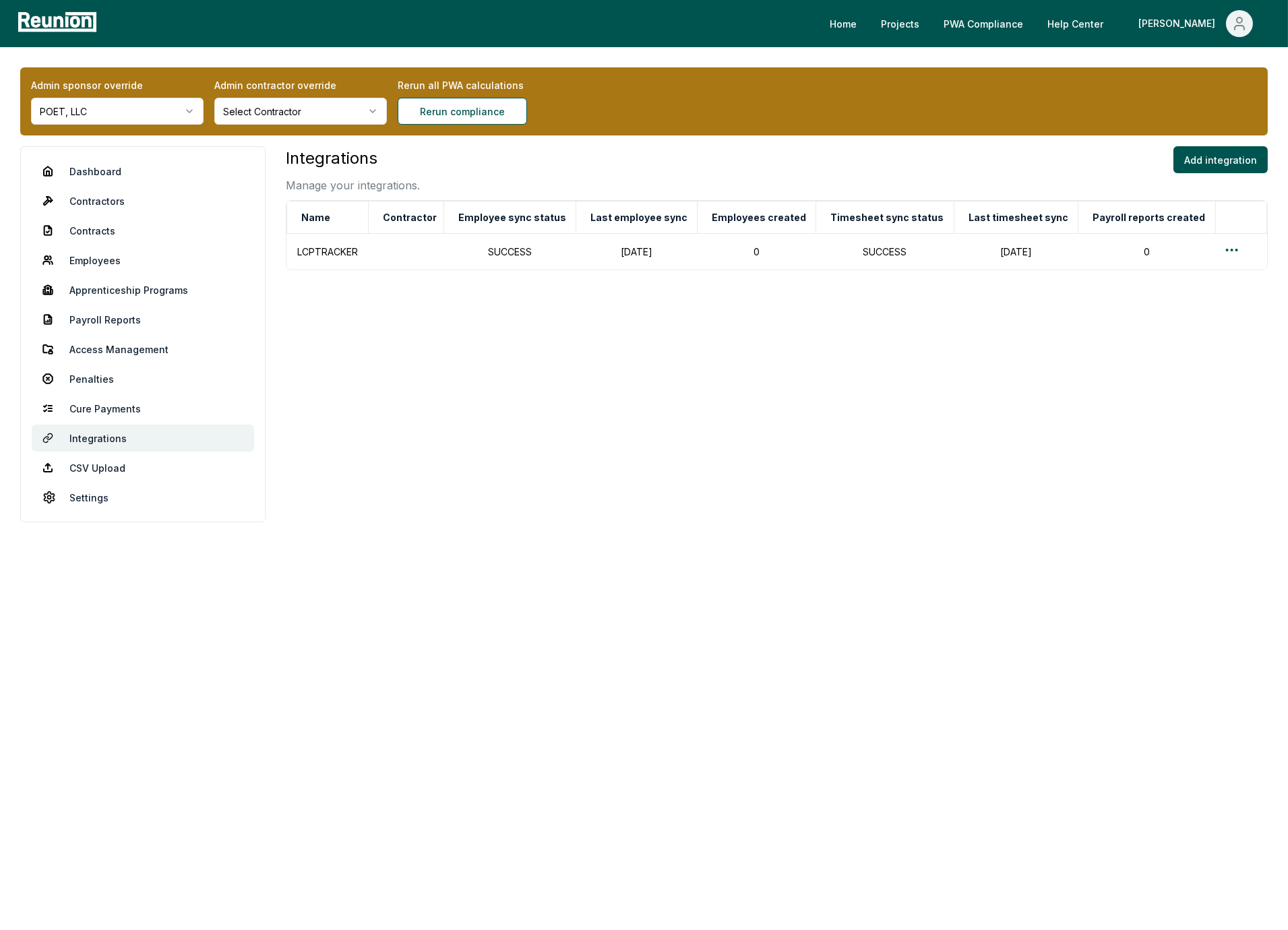
click at [572, 358] on div "Integrations Manage your integrations. Add integration Name Contractor Employee…" at bounding box center [777, 334] width 982 height 376
click at [581, 171] on div "Integrations Manage your integrations. Add integration" at bounding box center [777, 169] width 982 height 47
click at [465, 338] on div "Integrations Manage your integrations. Add integration Name Contractor Employee…" at bounding box center [777, 334] width 982 height 376
click at [124, 462] on link "CSV Upload" at bounding box center [143, 468] width 222 height 27
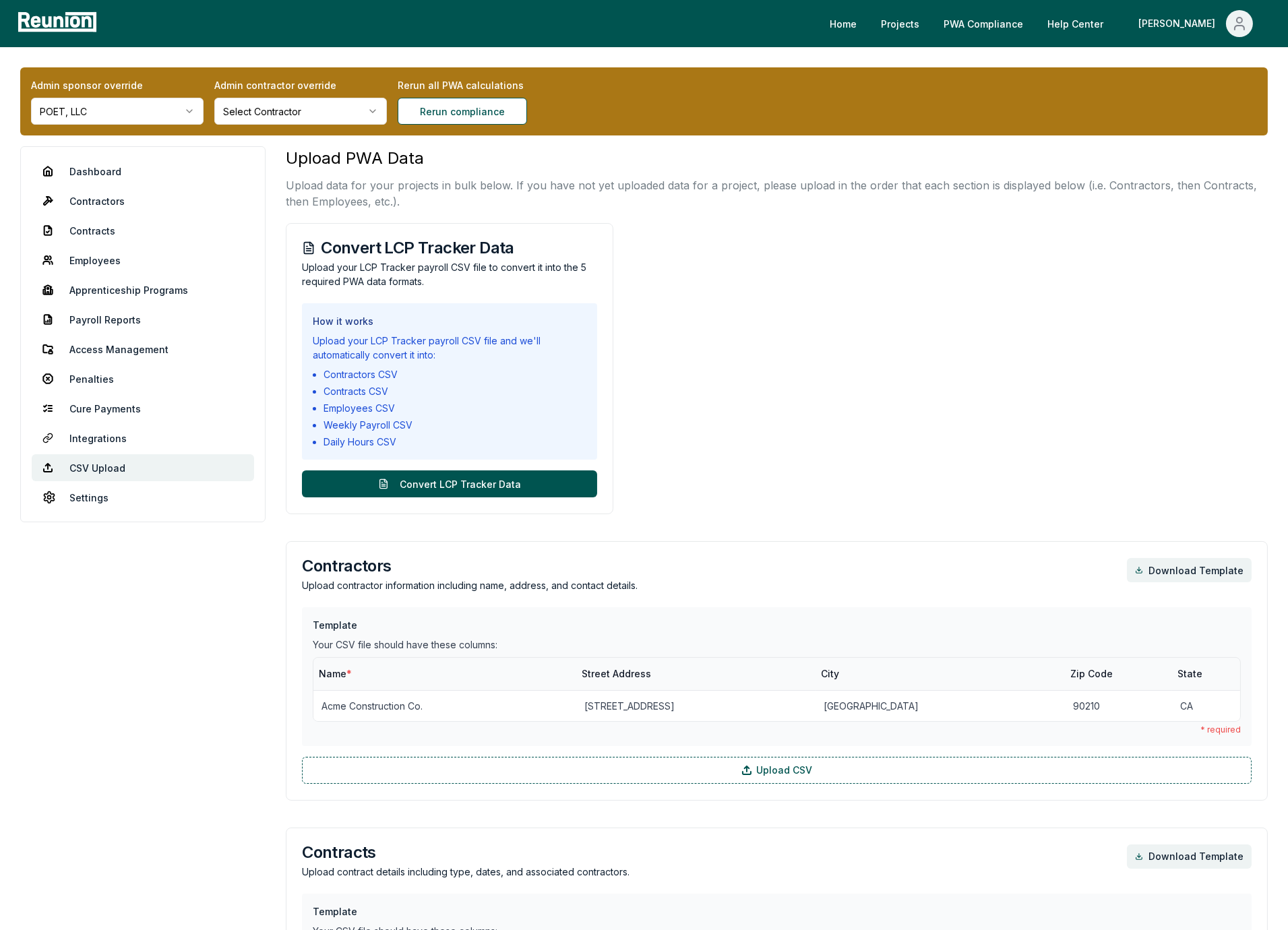
click at [90, 321] on link "Payroll Reports" at bounding box center [143, 319] width 222 height 27
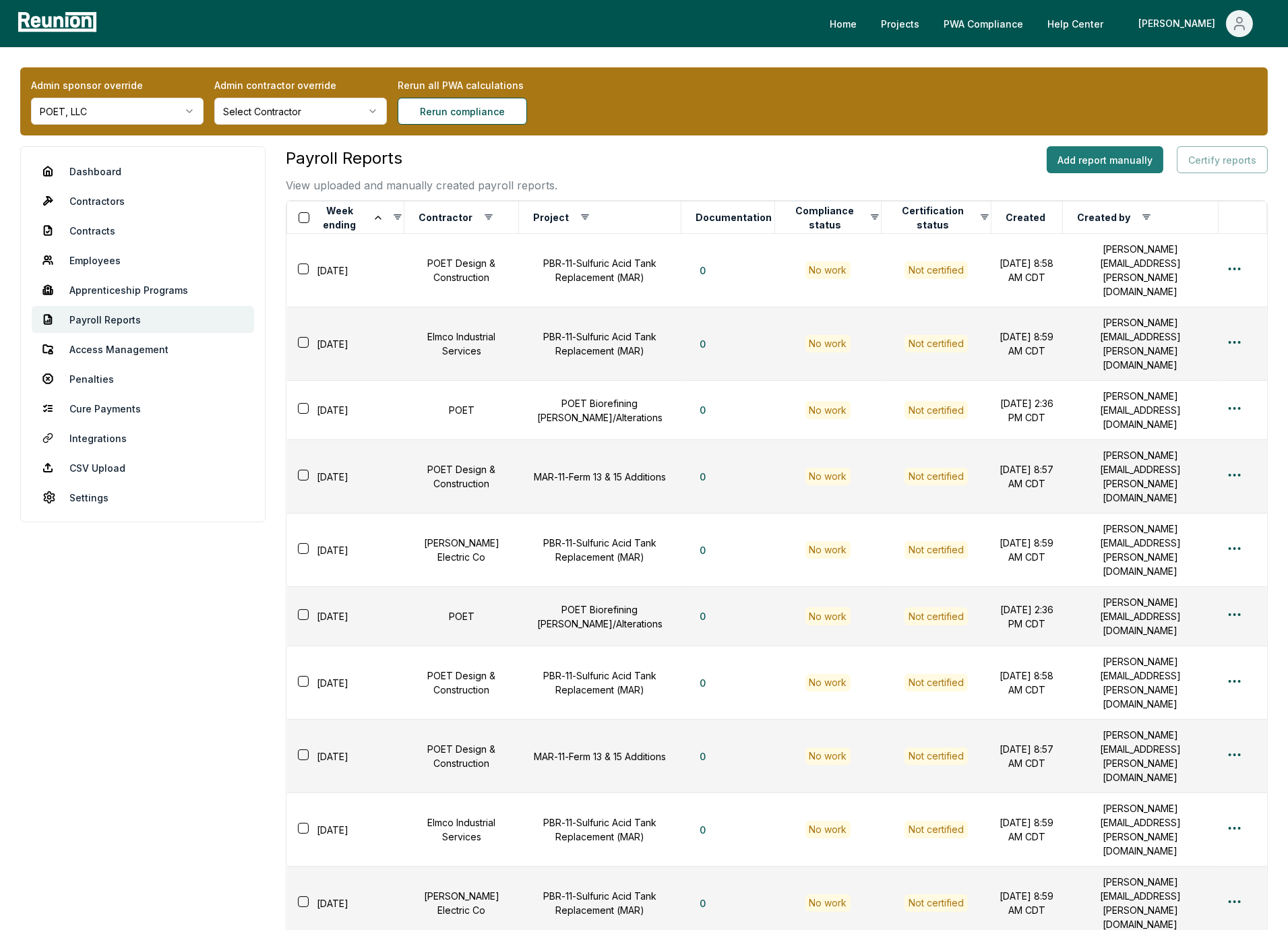
click at [1107, 153] on button "Add report manually" at bounding box center [1105, 159] width 117 height 27
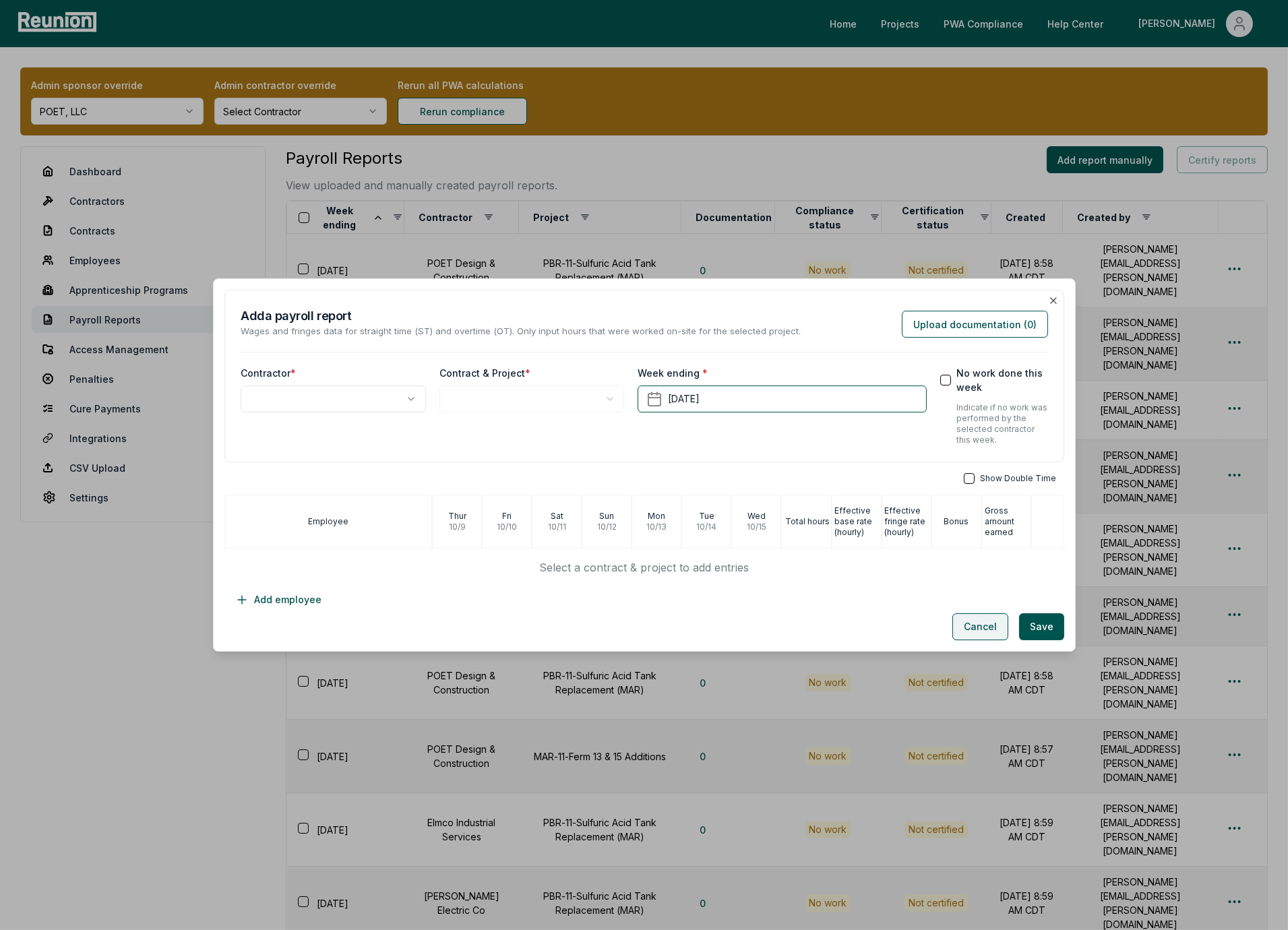
click at [974, 618] on button "Cancel" at bounding box center [979, 627] width 56 height 27
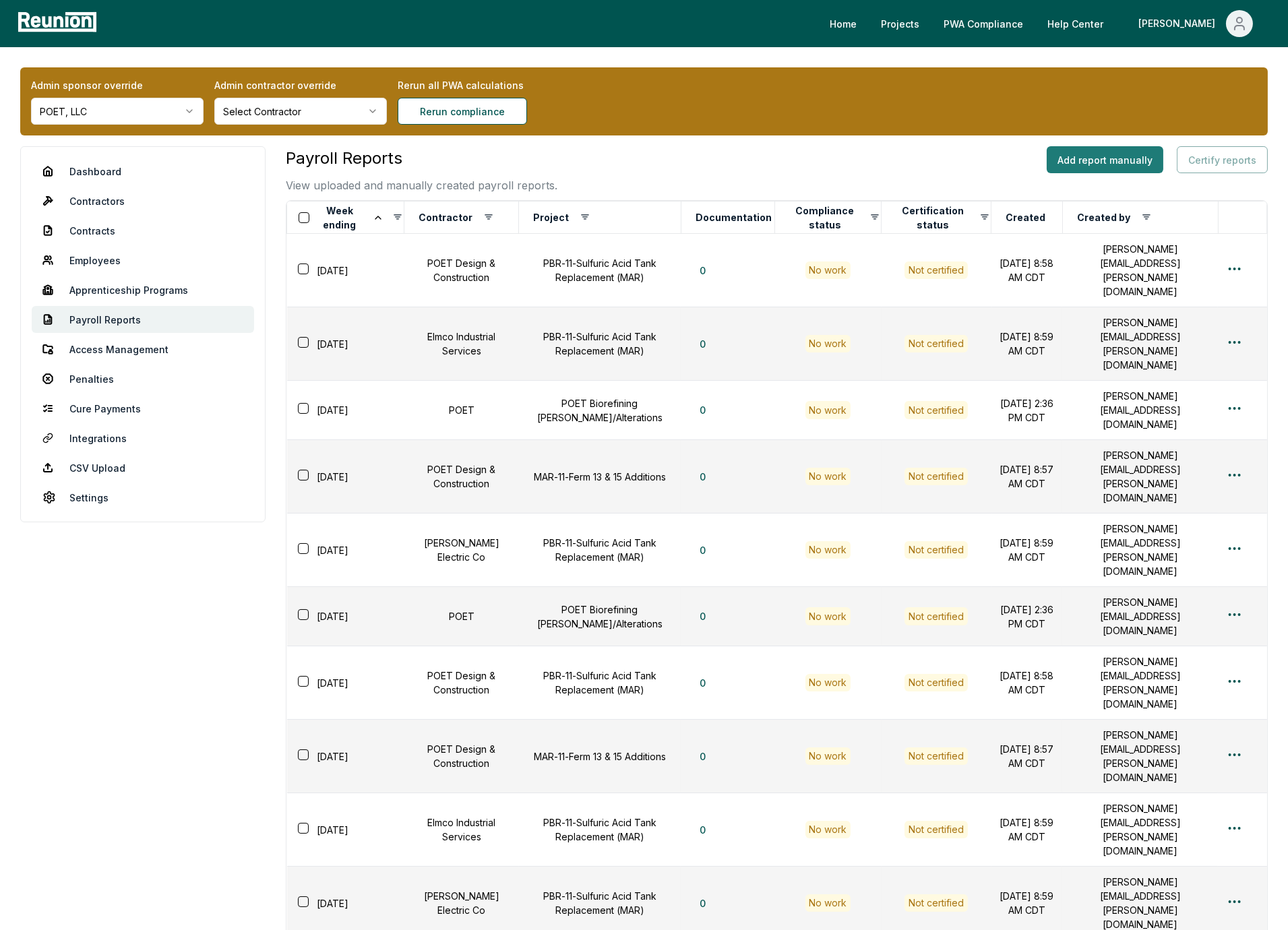
click at [1103, 146] on button "Add report manually" at bounding box center [1105, 159] width 117 height 27
click at [608, 159] on div "Payroll Reports View uploaded and manually created payroll reports. Add report …" at bounding box center [777, 169] width 982 height 47
click at [90, 168] on link "Dashboard" at bounding box center [143, 171] width 222 height 27
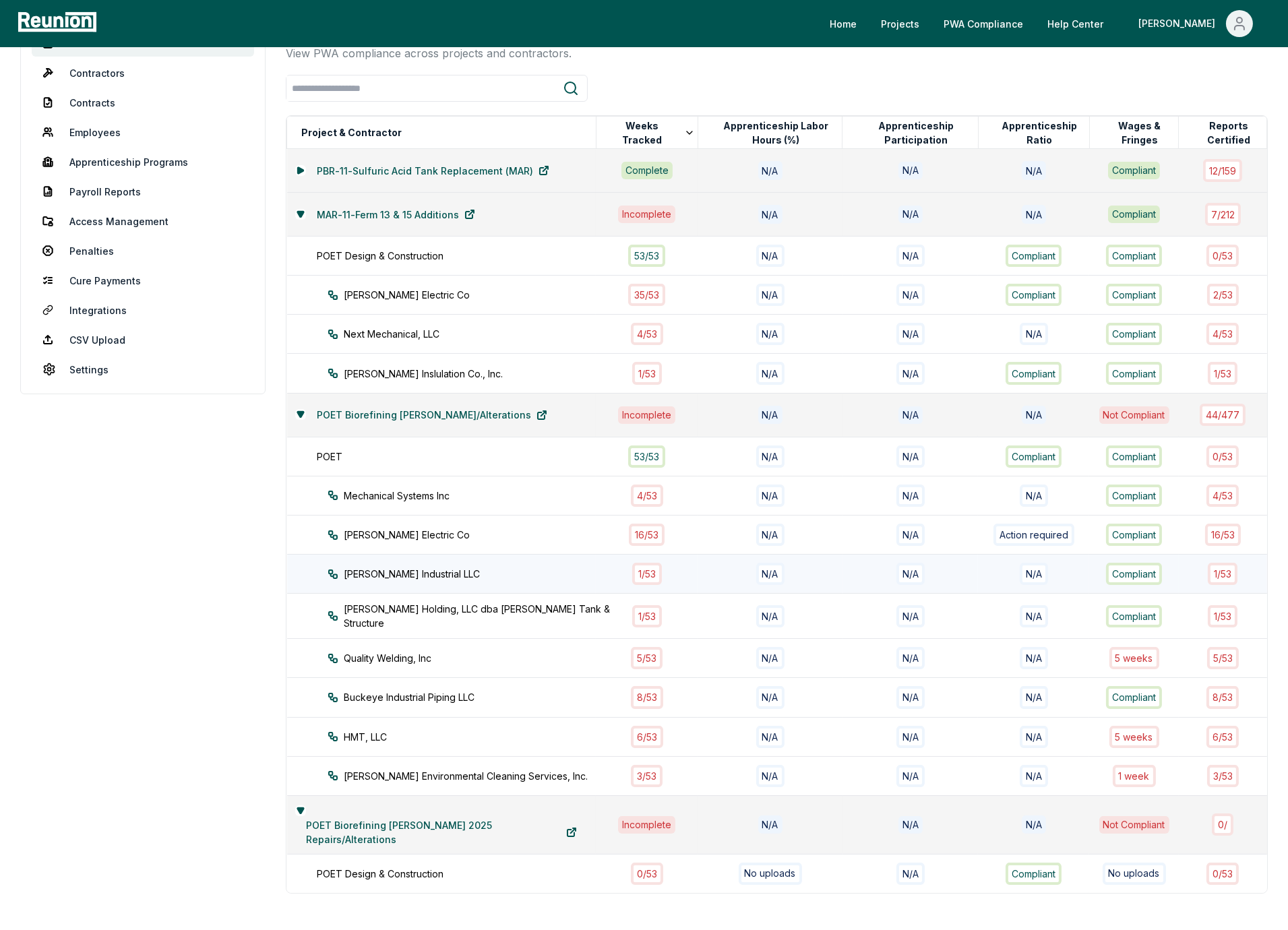
scroll to position [84, 0]
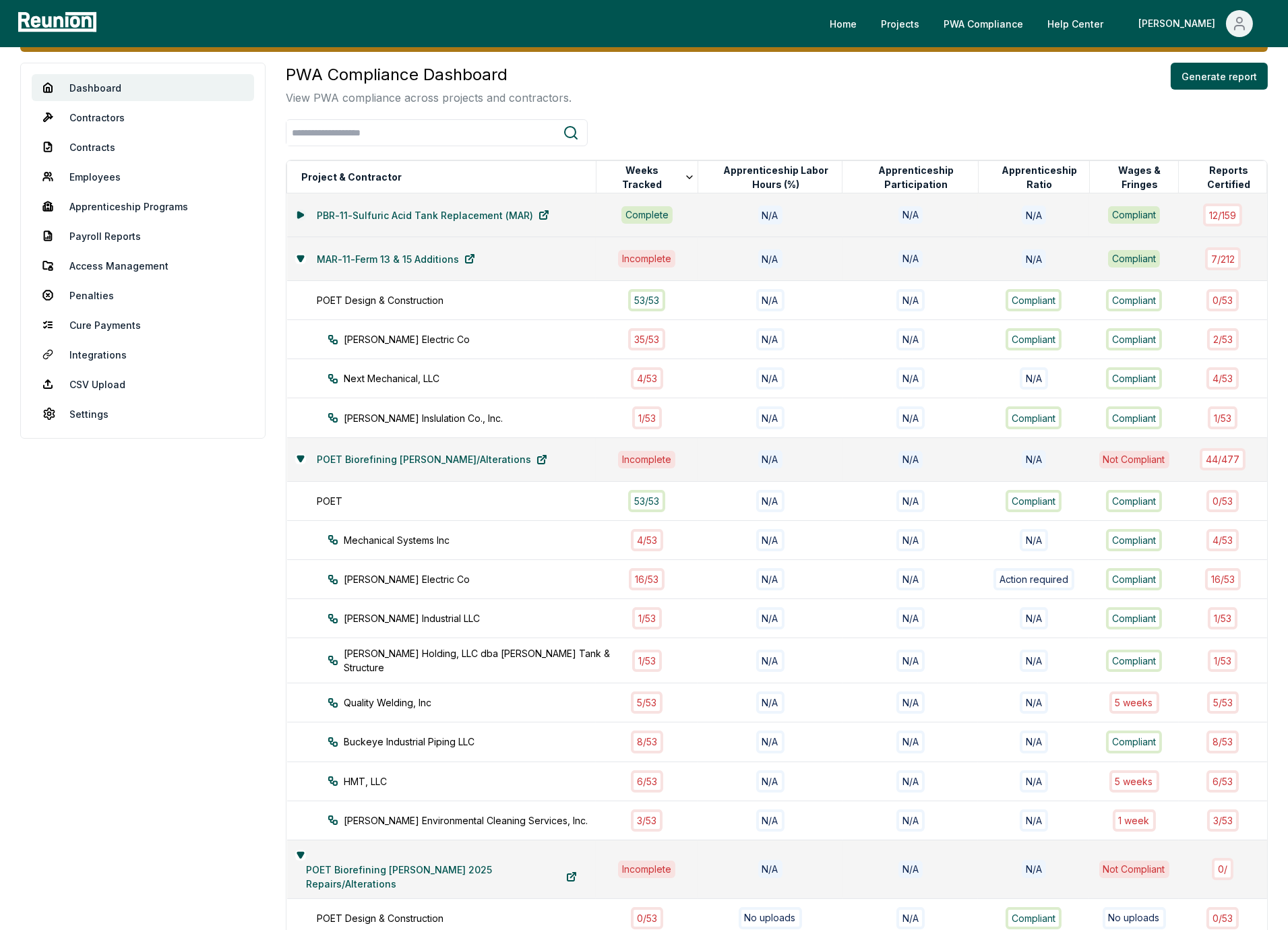
click at [300, 212] on icon at bounding box center [300, 214] width 6 height 6
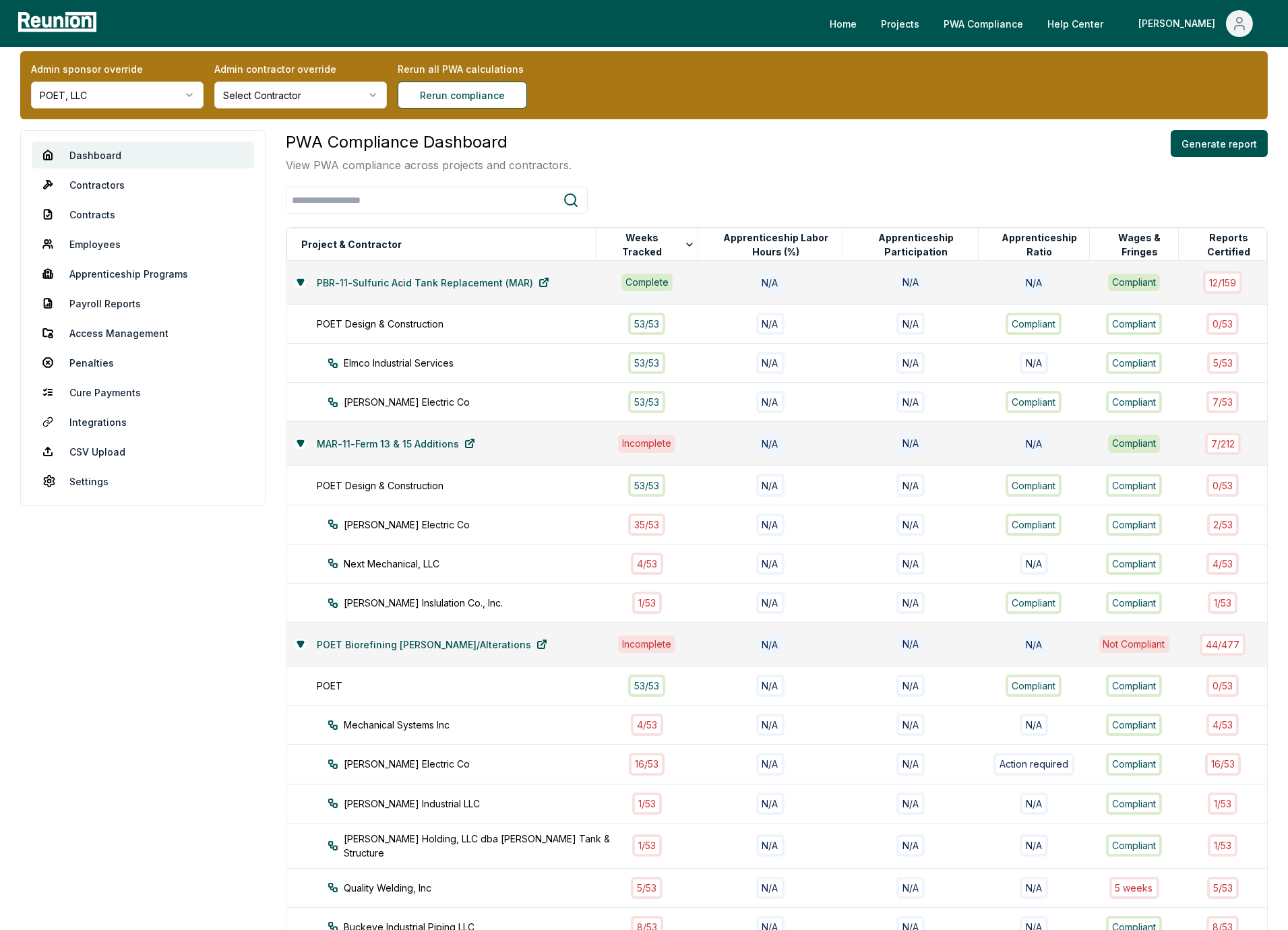
scroll to position [0, 0]
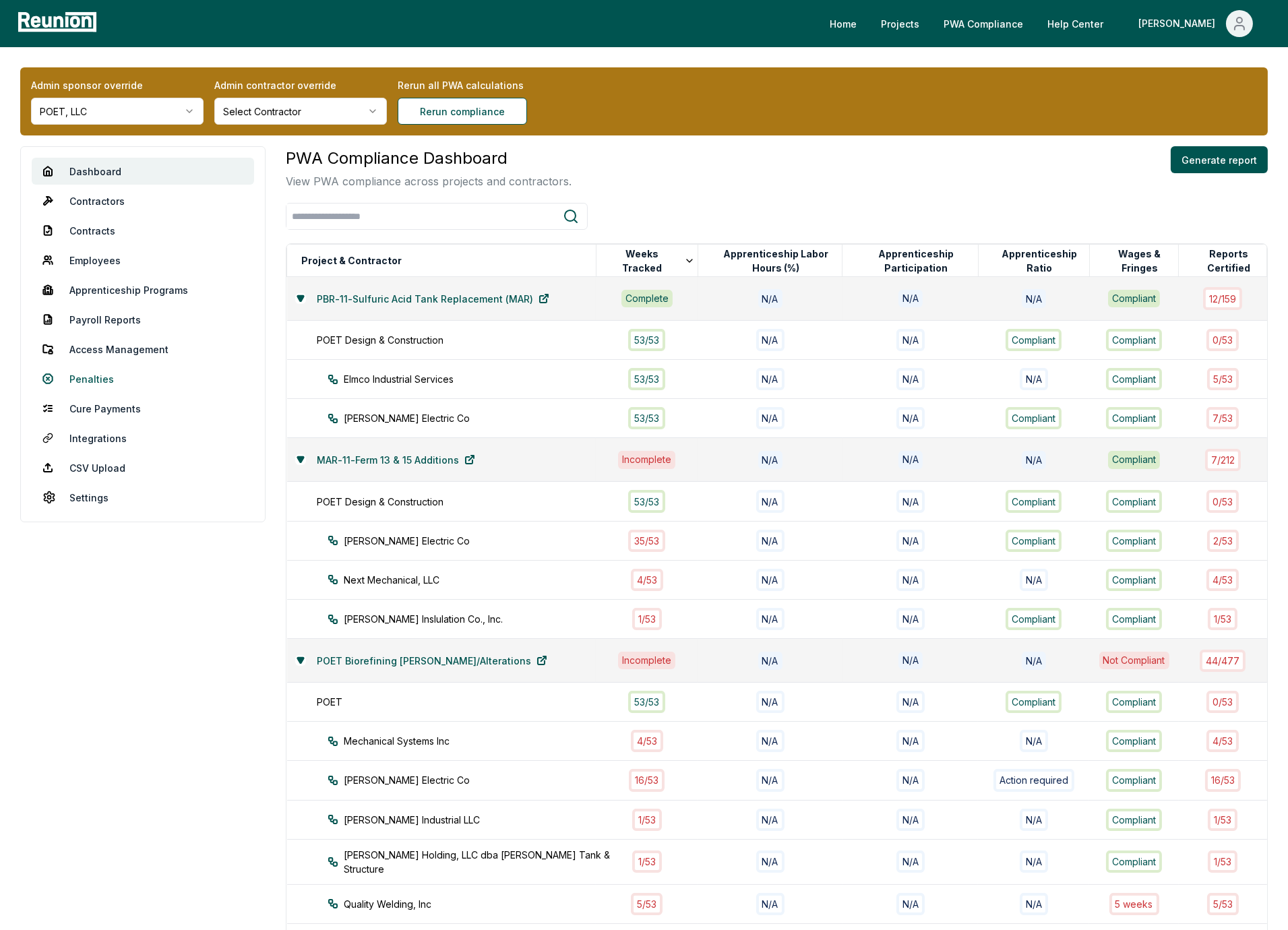
click at [95, 377] on link "Penalties" at bounding box center [143, 378] width 222 height 27
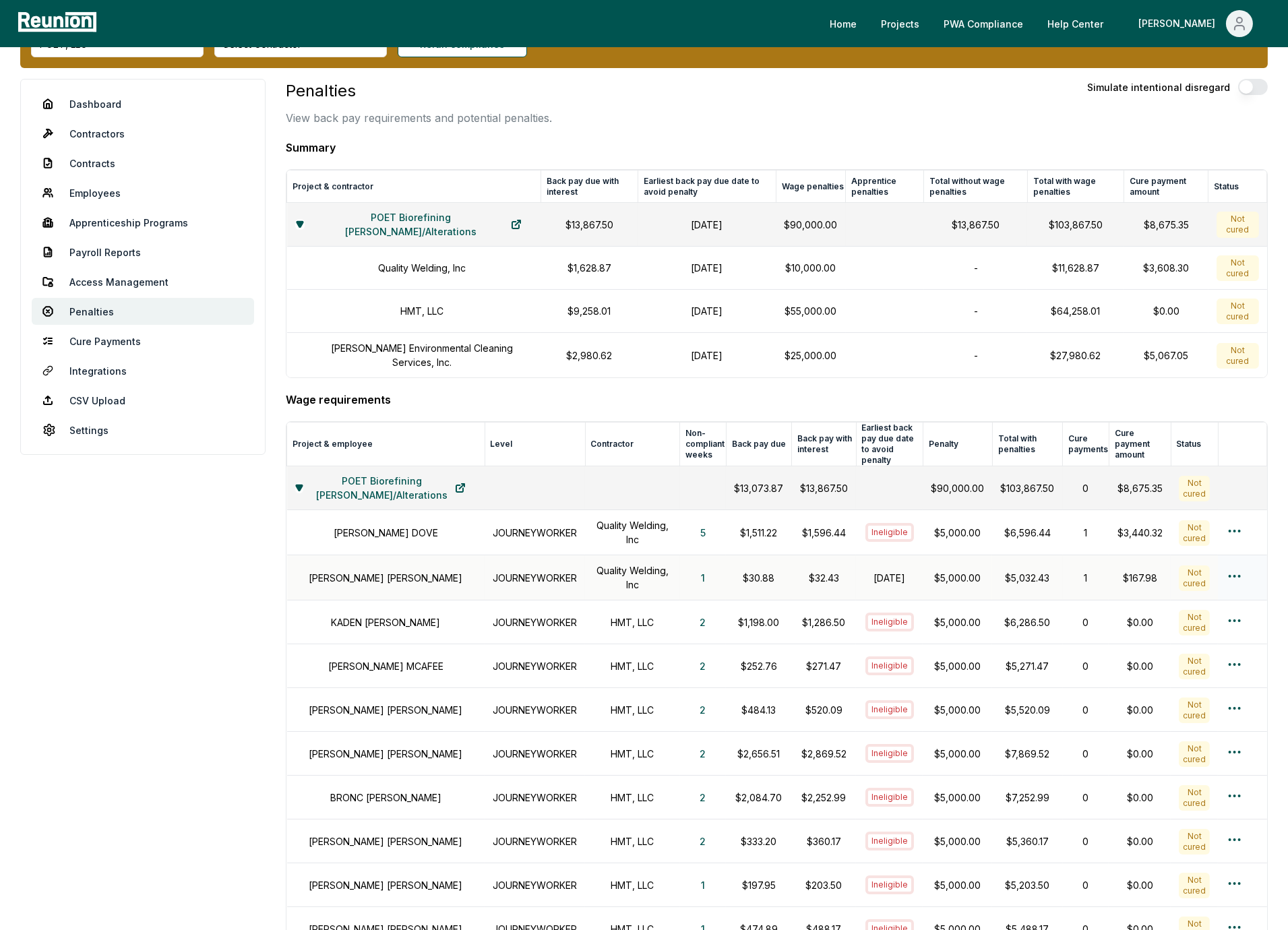
scroll to position [157, 0]
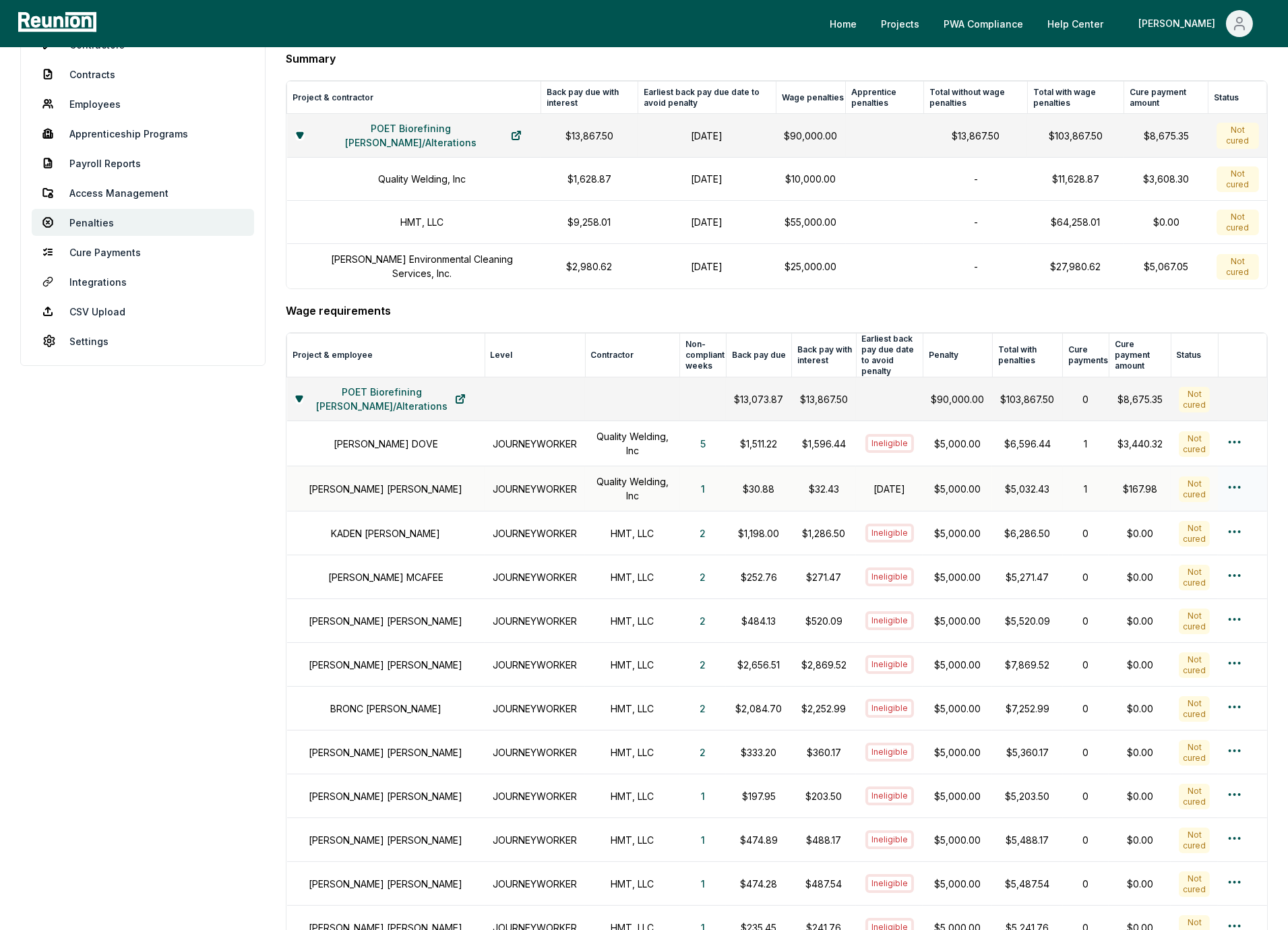
click at [1232, 470] on html "Please visit us on your desktop We're working on making our marketplace mobile-…" at bounding box center [644, 806] width 1288 height 1927
click at [1146, 473] on html "Please visit us on your desktop We're working on making our marketplace mobile-…" at bounding box center [644, 806] width 1288 height 1927
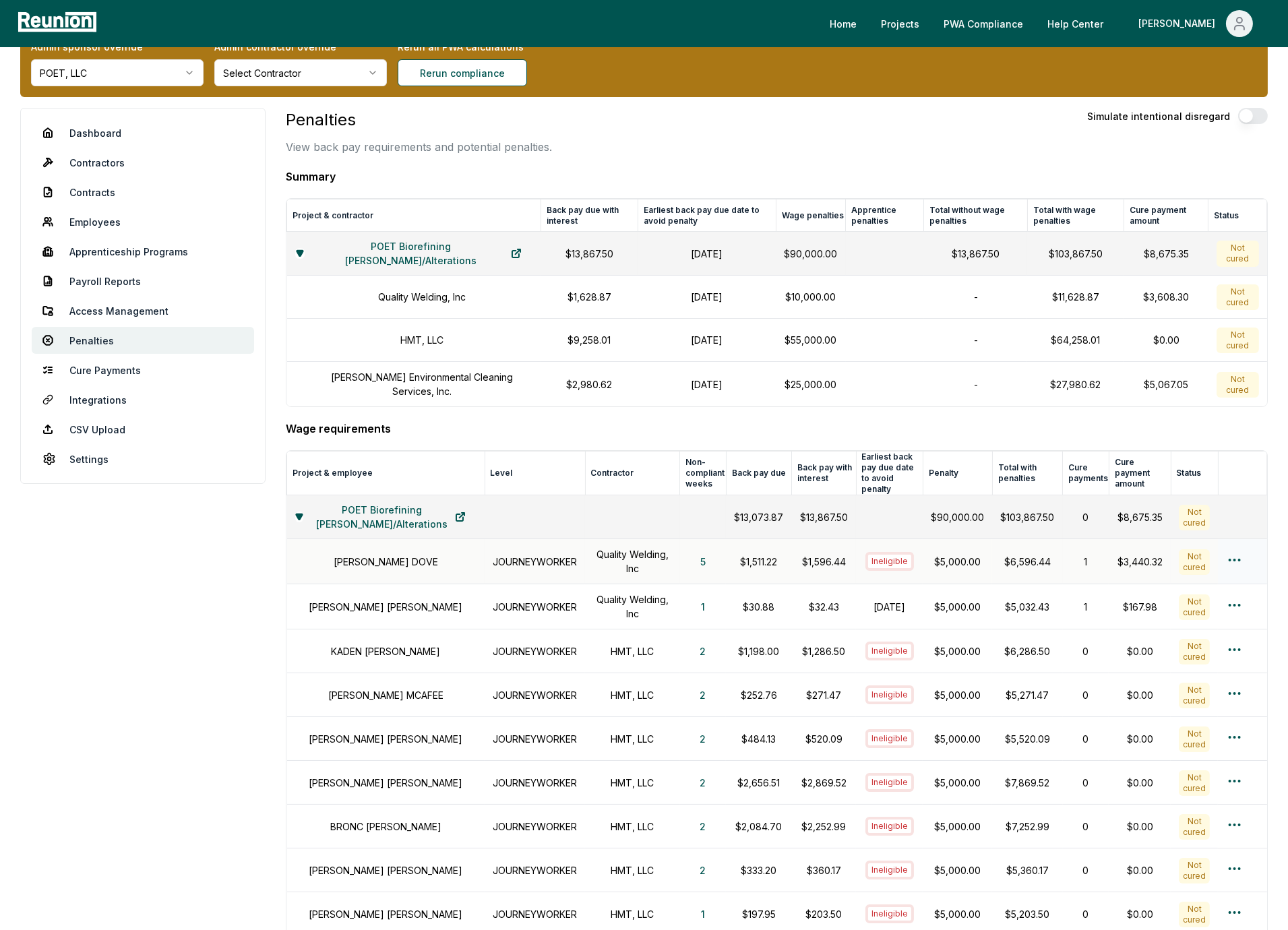
scroll to position [0, 0]
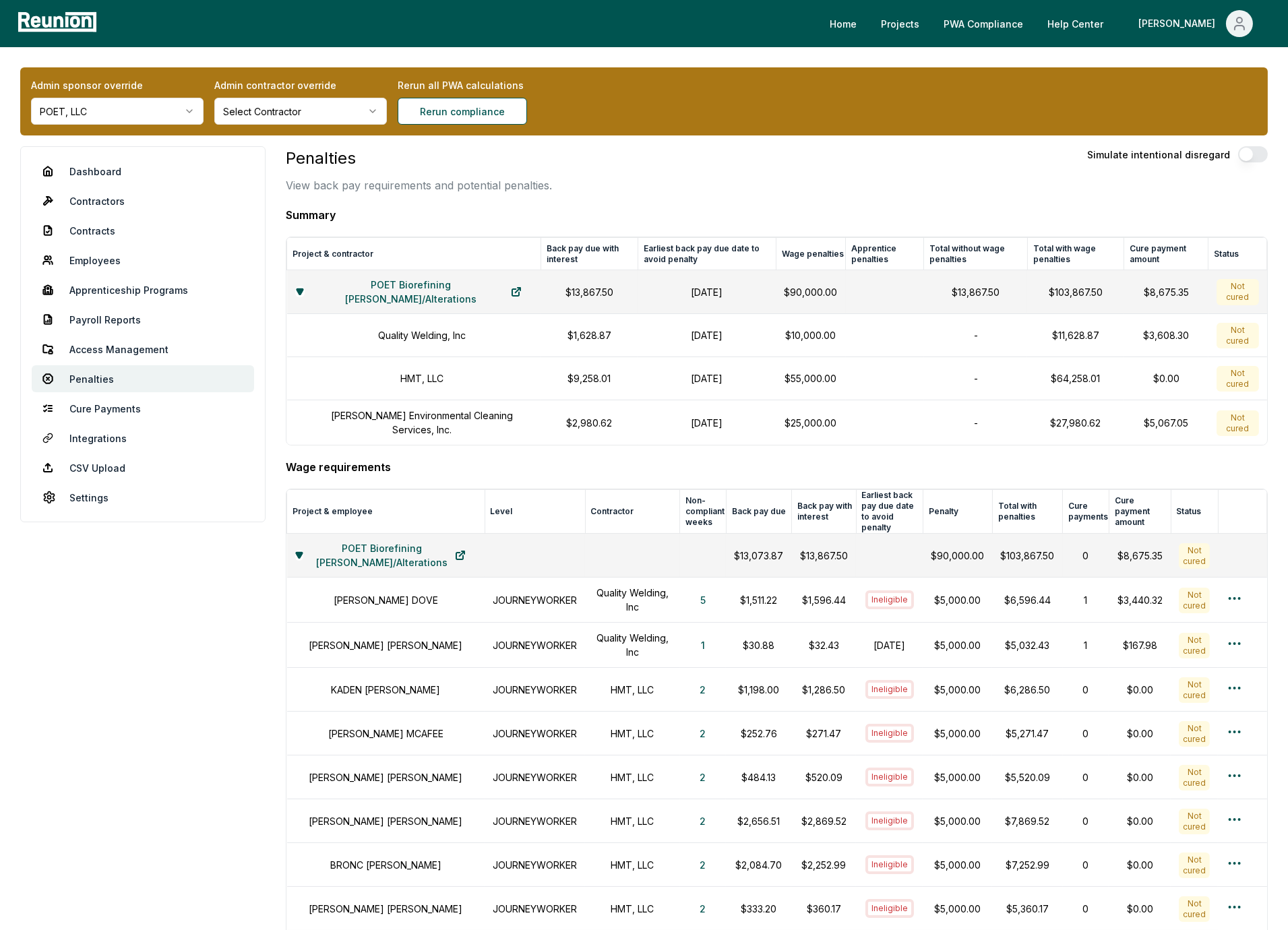
click at [1106, 468] on h4 "Wage requirements" at bounding box center [777, 467] width 982 height 17
click at [1028, 253] on th "Total with wage penalties" at bounding box center [1075, 254] width 96 height 32
click at [1009, 214] on h4 "Summary" at bounding box center [777, 215] width 982 height 17
click at [134, 354] on link "Access Management" at bounding box center [143, 349] width 222 height 27
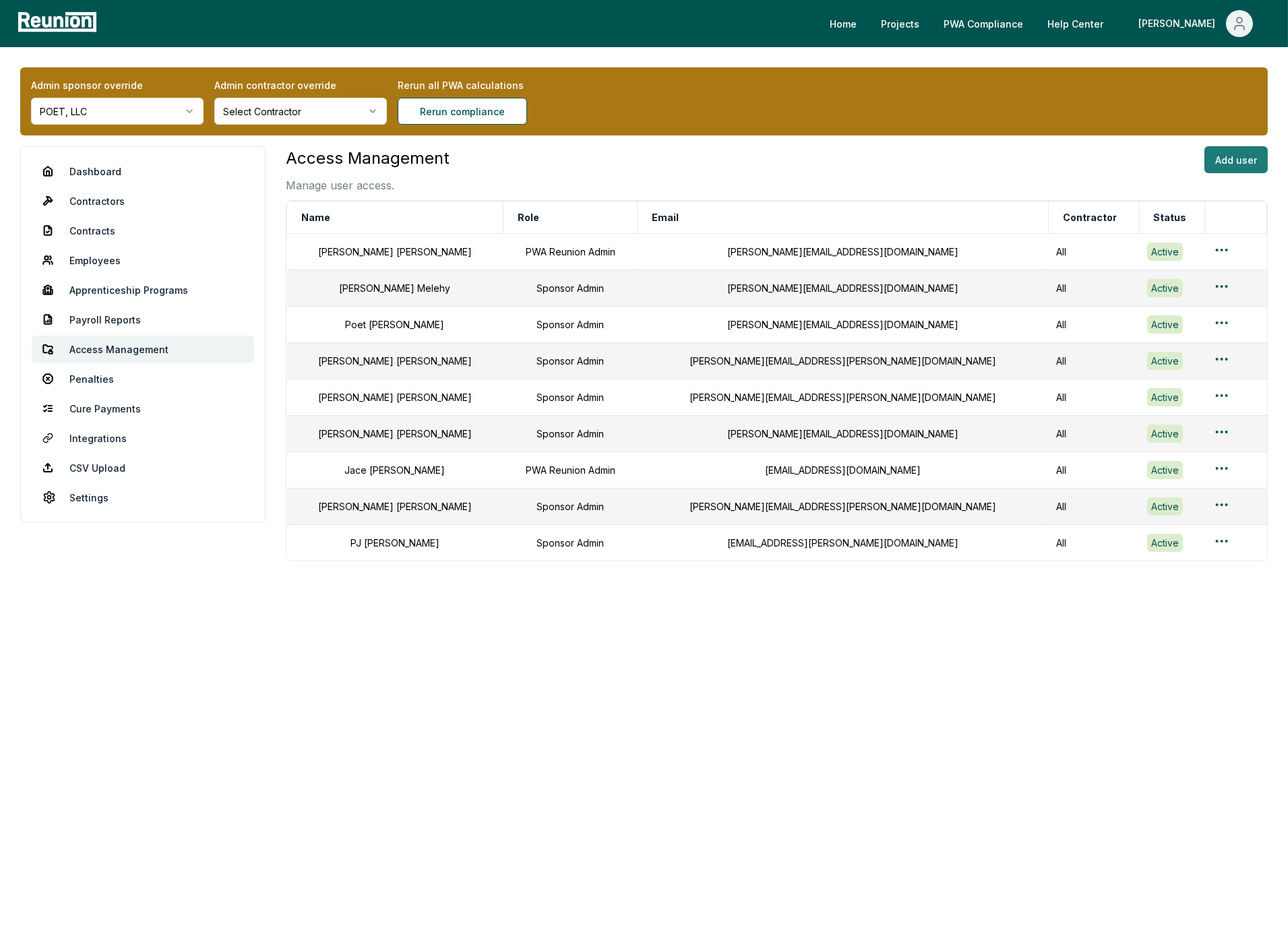
click at [1248, 157] on button "Add user" at bounding box center [1236, 159] width 63 height 27
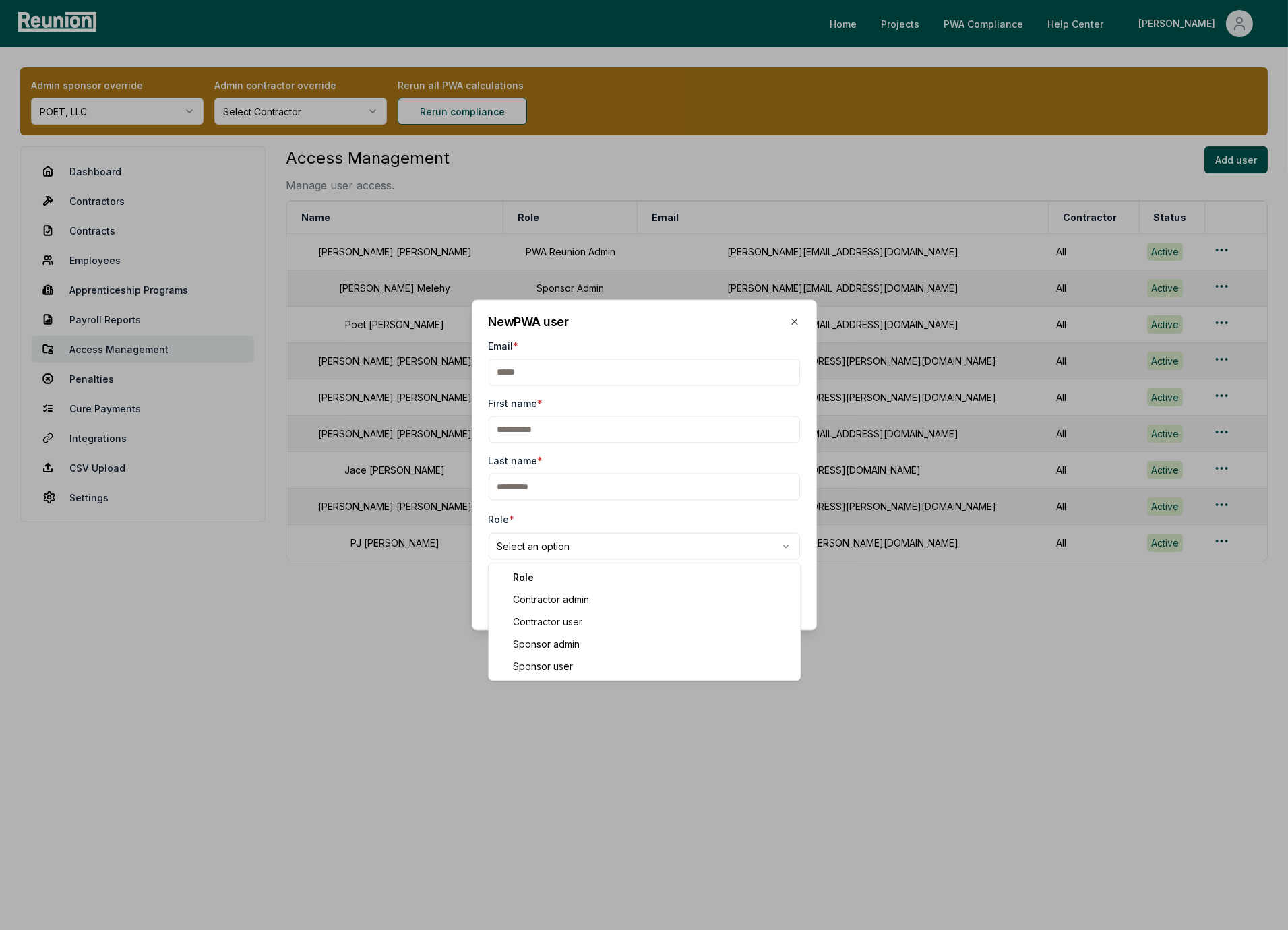
click at [563, 546] on body "Please visit us on your desktop We're working on making our marketplace mobile-…" at bounding box center [644, 465] width 1288 height 930
select select "**********"
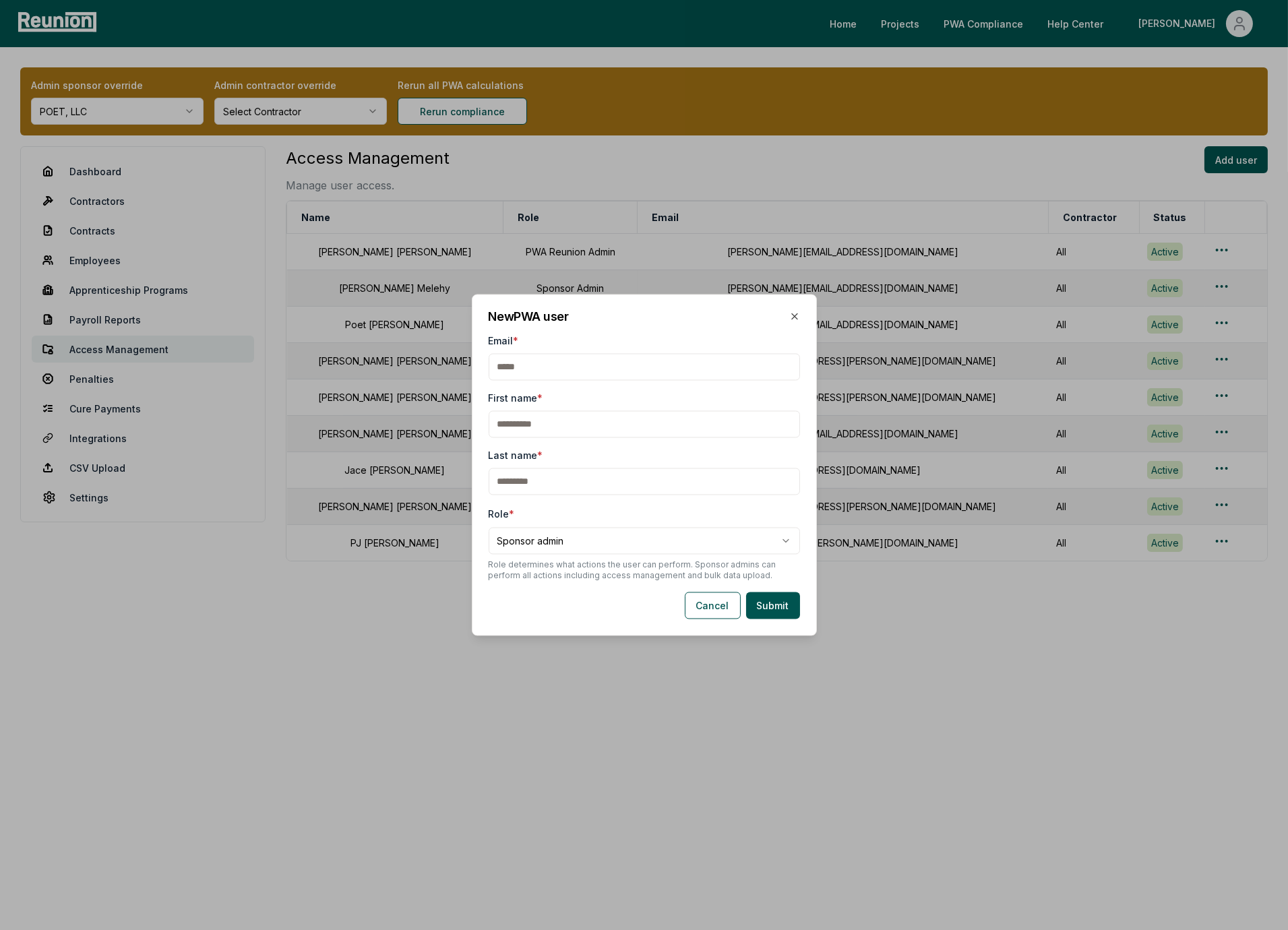
click at [607, 545] on body "Please visit us on your desktop We're working on making our marketplace mobile-…" at bounding box center [644, 465] width 1288 height 930
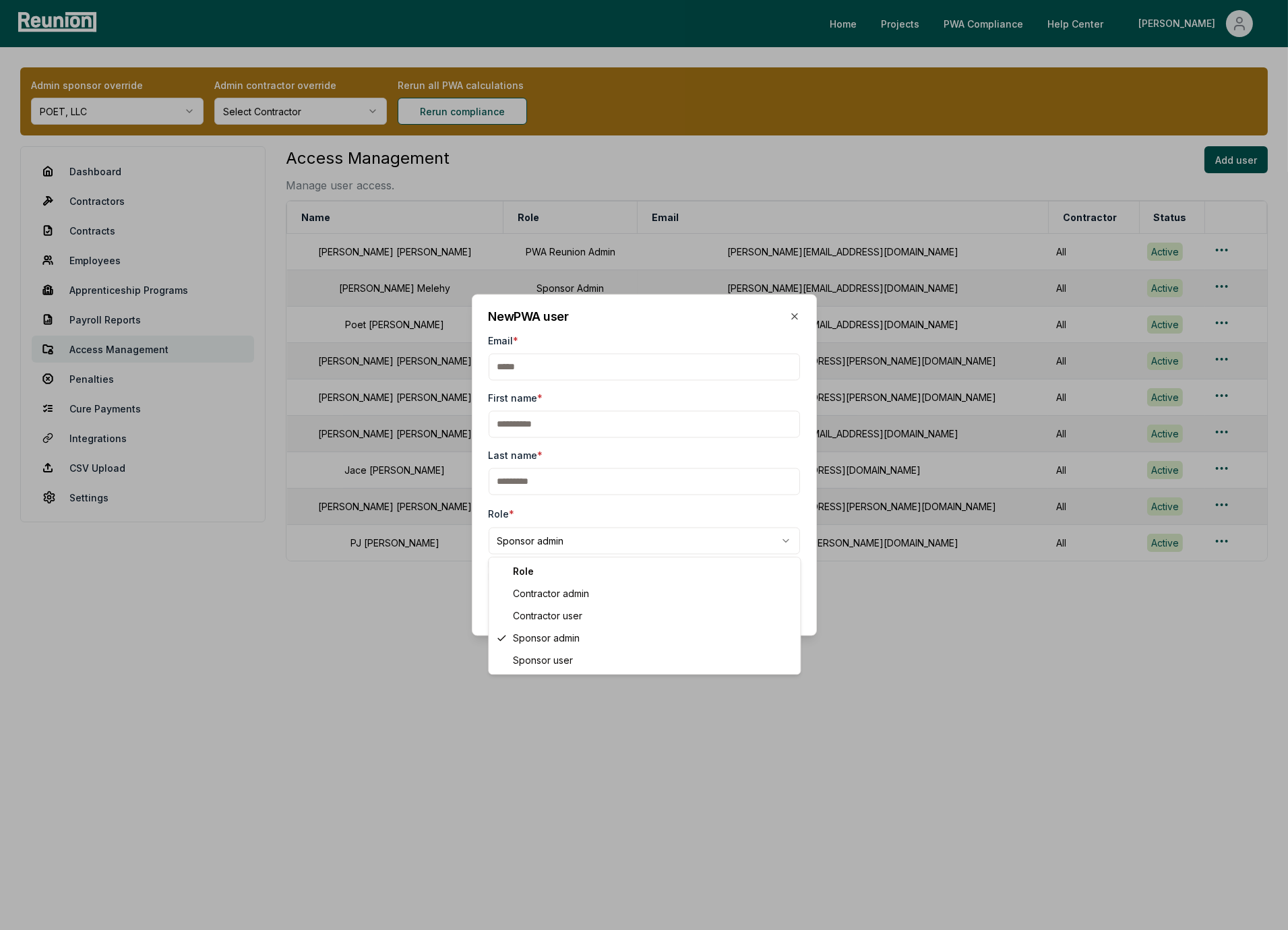
click at [608, 509] on body "Please visit us on your desktop We're working on making our marketplace mobile-…" at bounding box center [644, 465] width 1288 height 930
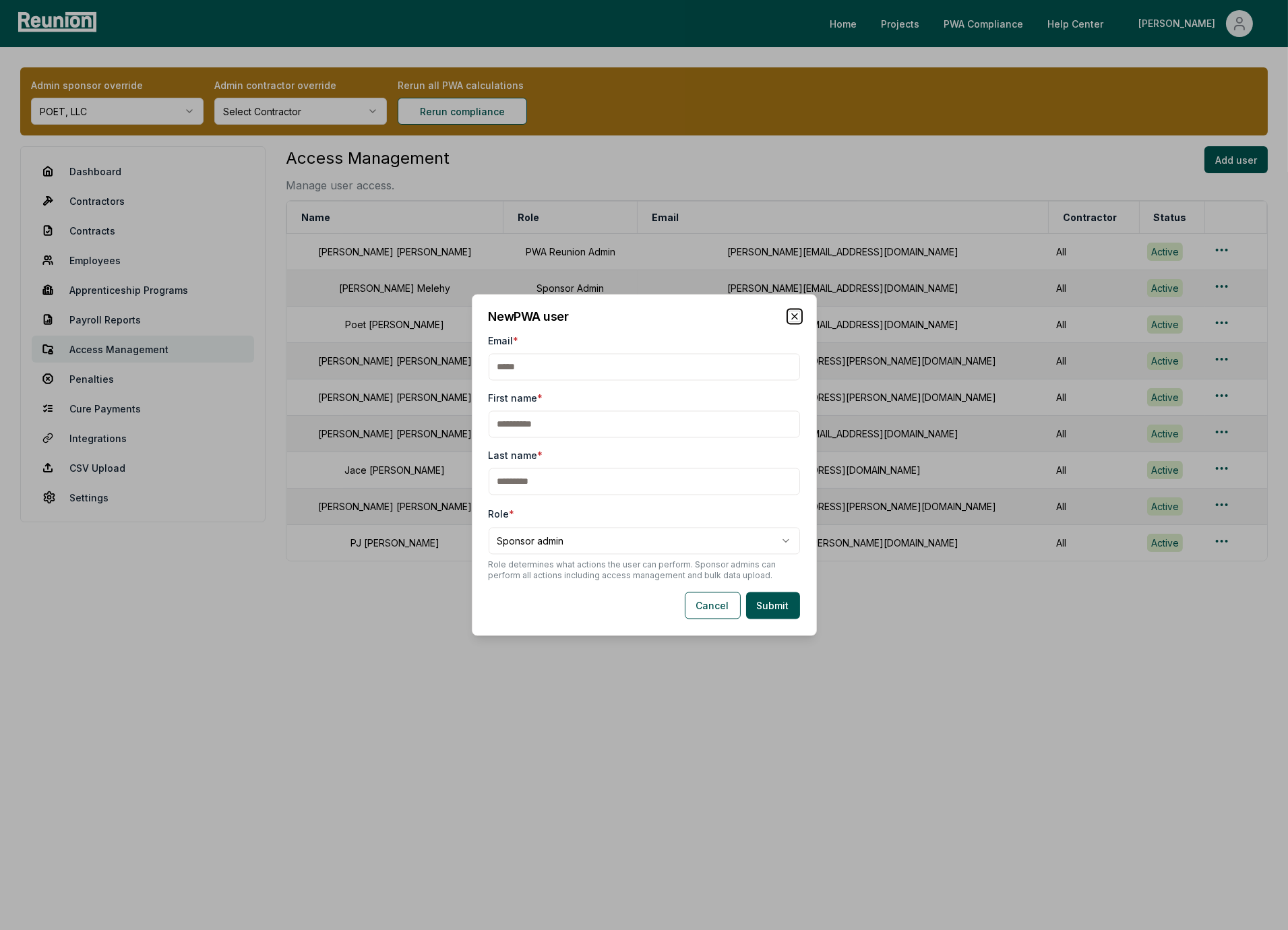
click at [794, 318] on icon "button" at bounding box center [795, 316] width 11 height 11
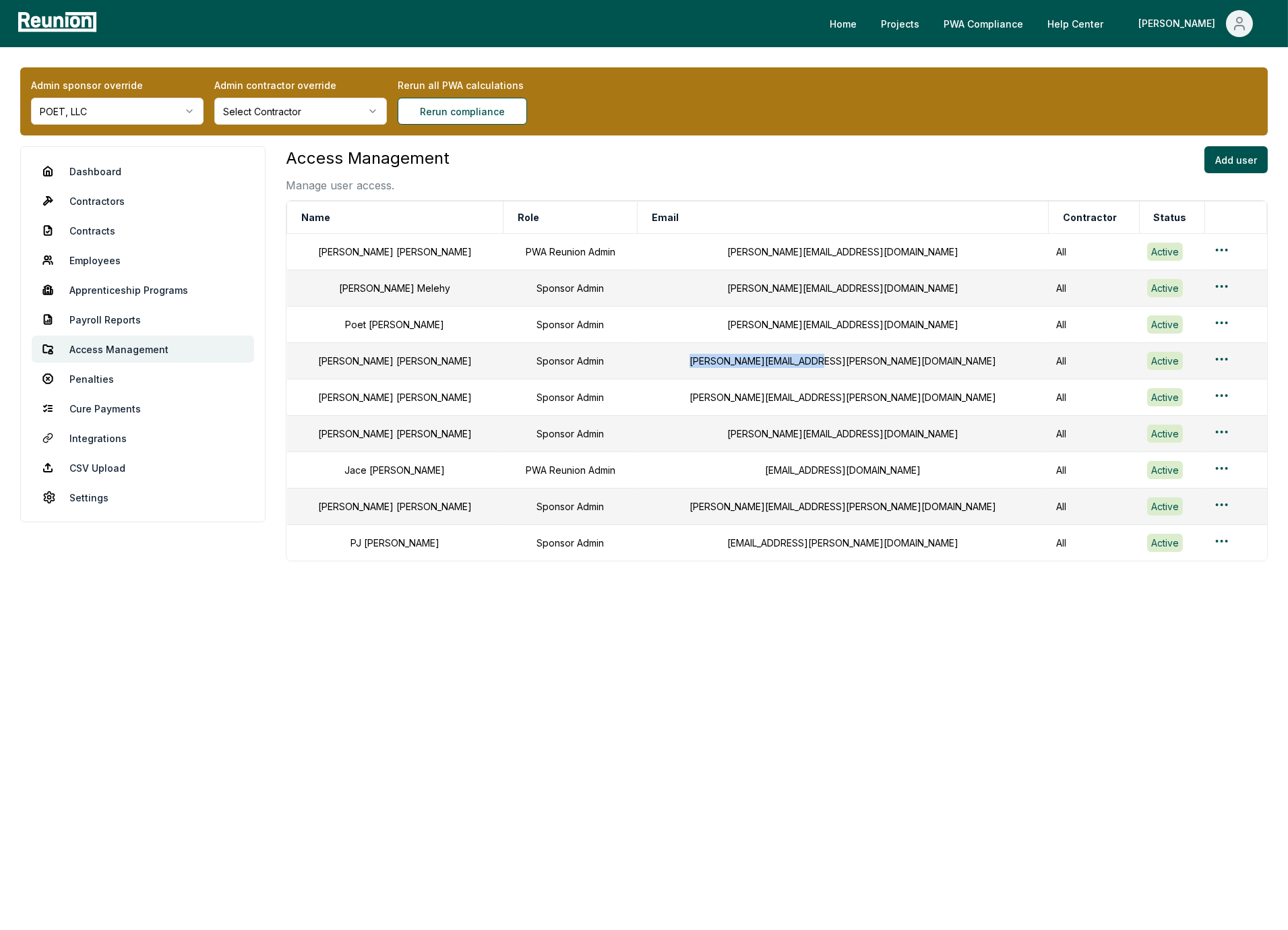
drag, startPoint x: 886, startPoint y: 369, endPoint x: 716, endPoint y: 365, distance: 170.0
click at [716, 365] on div "meredith.menden@poet.com" at bounding box center [843, 361] width 394 height 14
drag, startPoint x: 863, startPoint y: 405, endPoint x: 739, endPoint y: 404, distance: 124.0
click at [739, 404] on div "scott.lebrun@poet.com" at bounding box center [843, 397] width 394 height 14
drag, startPoint x: 872, startPoint y: 519, endPoint x: 737, endPoint y: 511, distance: 135.2
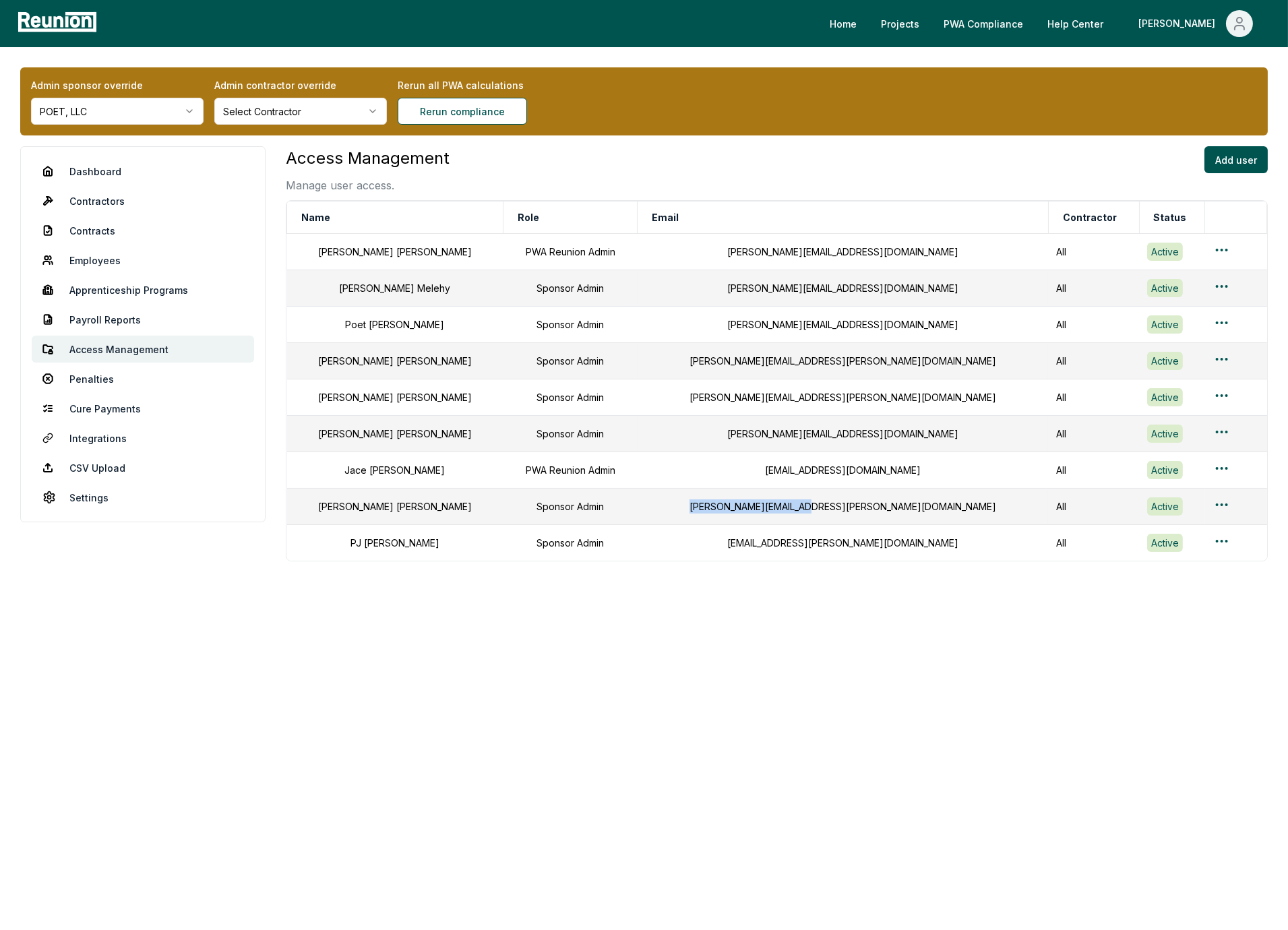
click at [732, 514] on div "heather.haney@poet.com" at bounding box center [843, 506] width 394 height 14
click at [804, 546] on div "pj.parmelee@poet.com" at bounding box center [843, 543] width 394 height 14
click at [754, 550] on div "pj.parmelee@poet.com" at bounding box center [843, 543] width 394 height 14
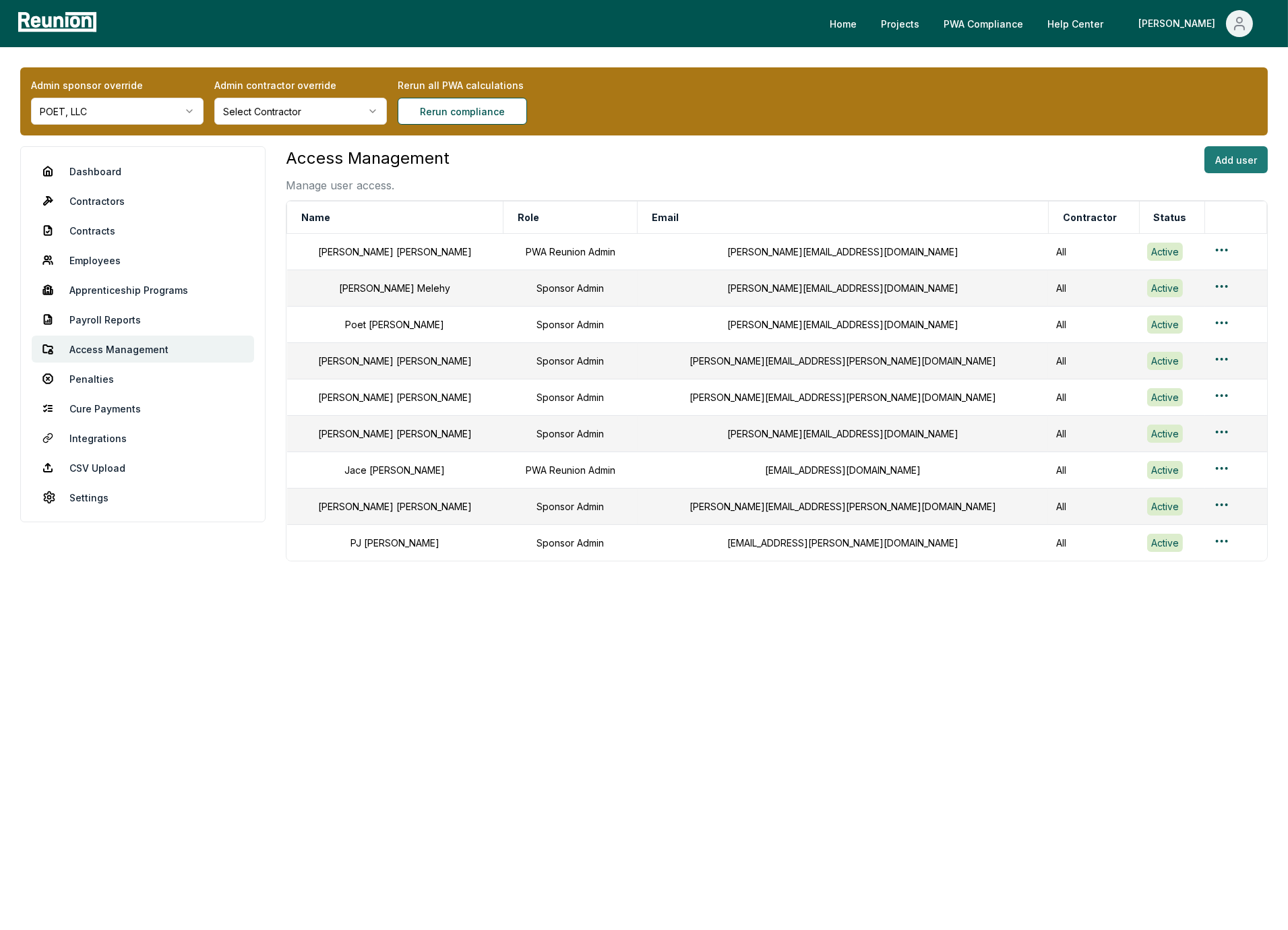
click at [1222, 161] on button "Add user" at bounding box center [1236, 159] width 63 height 27
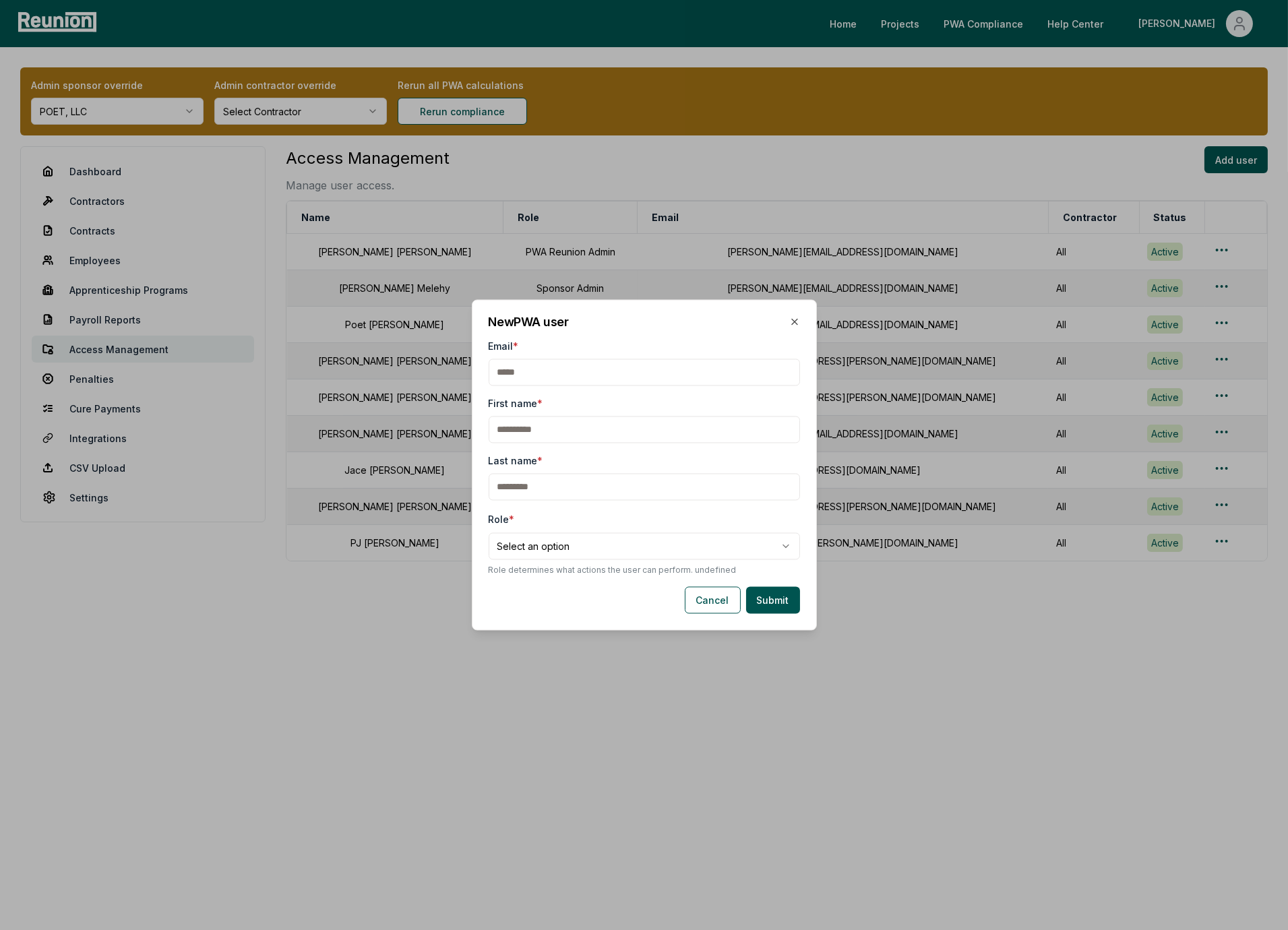
click at [583, 552] on body "Please visit us on your desktop We're working on making our marketplace mobile-…" at bounding box center [644, 465] width 1288 height 930
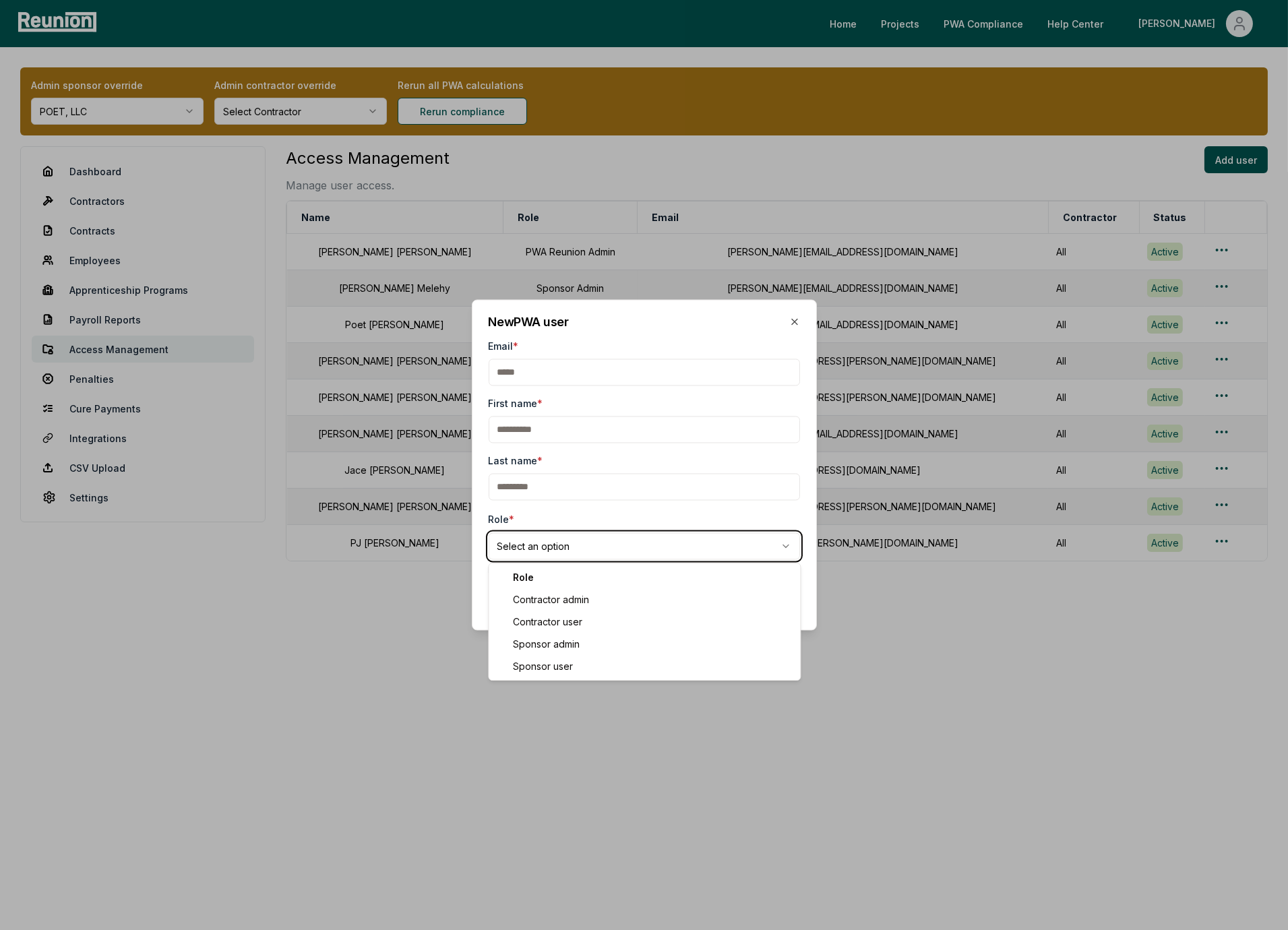
click at [709, 494] on body "Please visit us on your desktop We're working on making our marketplace mobile-…" at bounding box center [644, 465] width 1288 height 930
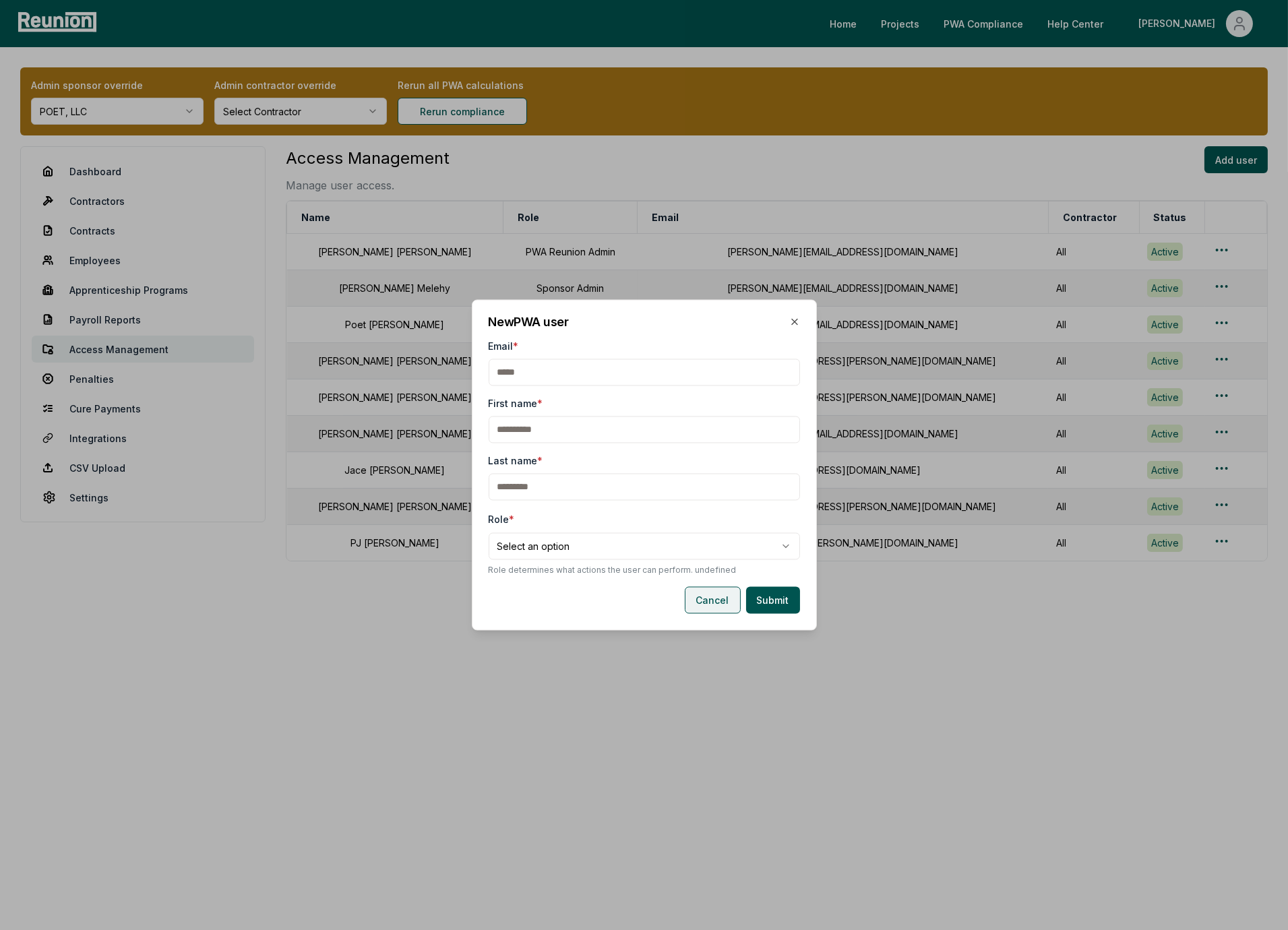
click at [711, 604] on button "Cancel" at bounding box center [712, 601] width 56 height 27
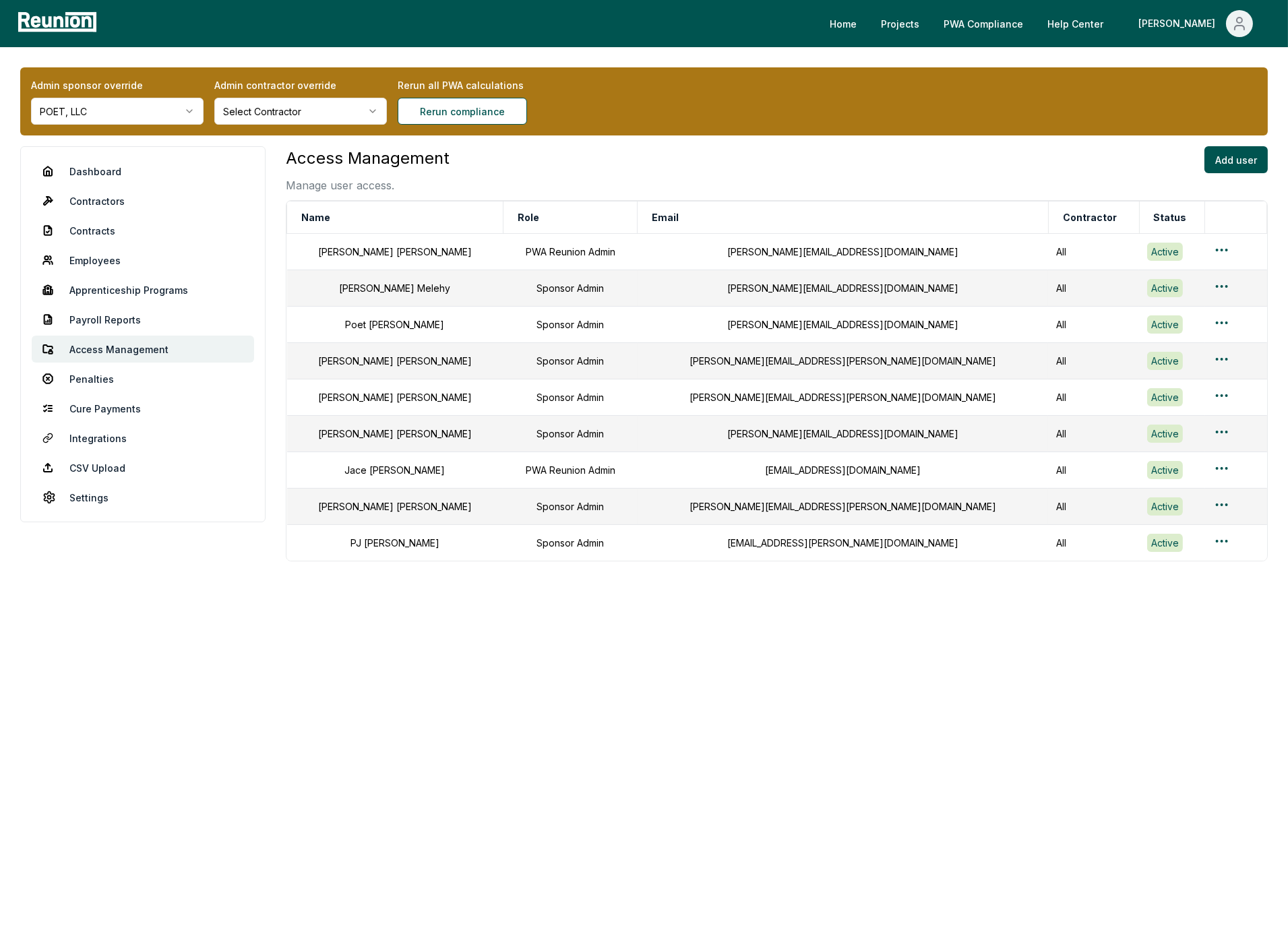
click at [141, 101] on html "Please visit us on your desktop We're working on making our marketplace mobile-…" at bounding box center [644, 465] width 1288 height 930
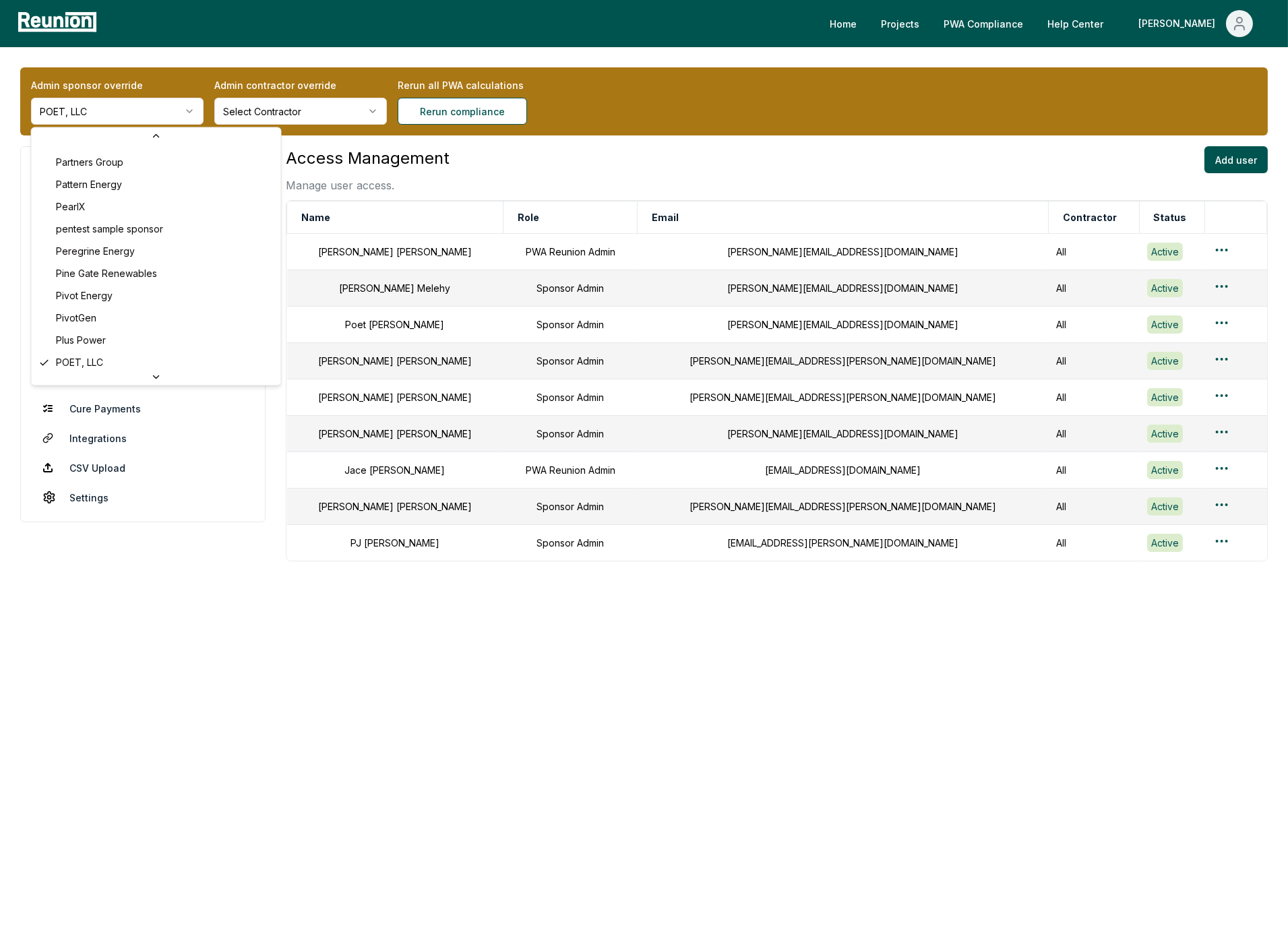
scroll to position [5347, 0]
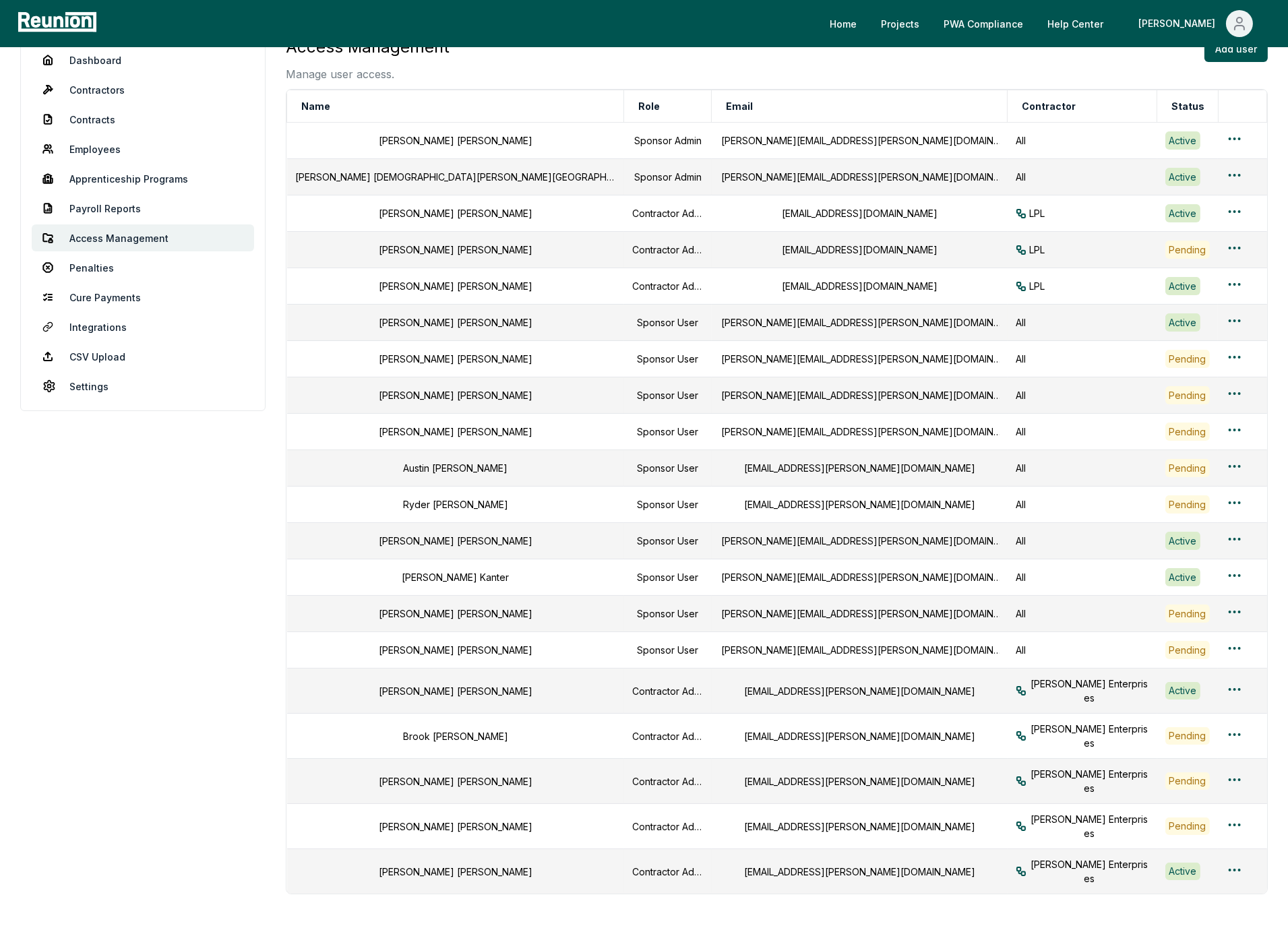
scroll to position [54, 0]
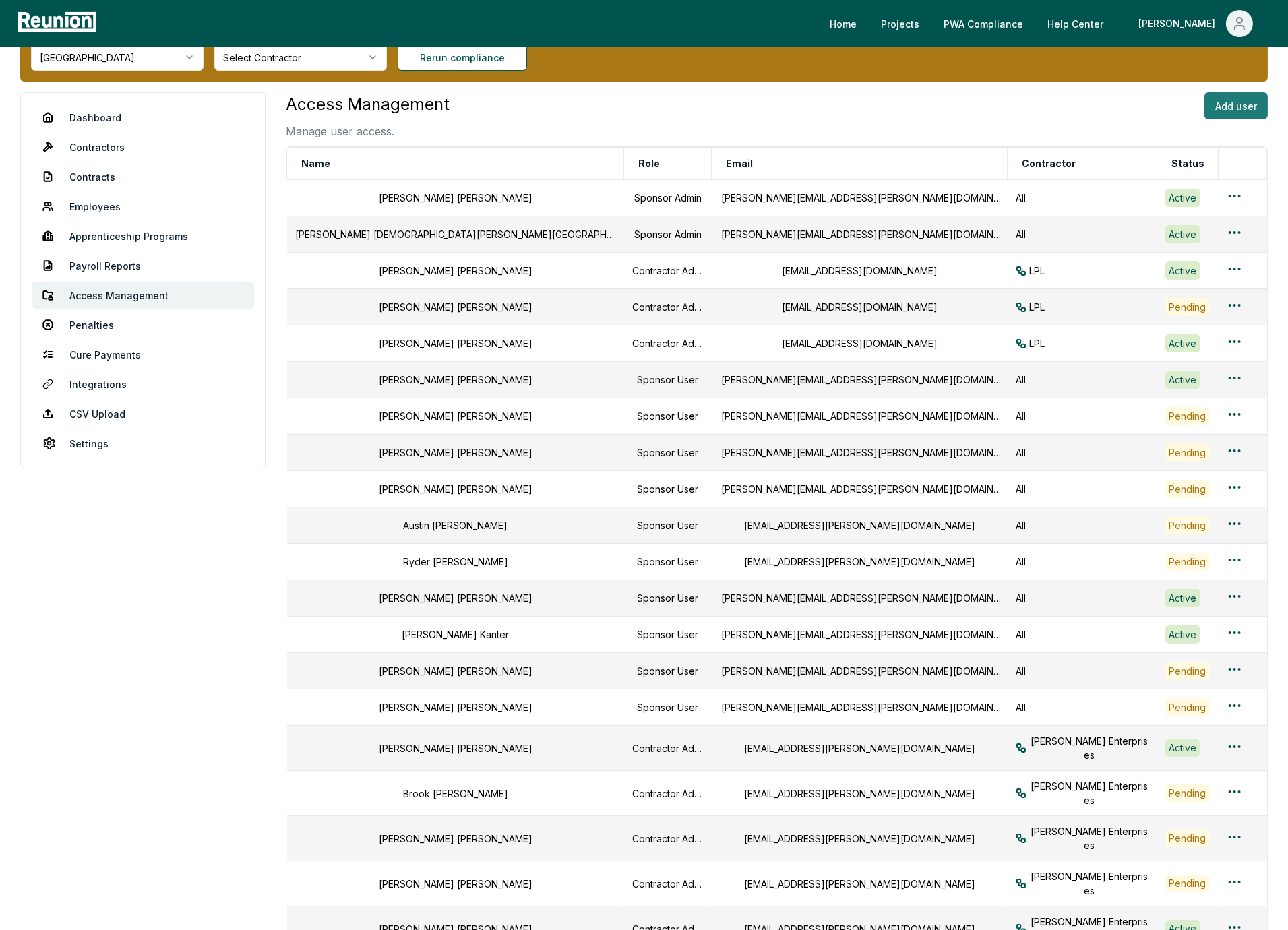
click at [1230, 107] on button "Add user" at bounding box center [1236, 105] width 63 height 27
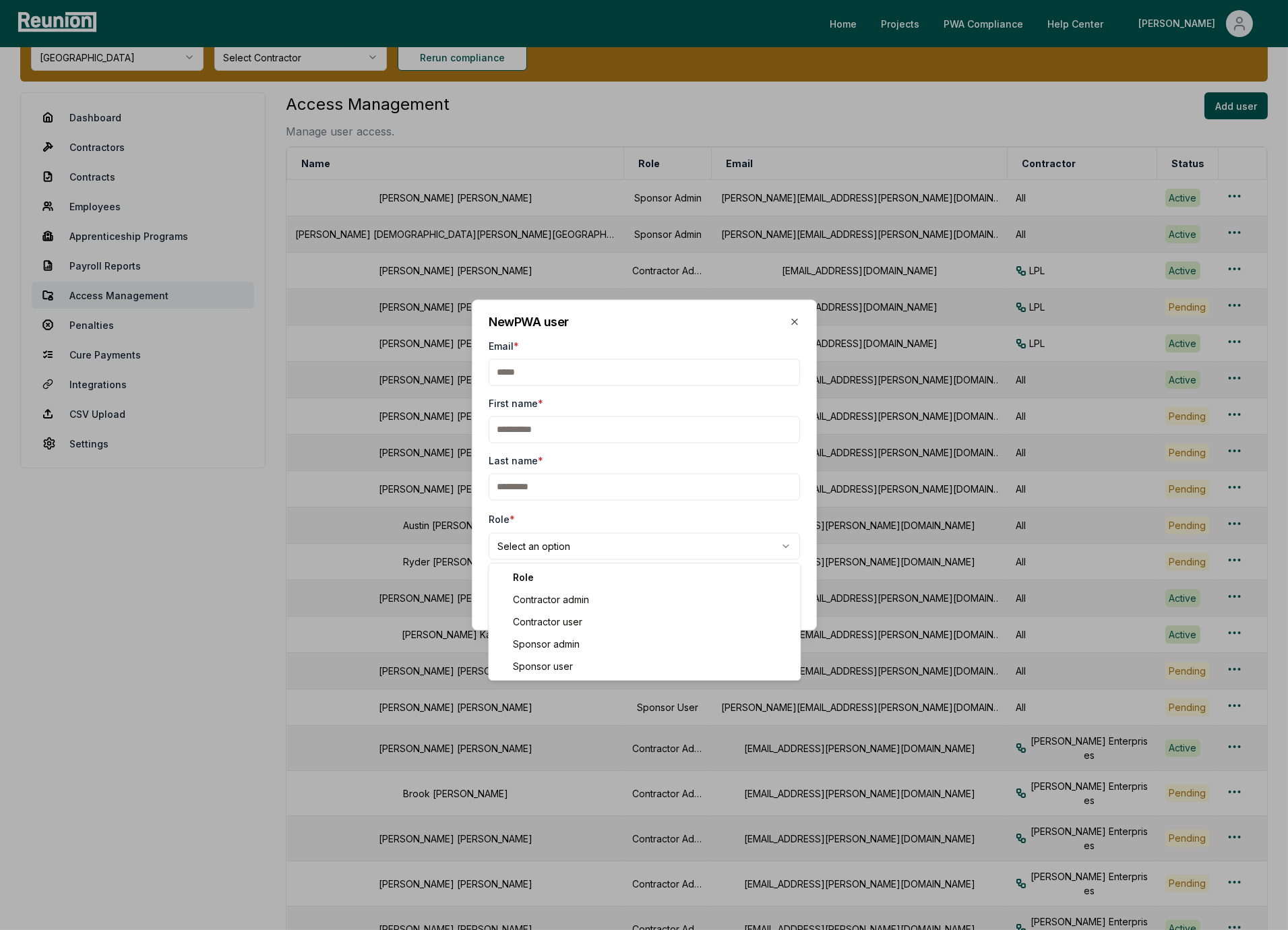
click at [555, 553] on body "Please visit us on your desktop We're working on making our marketplace mobile-…" at bounding box center [644, 513] width 1288 height 1134
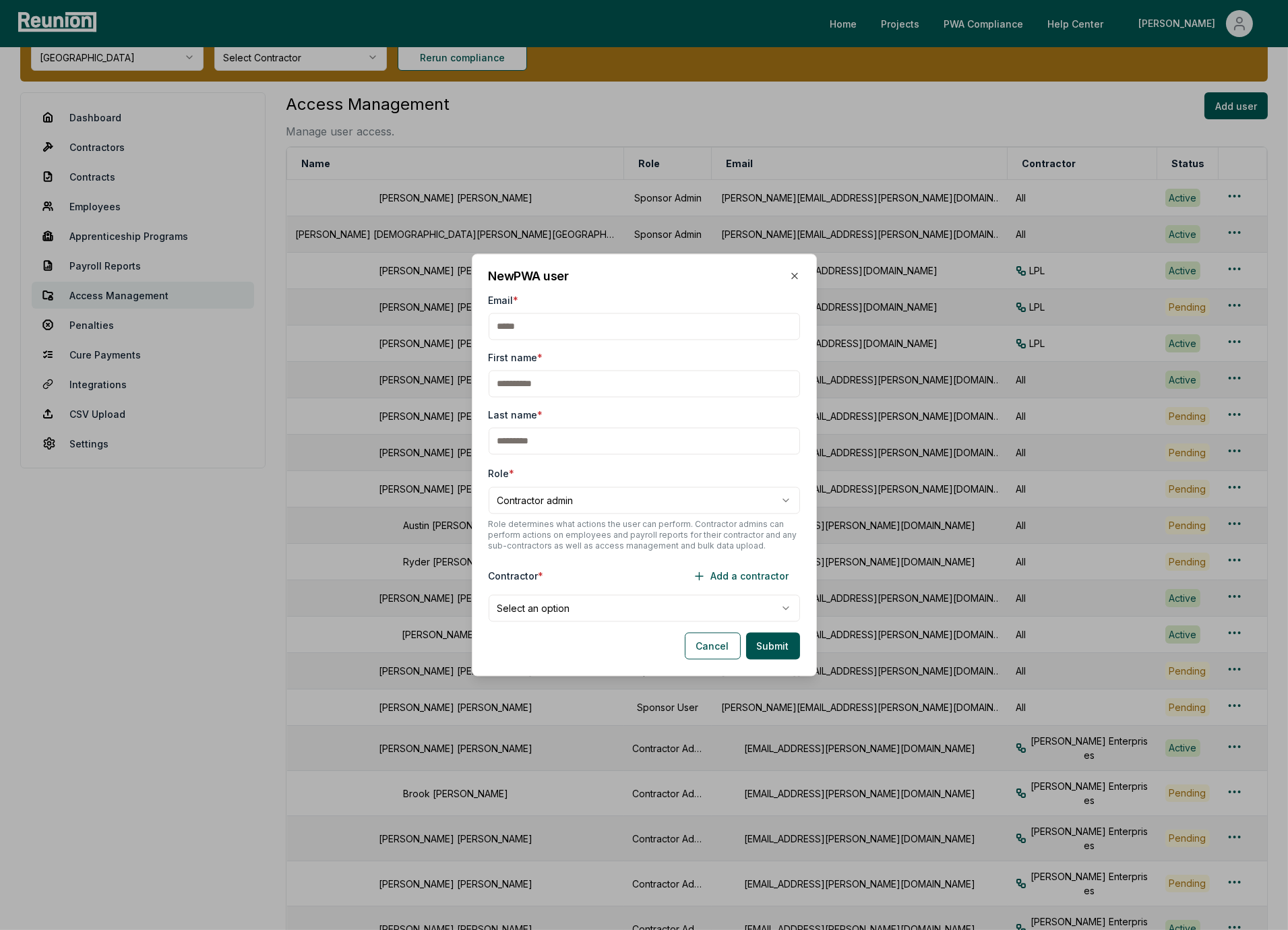
click at [582, 499] on body "Please visit us on your desktop We're working on making our marketplace mobile-…" at bounding box center [644, 513] width 1288 height 1134
click at [577, 499] on body "Please visit us on your desktop We're working on making our marketplace mobile-…" at bounding box center [644, 513] width 1288 height 1134
select select "**********"
click at [562, 608] on body "Please visit us on your desktop We're working on making our marketplace mobile-…" at bounding box center [644, 513] width 1288 height 1134
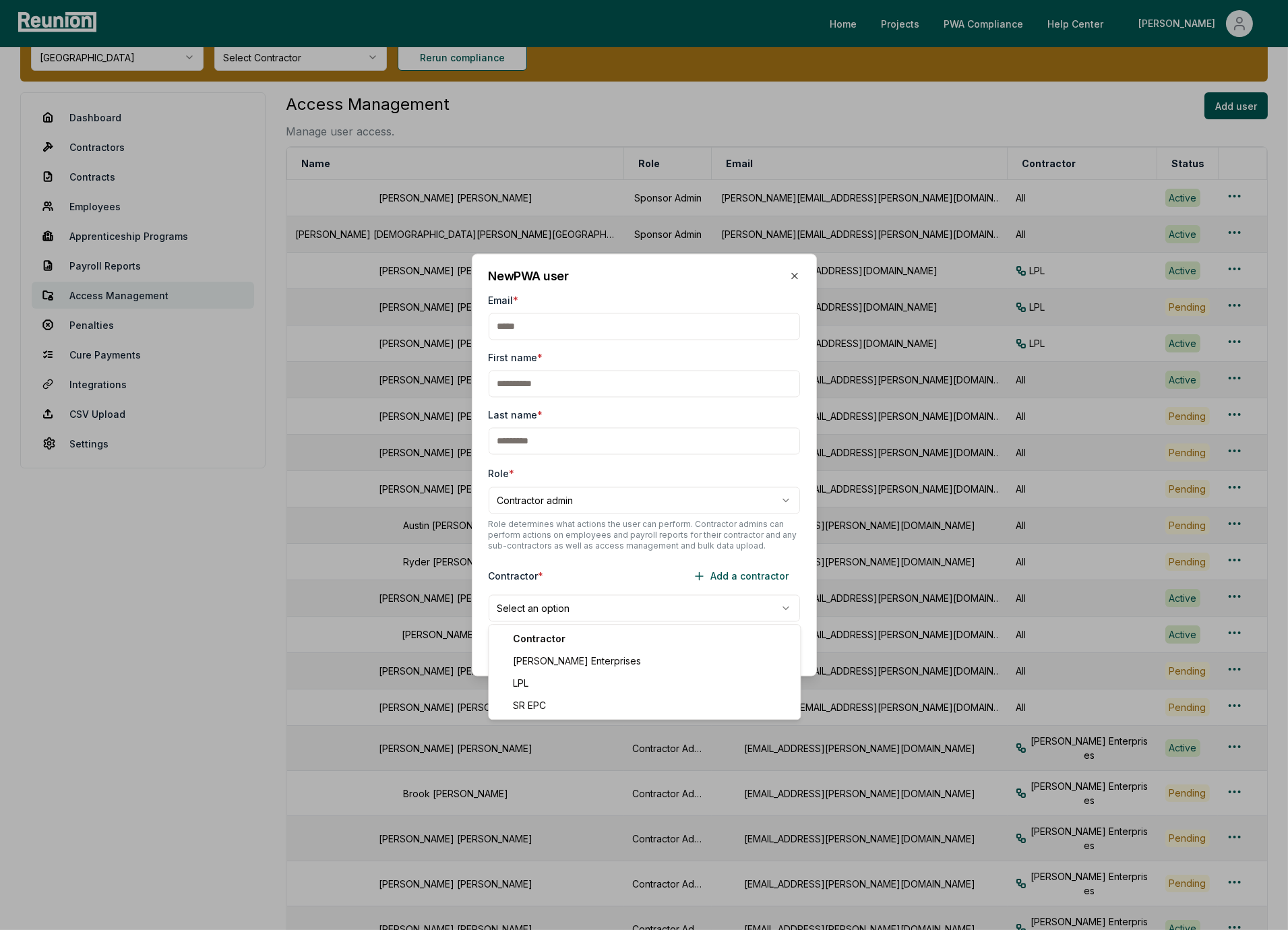
click at [570, 575] on body "Please visit us on your desktop We're working on making our marketplace mobile-…" at bounding box center [644, 513] width 1288 height 1134
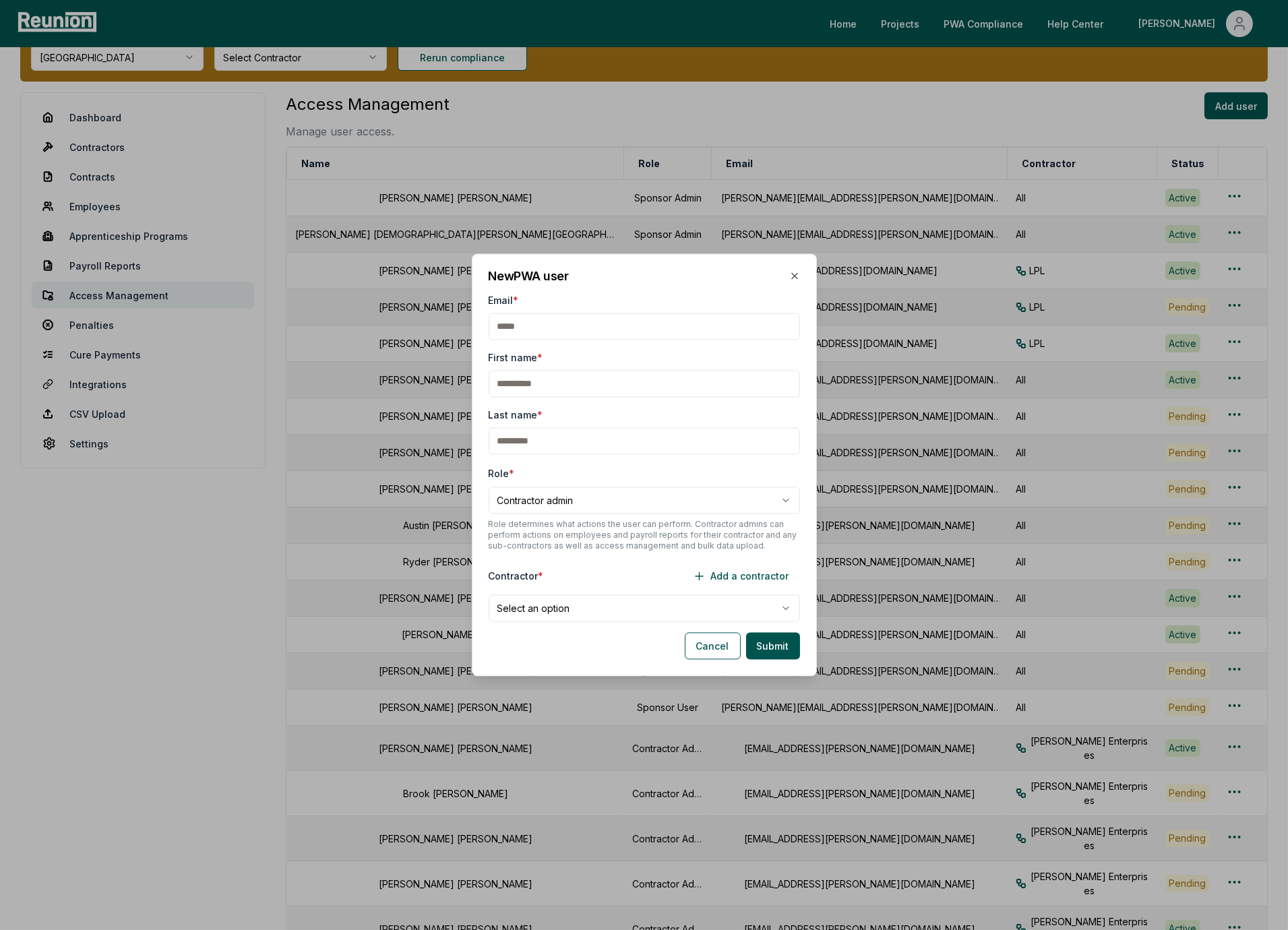
click at [570, 575] on div "Contractor * Add a contractor" at bounding box center [644, 577] width 311 height 27
click at [552, 615] on body "Please visit us on your desktop We're working on making our marketplace mobile-…" at bounding box center [644, 513] width 1288 height 1134
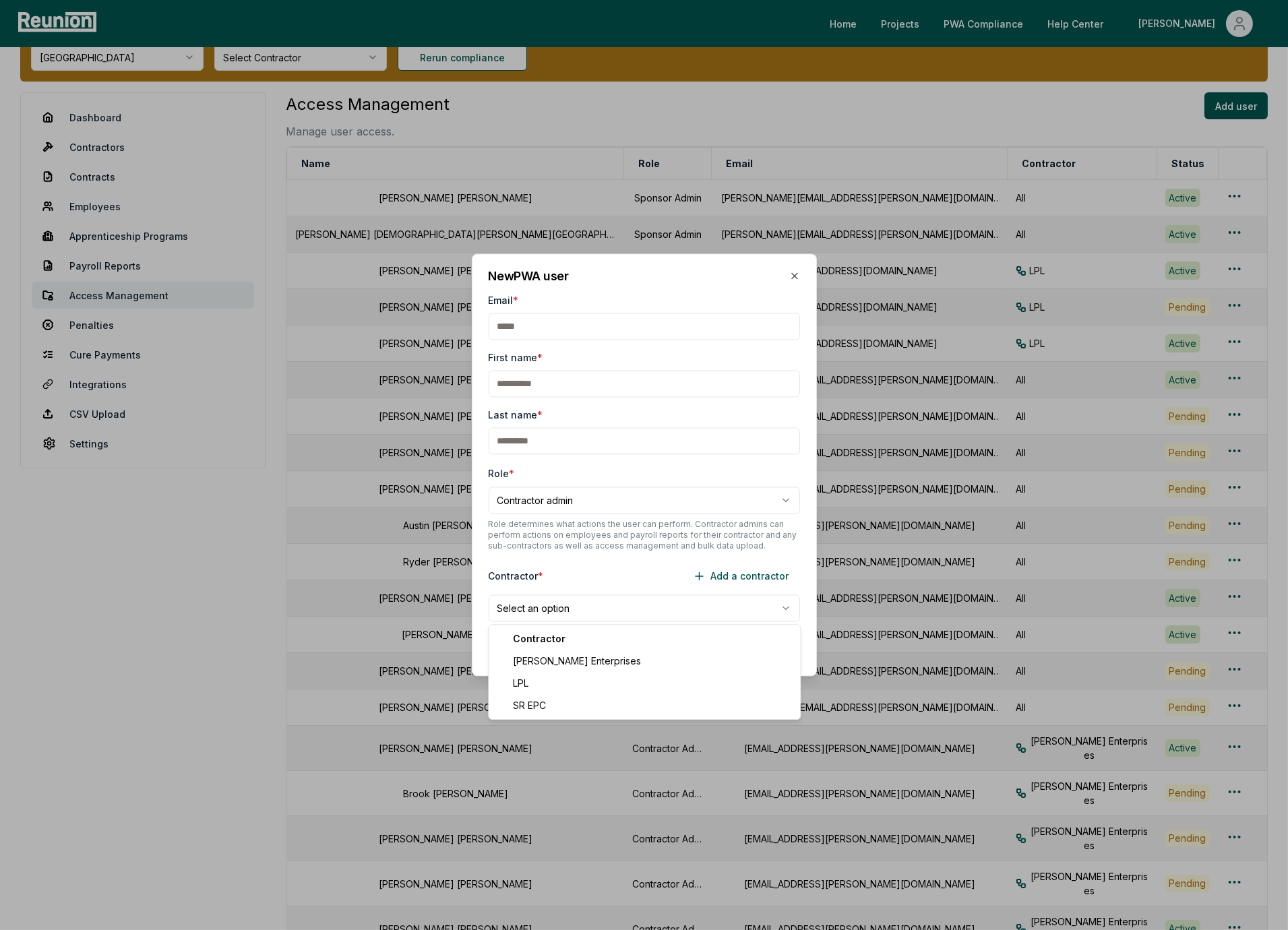
select select "**********"
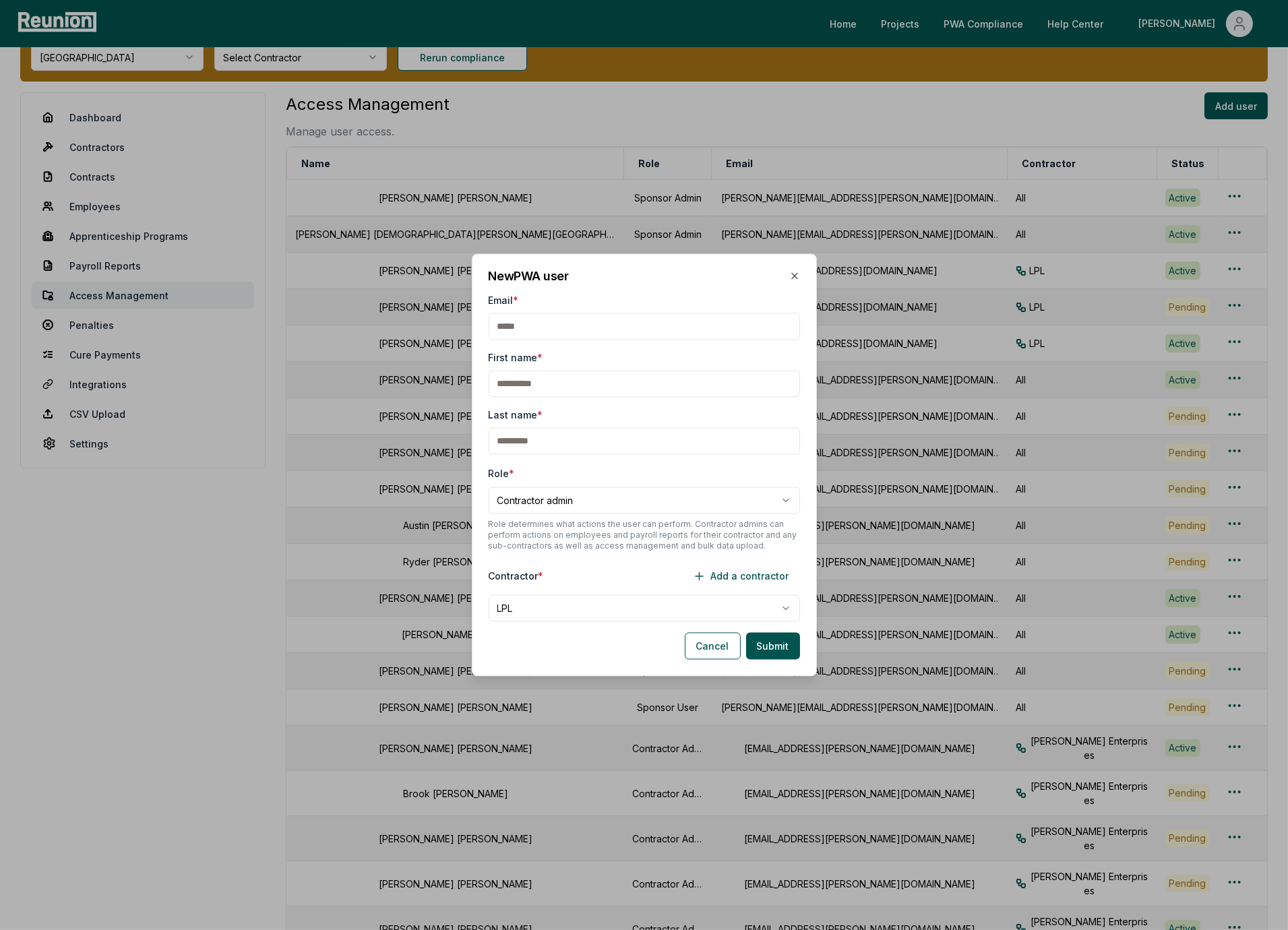
click at [576, 573] on div "Contractor * Add a contractor" at bounding box center [644, 577] width 311 height 27
click at [709, 641] on button "Cancel" at bounding box center [712, 646] width 56 height 27
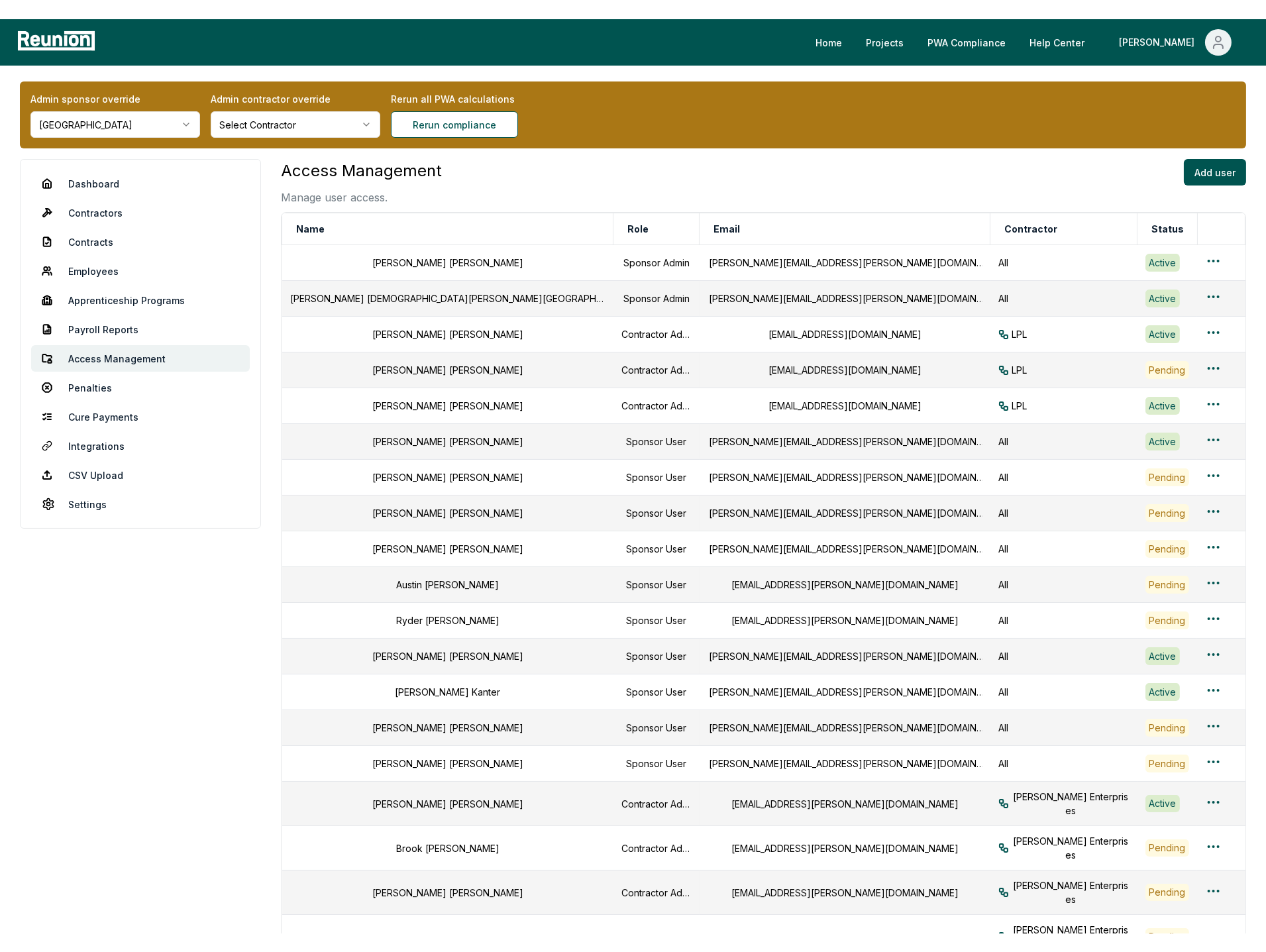
scroll to position [0, 0]
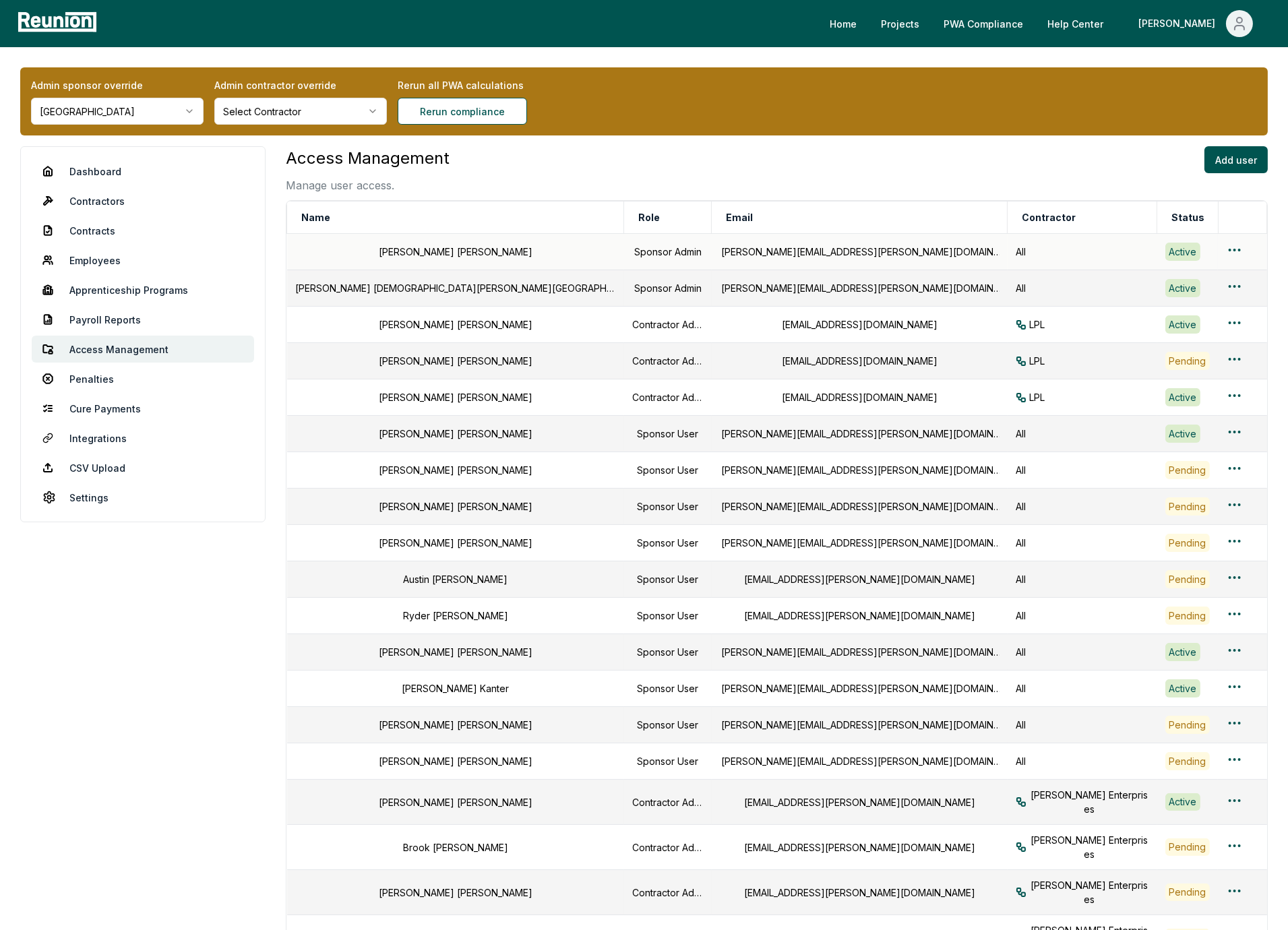
click at [1226, 247] on div at bounding box center [1242, 252] width 32 height 20
click at [1210, 248] on html "Please visit us on your desktop We're working on making our marketplace mobile-…" at bounding box center [644, 567] width 1288 height 1134
click at [1147, 183] on html "Please visit us on your desktop We're working on making our marketplace mobile-…" at bounding box center [644, 567] width 1288 height 1134
click at [1209, 250] on html "Please visit us on your desktop We're working on making our marketplace mobile-…" at bounding box center [644, 567] width 1288 height 1134
click at [1159, 159] on html "Please visit us on your desktop We're working on making our marketplace mobile-…" at bounding box center [644, 567] width 1288 height 1134
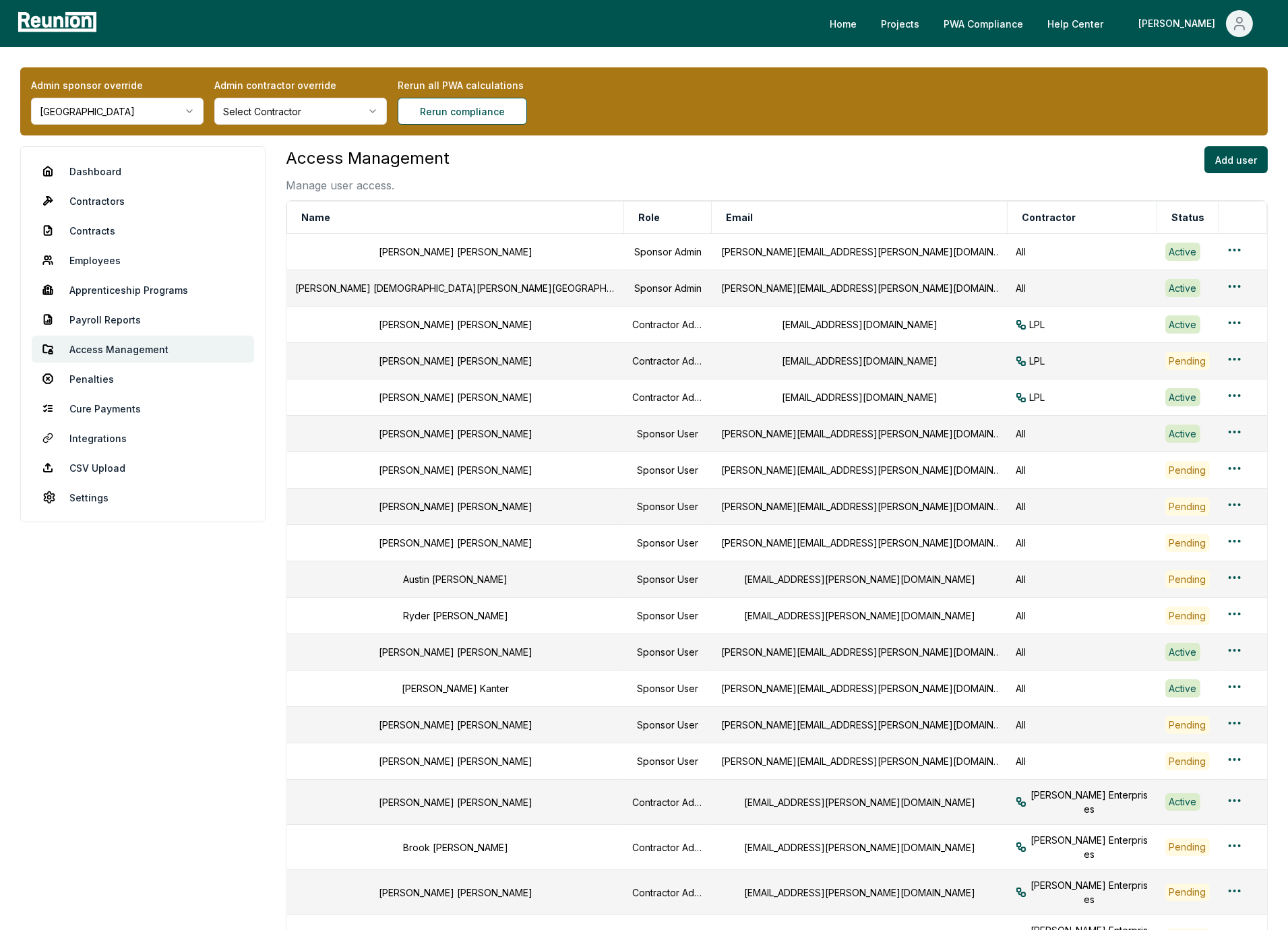
click at [1159, 161] on div "Access Management Manage user access. Add user" at bounding box center [777, 169] width 982 height 47
click at [270, 645] on div "Dashboard Contractors Contracts Employees Apprenticeship Programs Payroll Repor…" at bounding box center [644, 630] width 1247 height 967
click at [98, 502] on link "Settings" at bounding box center [143, 497] width 222 height 27
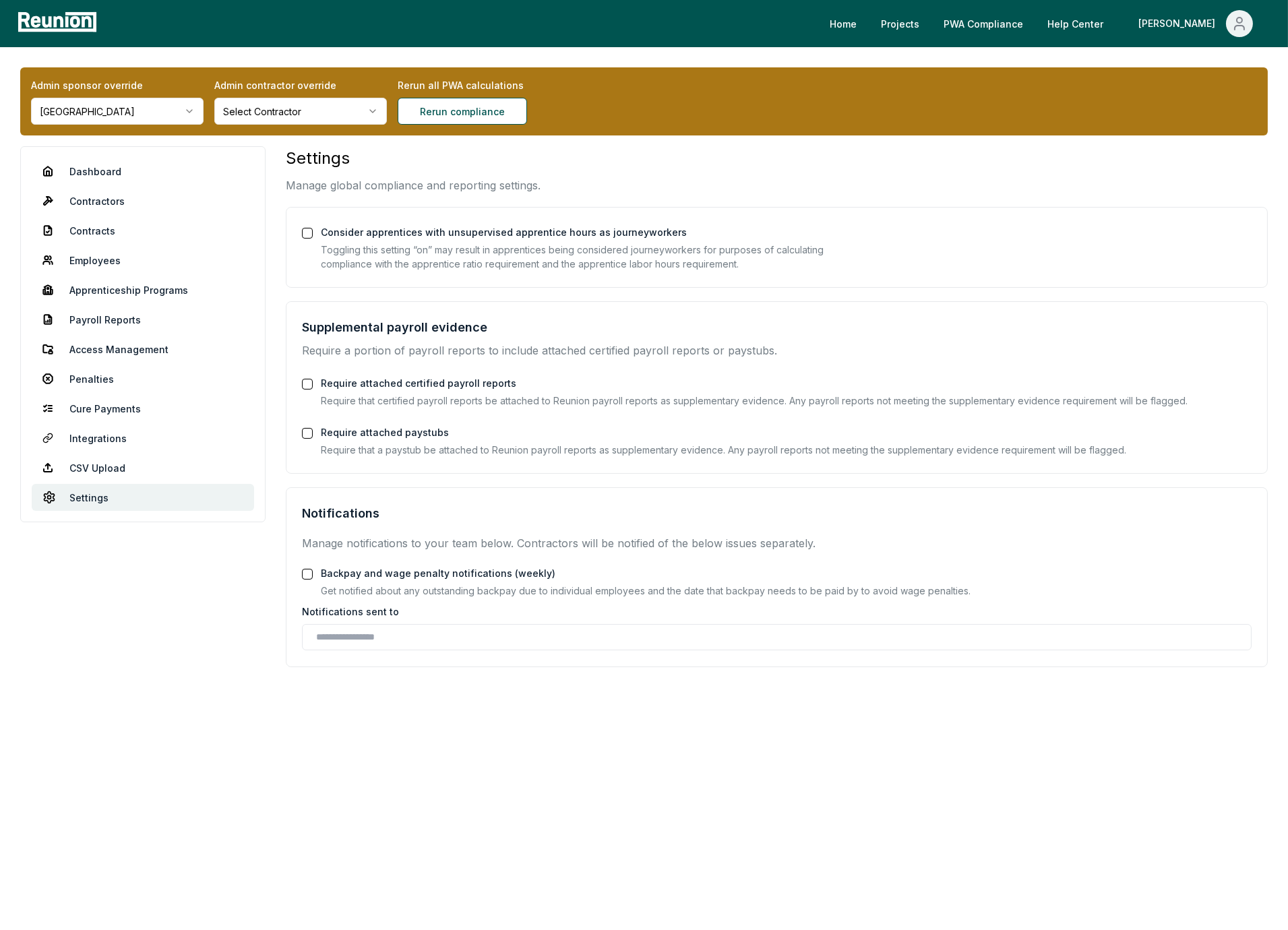
click at [202, 699] on aside "Dashboard Contractors Contracts Employees Apprenticeship Programs Payroll Repor…" at bounding box center [143, 460] width 245 height 629
click at [215, 701] on aside "Dashboard Contractors Contracts Employees Apprenticeship Programs Payroll Repor…" at bounding box center [143, 460] width 245 height 629
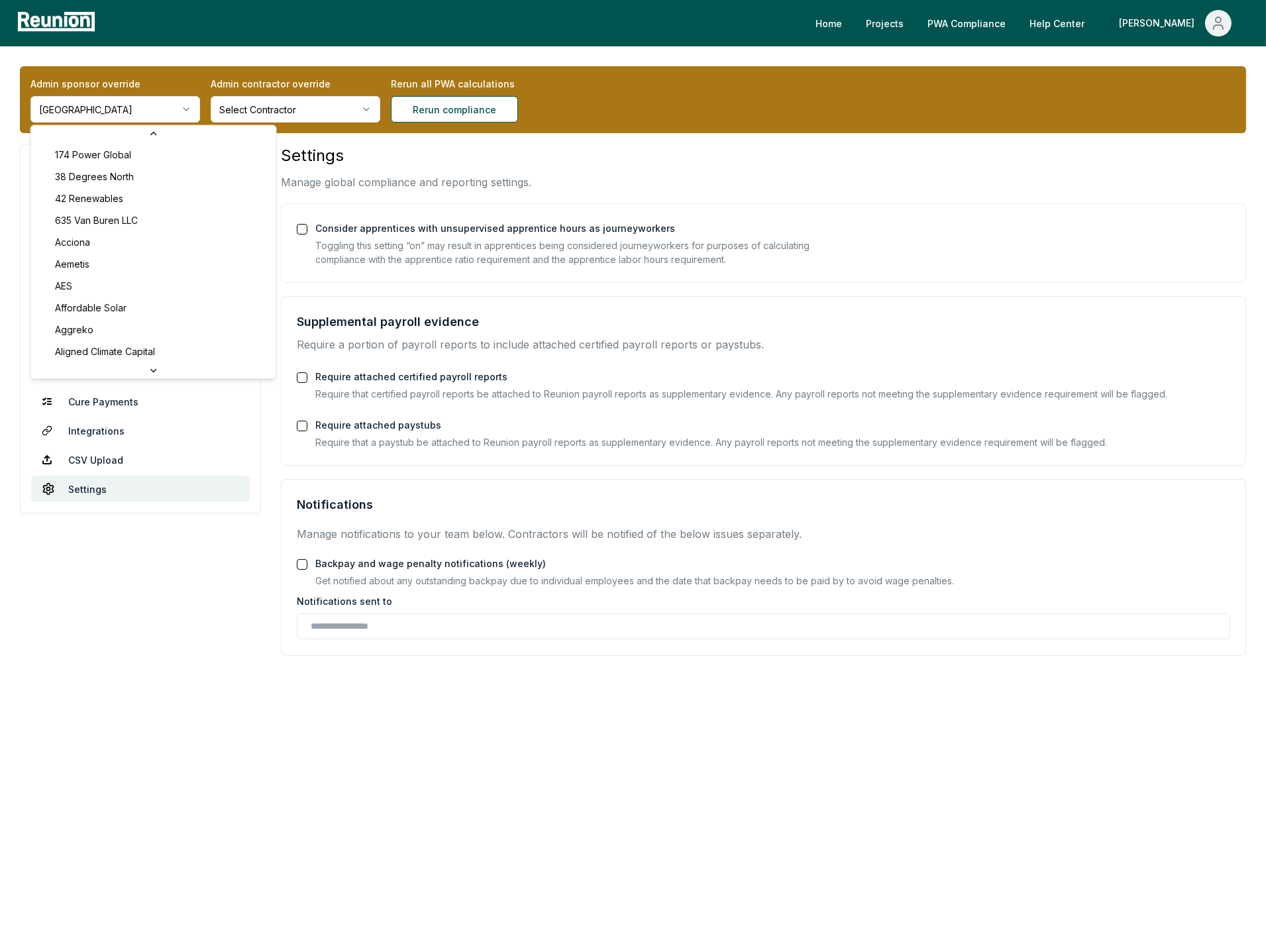
click at [111, 109] on html "Please visit us on your desktop We're working on making our marketplace mobile-…" at bounding box center [633, 476] width 1266 height 952
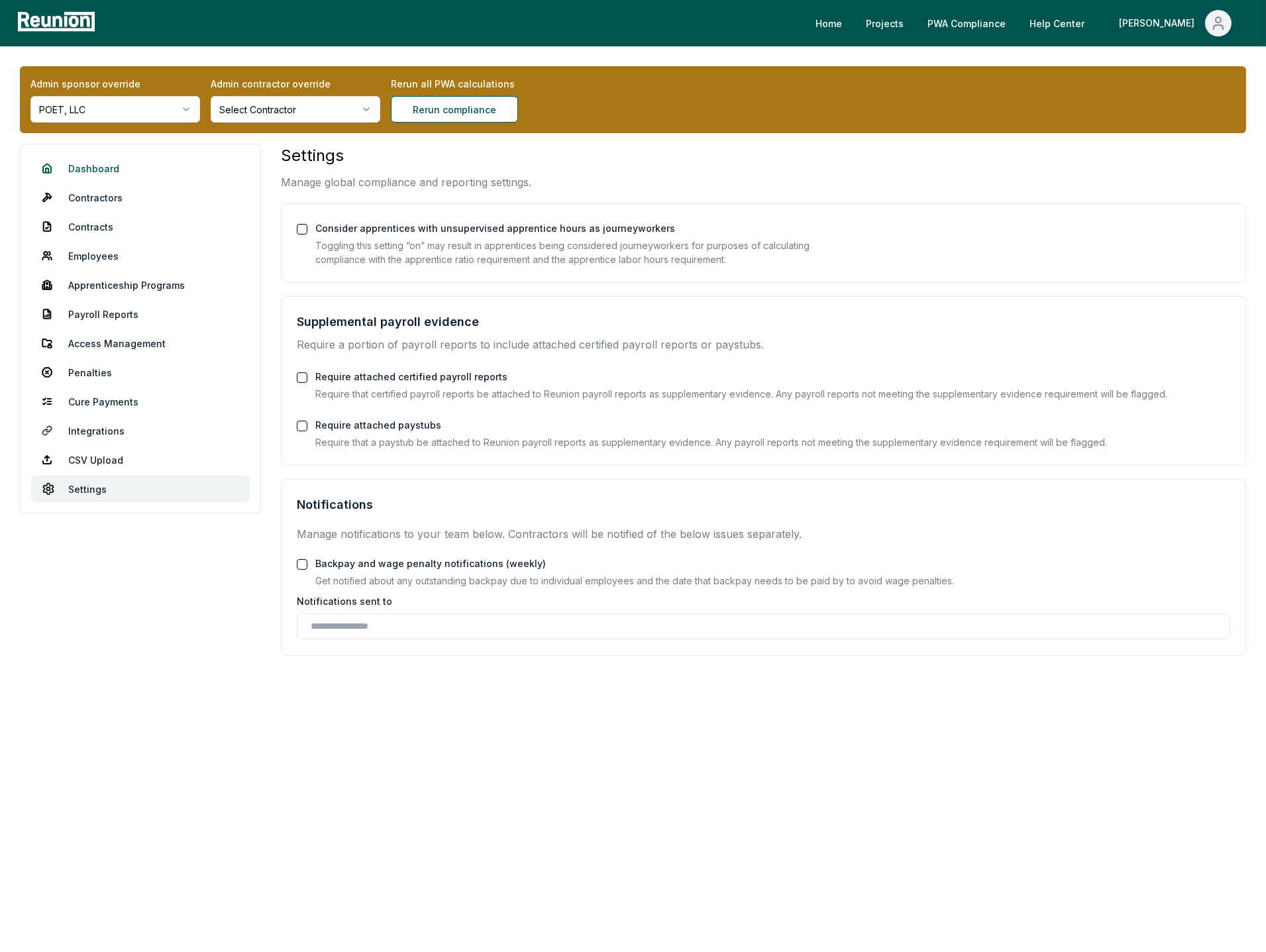
click at [122, 167] on link "Dashboard" at bounding box center [140, 168] width 218 height 27
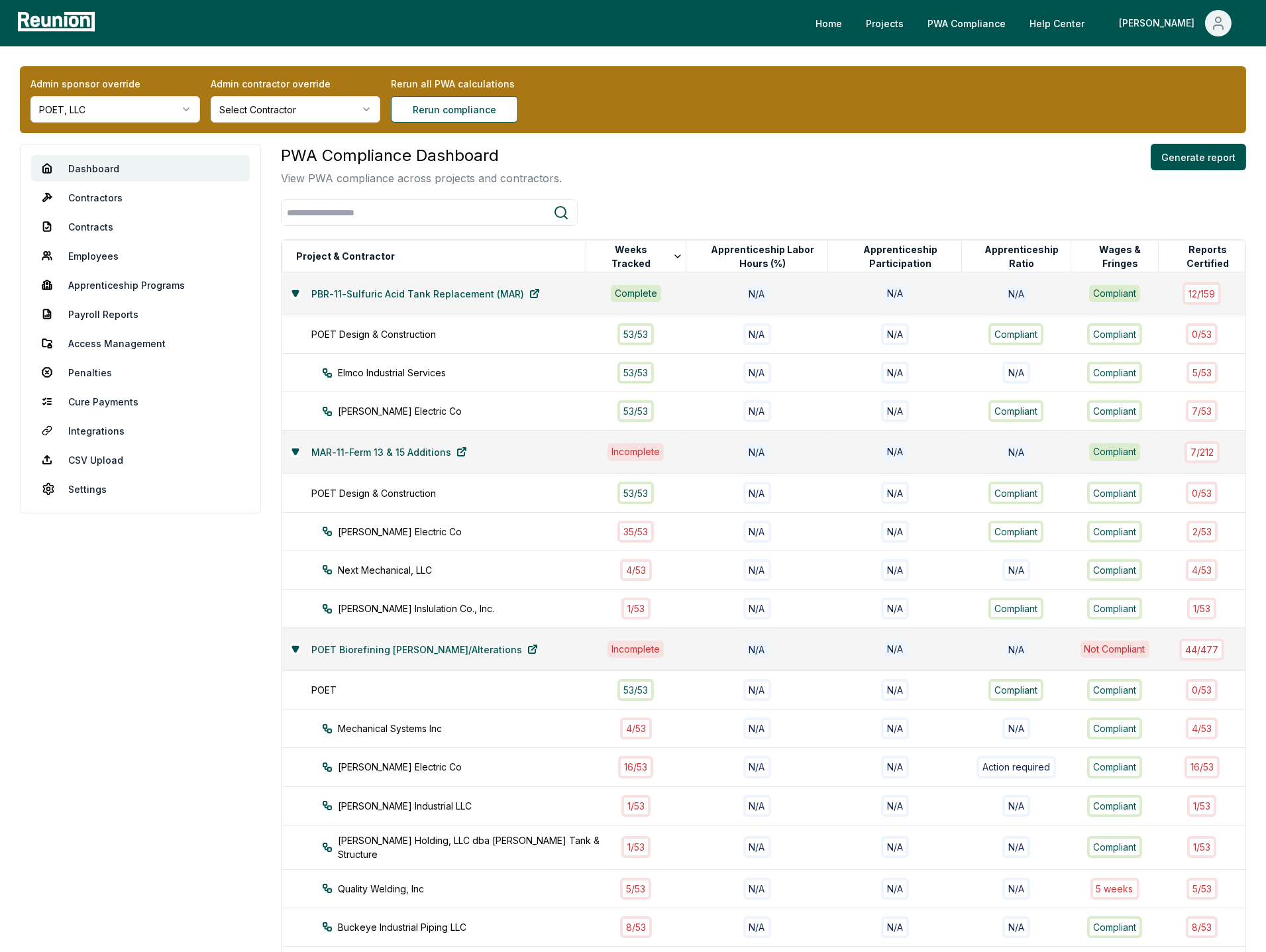
click at [687, 154] on div "PWA Compliance Dashboard View PWA compliance across projects and contractors. G…" at bounding box center [764, 165] width 965 height 42
click at [112, 461] on link "CSV Upload" at bounding box center [140, 460] width 218 height 27
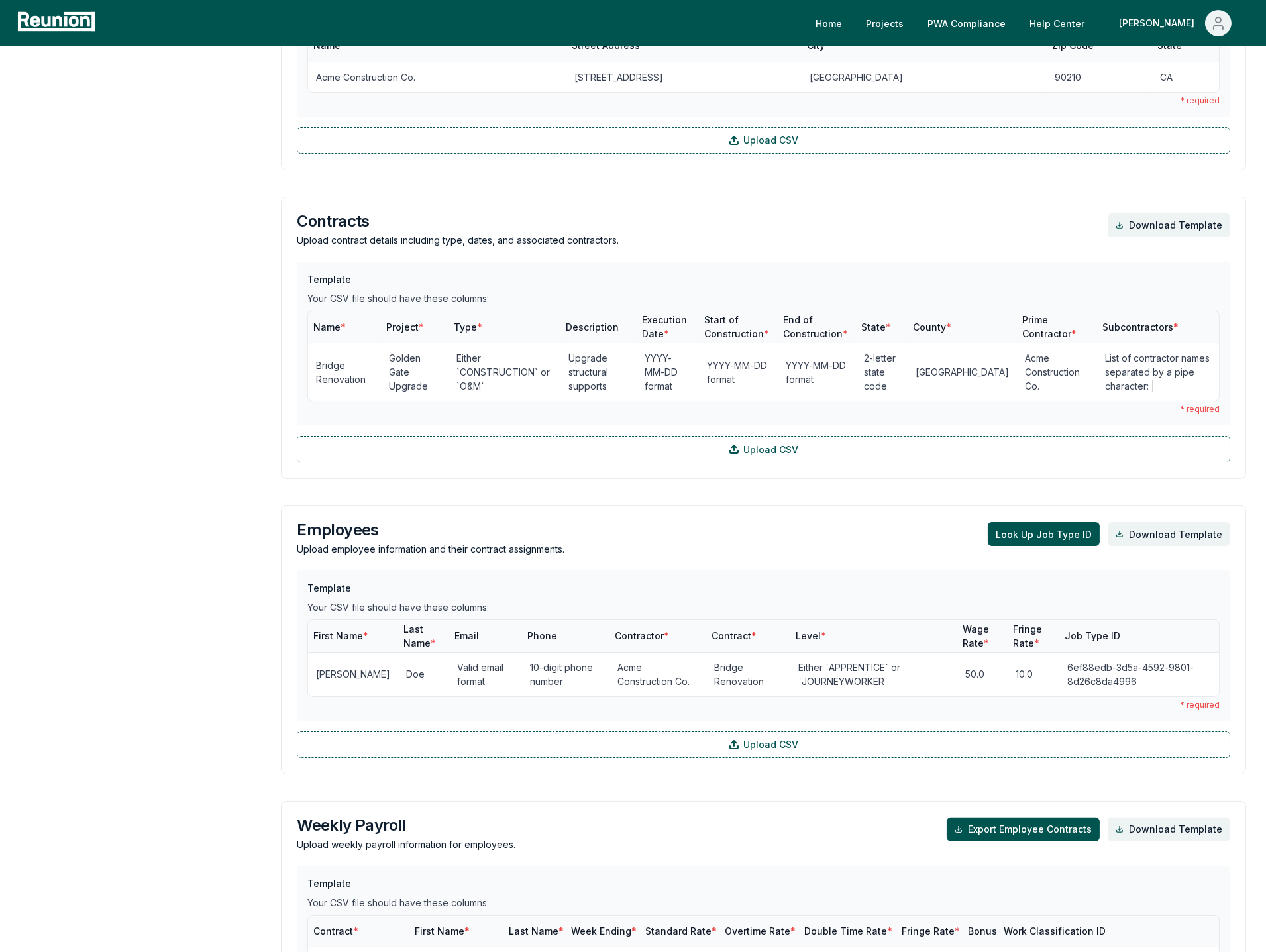
scroll to position [754, 0]
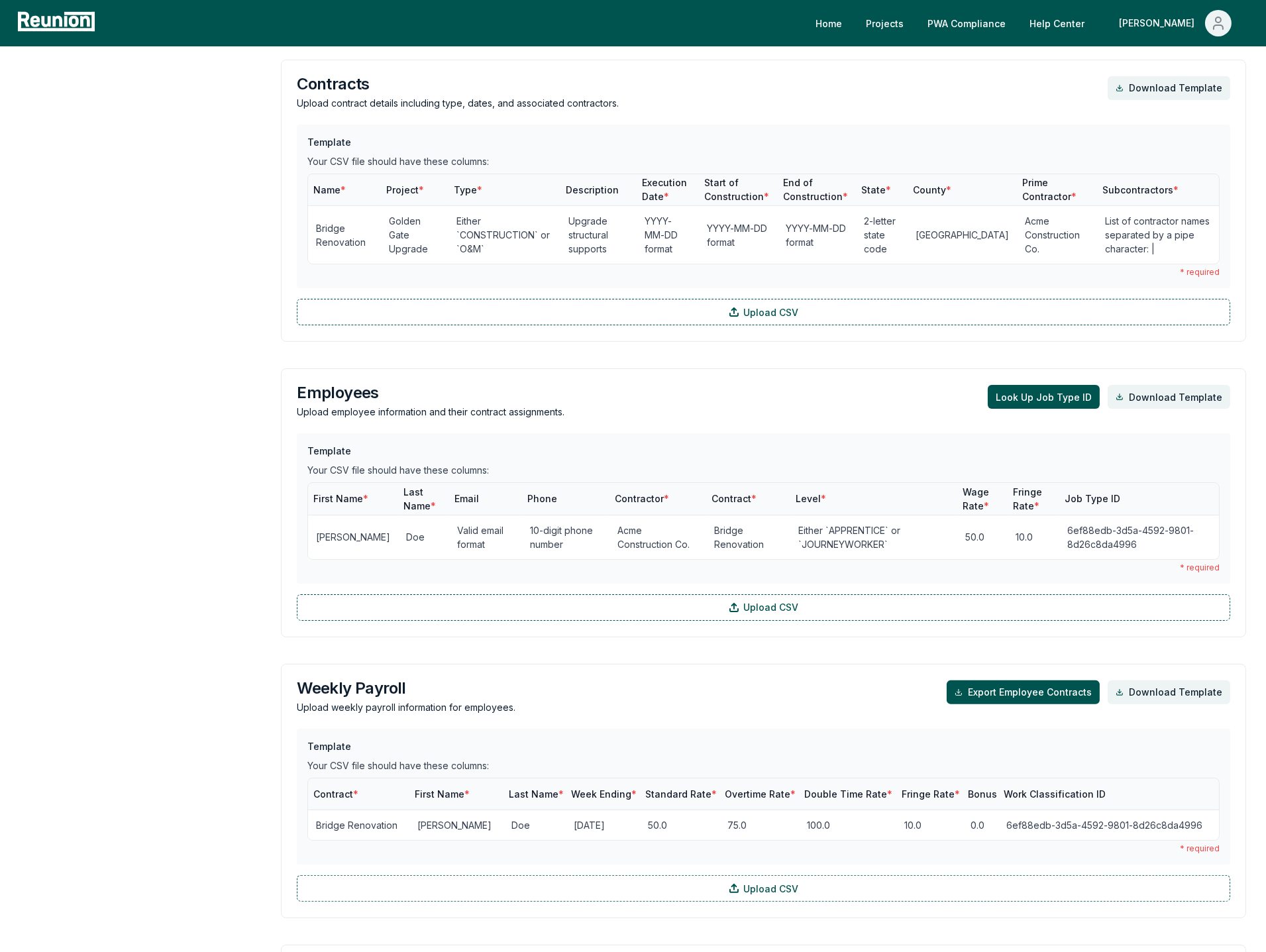
click at [215, 584] on aside "Dashboard Contractors Contracts Employees [DEMOGRAPHIC_DATA] Programs Payroll R…" at bounding box center [140, 415] width 241 height 2050
click at [499, 431] on div "Employees Upload employee information and their contract assignments. Look Up J…" at bounding box center [764, 503] width 965 height 269
click at [487, 453] on h3 "Template" at bounding box center [763, 450] width 912 height 14
click at [238, 506] on aside "Dashboard Contractors Contracts Employees [DEMOGRAPHIC_DATA] Programs Payroll R…" at bounding box center [140, 415] width 241 height 2050
click at [737, 410] on div "Employees Upload employee information and their contract assignments. Look Up J…" at bounding box center [763, 401] width 933 height 33
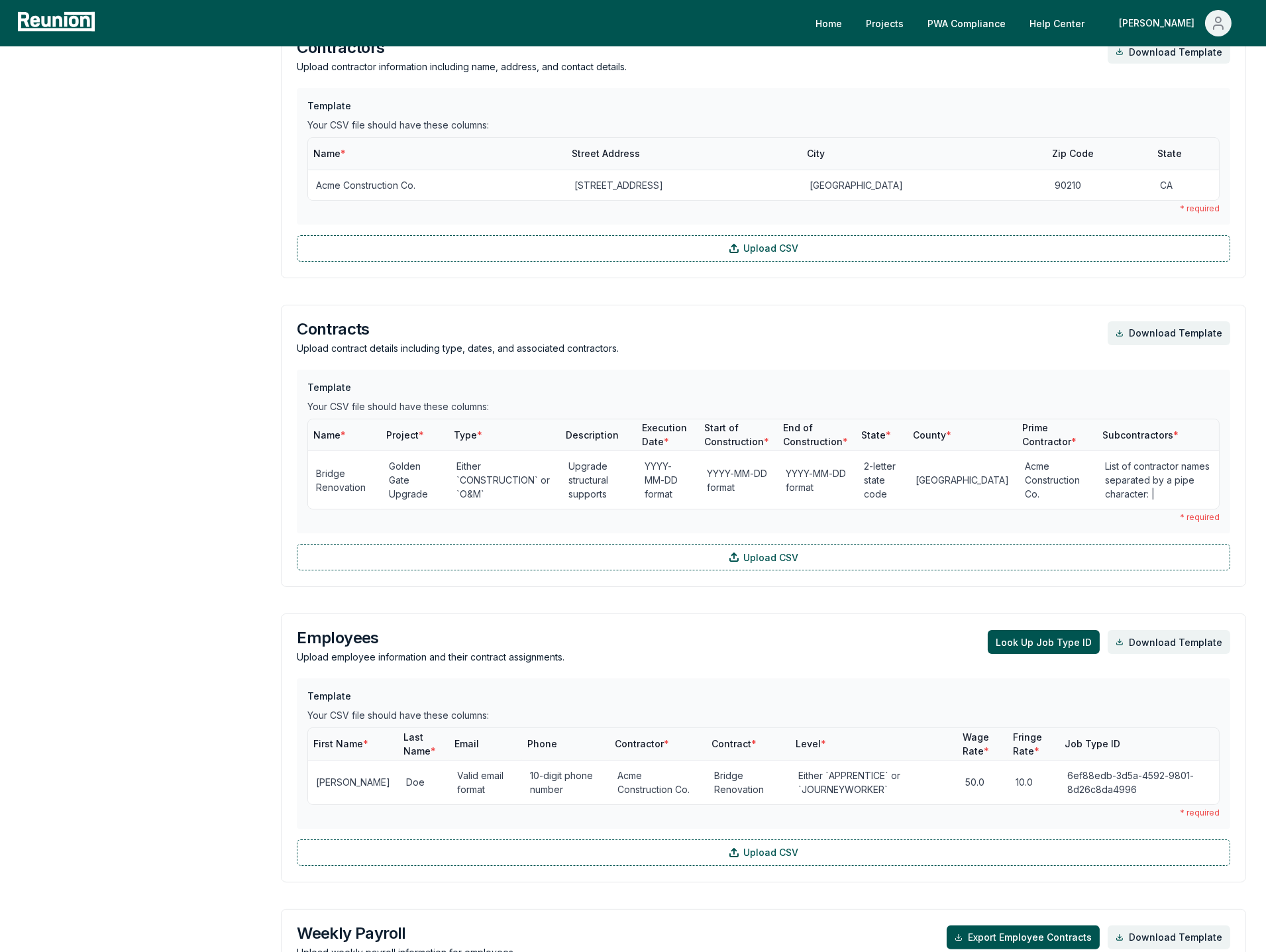
scroll to position [465, 0]
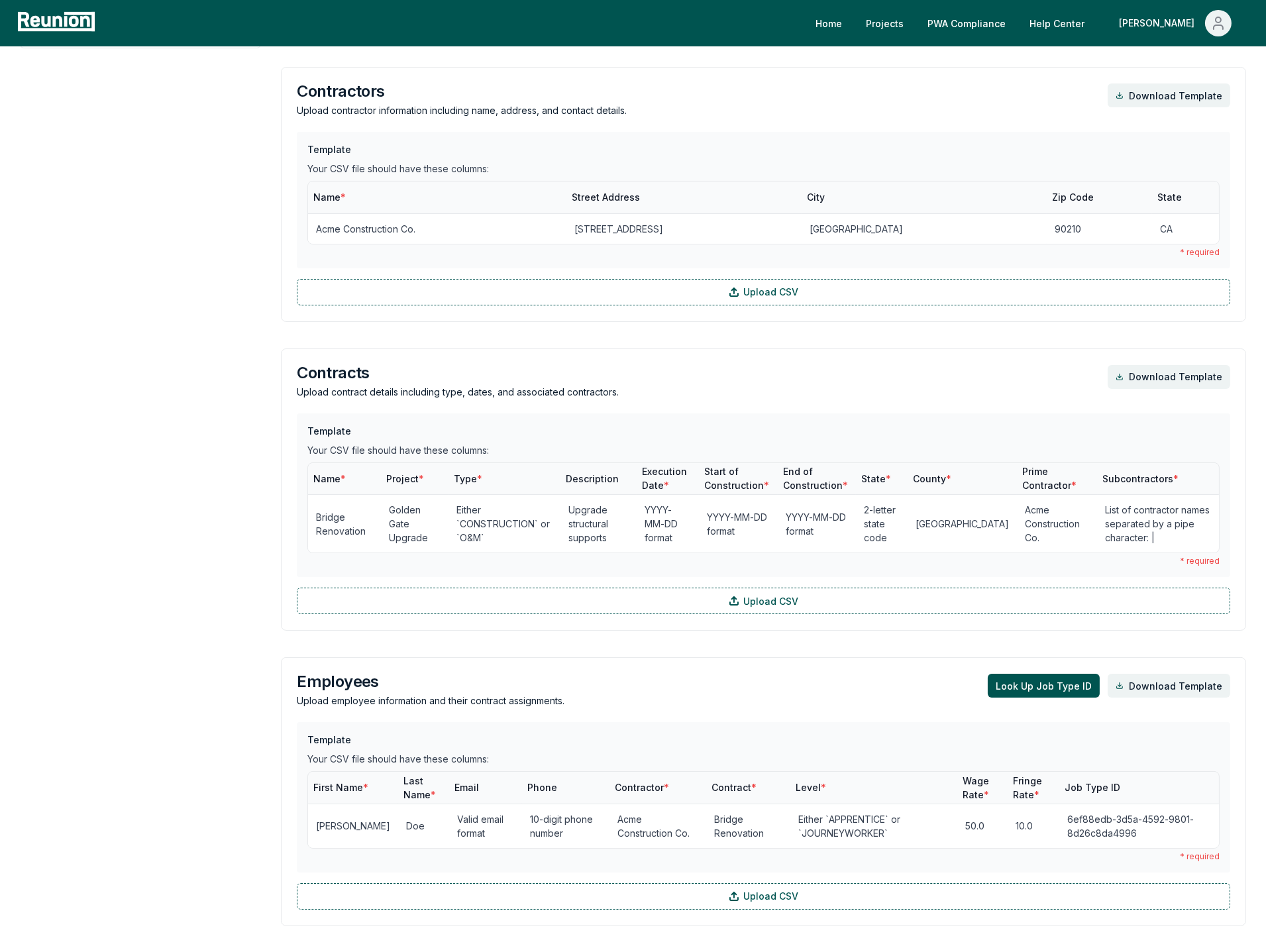
click at [202, 527] on aside "Dashboard Contractors Contracts Employees [DEMOGRAPHIC_DATA] Programs Payroll R…" at bounding box center [140, 703] width 241 height 2050
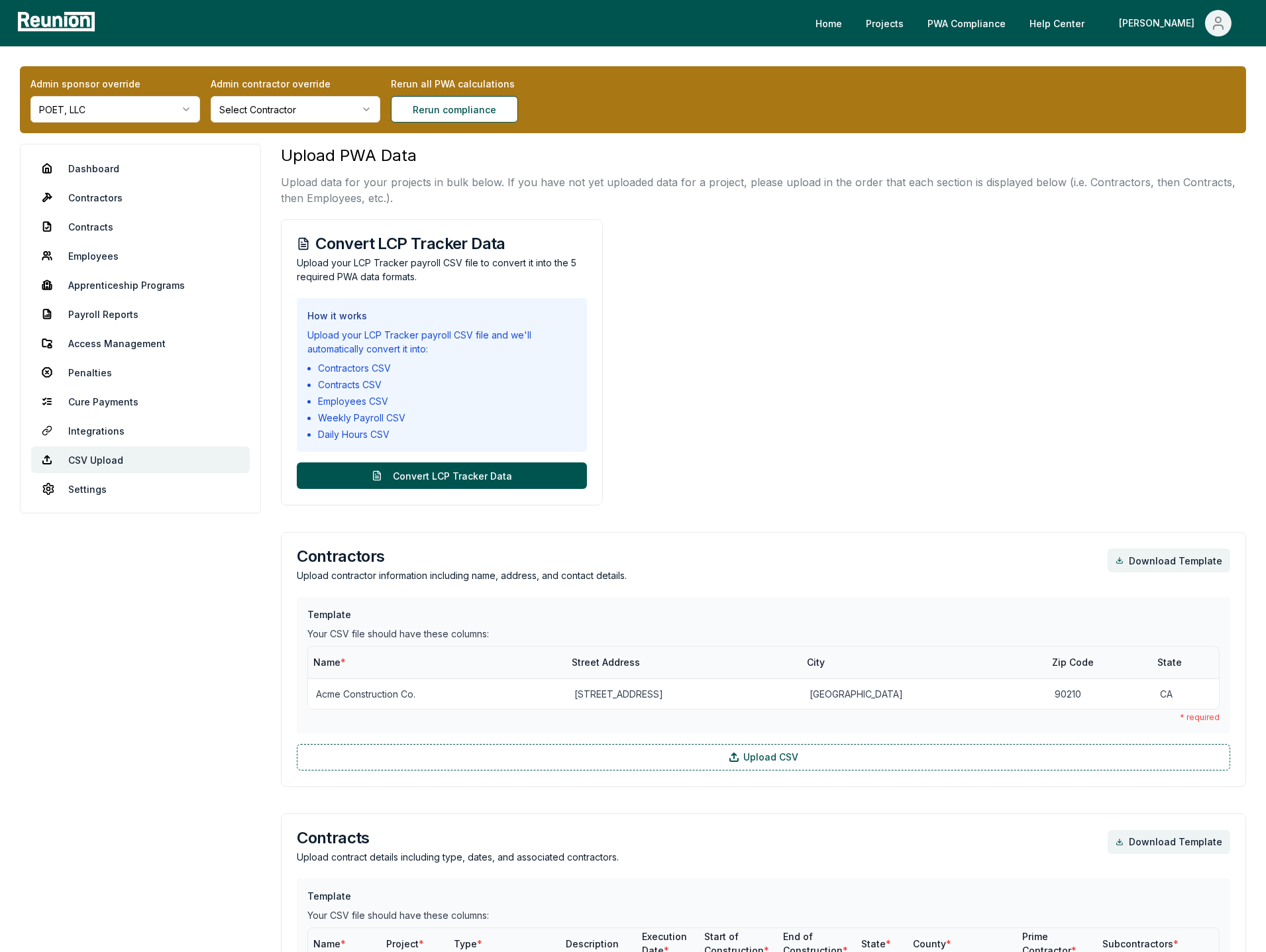
click at [104, 224] on link "Contracts" at bounding box center [140, 227] width 218 height 27
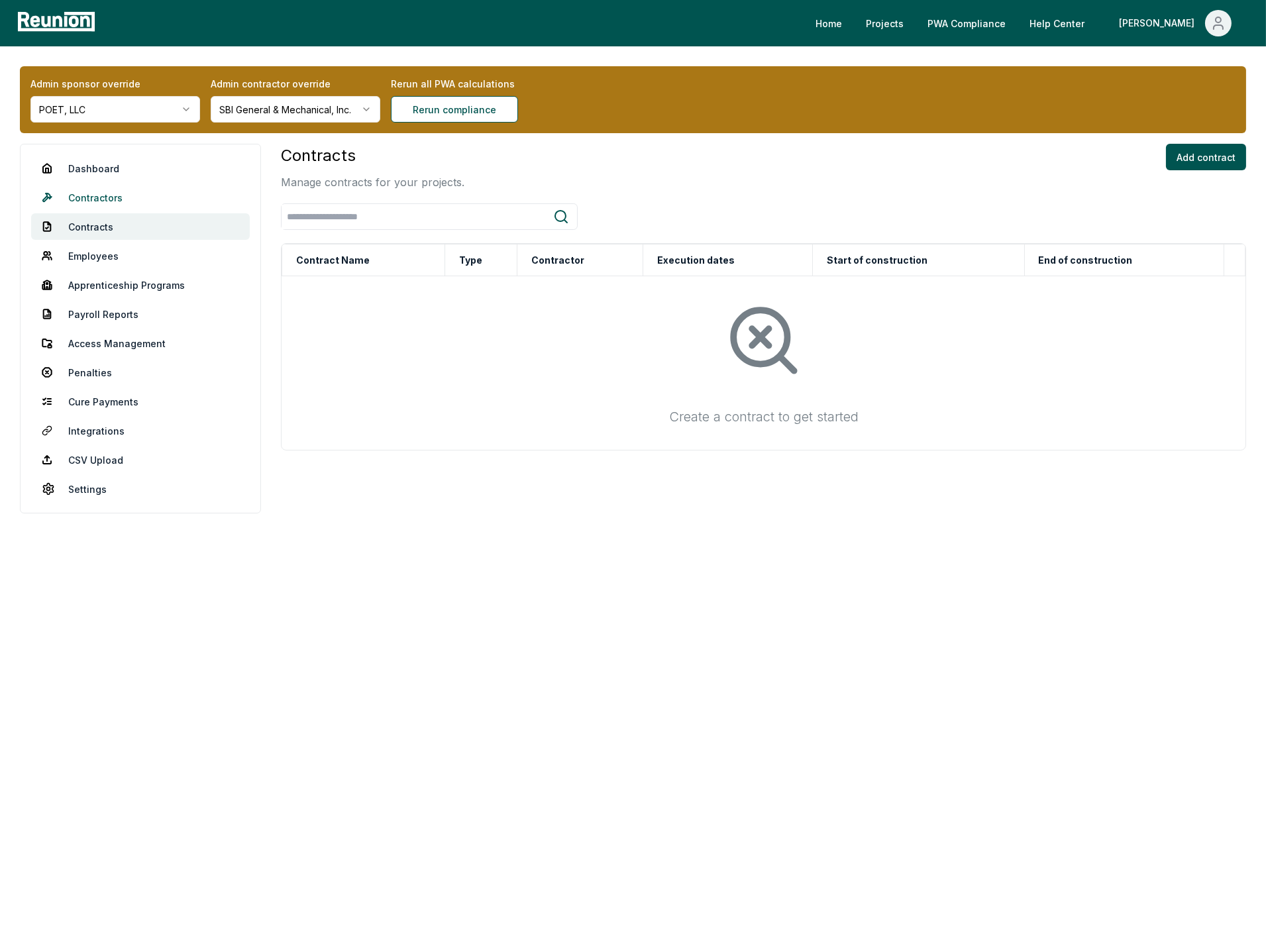
click at [112, 196] on link "Contractors" at bounding box center [140, 197] width 218 height 27
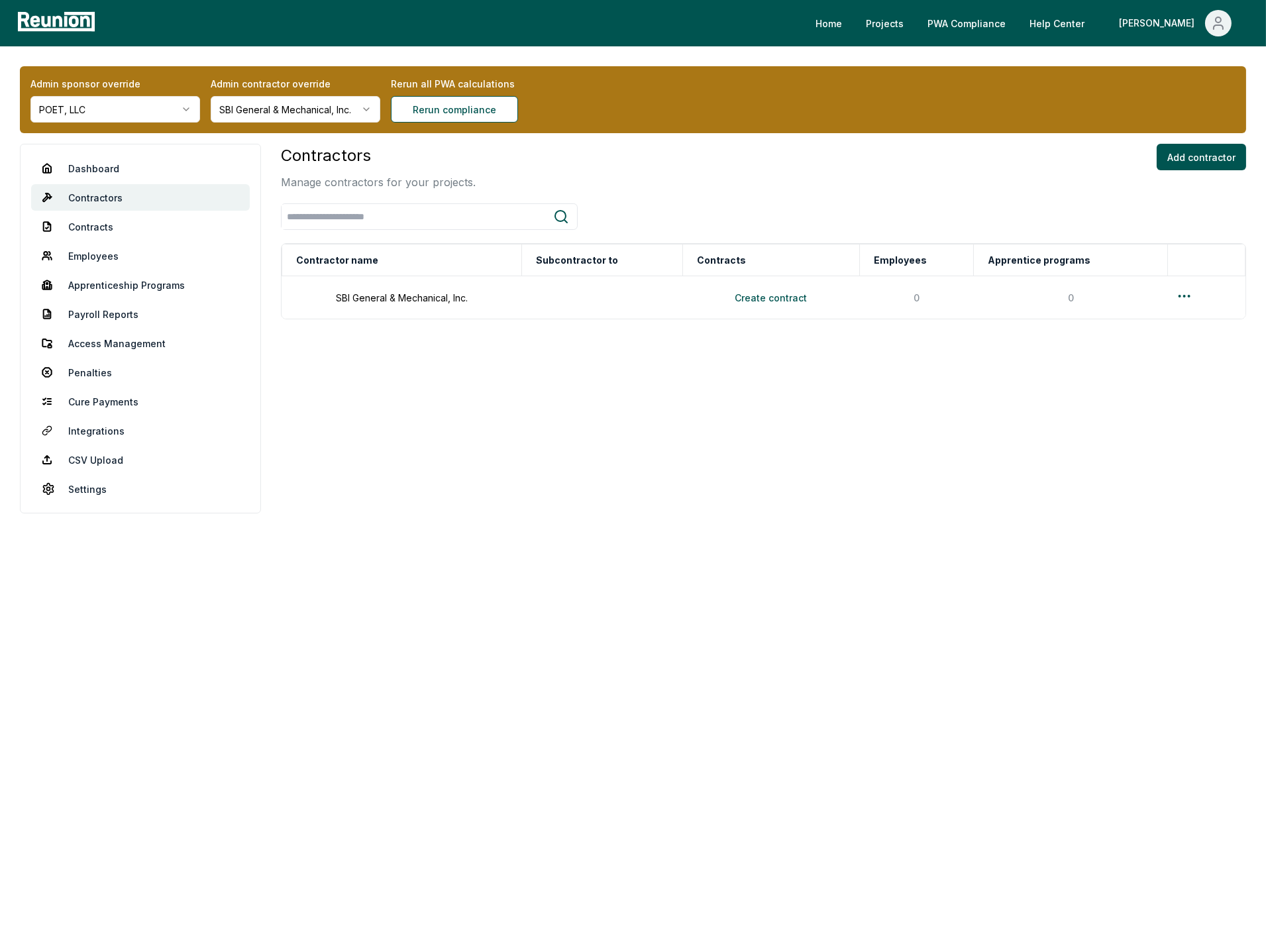
click at [579, 165] on div "Contractors Manage contractors for your projects. Add contractor" at bounding box center [764, 166] width 965 height 46
click at [326, 120] on html "Please visit us on your desktop We're working on making our marketplace mobile-…" at bounding box center [633, 476] width 1266 height 952
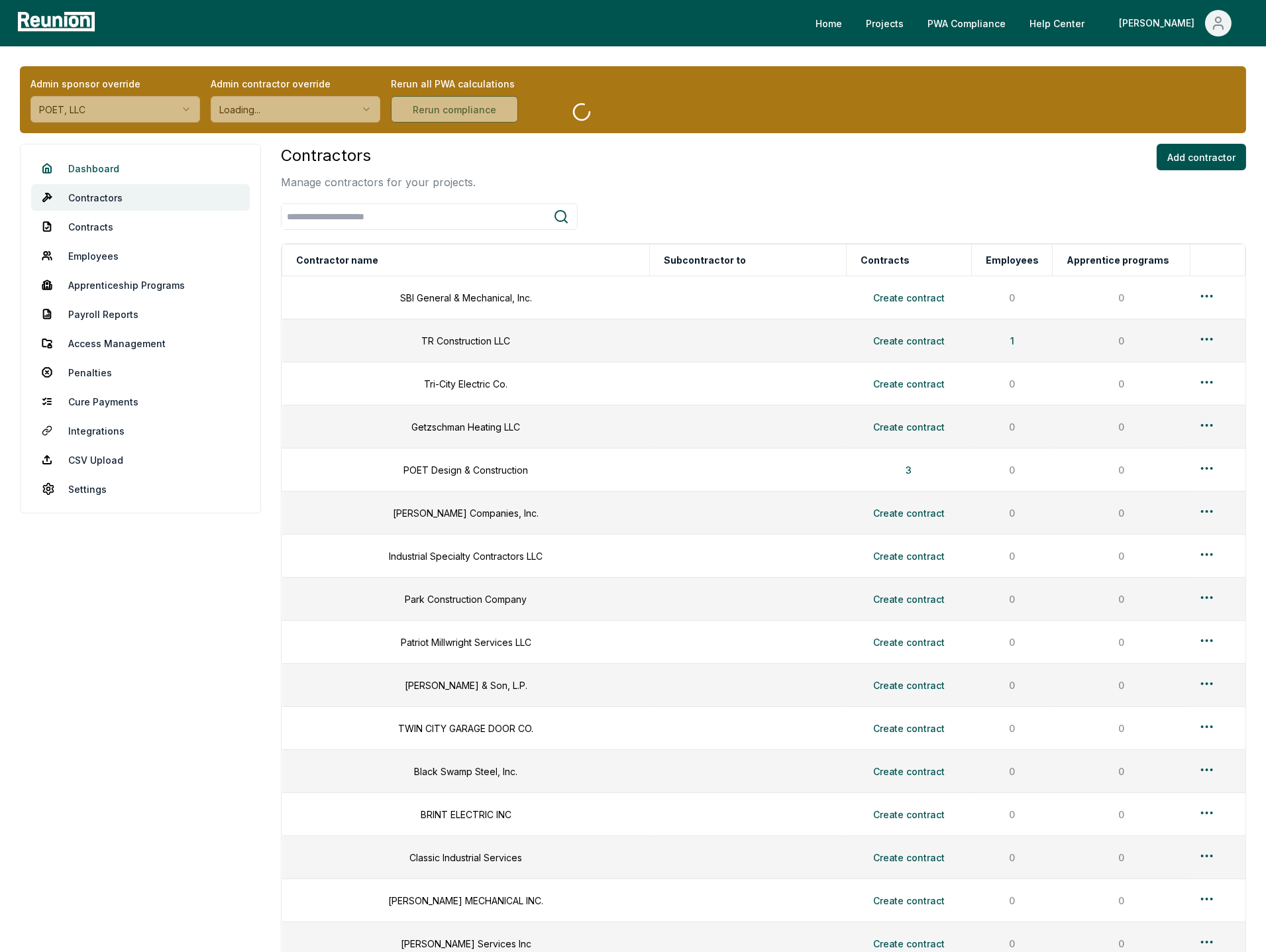
click at [108, 170] on link "Dashboard" at bounding box center [140, 168] width 218 height 27
